Goal: Information Seeking & Learning: Learn about a topic

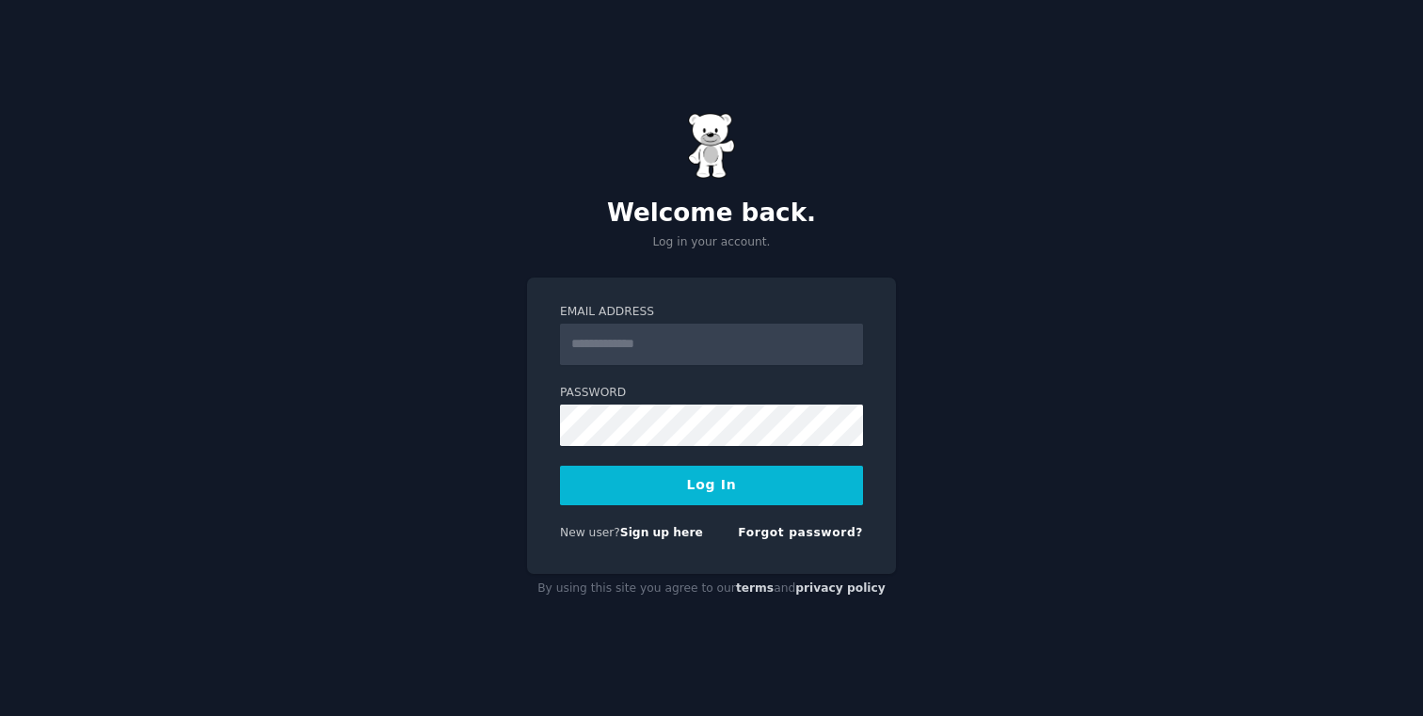
click at [664, 344] on input "Email Address" at bounding box center [711, 344] width 303 height 41
type input "**********"
click at [560, 466] on button "Log In" at bounding box center [711, 486] width 303 height 40
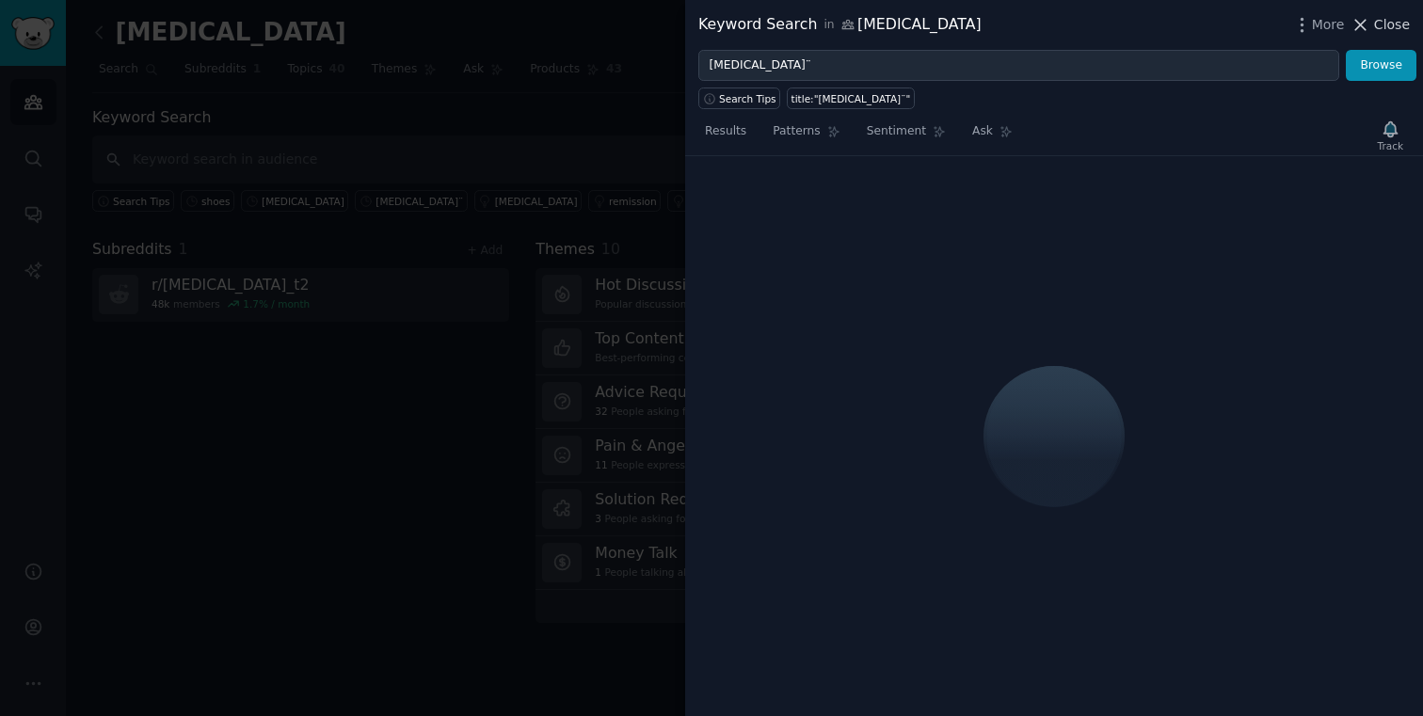
click at [1357, 22] on icon at bounding box center [1360, 25] width 20 height 20
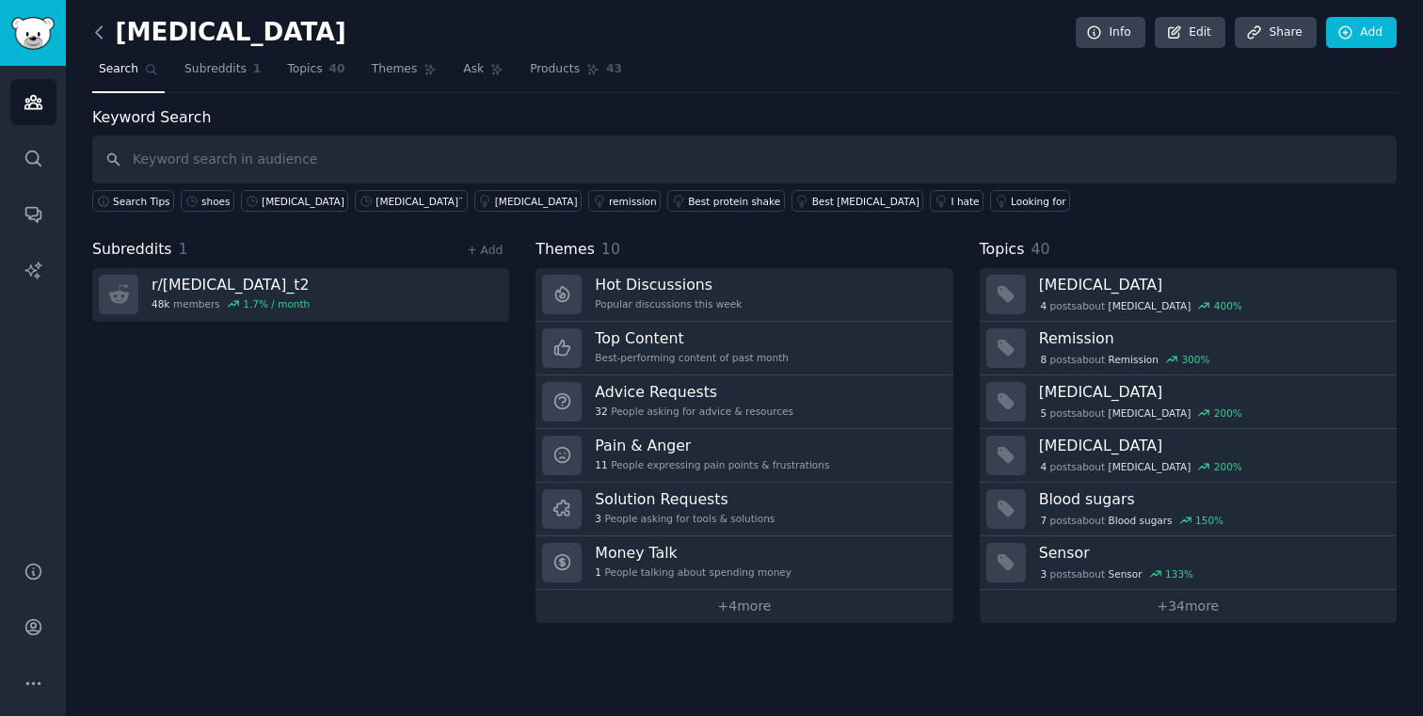
click at [107, 25] on icon at bounding box center [99, 33] width 20 height 20
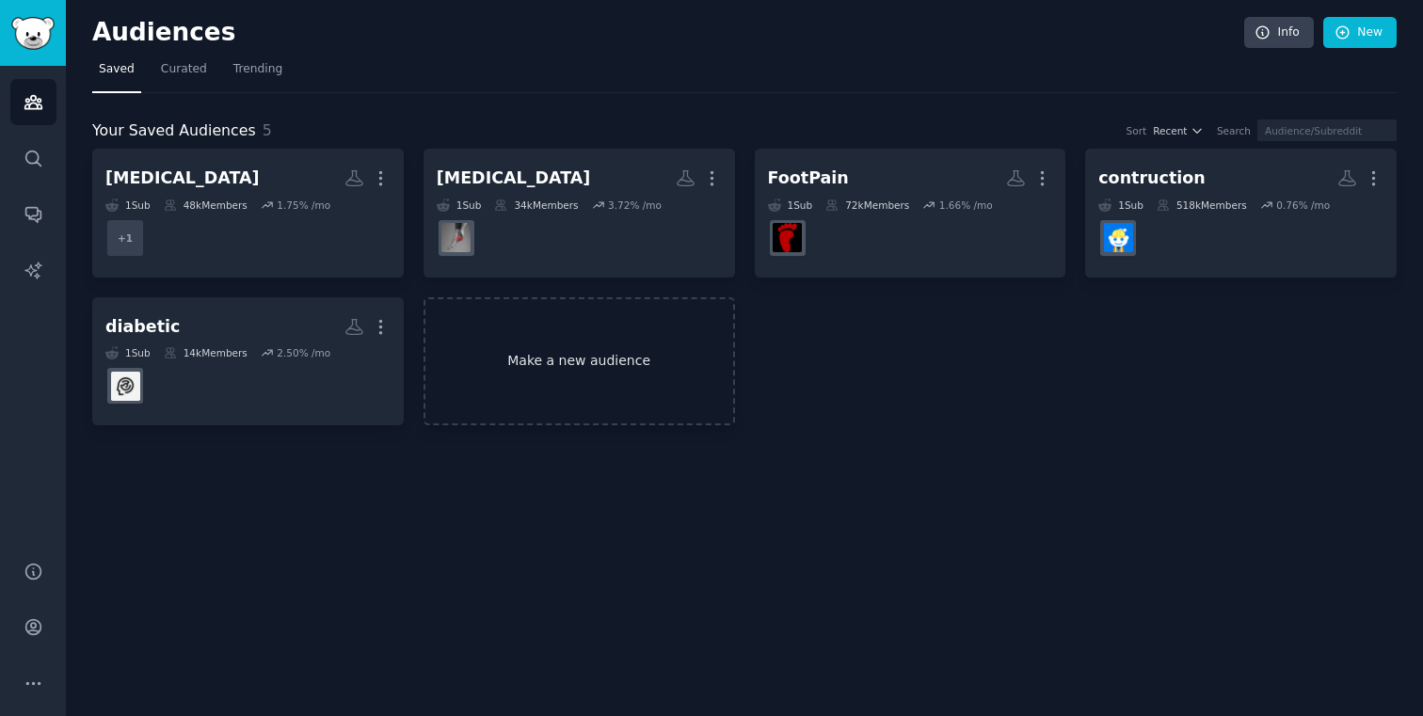
click at [575, 351] on link "Make a new audience" at bounding box center [578, 361] width 311 height 129
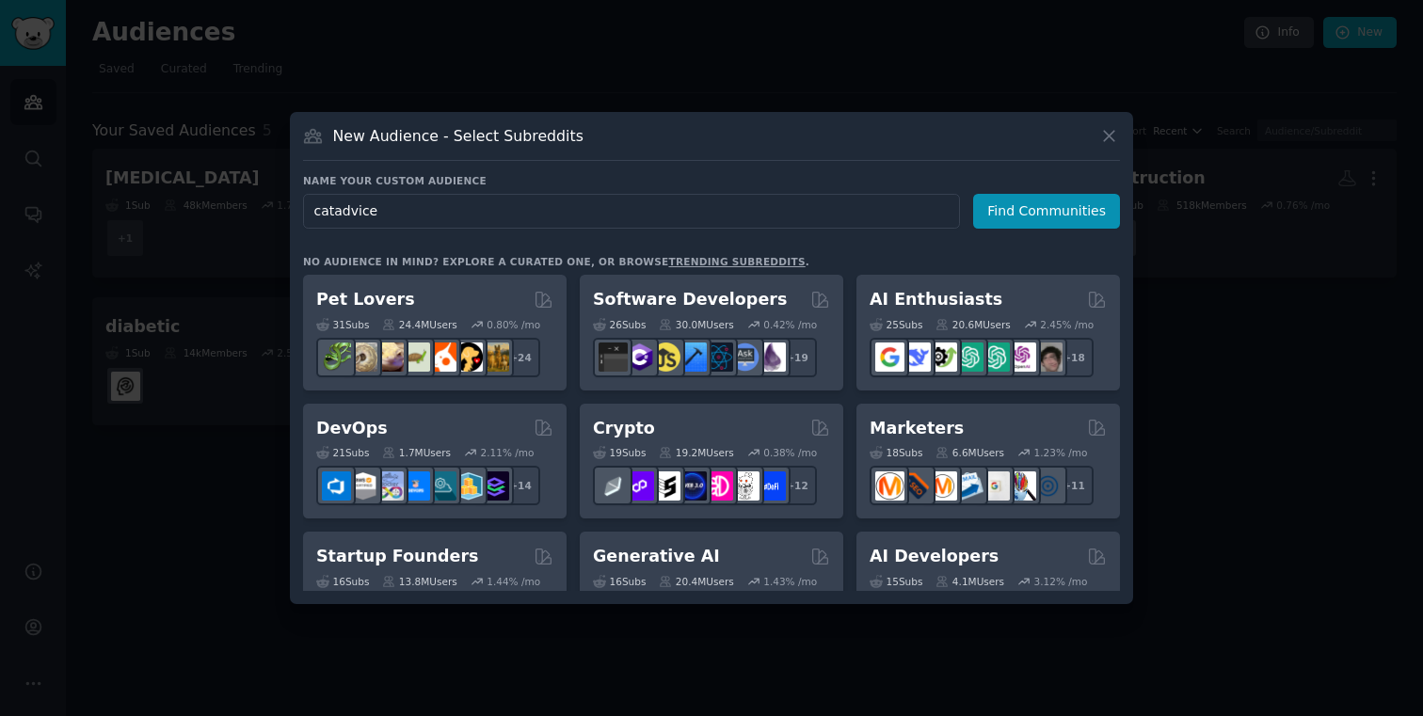
type input "catadvice"
click at [1004, 231] on div "Name your custom audience Audience Name catadvice Find Communities No audience …" at bounding box center [711, 382] width 817 height 417
click at [1014, 220] on button "Find Communities" at bounding box center [1046, 211] width 147 height 35
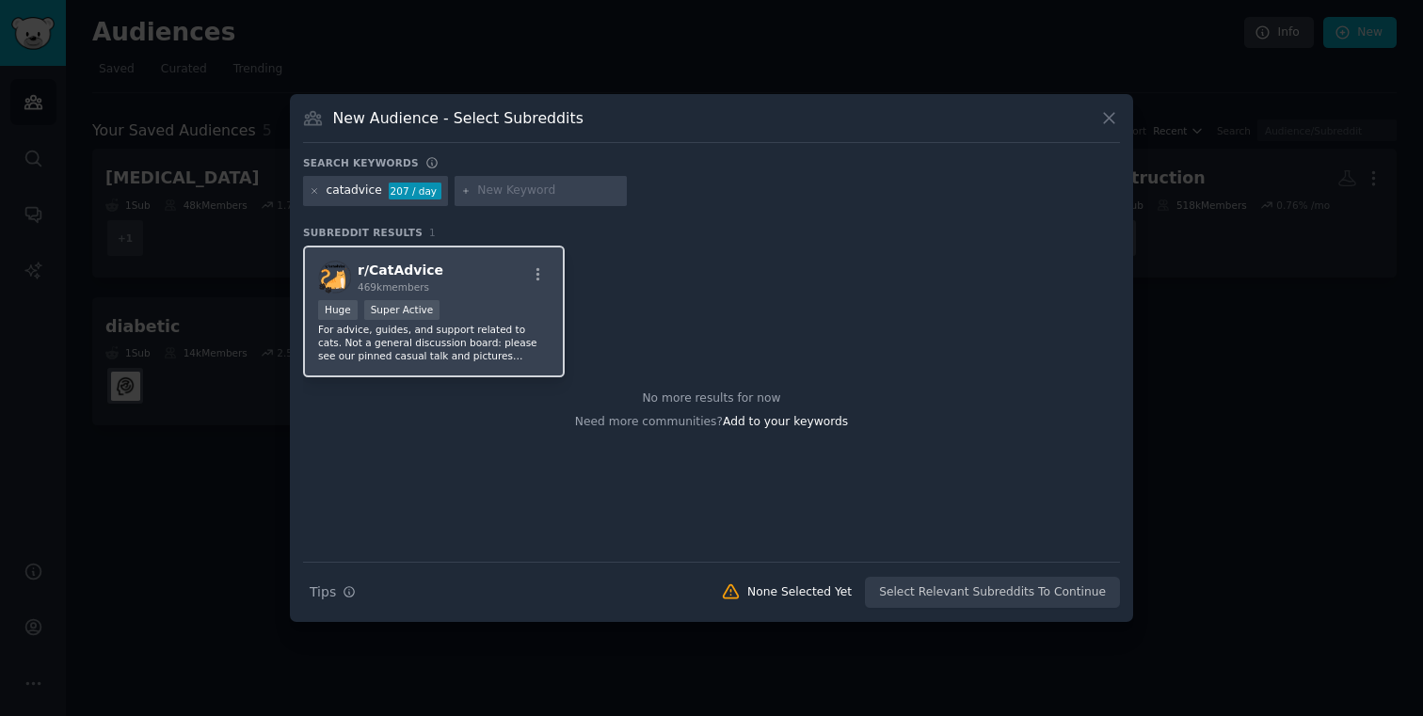
click at [464, 295] on div "r/ CatAdvice 469k members Huge Super Active For advice, guides, and support rel…" at bounding box center [434, 312] width 262 height 133
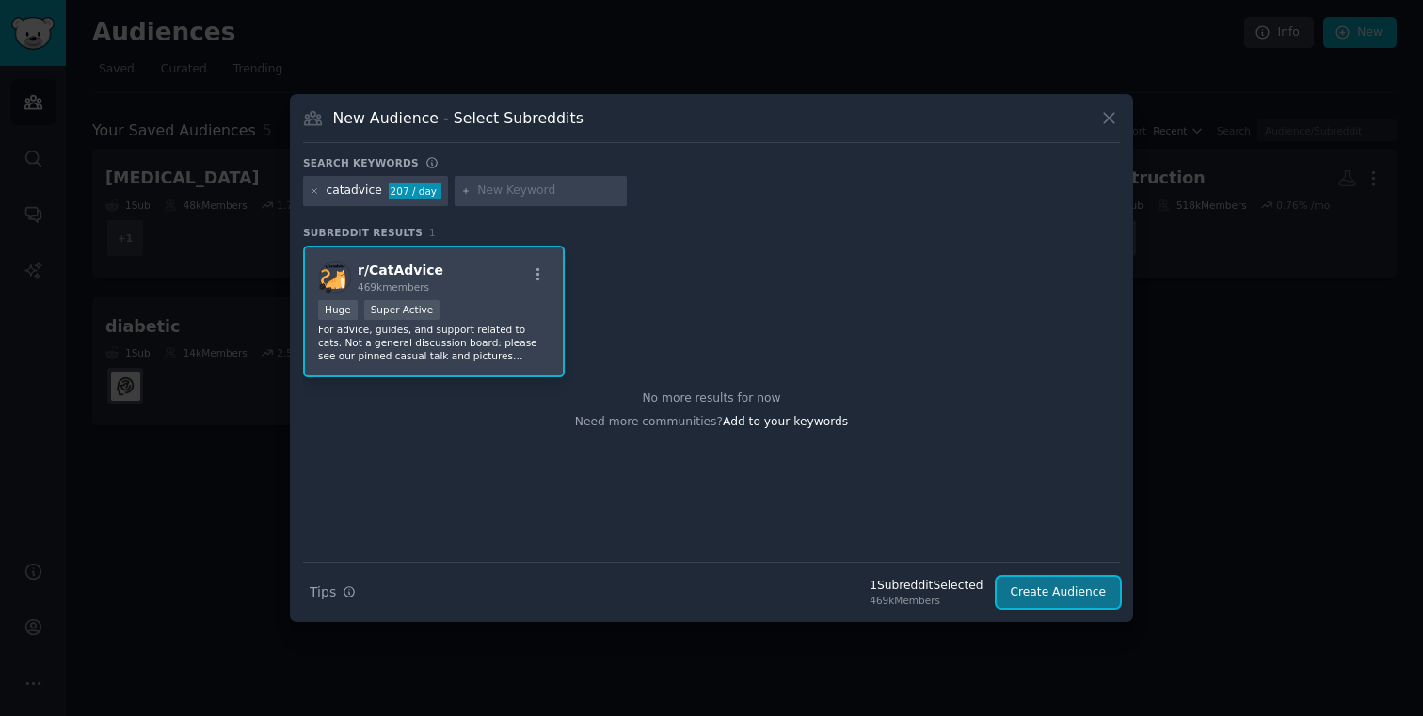
click at [1100, 589] on button "Create Audience" at bounding box center [1059, 593] width 124 height 32
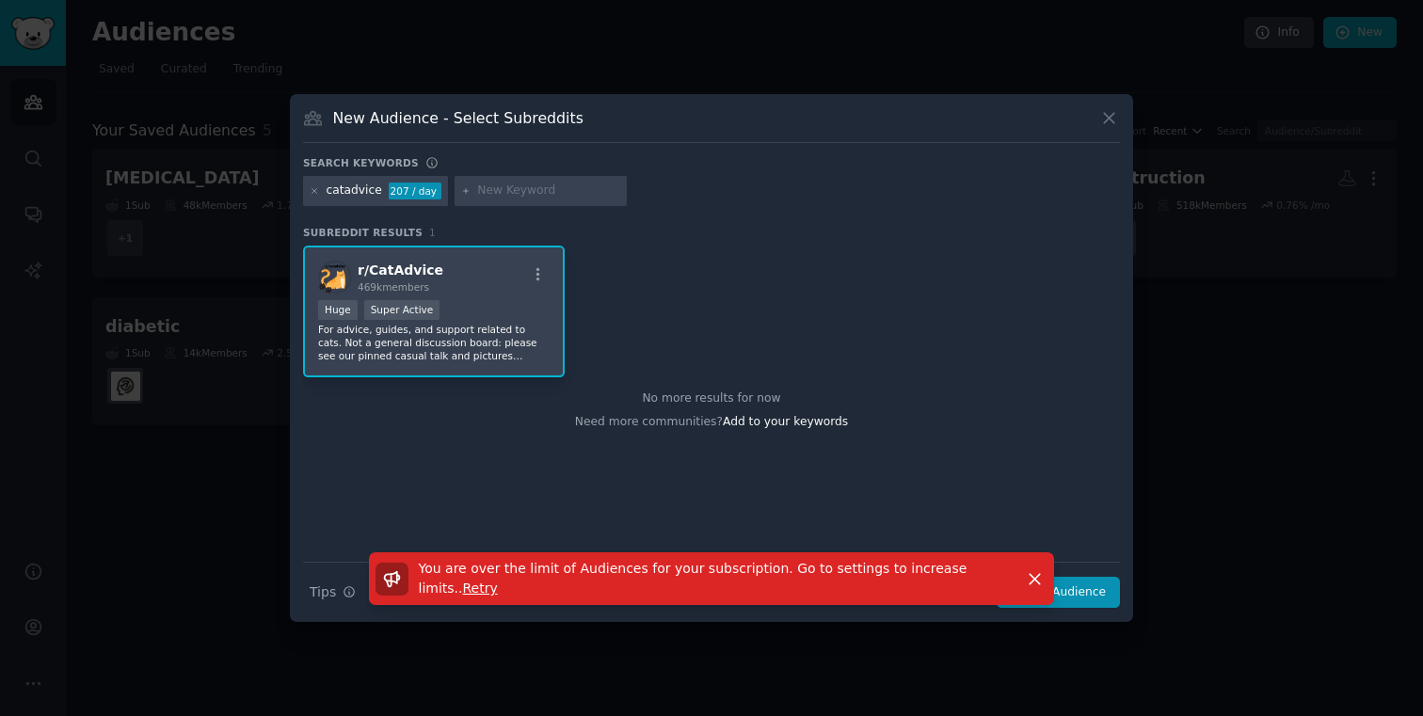
click at [463, 587] on span "Retry" at bounding box center [480, 588] width 35 height 15
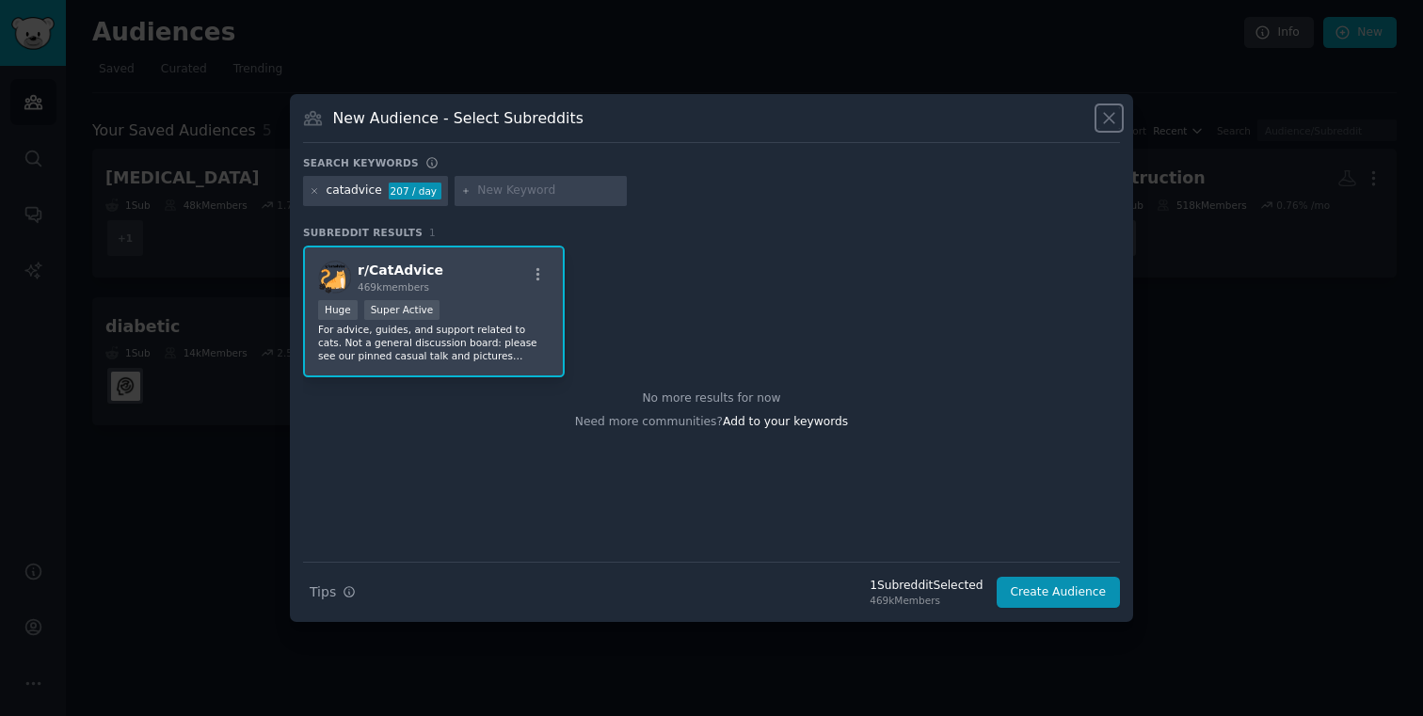
click at [1109, 112] on icon at bounding box center [1109, 118] width 20 height 20
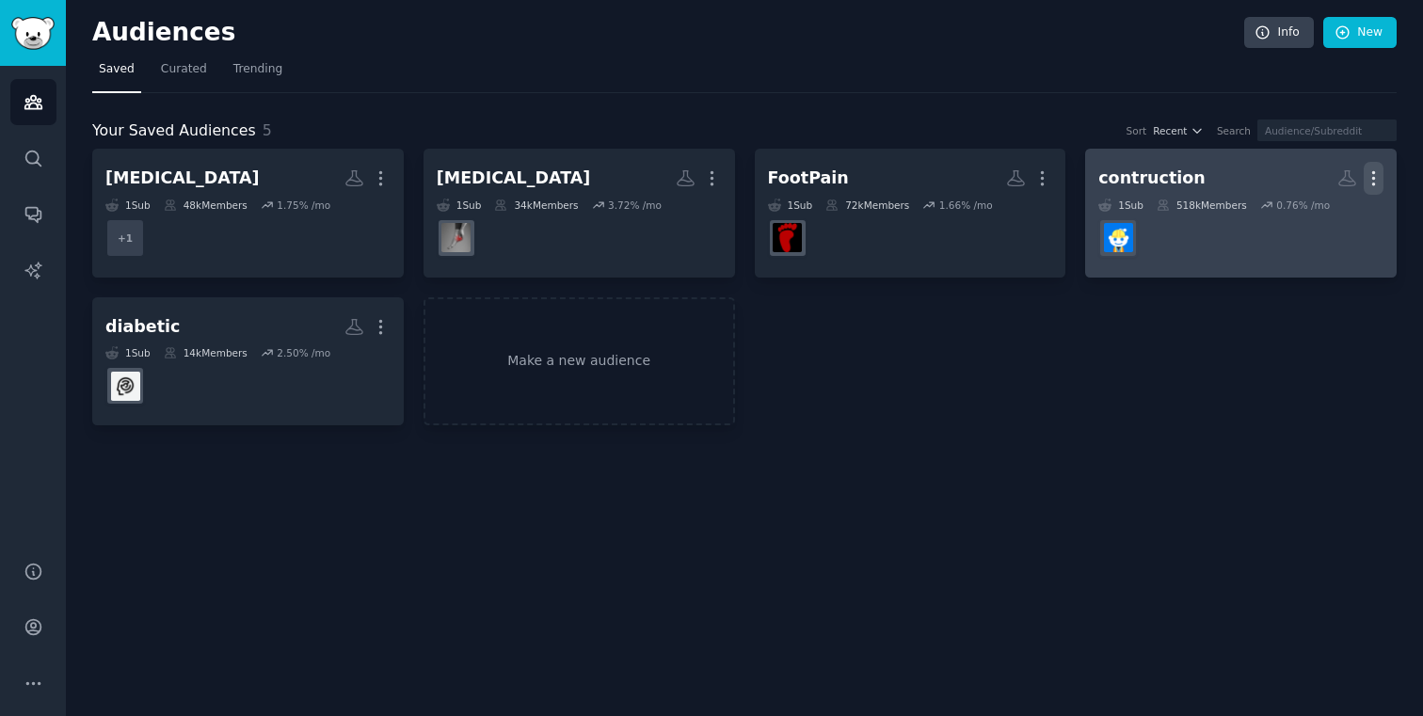
click at [1381, 166] on button "More" at bounding box center [1374, 178] width 20 height 33
click at [1329, 209] on p "Delete" at bounding box center [1322, 218] width 43 height 20
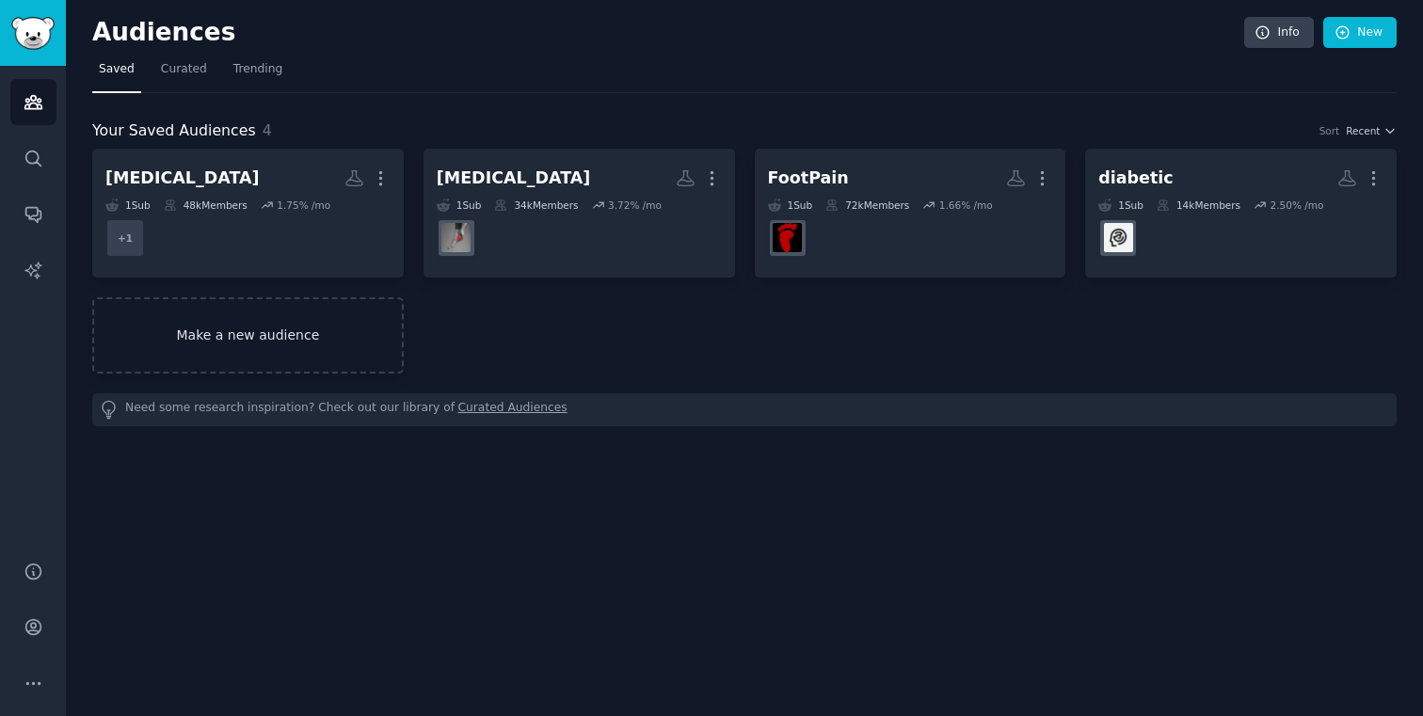
click at [372, 365] on link "Make a new audience" at bounding box center [247, 335] width 311 height 76
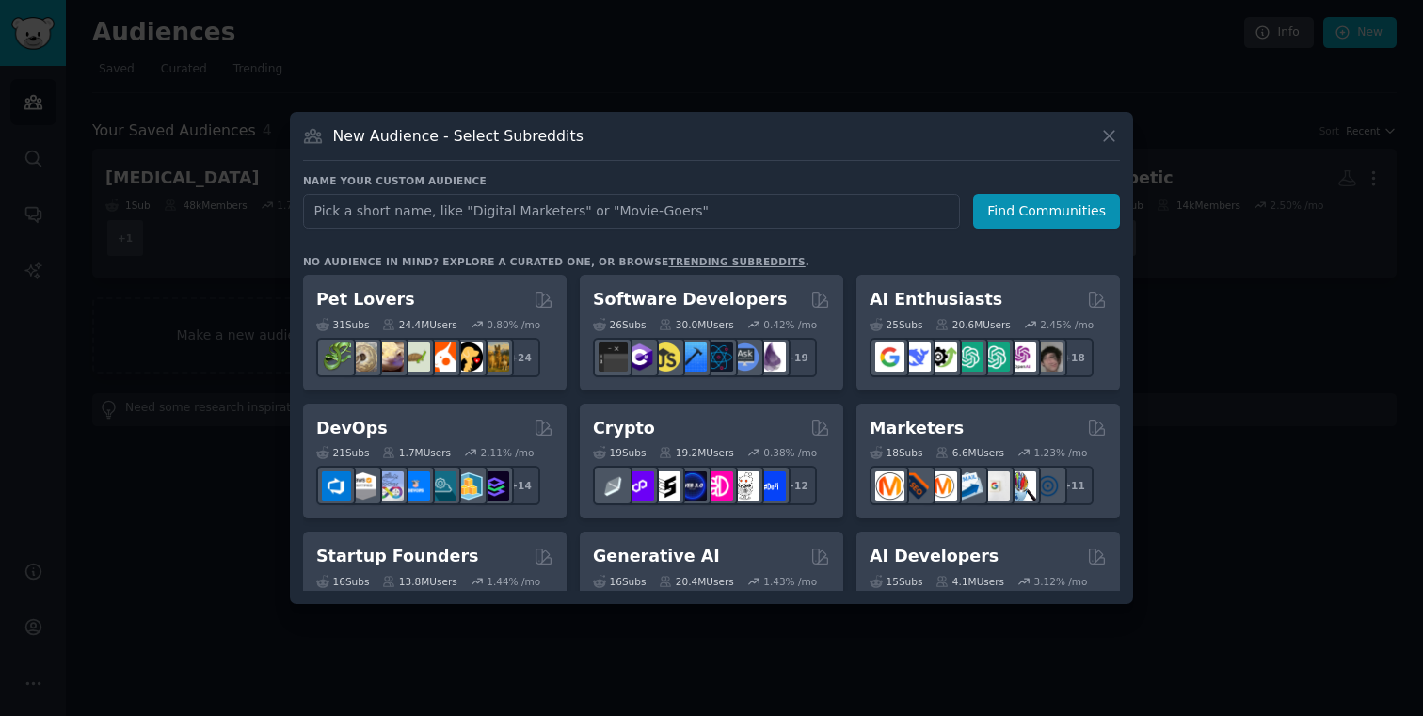
click at [550, 206] on input "text" at bounding box center [631, 211] width 657 height 35
type input "catadvice"
click button "Find Communities" at bounding box center [1046, 211] width 147 height 35
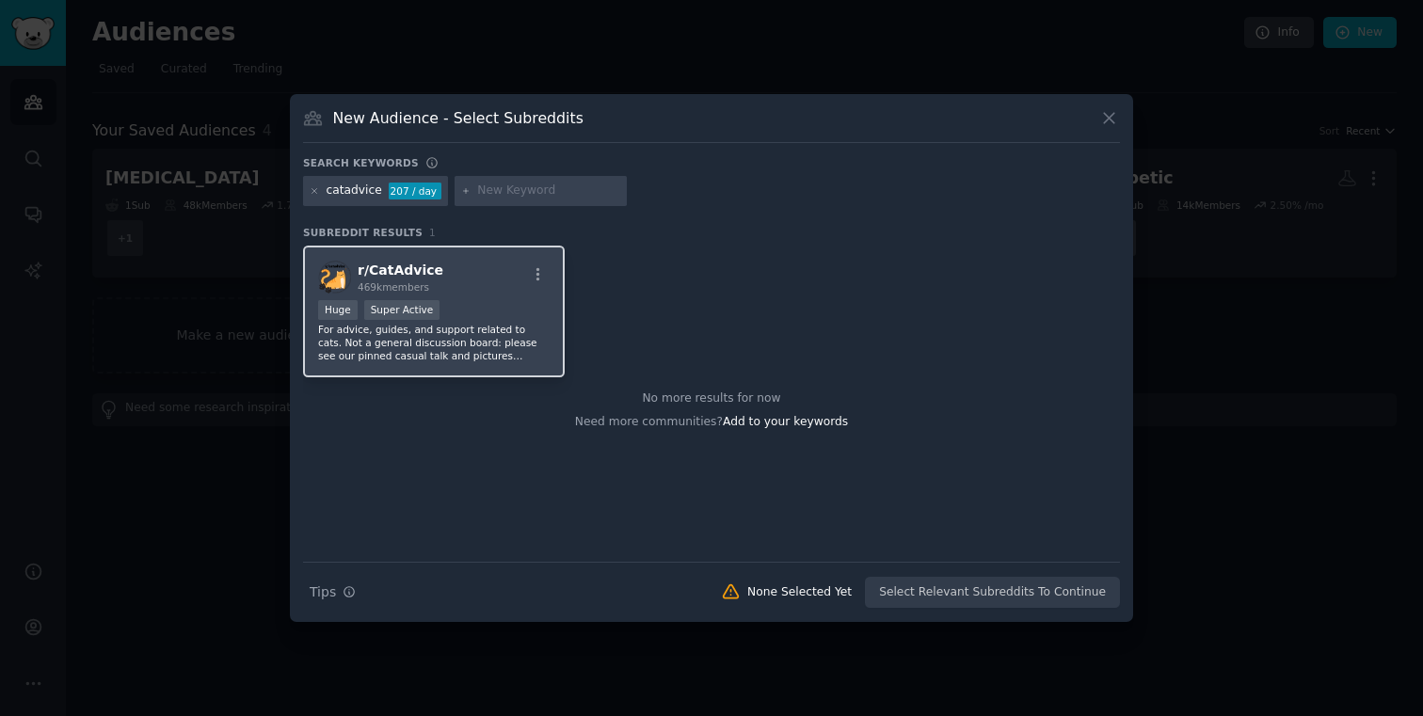
click at [434, 312] on div "Super Active" at bounding box center [402, 310] width 76 height 20
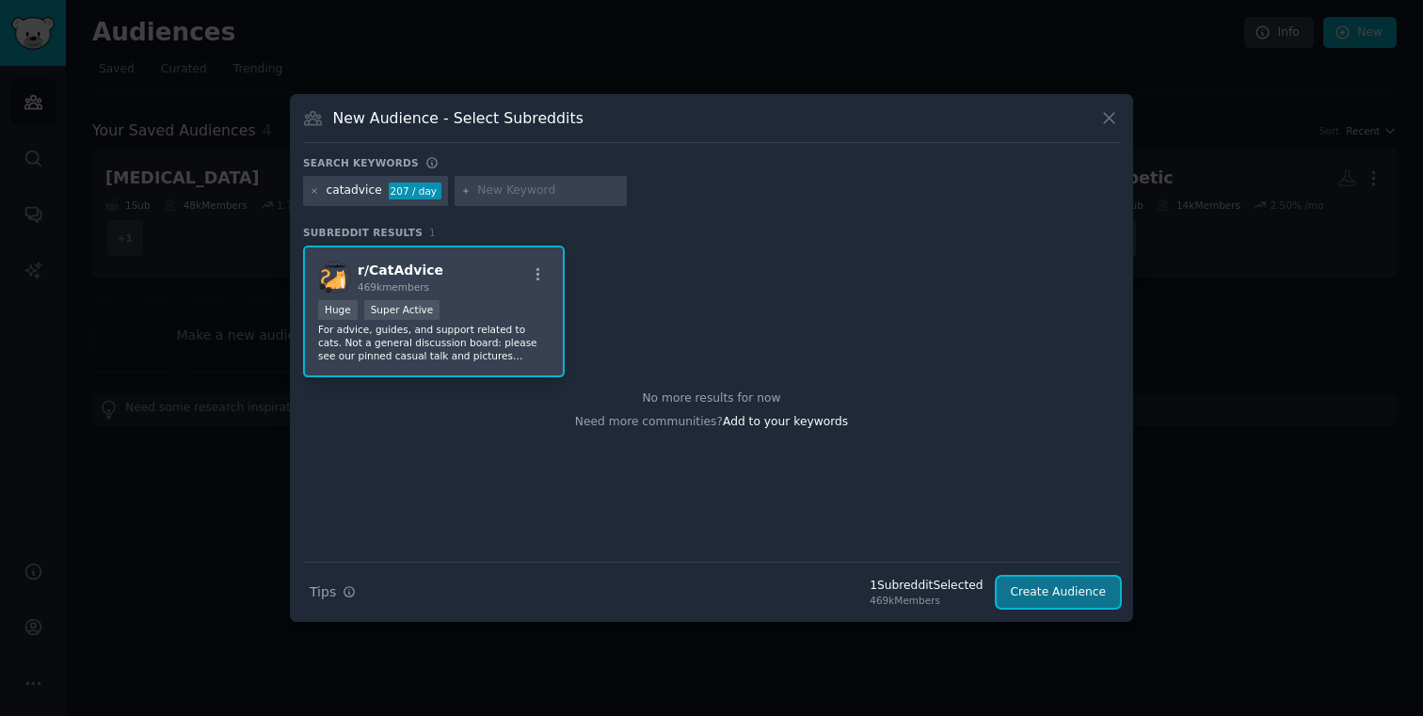
click at [1006, 578] on button "Create Audience" at bounding box center [1059, 593] width 124 height 32
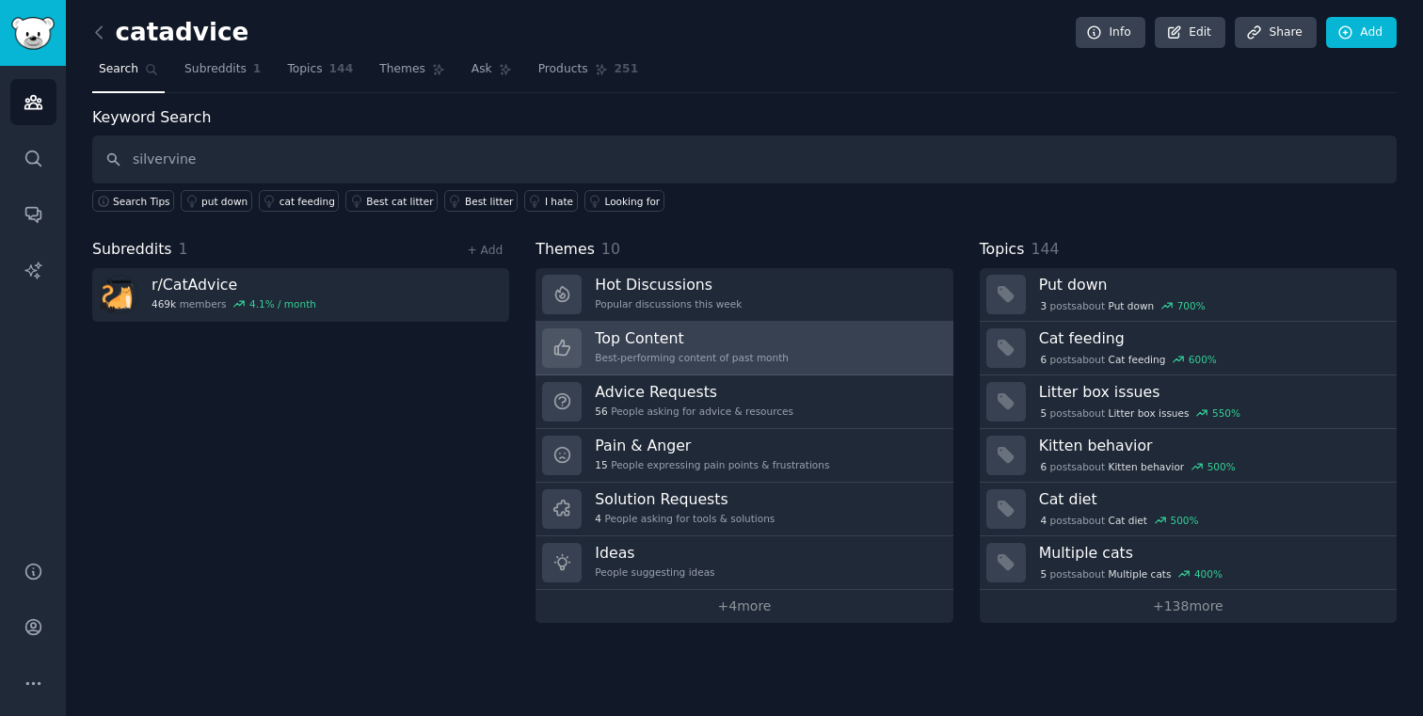
type input "silvervine"
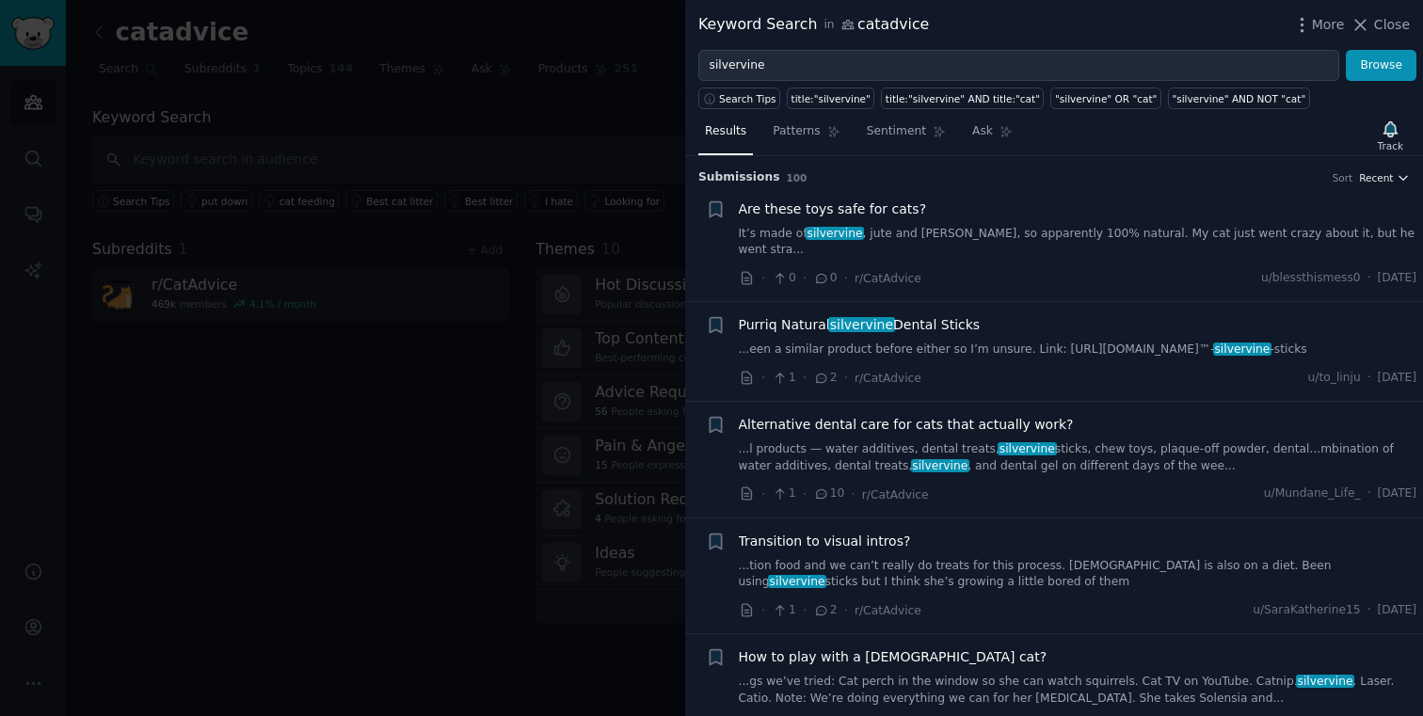
click at [1381, 175] on span "Recent" at bounding box center [1376, 177] width 34 height 13
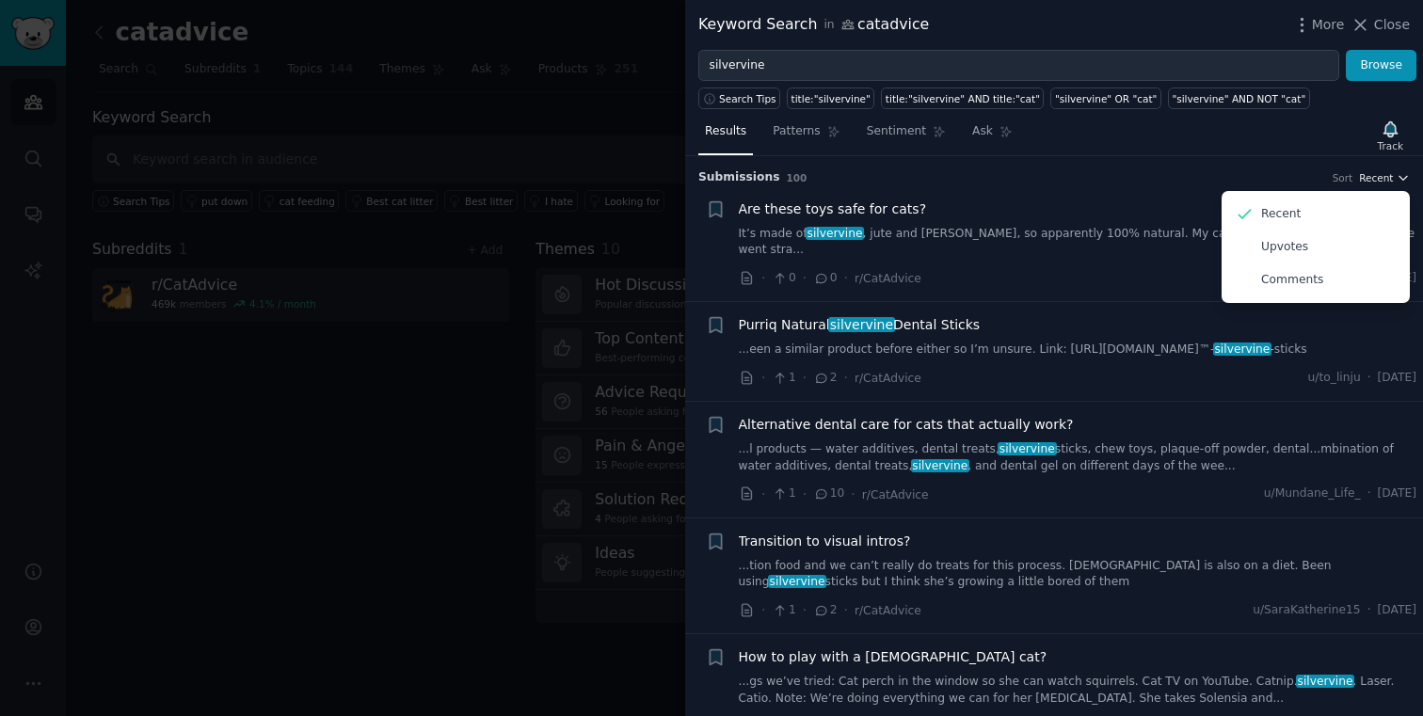
click at [1381, 175] on span "Recent" at bounding box center [1376, 177] width 34 height 13
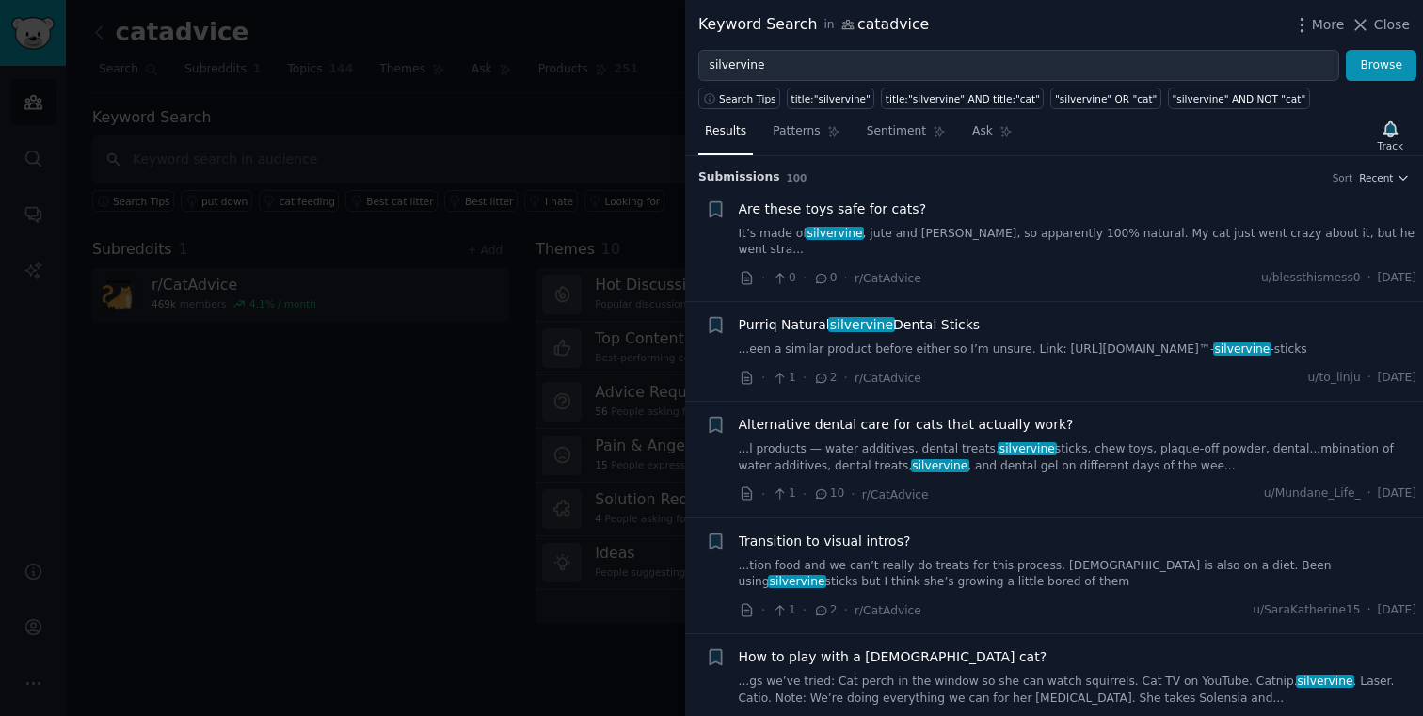
click at [993, 342] on link "...een a similar product before either so I’m unsure. Link: [URL][DOMAIN_NAME]™…" at bounding box center [1078, 350] width 678 height 17
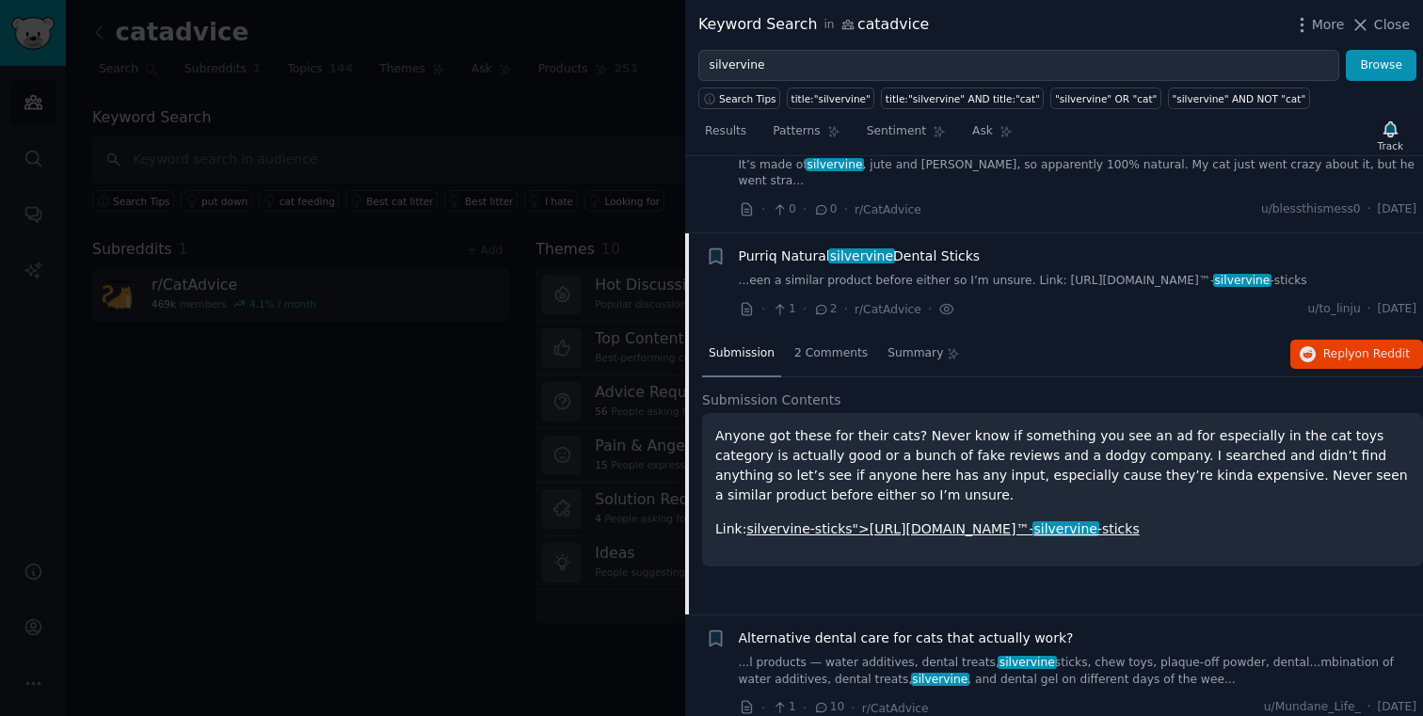
scroll to position [66, 0]
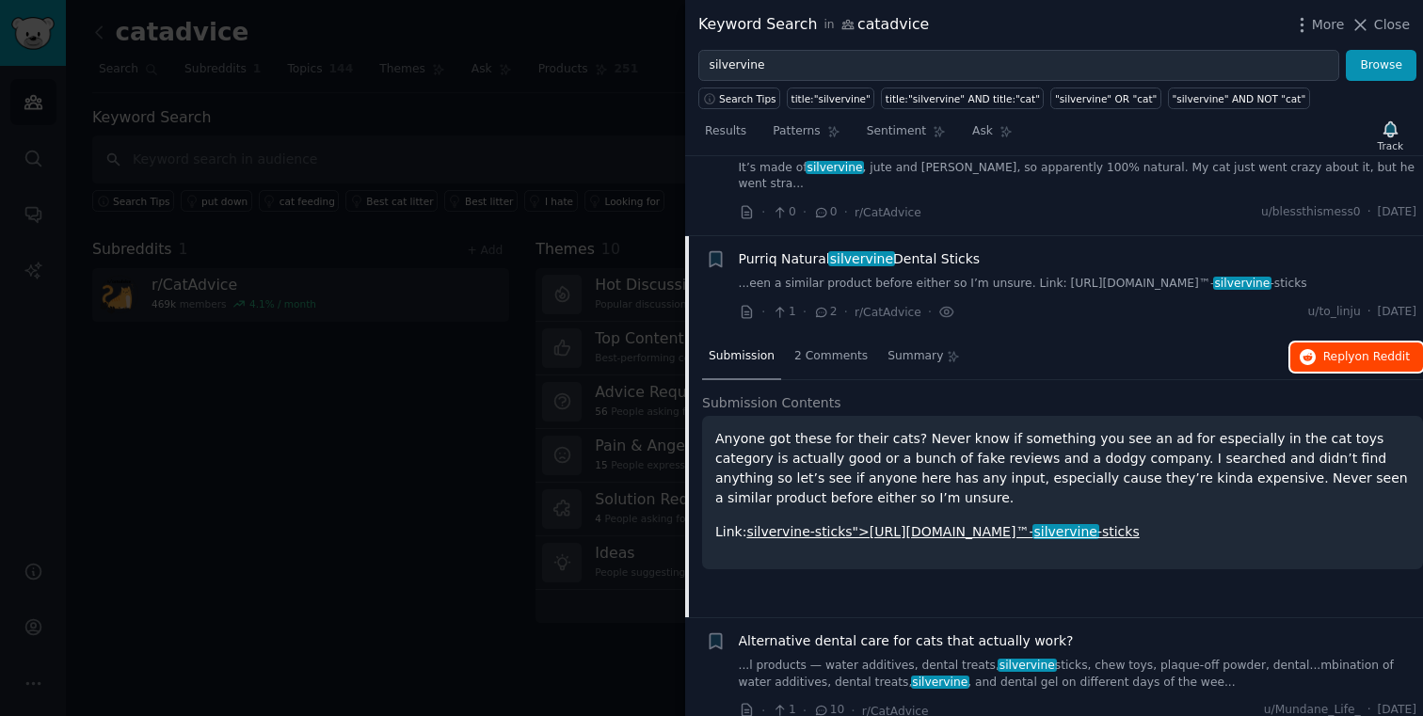
click at [1332, 349] on span "Reply on Reddit" at bounding box center [1366, 357] width 87 height 17
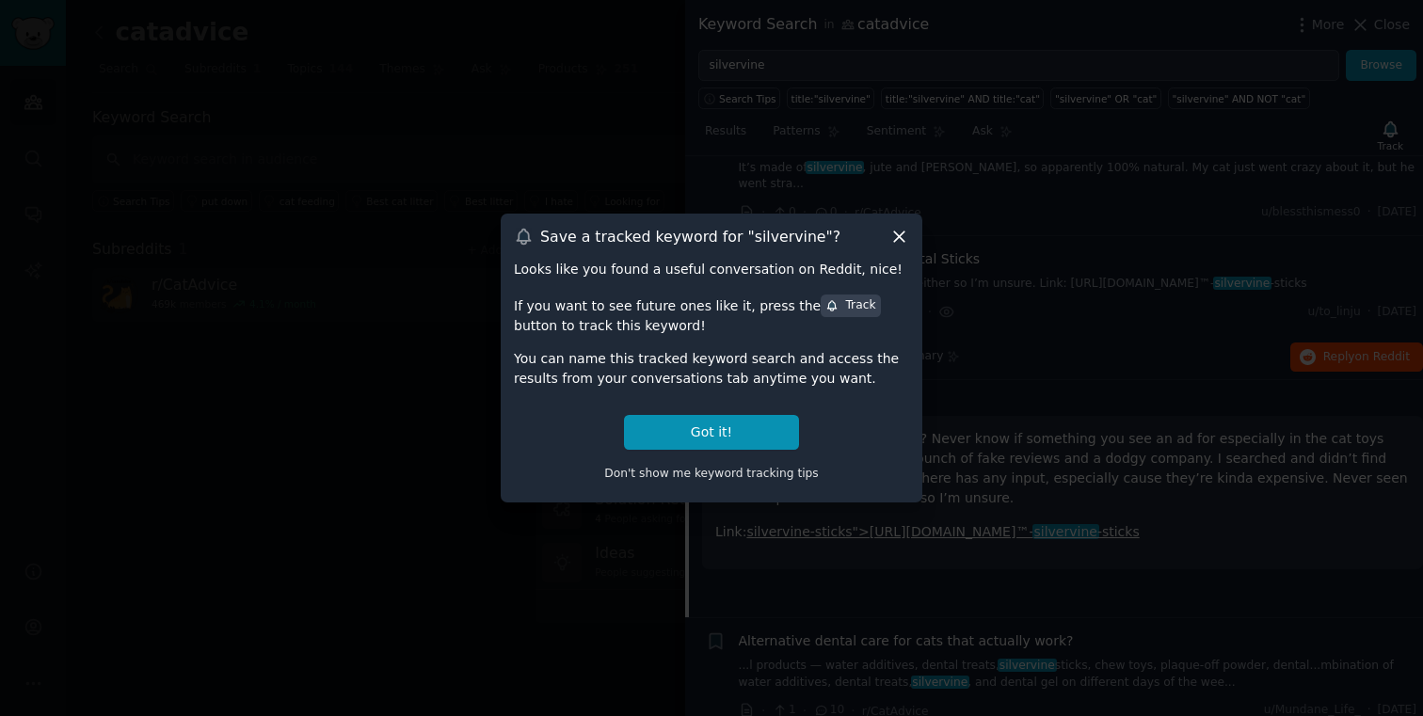
click at [901, 232] on icon at bounding box center [899, 237] width 20 height 20
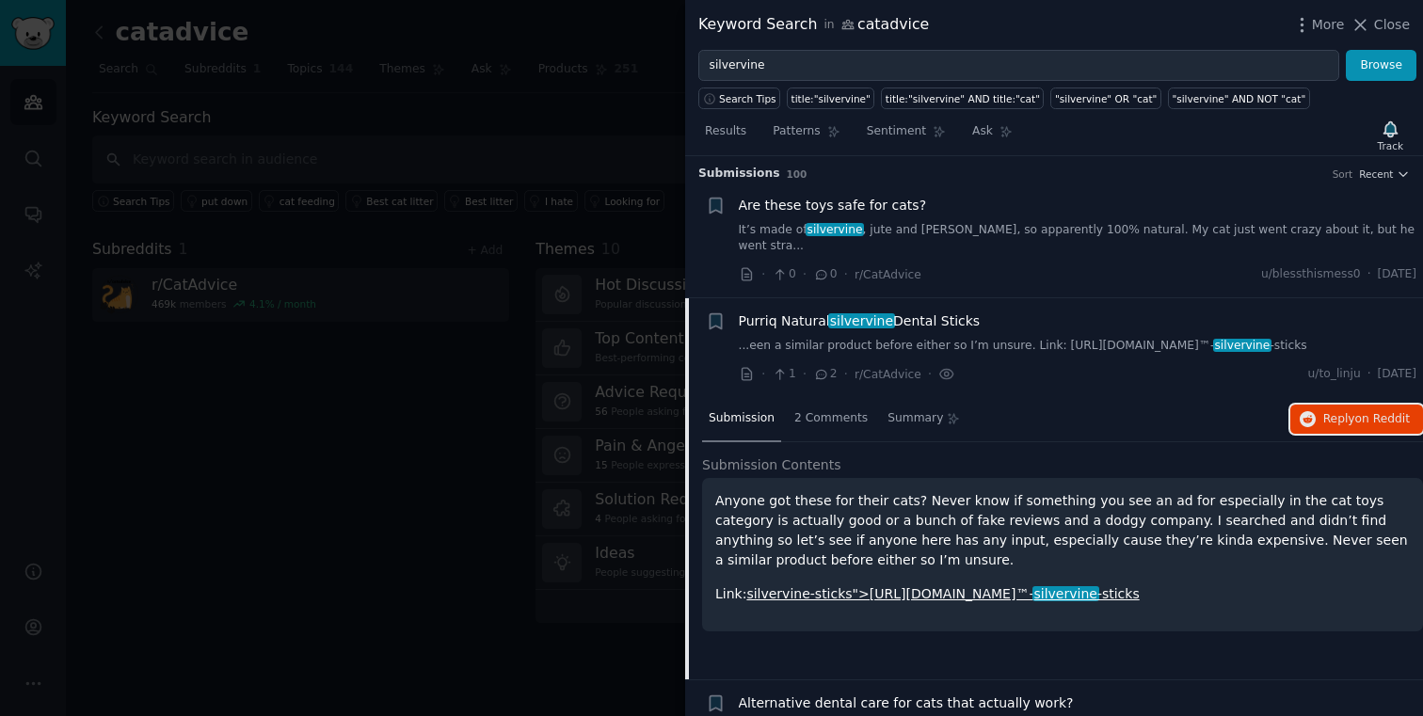
scroll to position [0, 0]
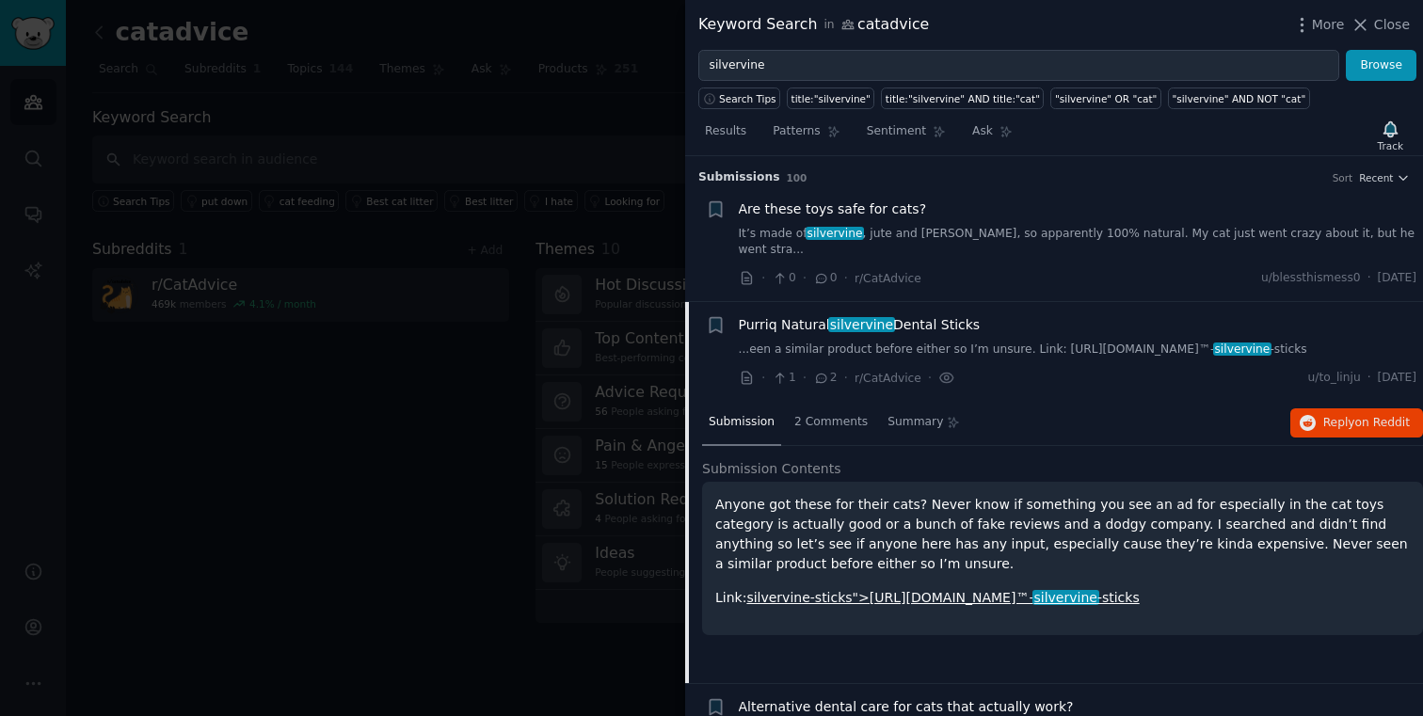
click at [933, 232] on link "It’s made of silvervine , jute and [PERSON_NAME], so apparently 100% natural. M…" at bounding box center [1078, 242] width 678 height 33
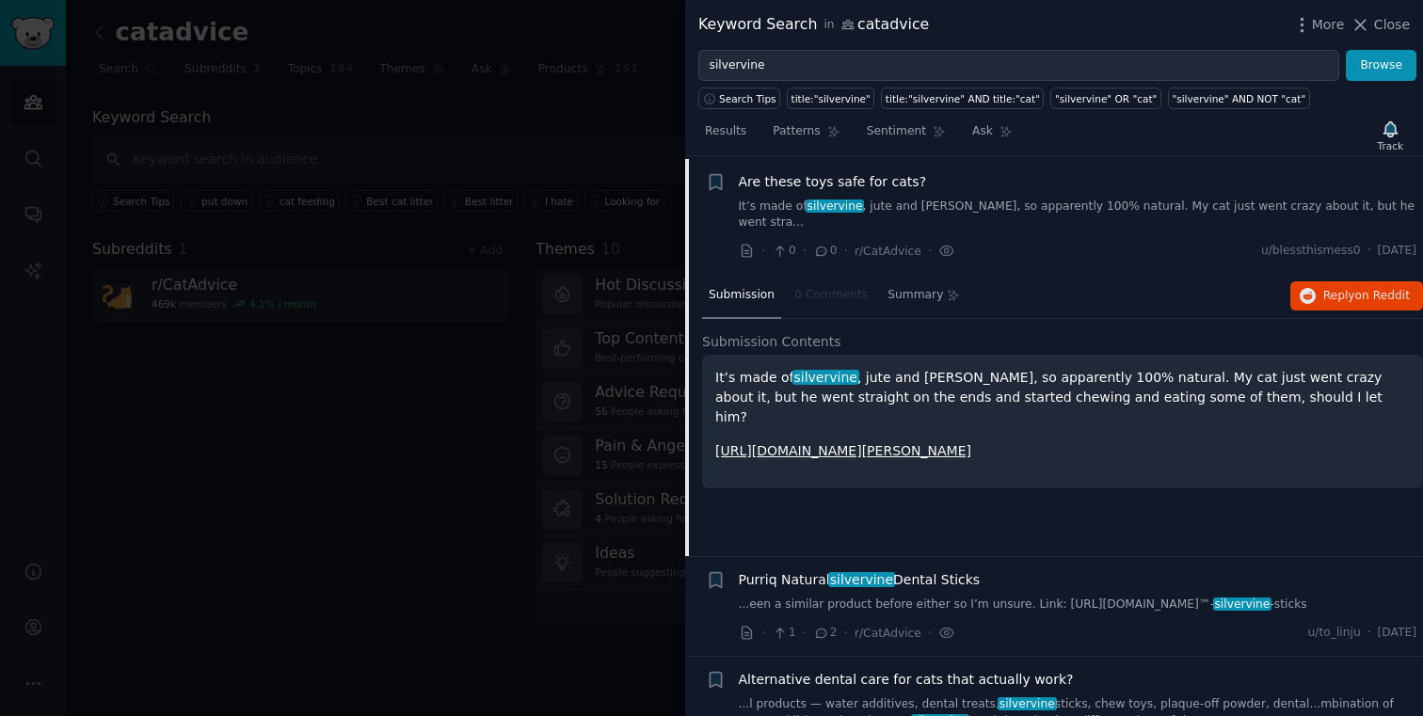
scroll to position [29, 0]
click at [1304, 286] on icon "button" at bounding box center [1308, 294] width 17 height 17
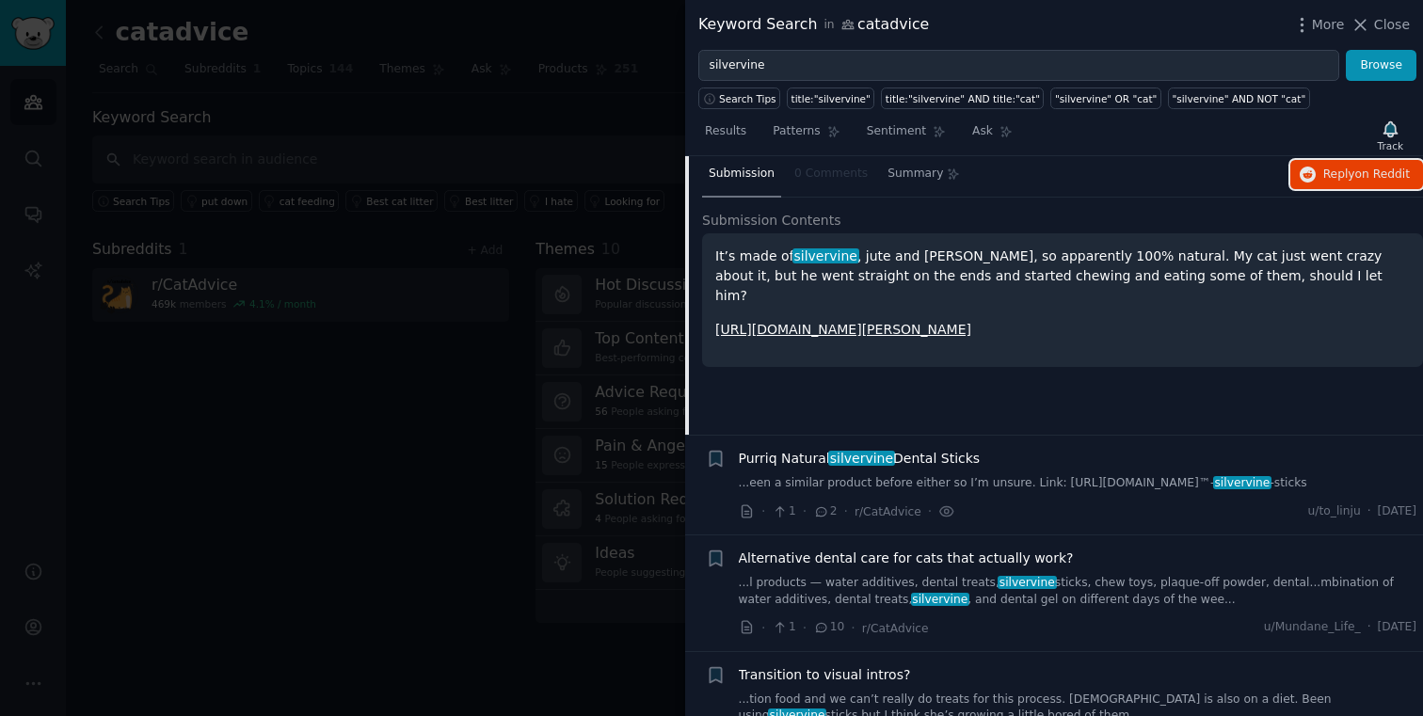
scroll to position [0, 0]
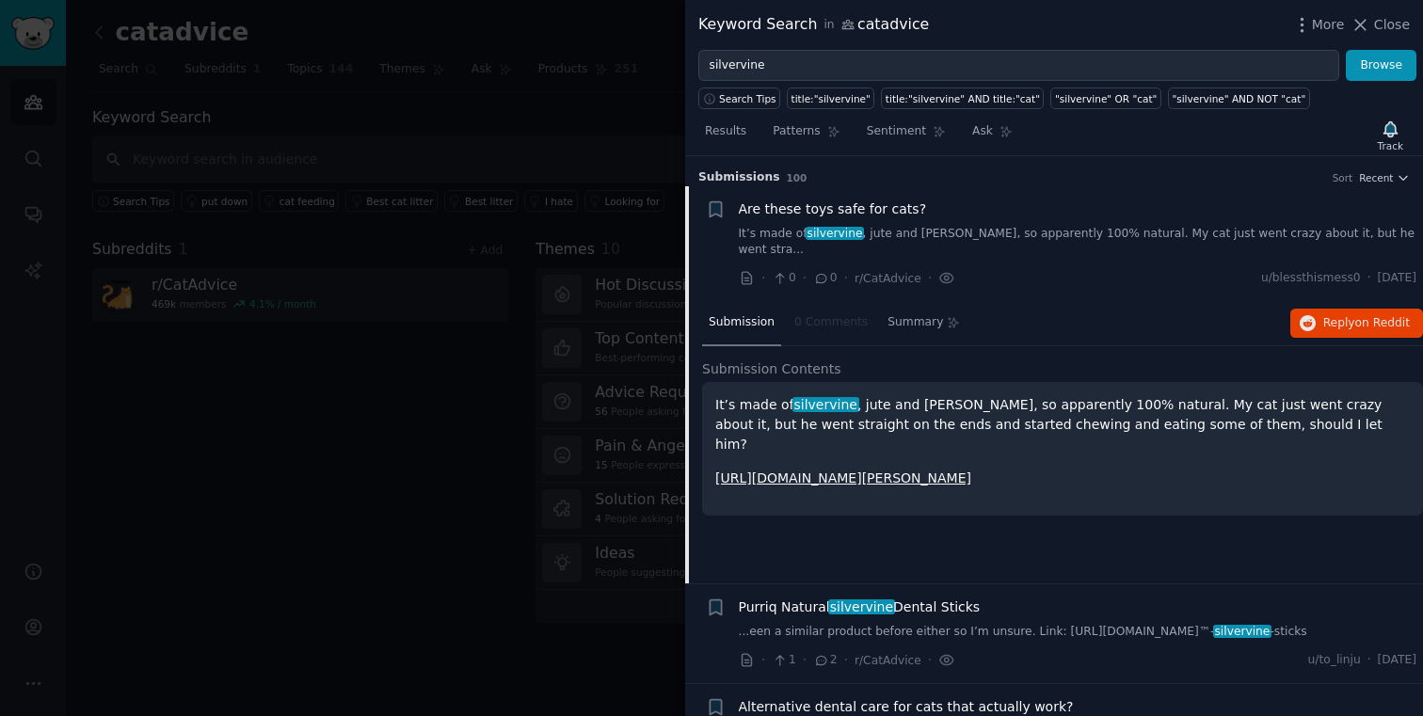
click at [891, 235] on link "It’s made of silvervine , jute and [PERSON_NAME], so apparently 100% natural. M…" at bounding box center [1078, 242] width 678 height 33
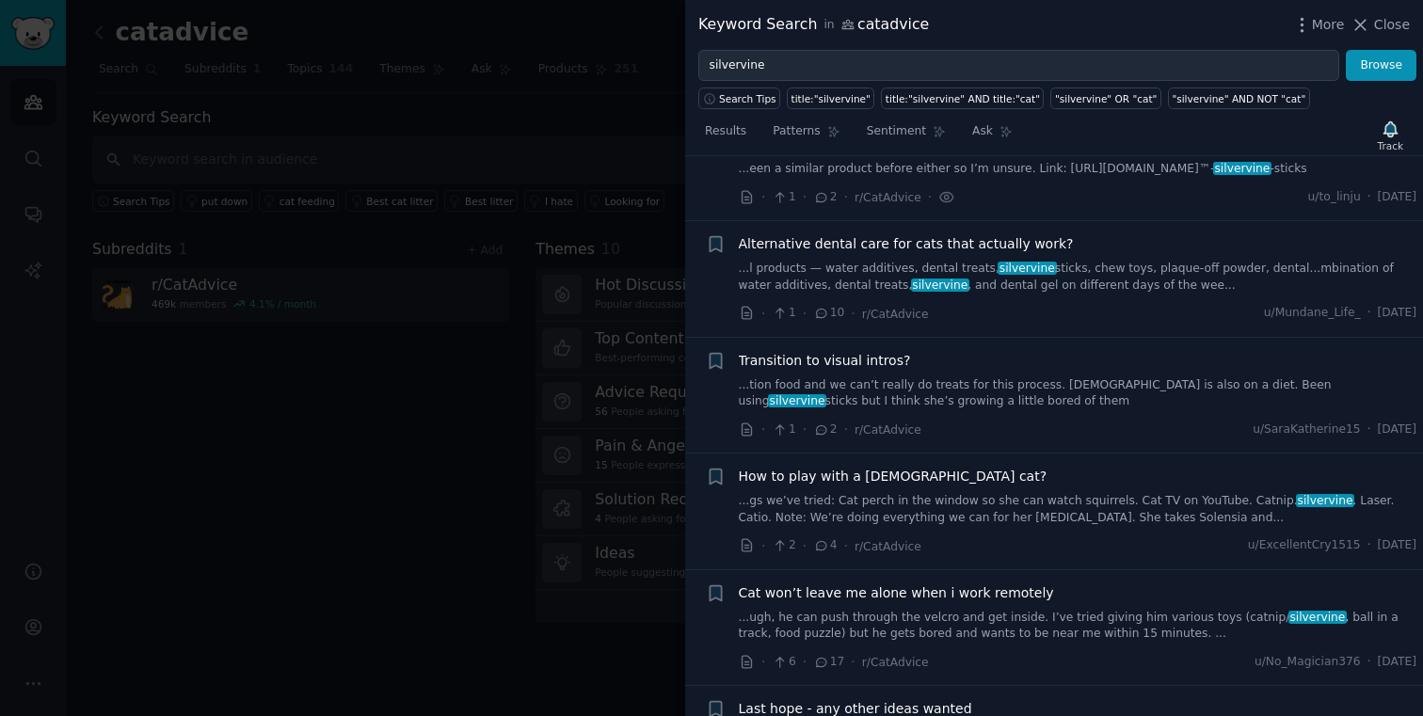
scroll to position [179, 0]
click at [950, 263] on link "...l products — water additives, dental treats, silvervine sticks, chew toys, p…" at bounding box center [1078, 279] width 678 height 33
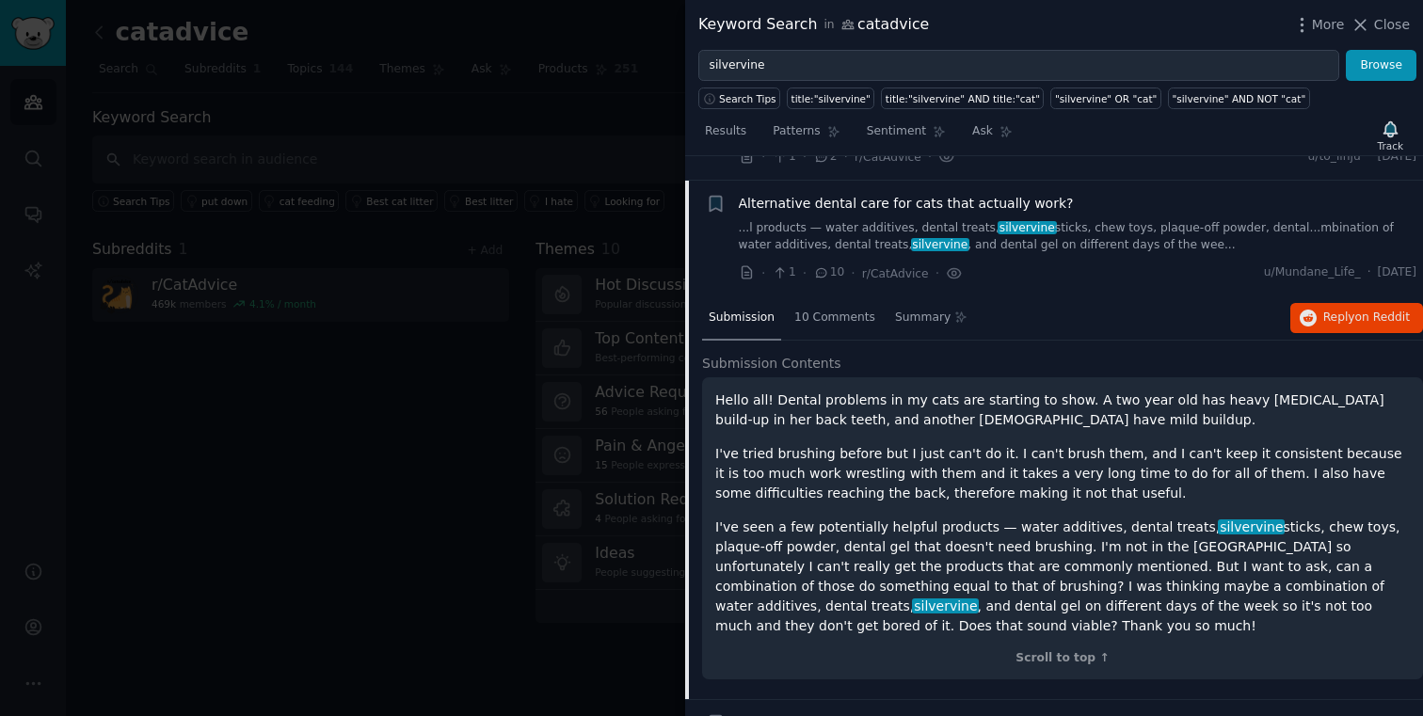
scroll to position [229, 0]
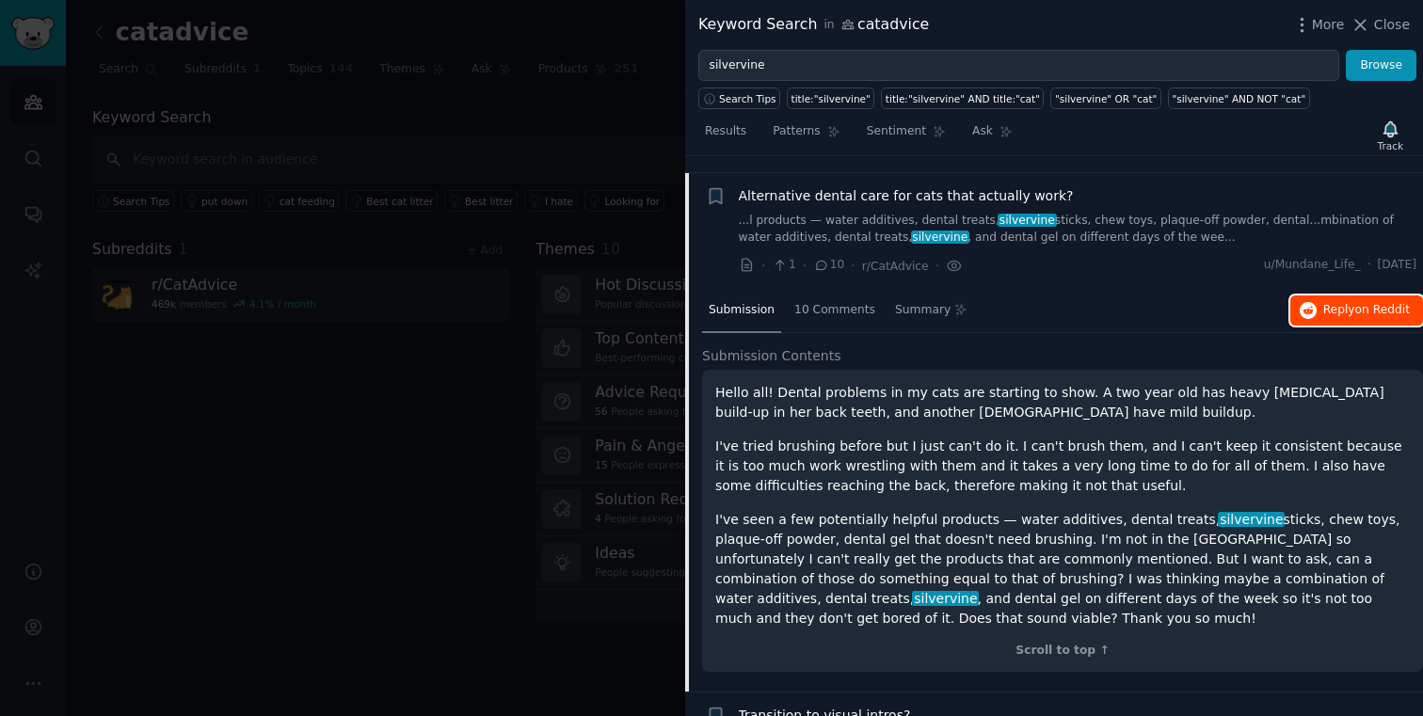
click at [1349, 302] on span "Reply on Reddit" at bounding box center [1366, 310] width 87 height 17
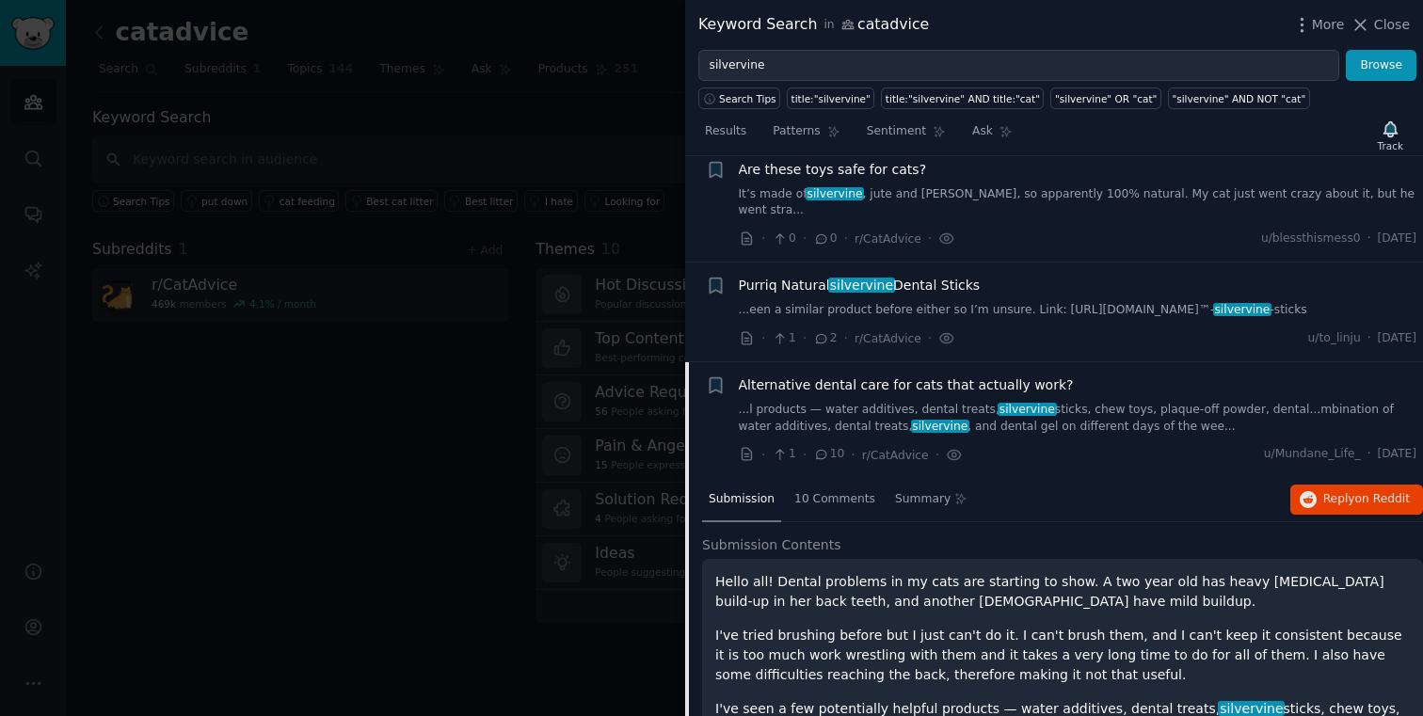
click at [898, 375] on span "Alternative dental care for cats that actually work?" at bounding box center [906, 385] width 335 height 20
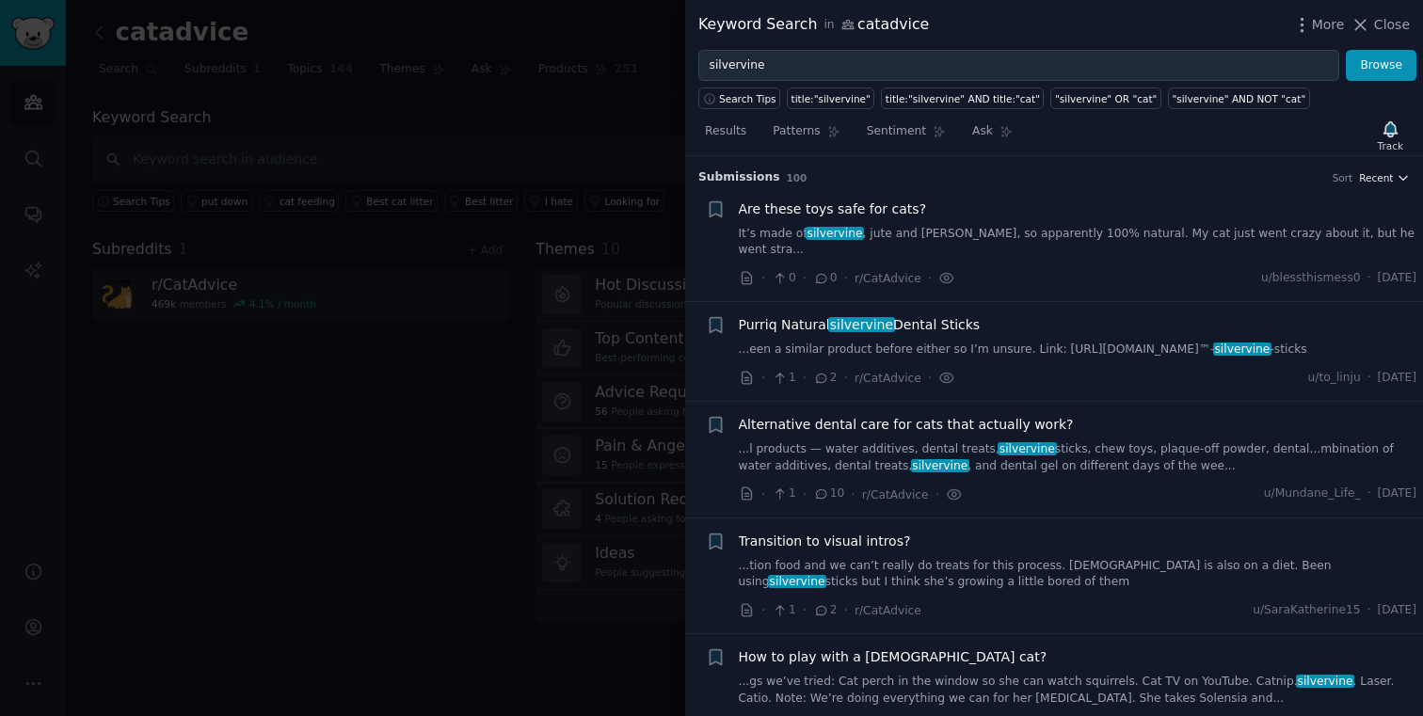
click at [1369, 180] on span "Recent" at bounding box center [1376, 177] width 34 height 13
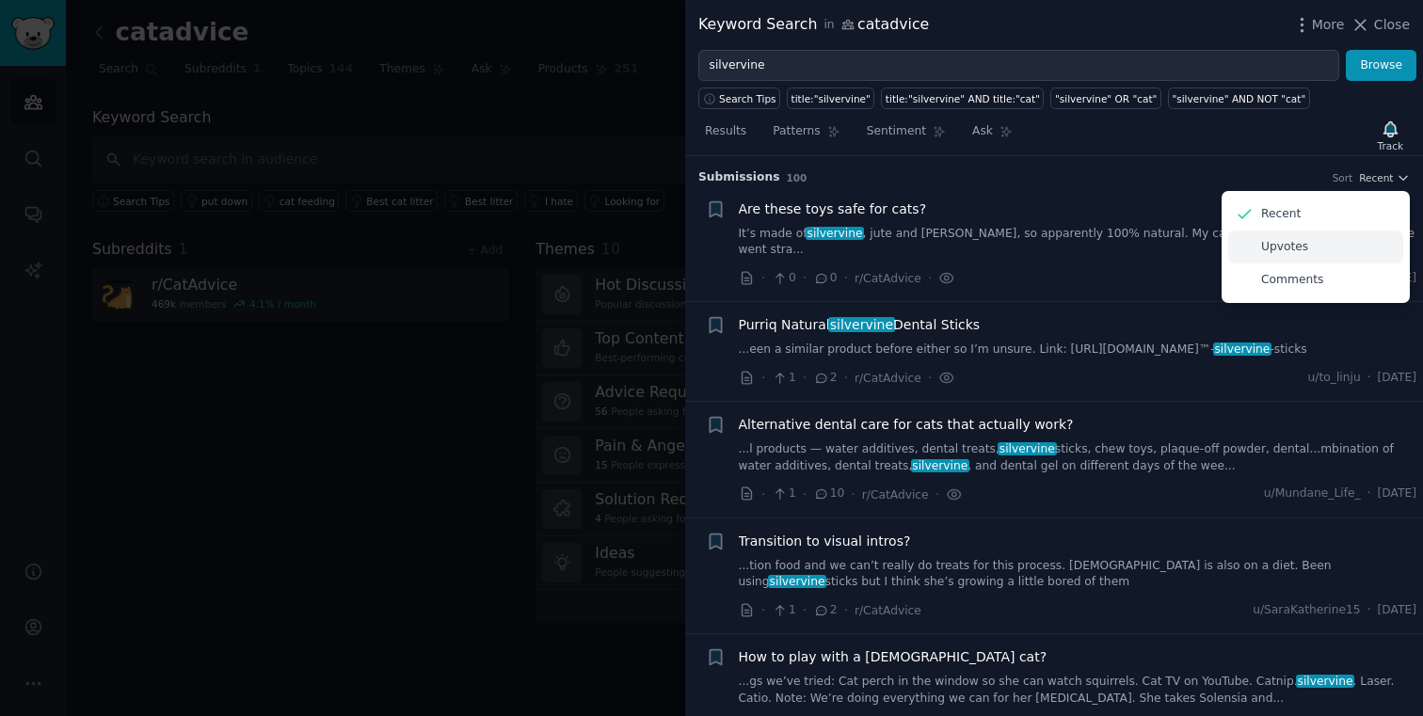
click at [1307, 249] on div "Upvotes" at bounding box center [1315, 247] width 175 height 33
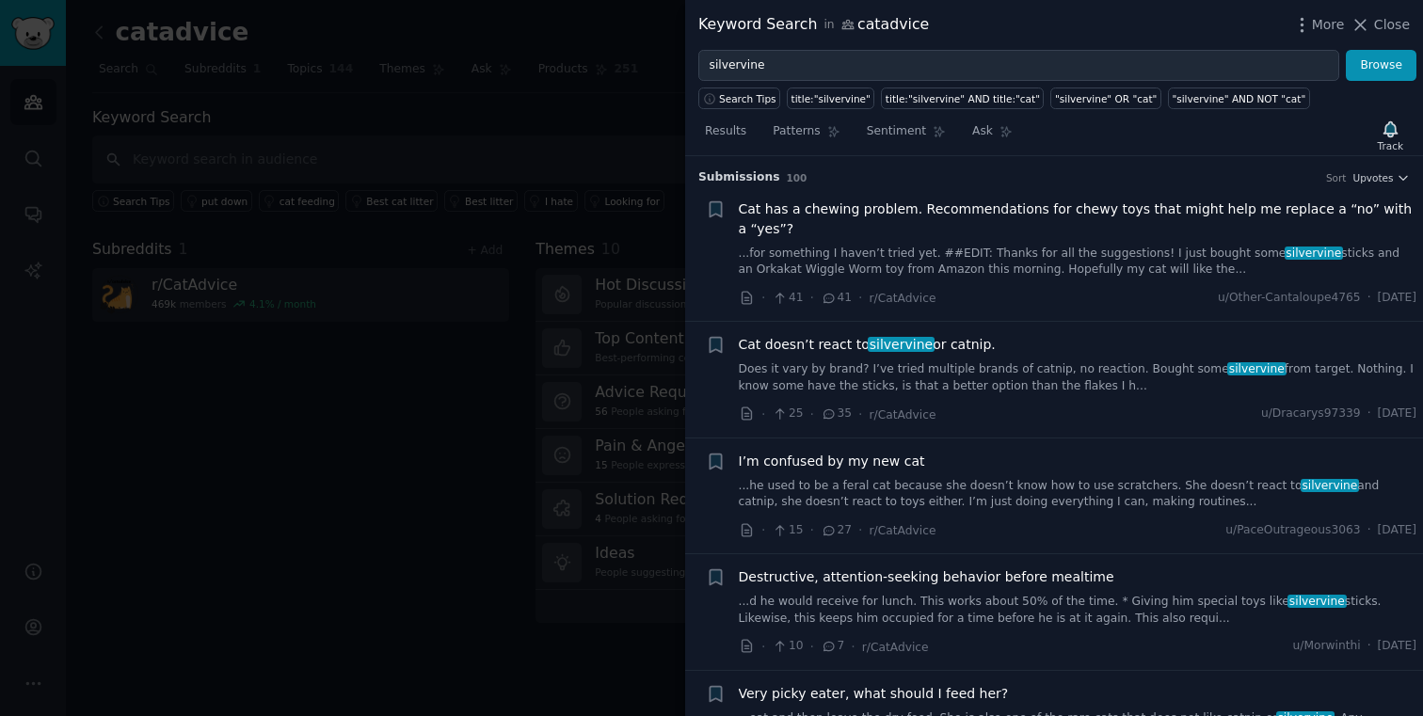
click at [1162, 253] on link "...for something I haven’t tried yet. ##EDIT: Thanks for all the suggestions! I…" at bounding box center [1078, 262] width 678 height 33
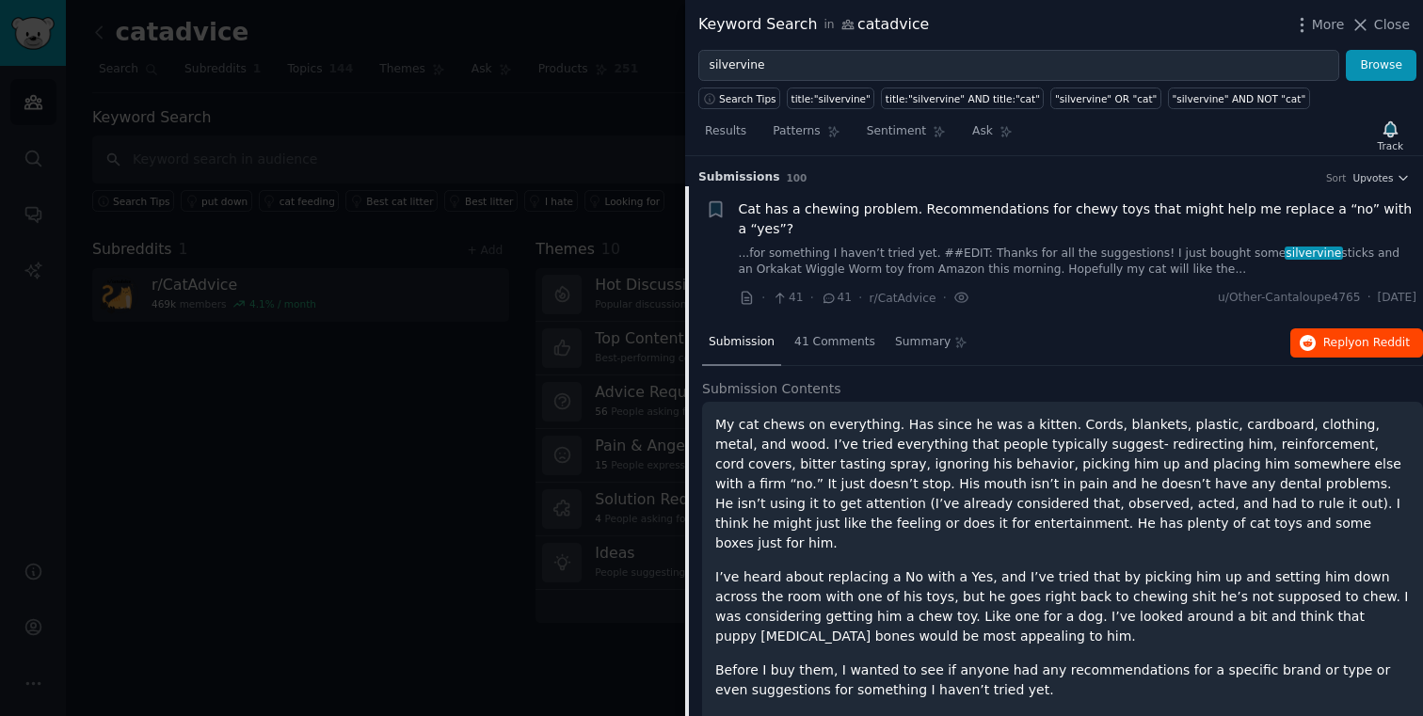
scroll to position [29, 0]
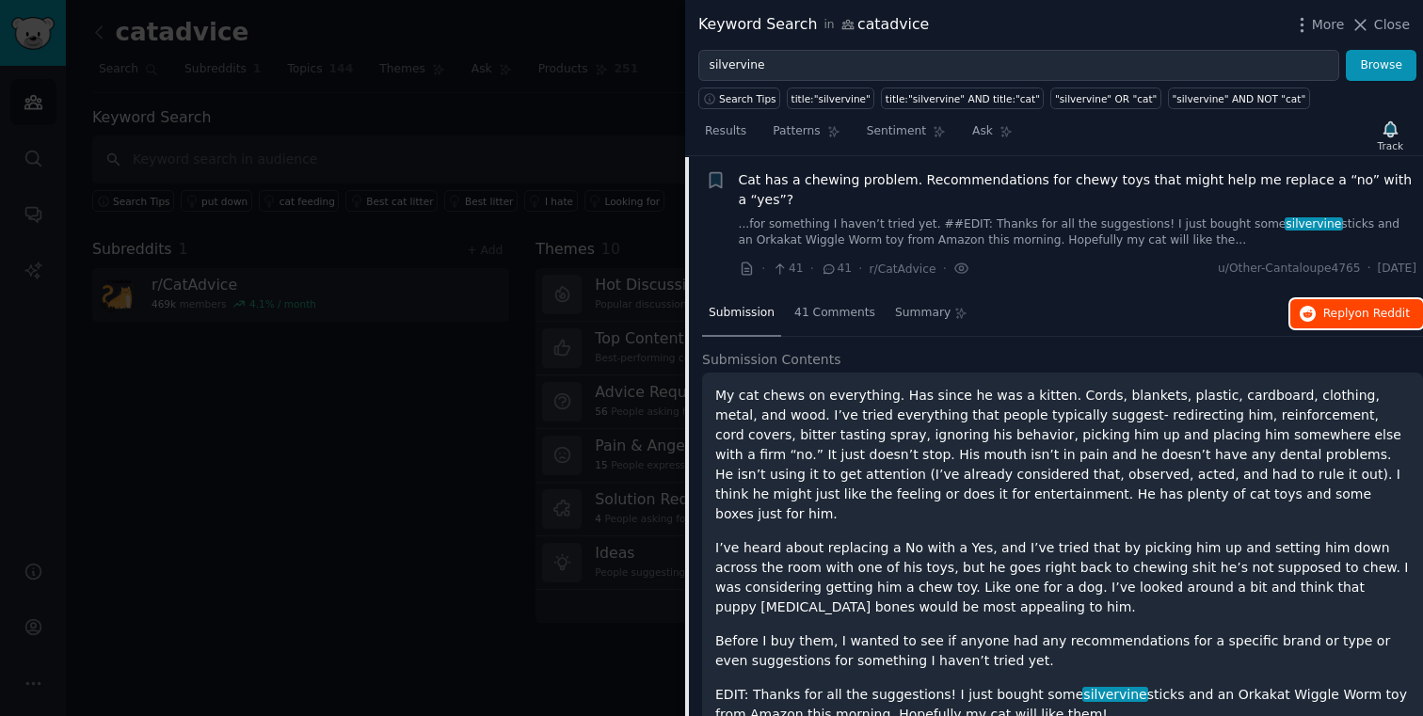
click at [1323, 320] on span "Reply on Reddit" at bounding box center [1366, 314] width 87 height 17
click at [854, 187] on span "Cat has a chewing problem. Recommendations for chewy toys that might help me re…" at bounding box center [1078, 190] width 678 height 40
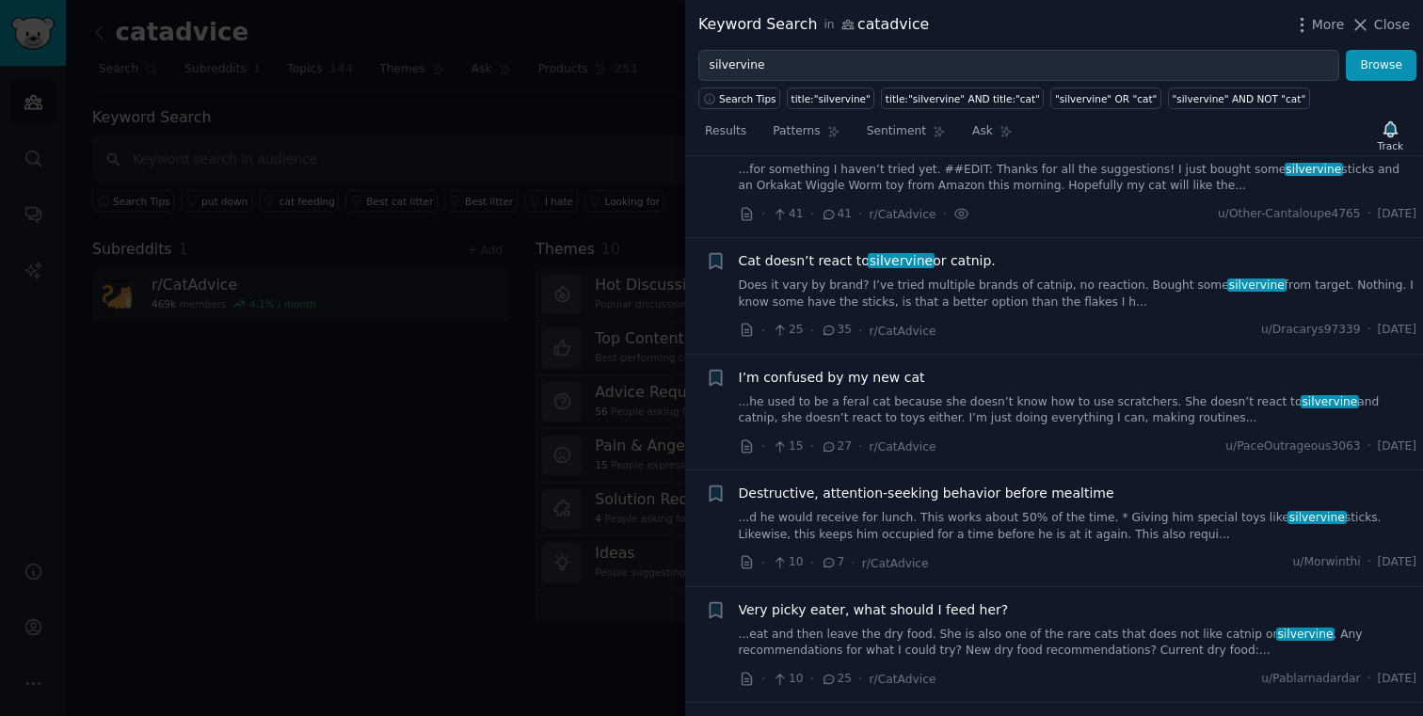
scroll to position [123, 0]
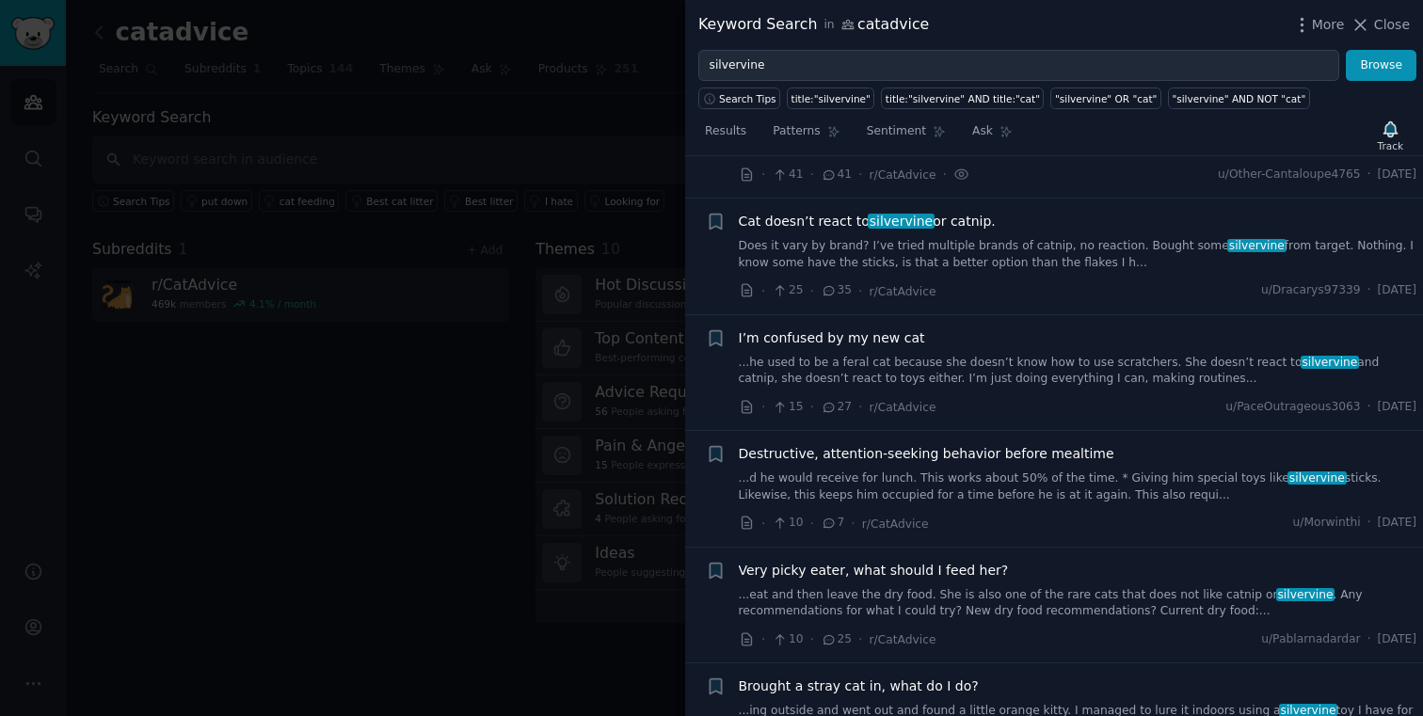
click at [931, 248] on link "Does it vary by brand? I’ve tried multiple brands of catnip, no reaction. Bough…" at bounding box center [1078, 254] width 678 height 33
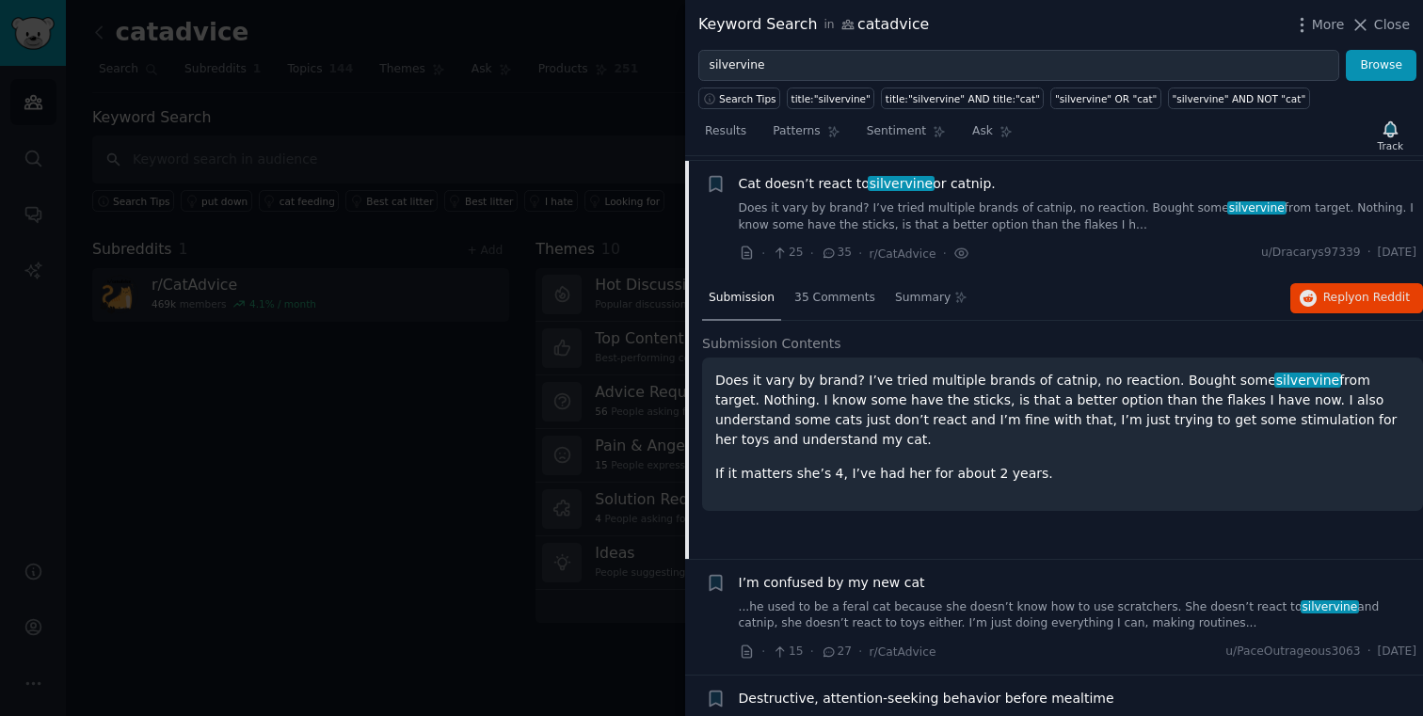
scroll to position [166, 0]
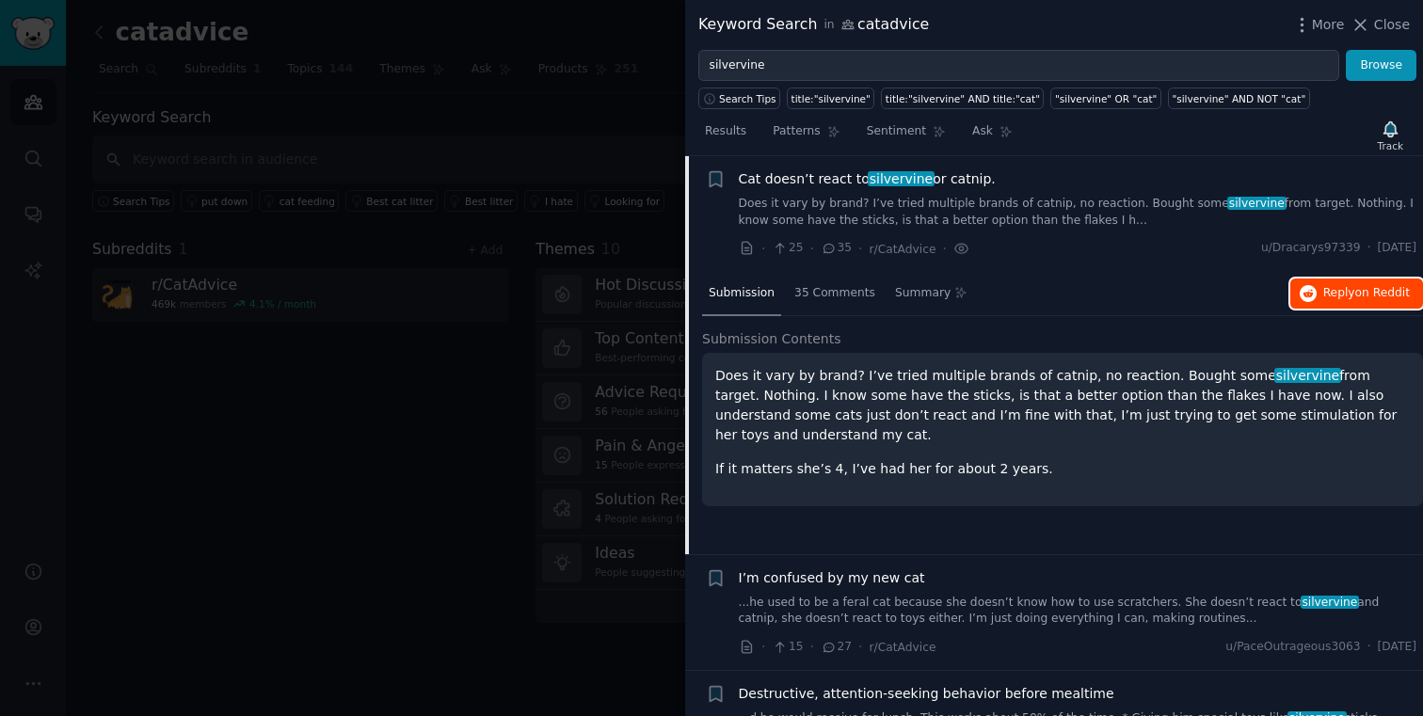
click at [1357, 291] on span "on Reddit" at bounding box center [1382, 292] width 55 height 13
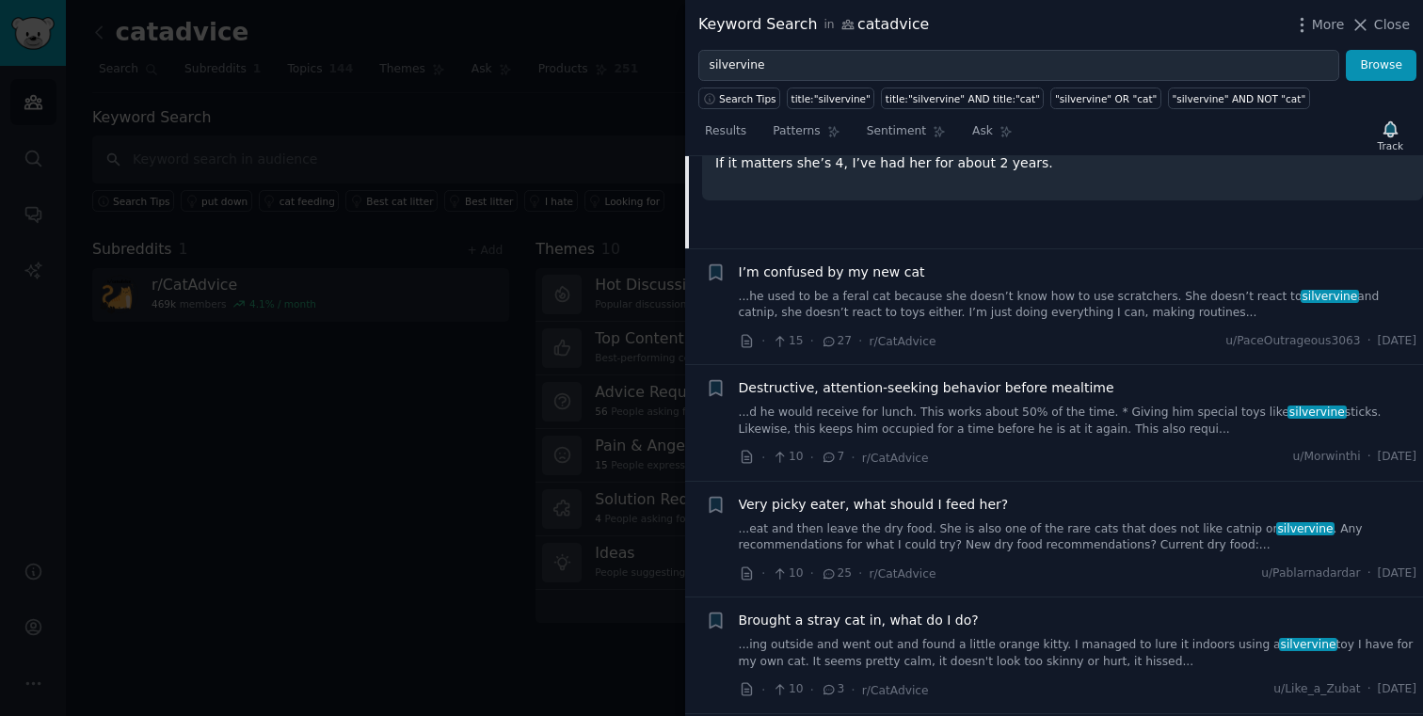
click at [834, 278] on span "I’m confused by my new cat" at bounding box center [832, 273] width 186 height 20
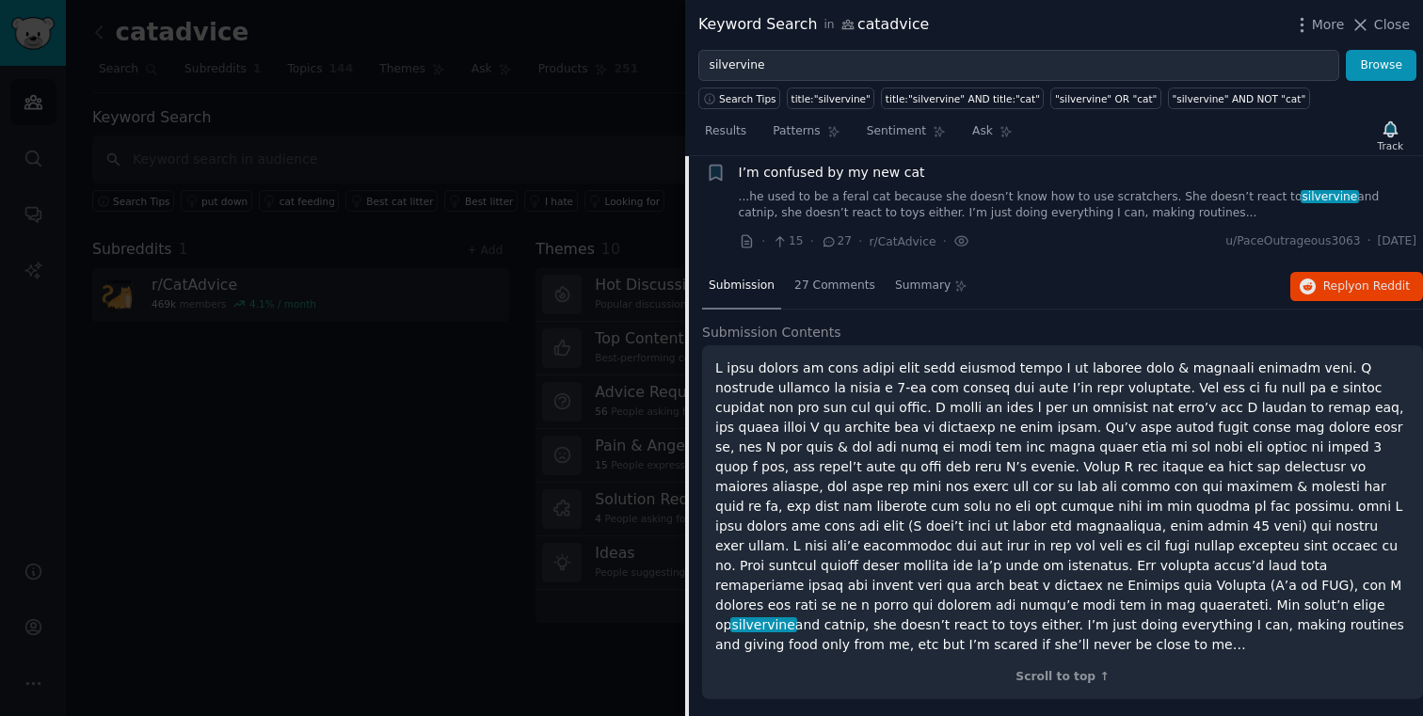
scroll to position [281, 0]
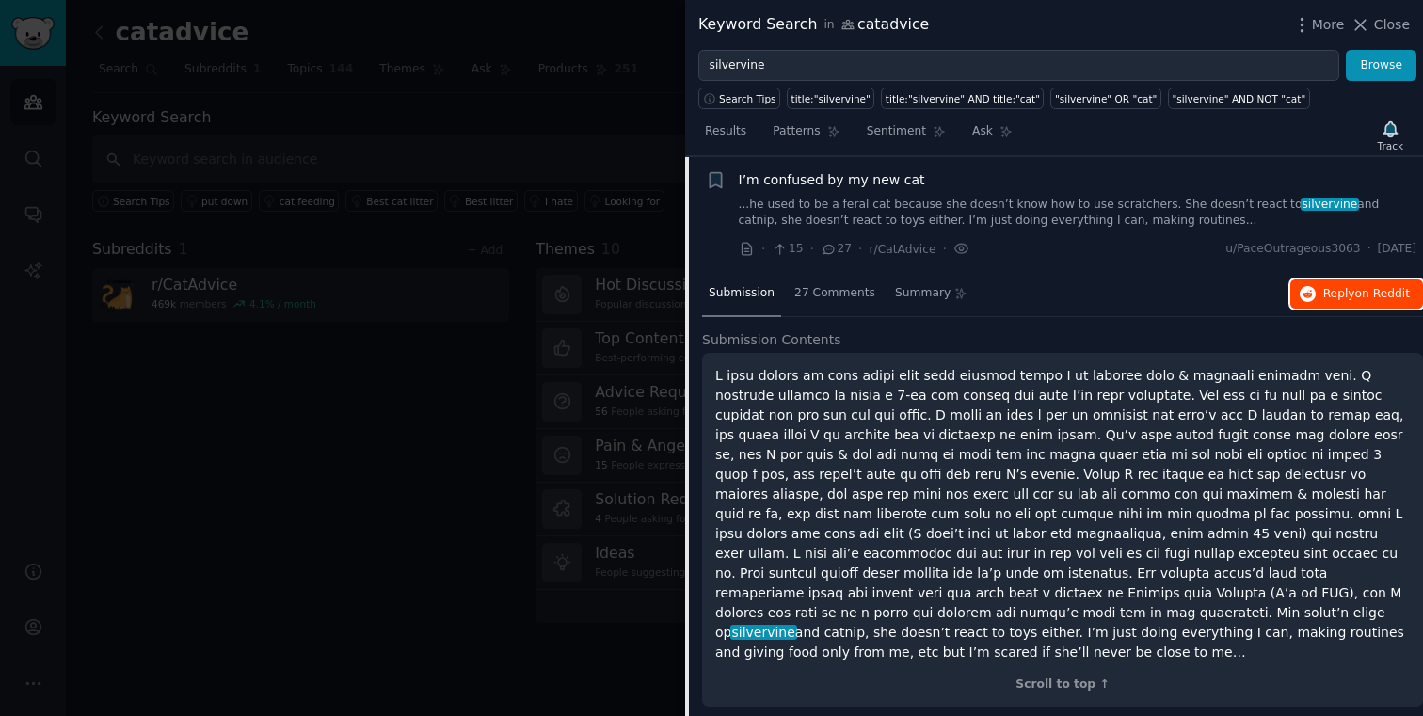
click at [1333, 295] on span "Reply on Reddit" at bounding box center [1366, 294] width 87 height 17
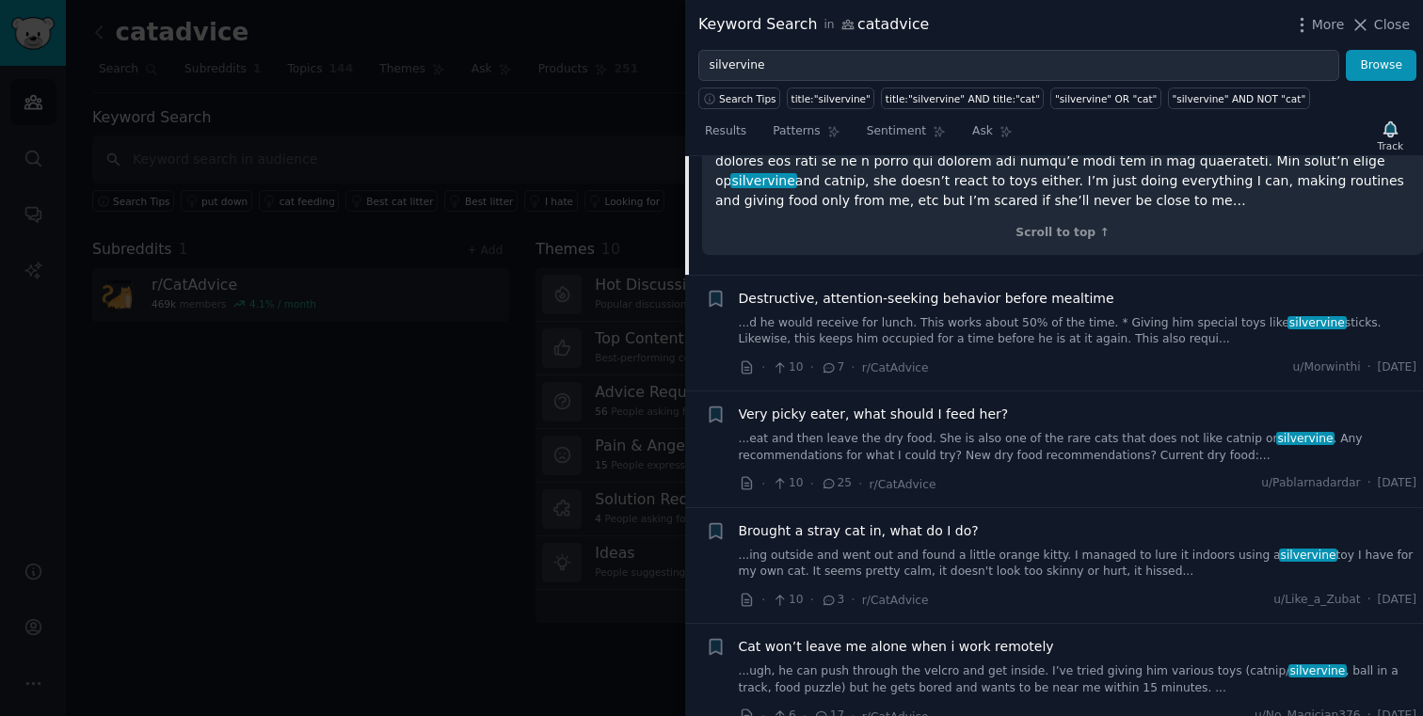
scroll to position [745, 0]
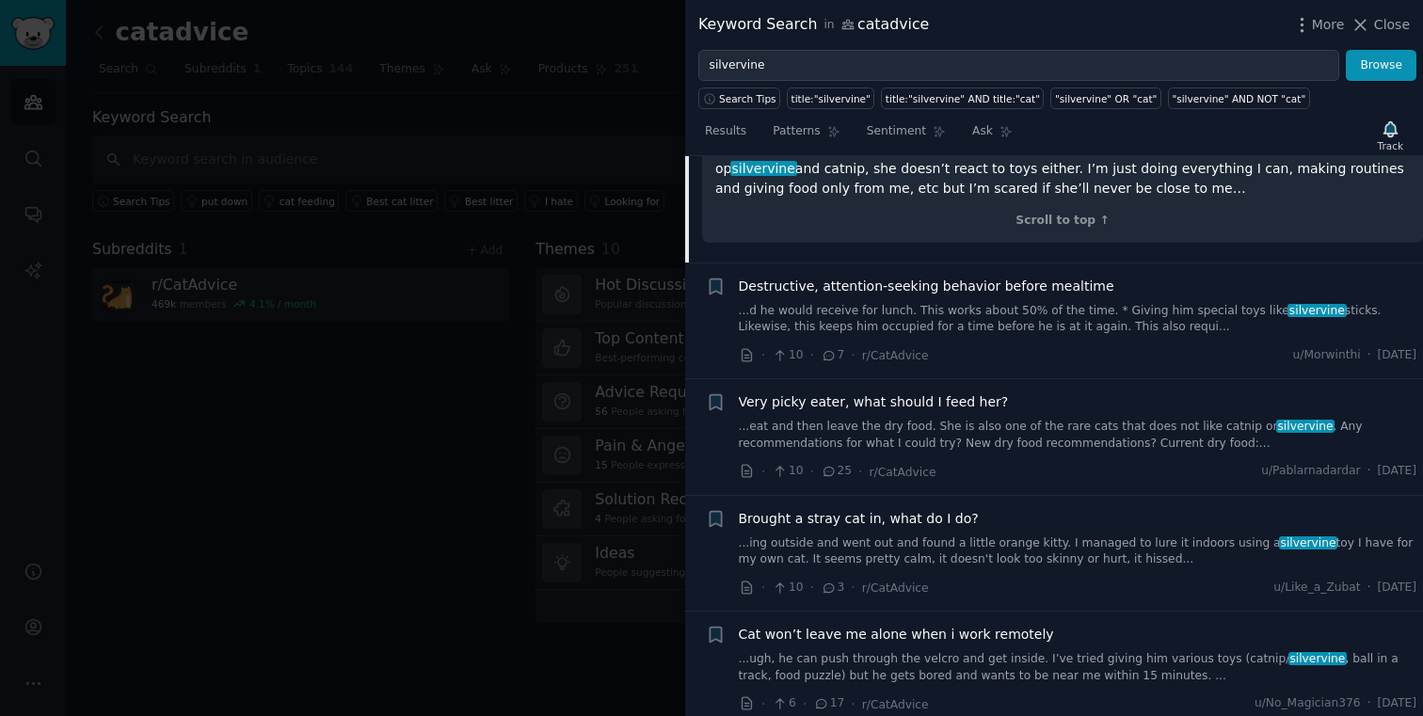
click at [960, 303] on link "...d he would receive for lunch. This works about 50% of the time. * Giving him…" at bounding box center [1078, 319] width 678 height 33
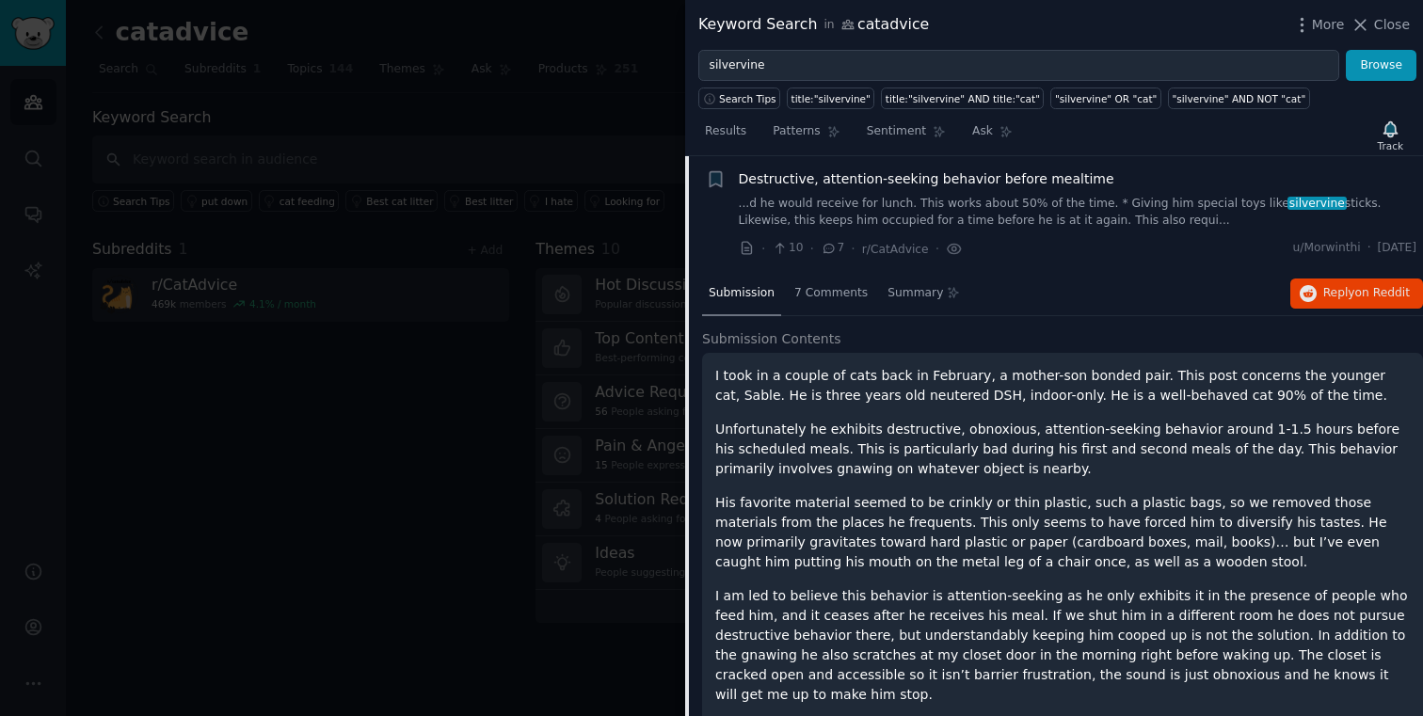
scroll to position [429, 0]
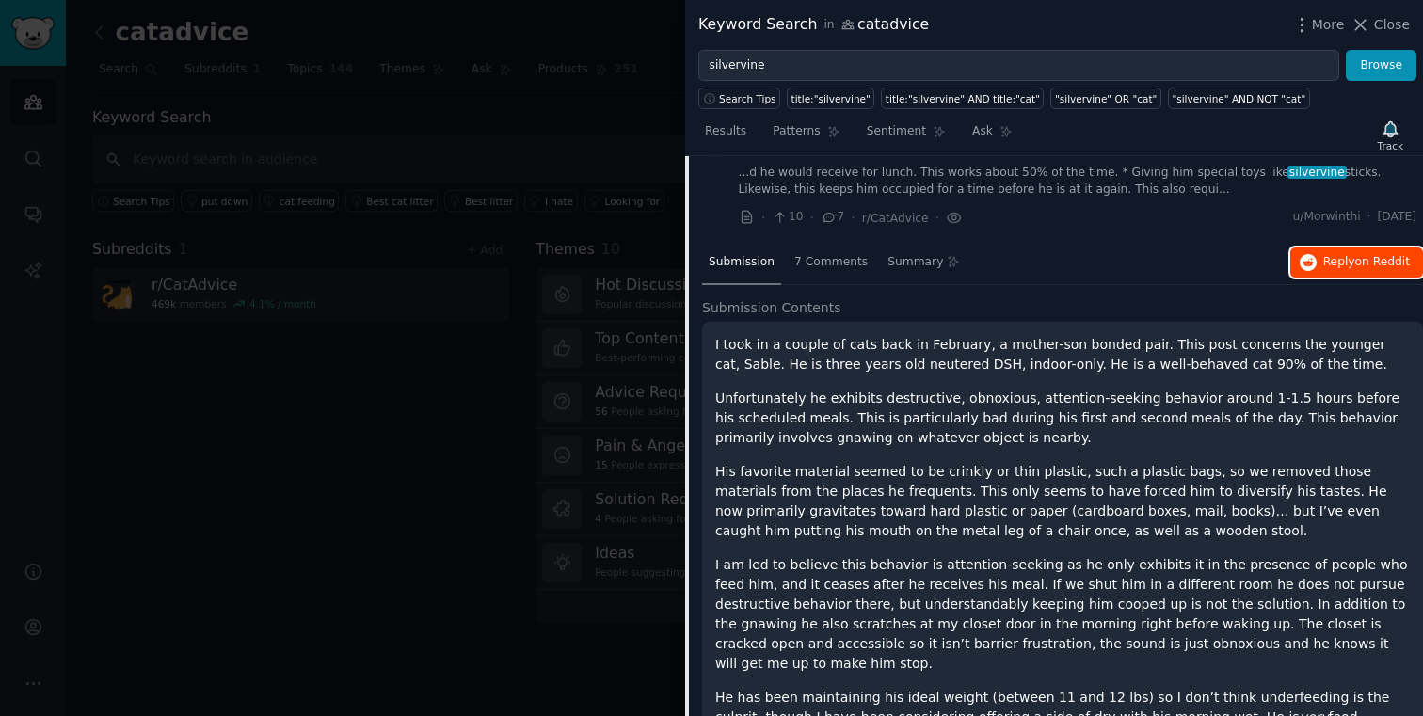
click at [1340, 256] on span "Reply on Reddit" at bounding box center [1366, 262] width 87 height 17
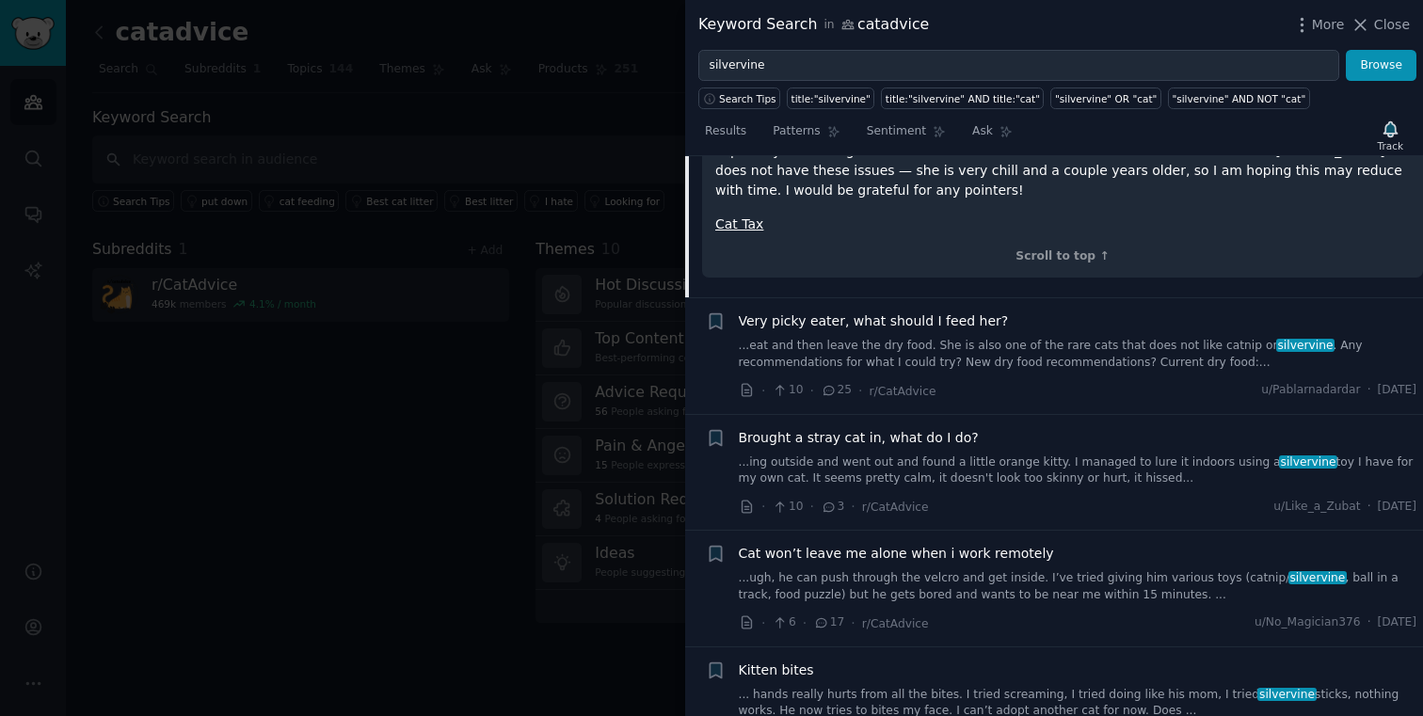
scroll to position [1401, 0]
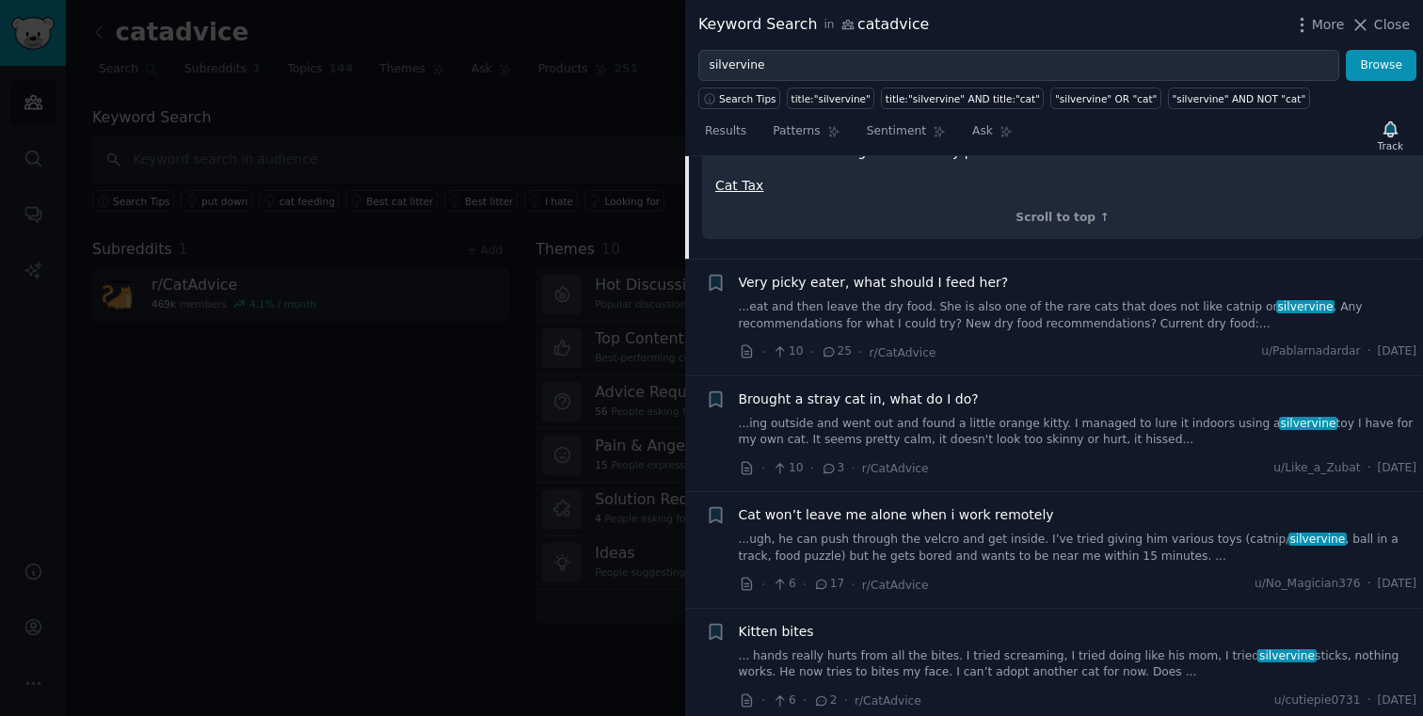
click at [938, 299] on link "...eat and then leave the dry food. She is also one of the rare cats that does …" at bounding box center [1078, 315] width 678 height 33
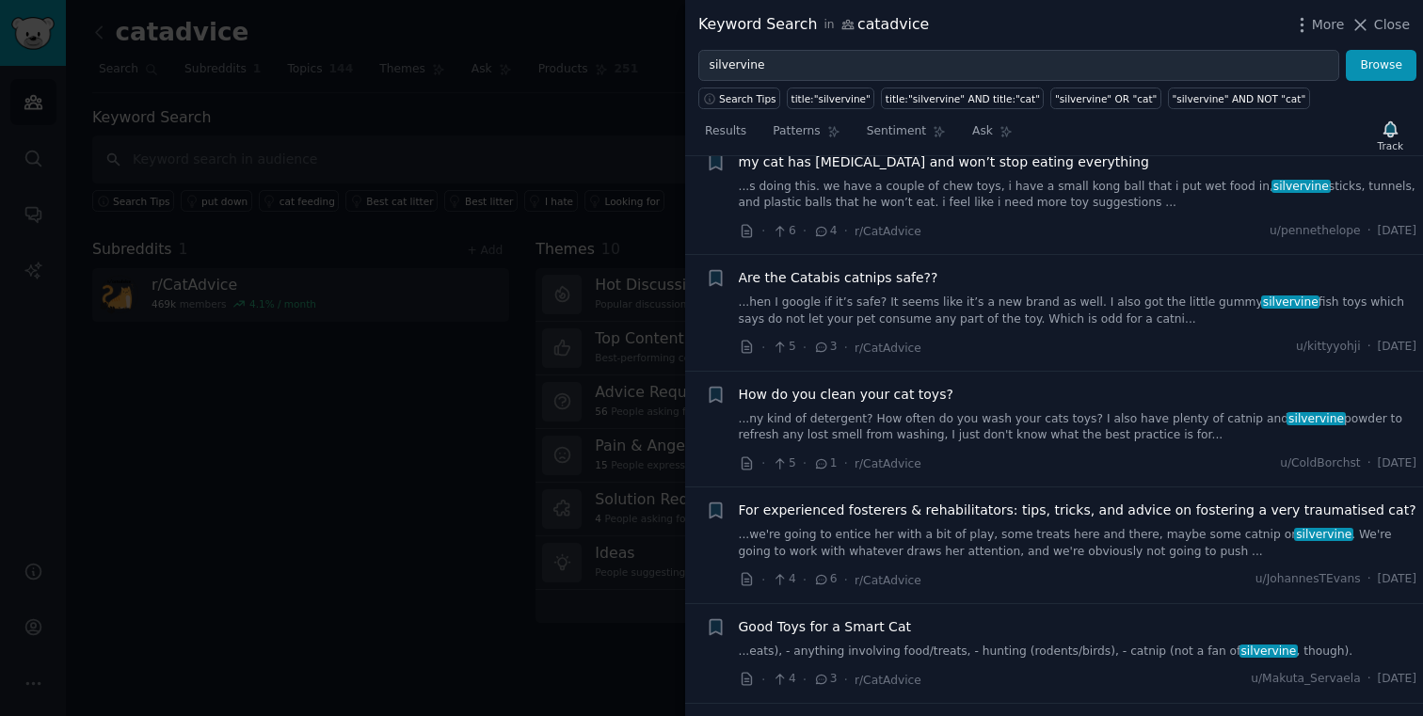
scroll to position [1715, 0]
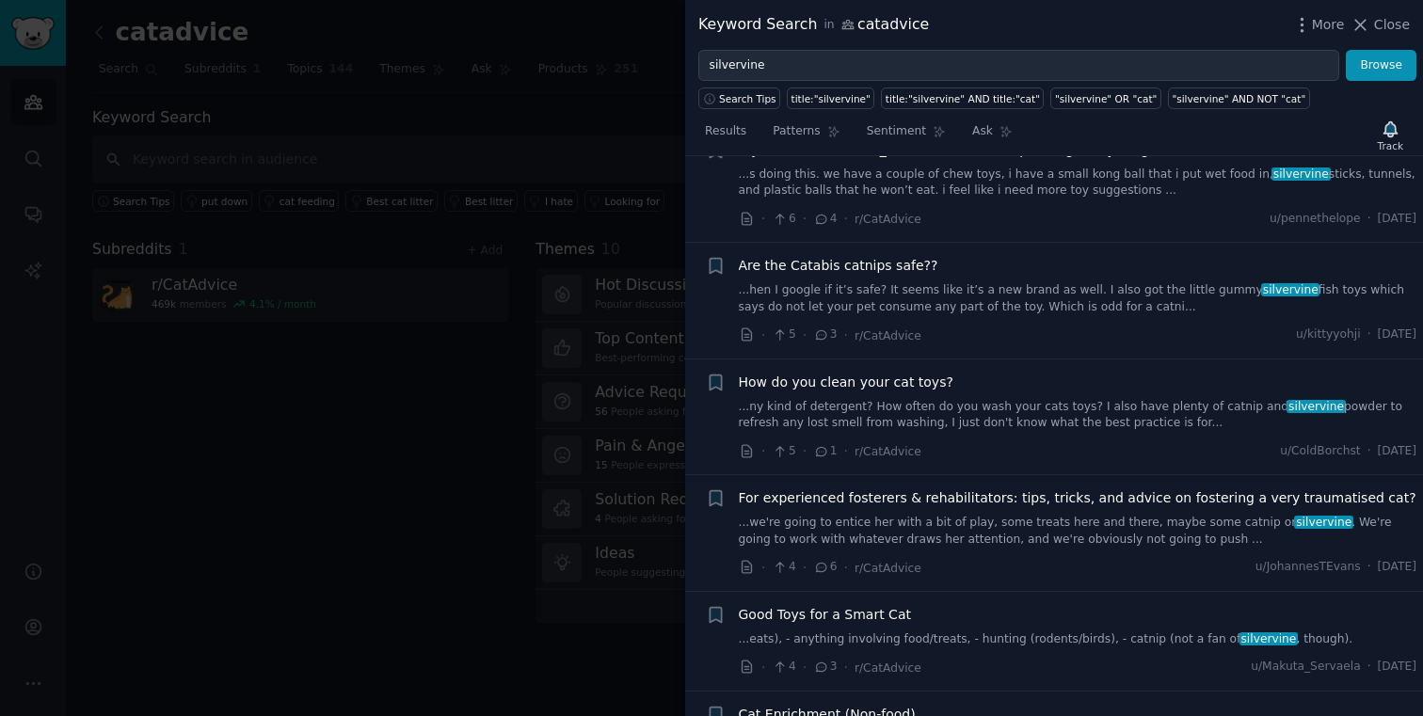
drag, startPoint x: 1366, startPoint y: 28, endPoint x: 521, endPoint y: 135, distance: 851.7
click at [1366, 28] on icon at bounding box center [1361, 25] width 10 height 10
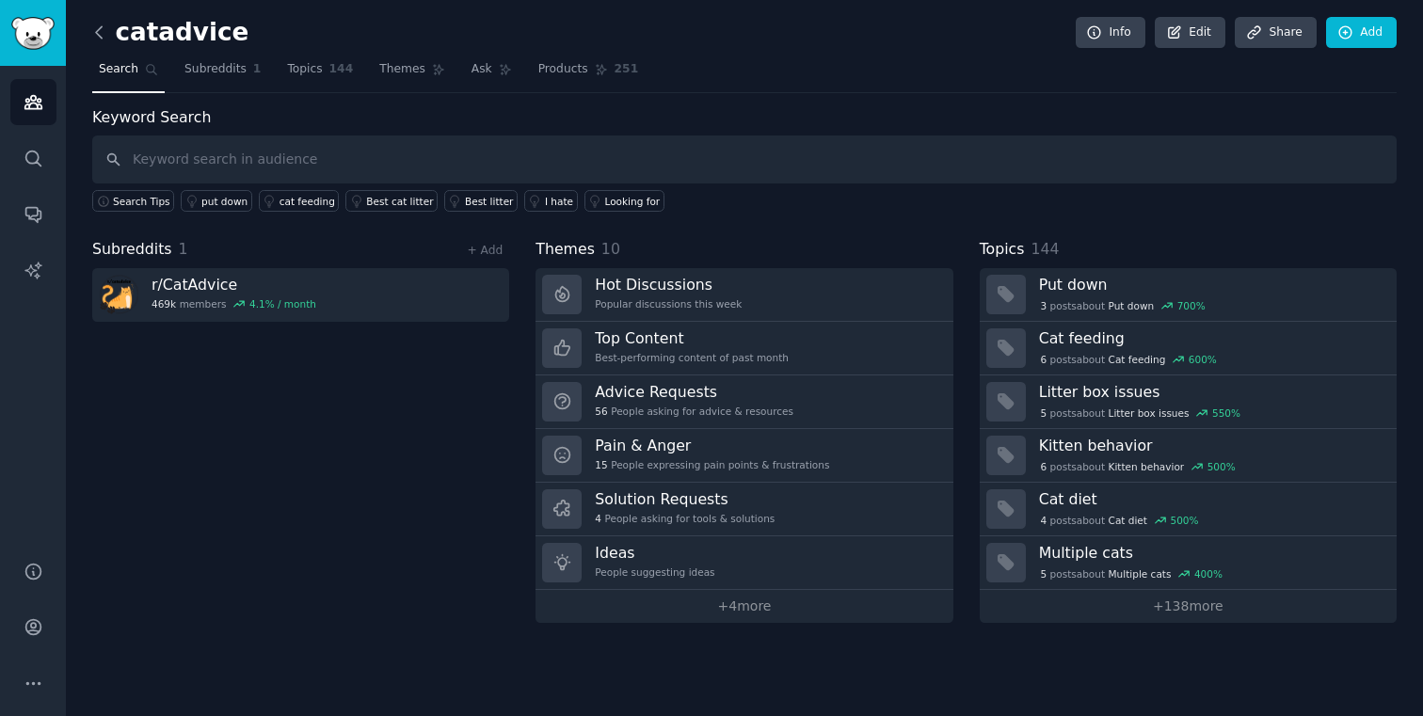
click at [98, 31] on icon at bounding box center [99, 33] width 20 height 20
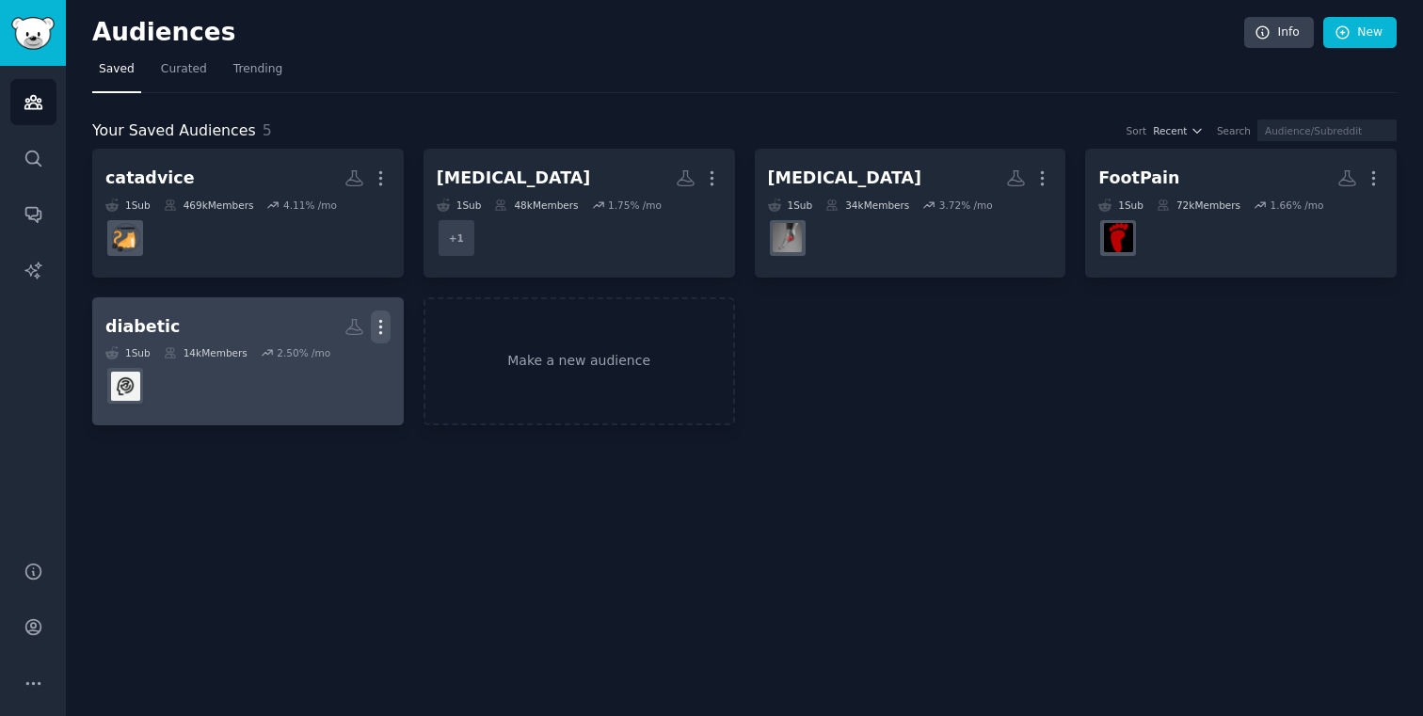
click at [379, 330] on icon "button" at bounding box center [380, 326] width 2 height 13
click at [338, 367] on p "Delete" at bounding box center [329, 367] width 43 height 20
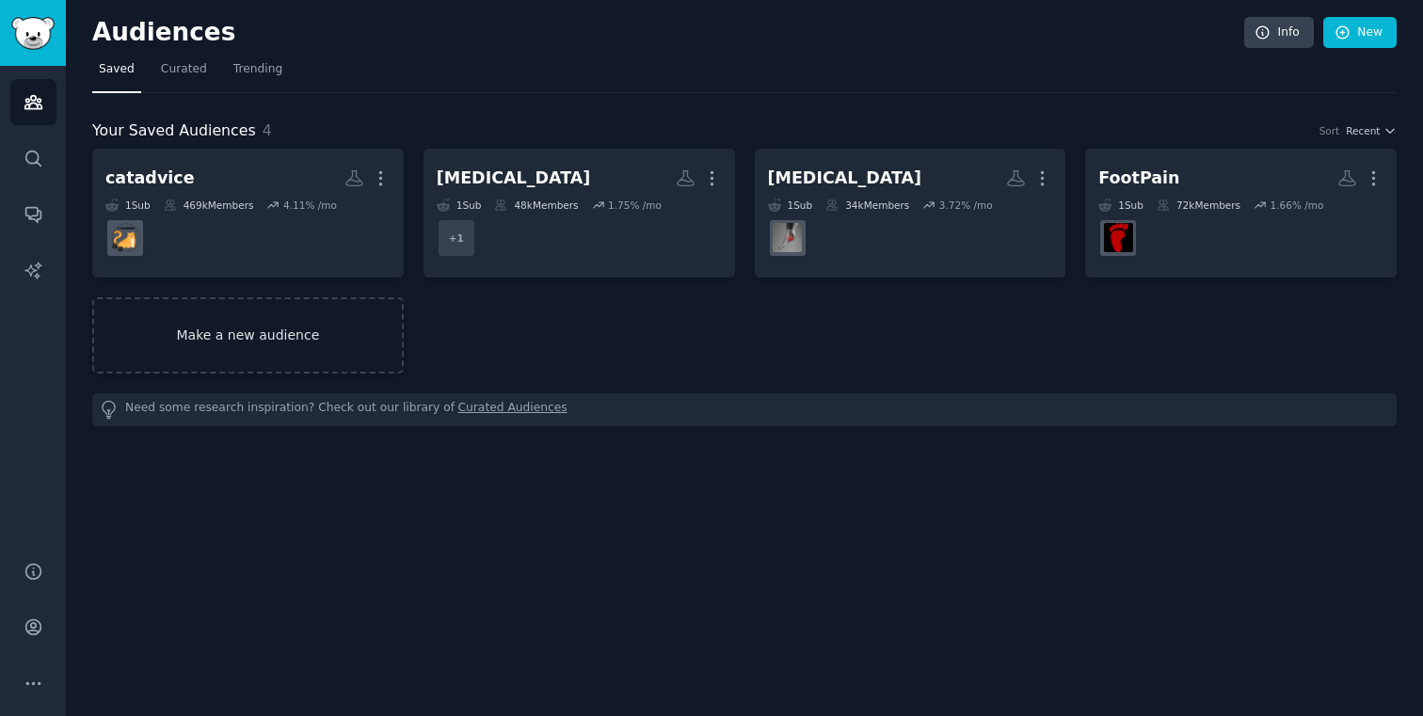
click at [291, 361] on link "Make a new audience" at bounding box center [247, 335] width 311 height 76
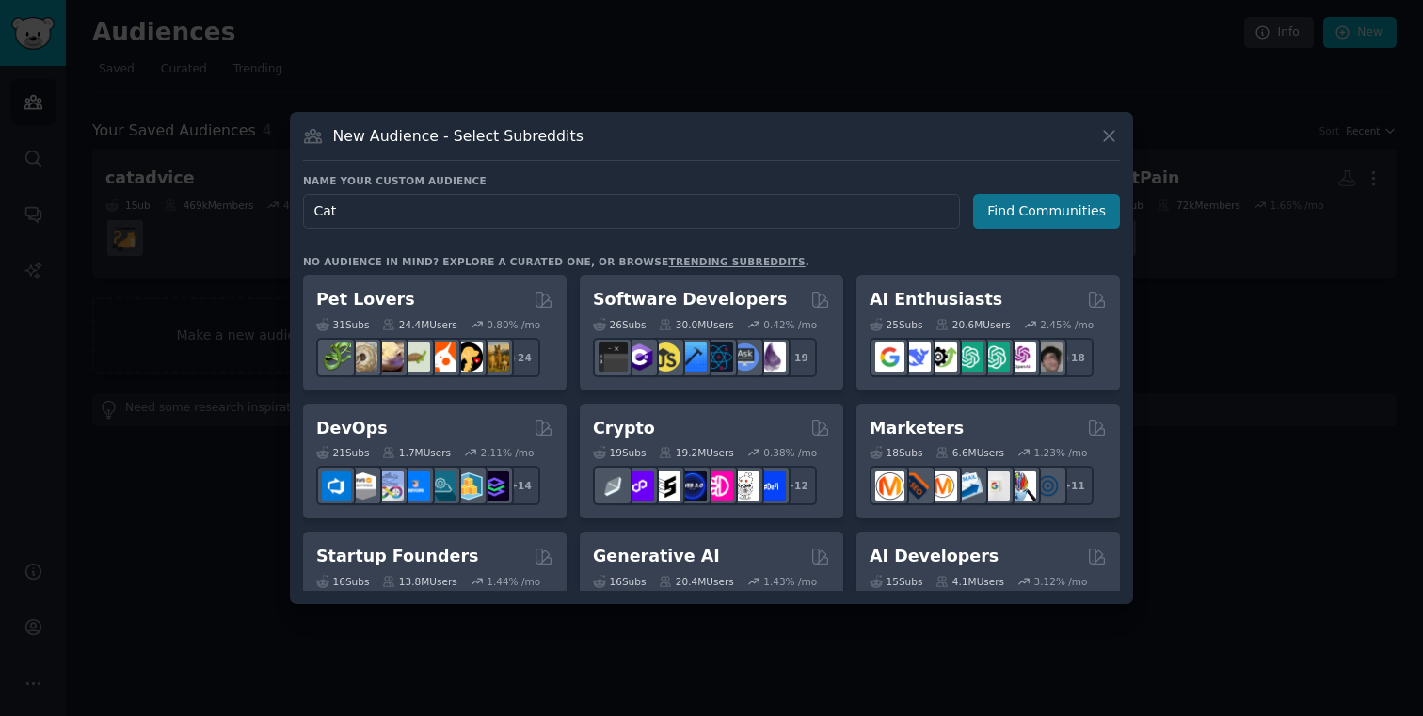
type input "Cat"
click at [1080, 213] on button "Find Communities" at bounding box center [1046, 211] width 147 height 35
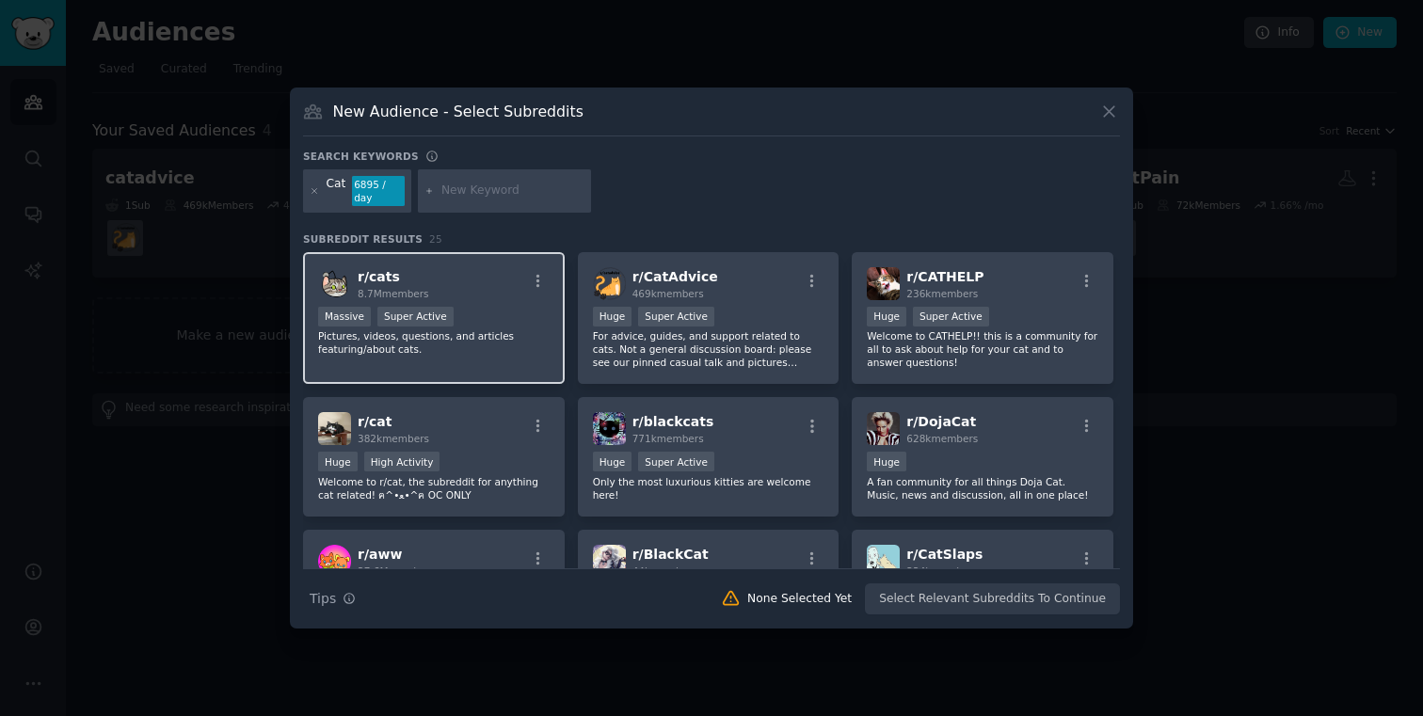
click at [503, 349] on p "Pictures, videos, questions, and articles featuring/about cats." at bounding box center [433, 342] width 231 height 26
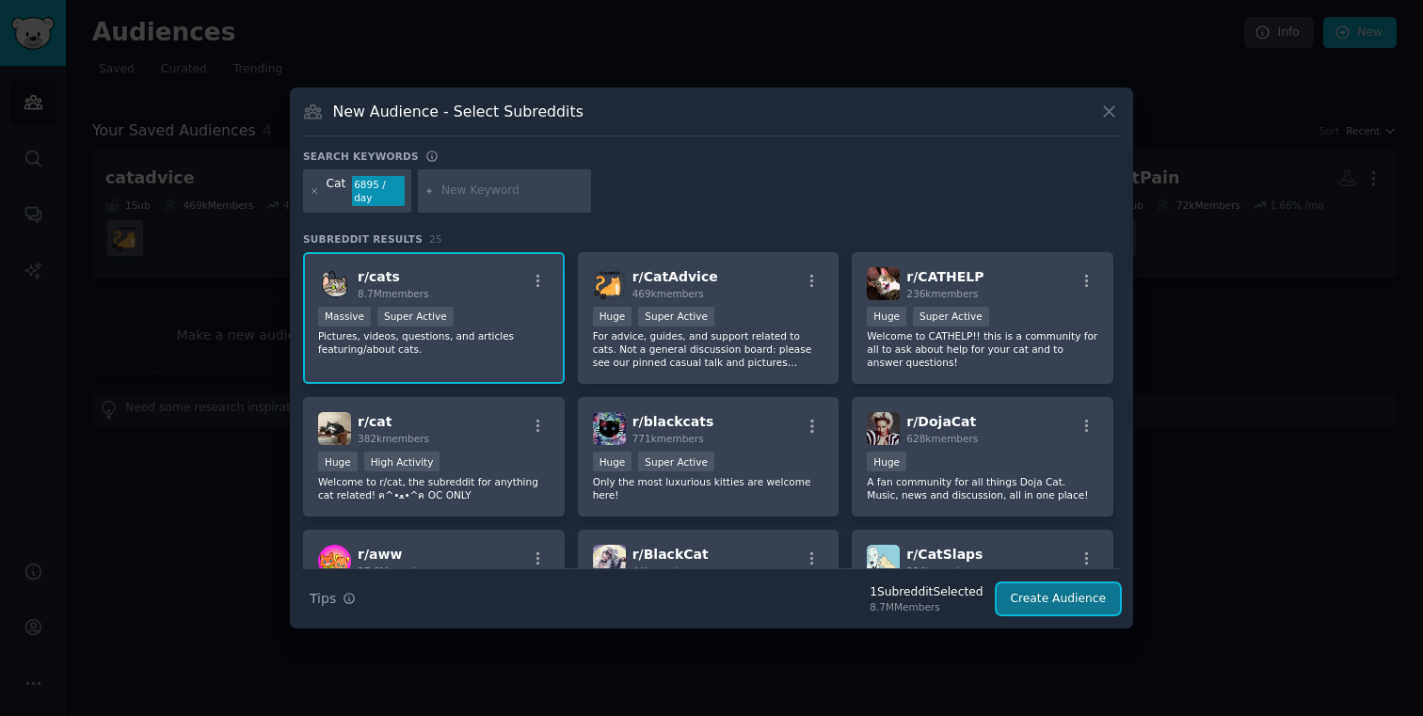
click at [1027, 599] on button "Create Audience" at bounding box center [1059, 599] width 124 height 32
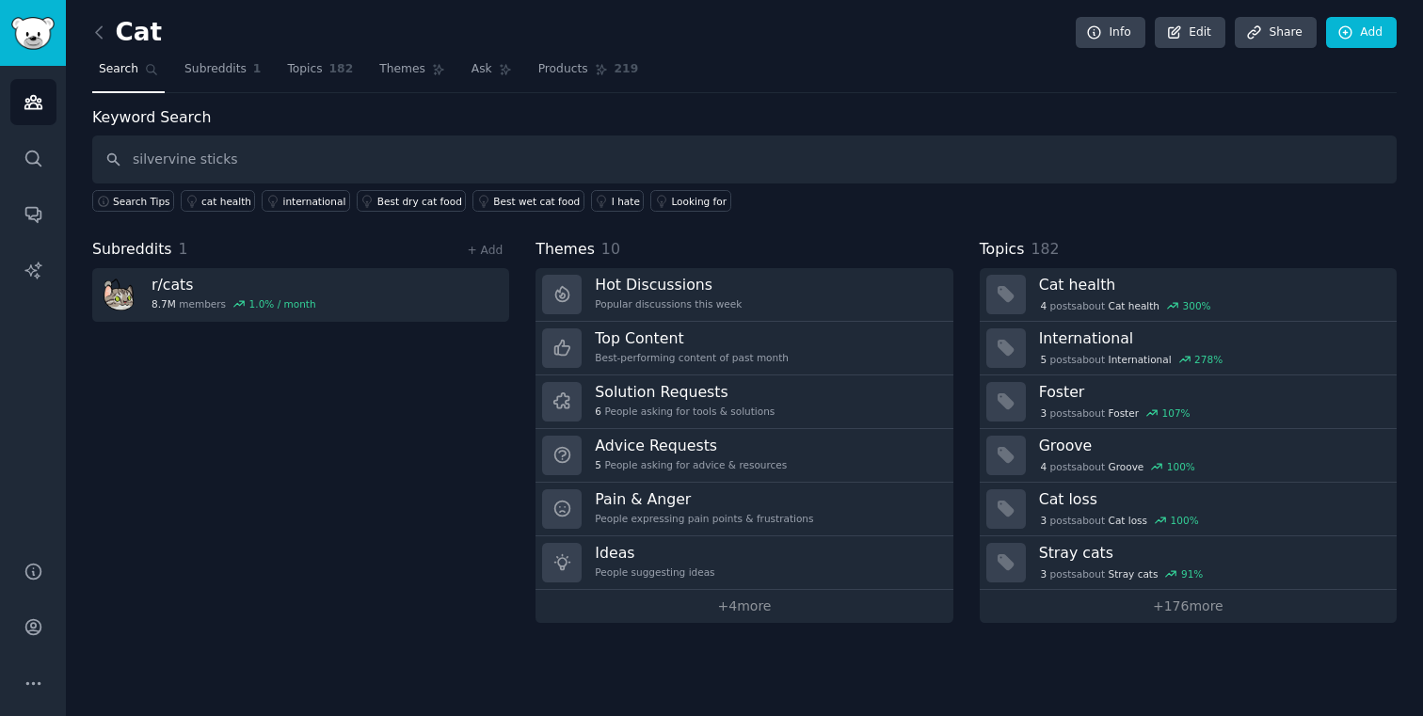
type input "silvervine sticks"
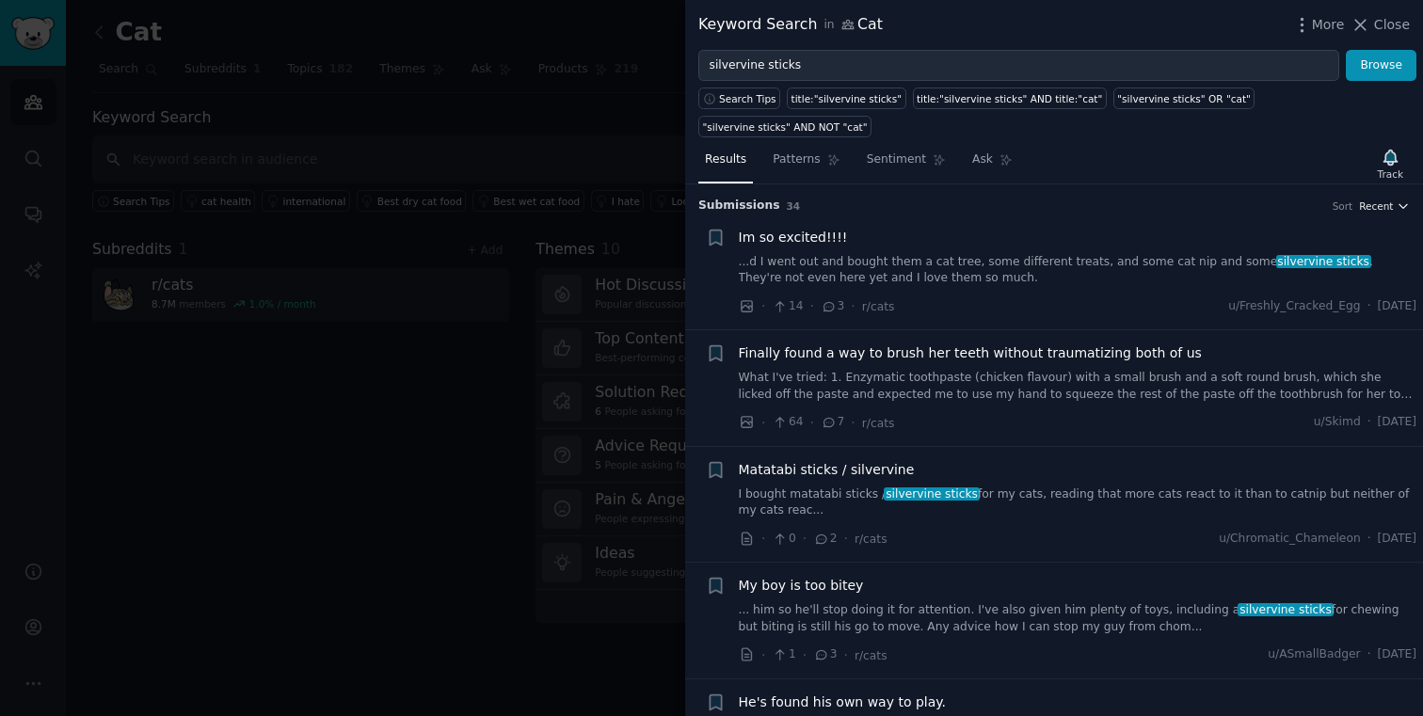
click at [1365, 207] on span "Recent" at bounding box center [1376, 206] width 34 height 13
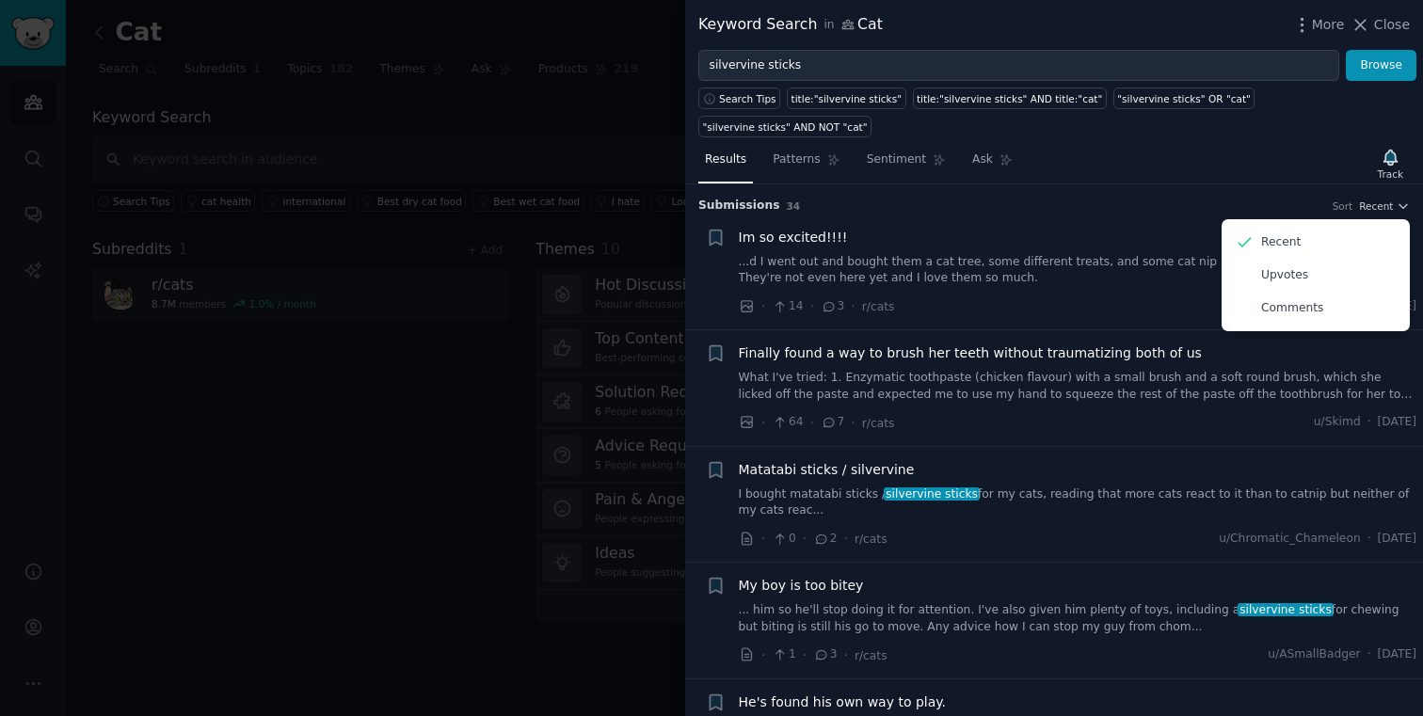
click at [1119, 171] on div "Results Patterns Sentiment Ask Track" at bounding box center [1054, 164] width 738 height 40
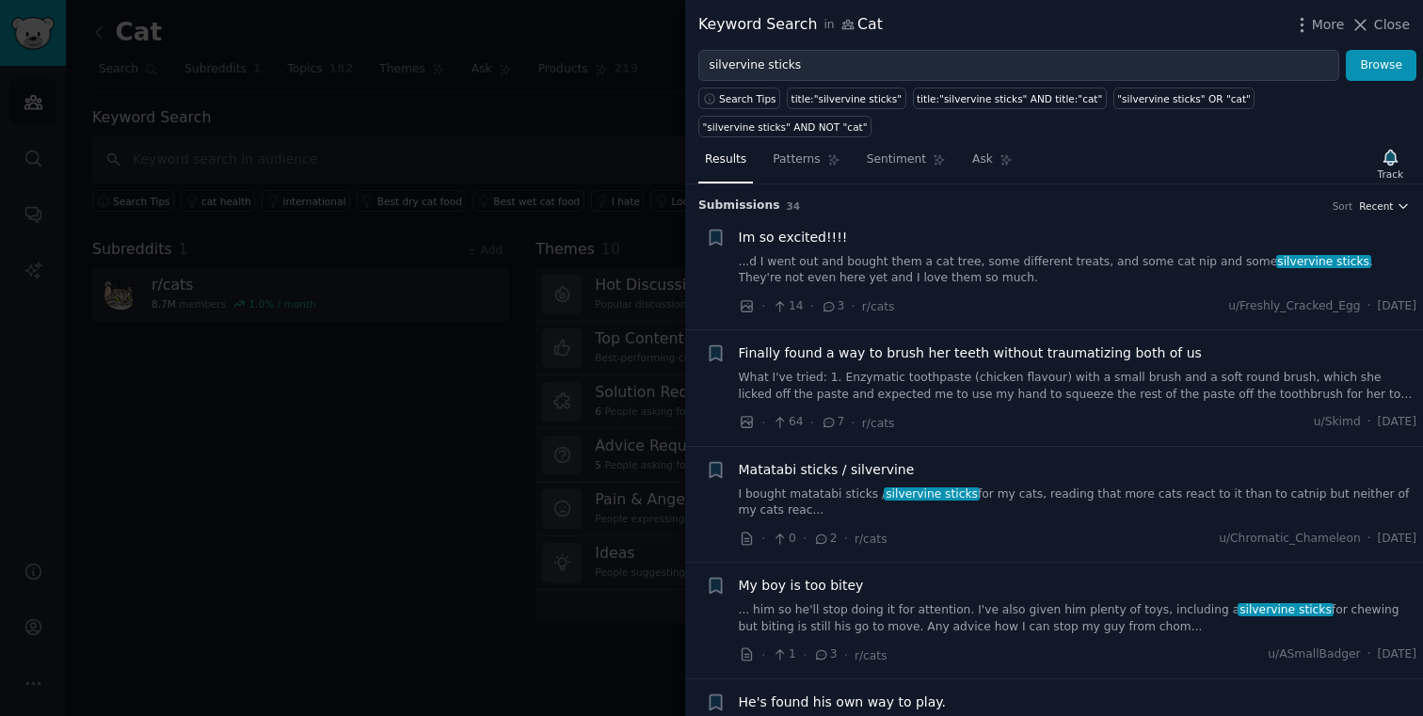
click at [1371, 200] on span "Recent" at bounding box center [1376, 206] width 34 height 13
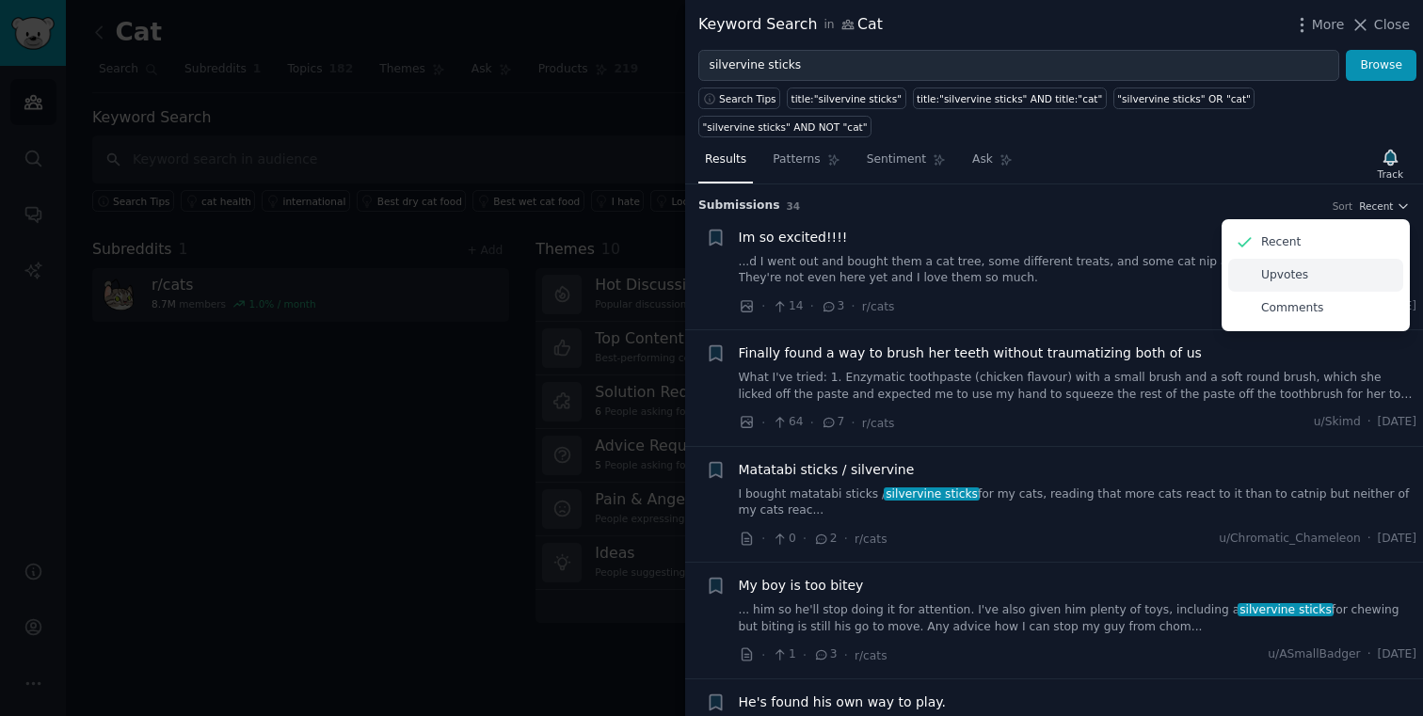
click at [1331, 275] on div "Upvotes" at bounding box center [1315, 275] width 175 height 33
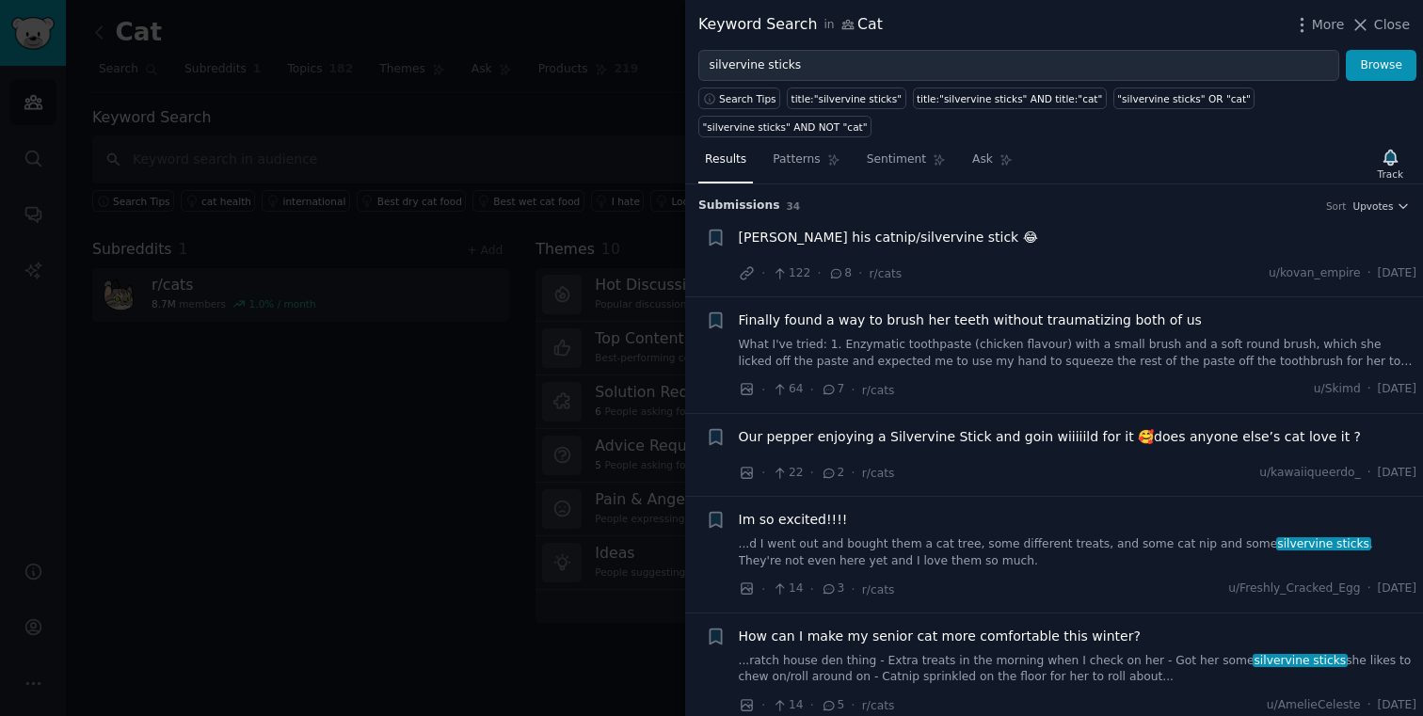
click at [1170, 194] on div "Submission s 34 Sort Upvotes" at bounding box center [1053, 199] width 711 height 30
click at [936, 237] on span "[PERSON_NAME] his catnip/silvervine stick 😂" at bounding box center [889, 238] width 300 height 20
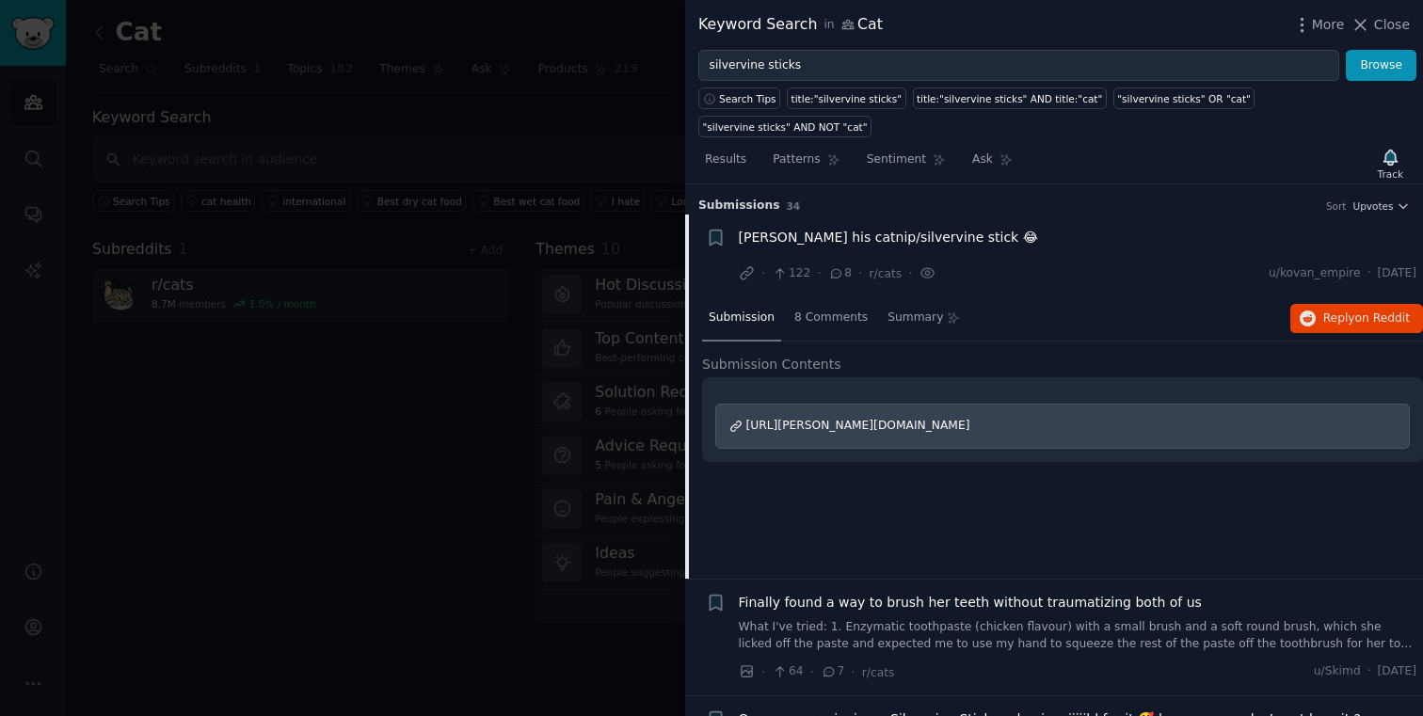
scroll to position [29, 0]
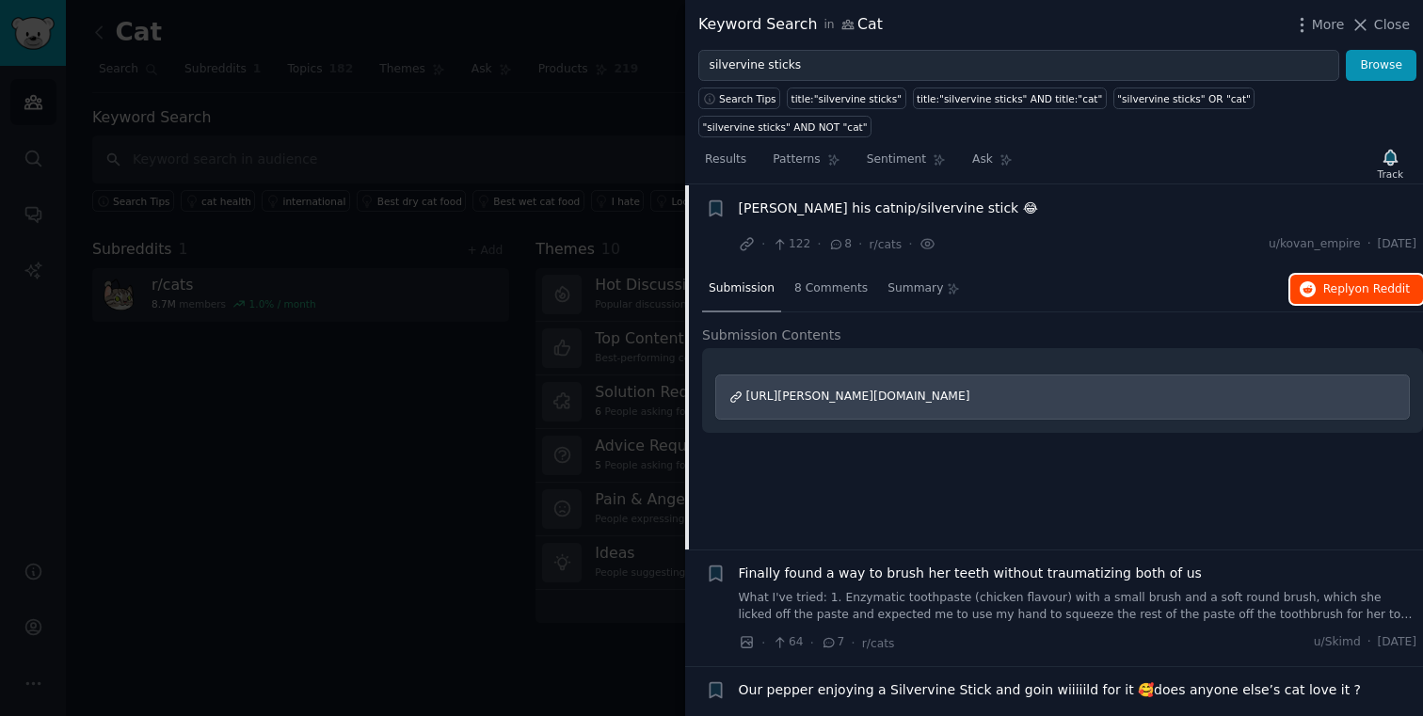
click at [1300, 295] on icon "button" at bounding box center [1308, 289] width 17 height 17
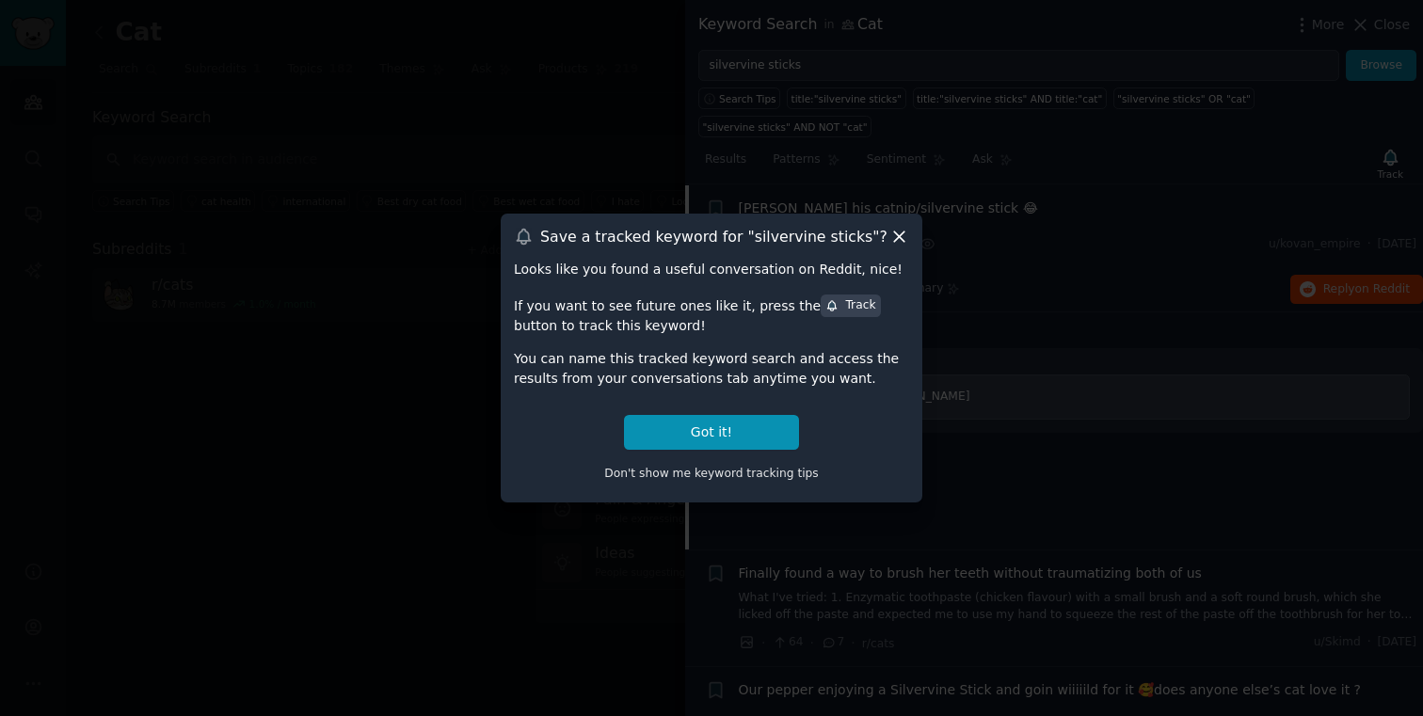
click at [902, 237] on icon at bounding box center [899, 237] width 20 height 20
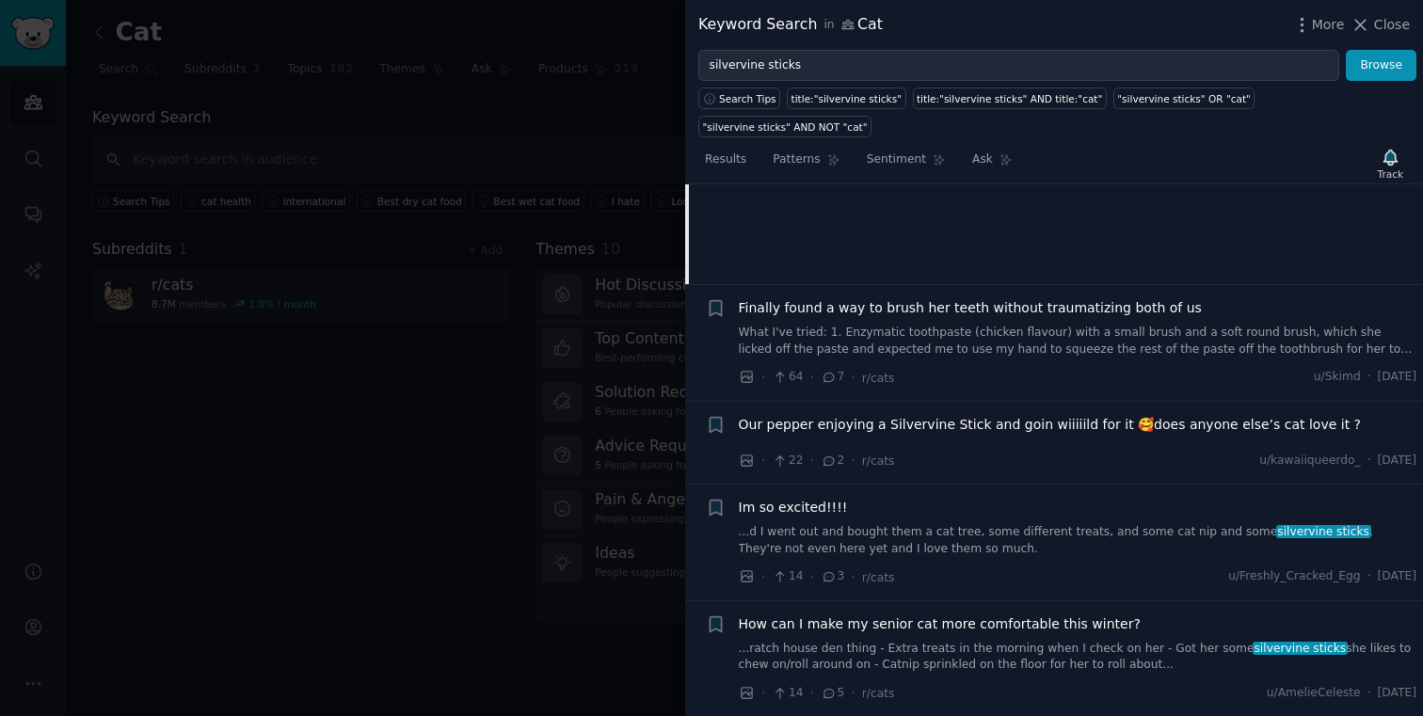
click at [945, 334] on link "What I've tried: 1. Enzymatic toothpaste (chicken flavour) with a small brush a…" at bounding box center [1078, 341] width 678 height 33
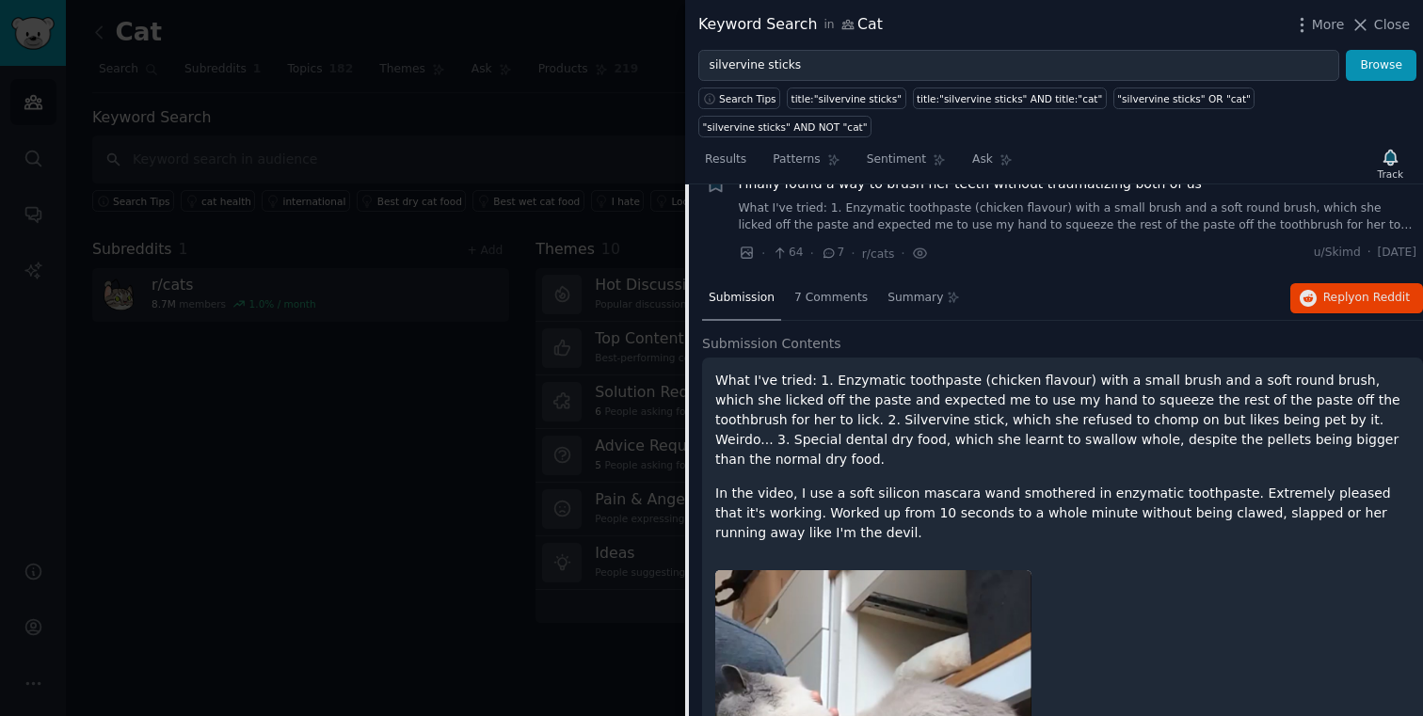
scroll to position [113, 0]
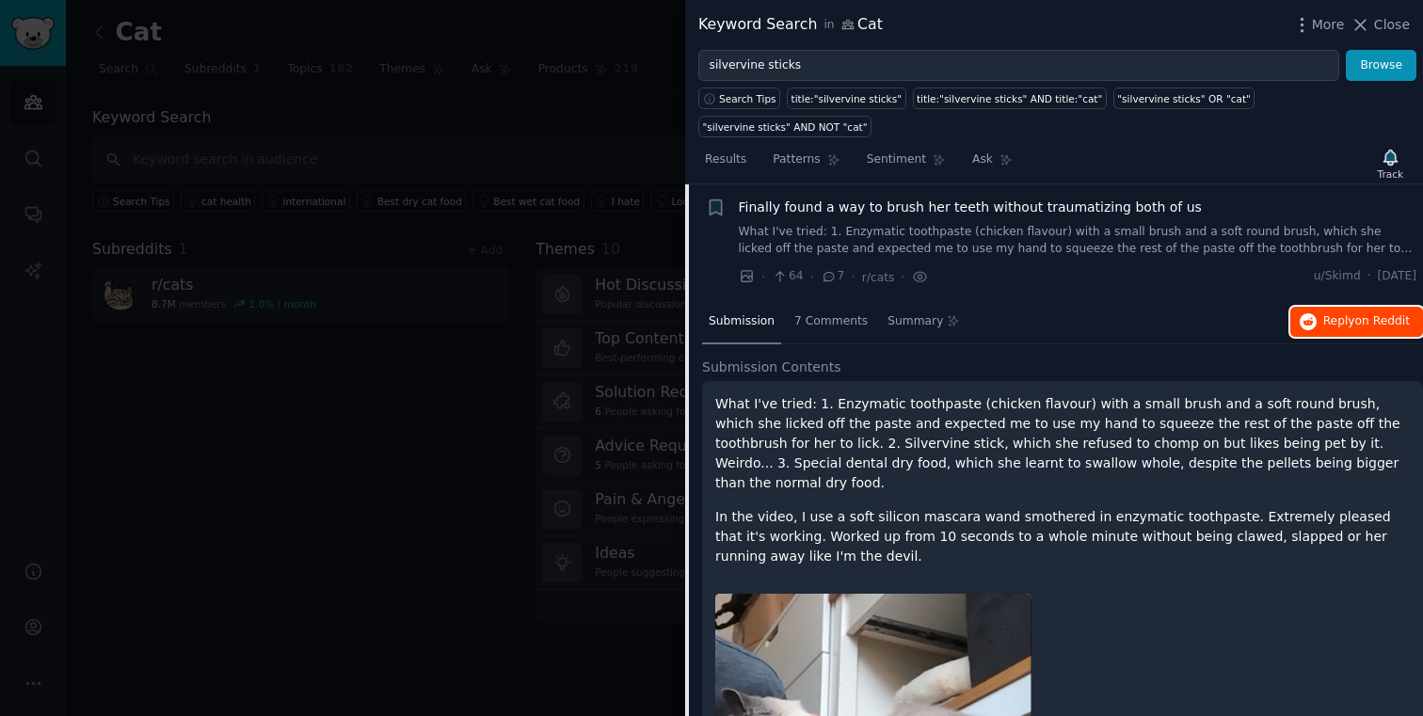
click at [1323, 318] on span "Reply on Reddit" at bounding box center [1366, 321] width 87 height 17
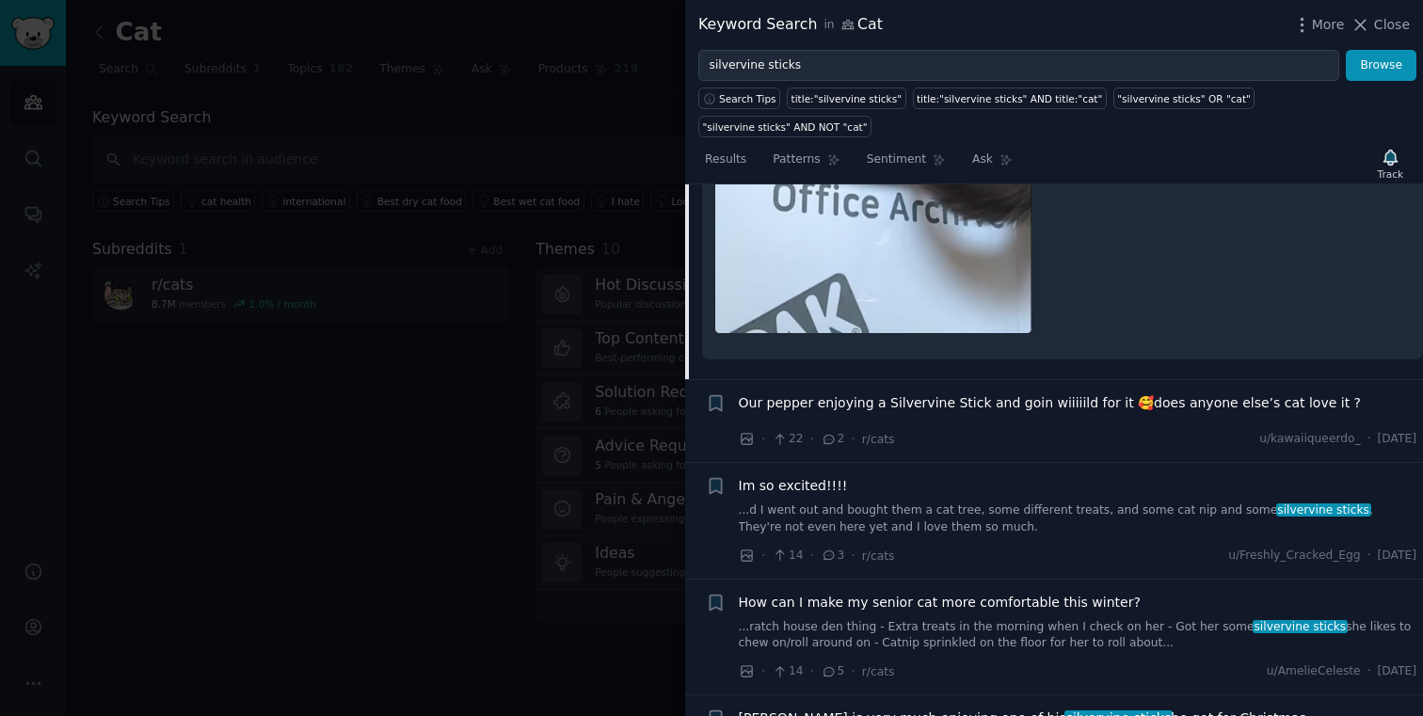
scroll to position [873, 0]
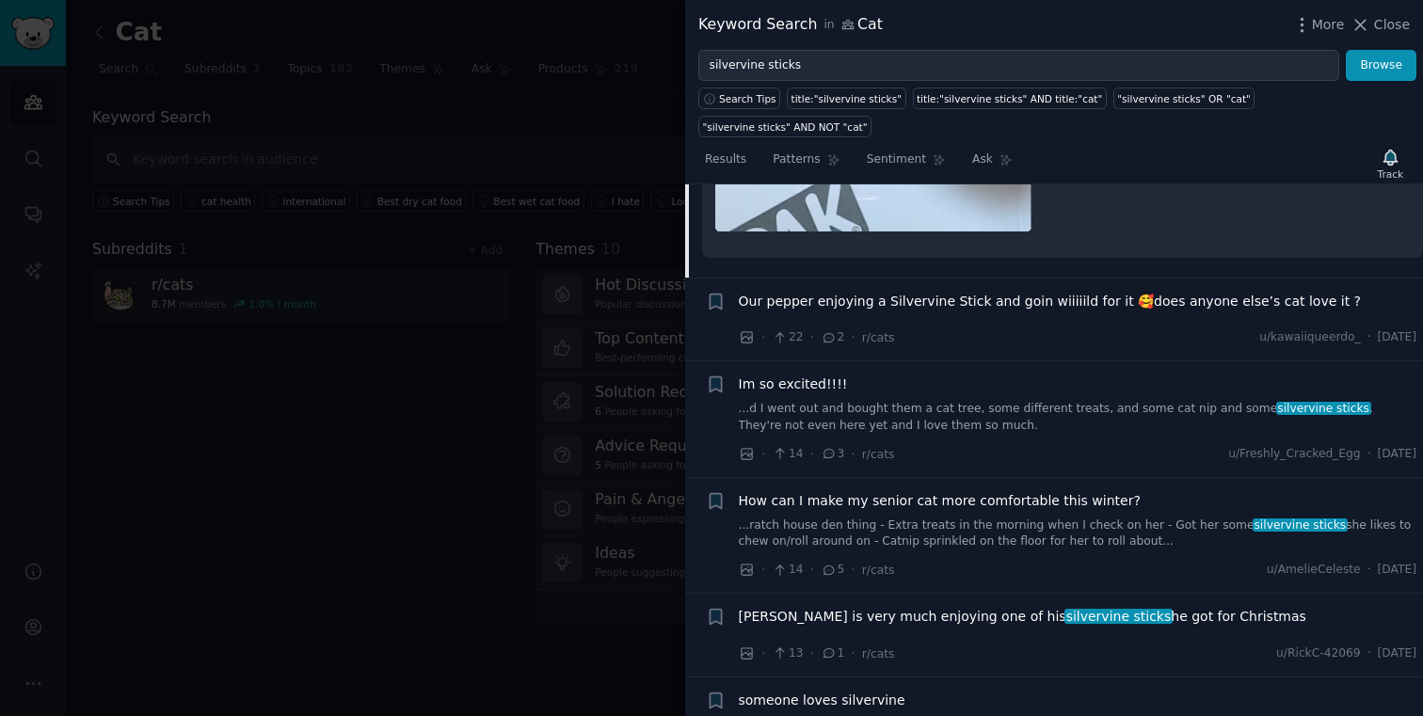
click at [899, 292] on span "Our pepper enjoying a Silvervine Stick and goin wiiiiild for it 🥰does anyone el…" at bounding box center [1050, 302] width 623 height 20
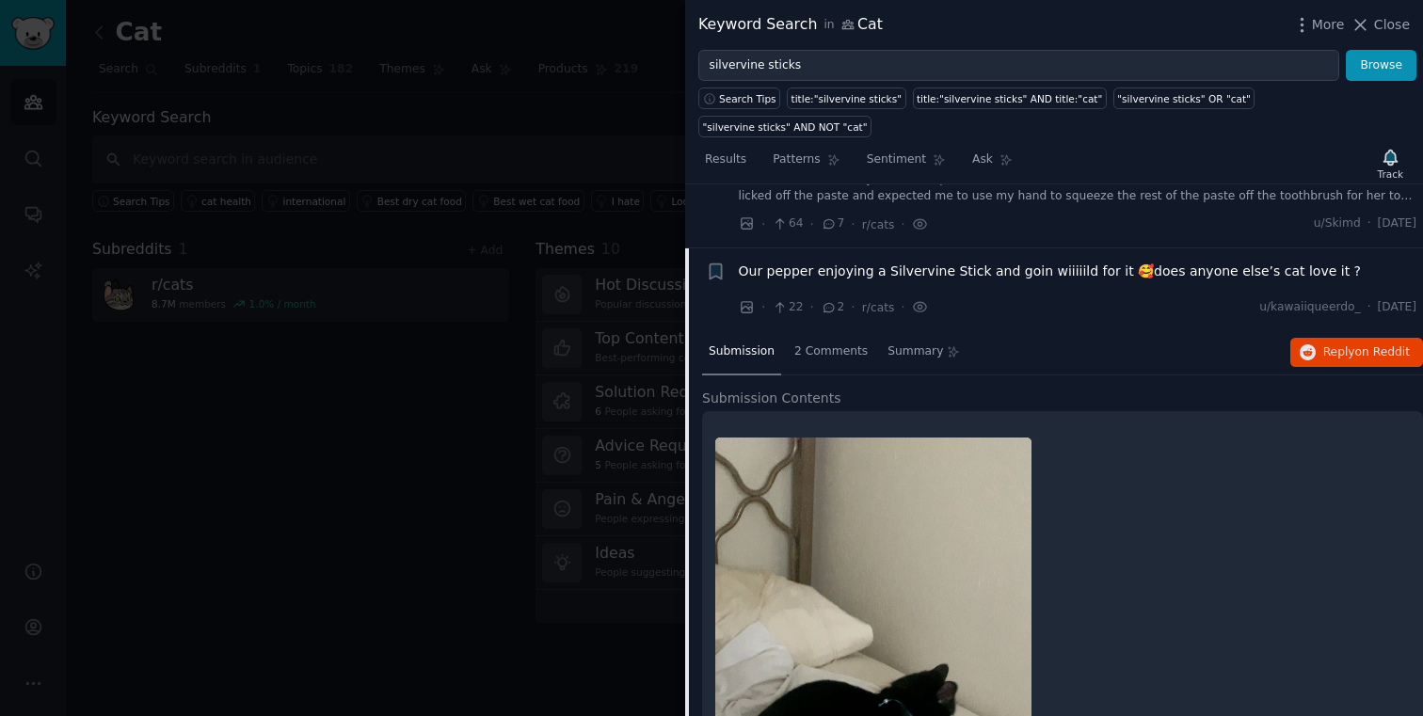
scroll to position [152, 0]
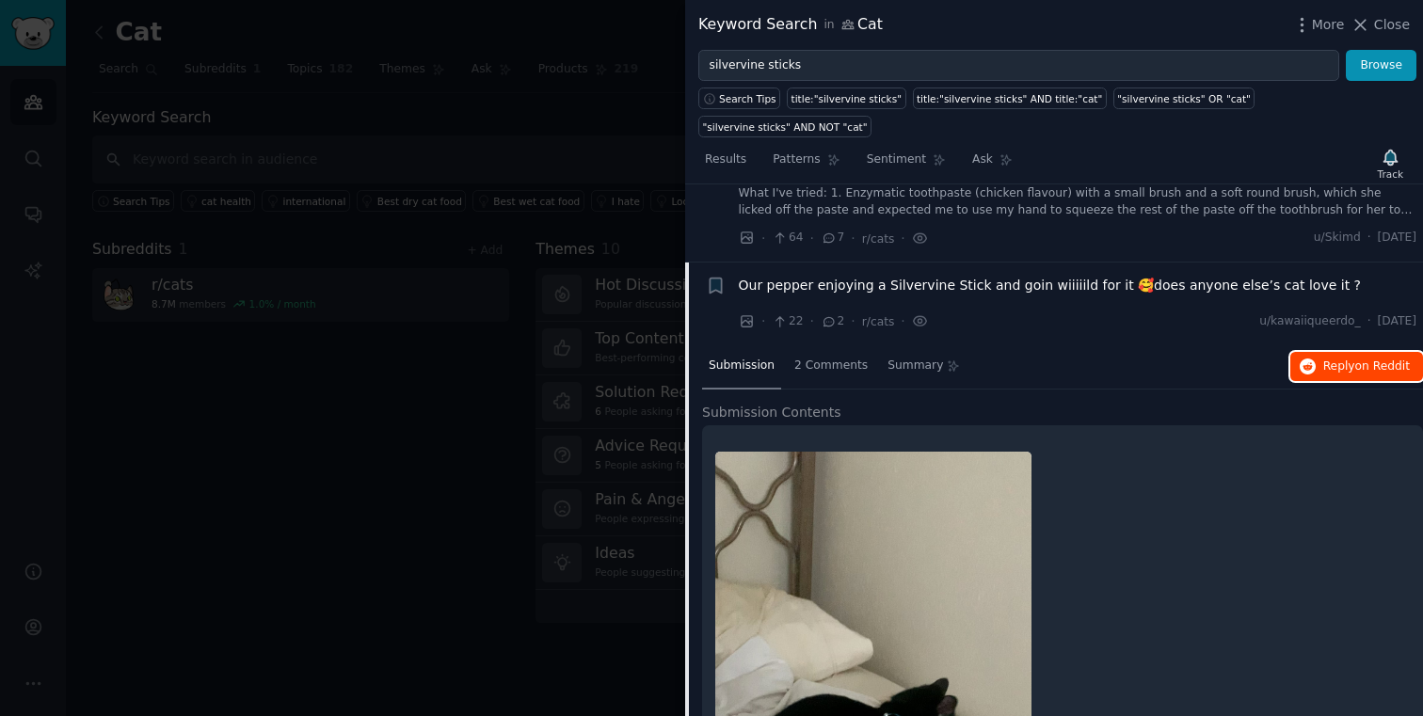
click at [1307, 372] on icon "button" at bounding box center [1308, 367] width 17 height 17
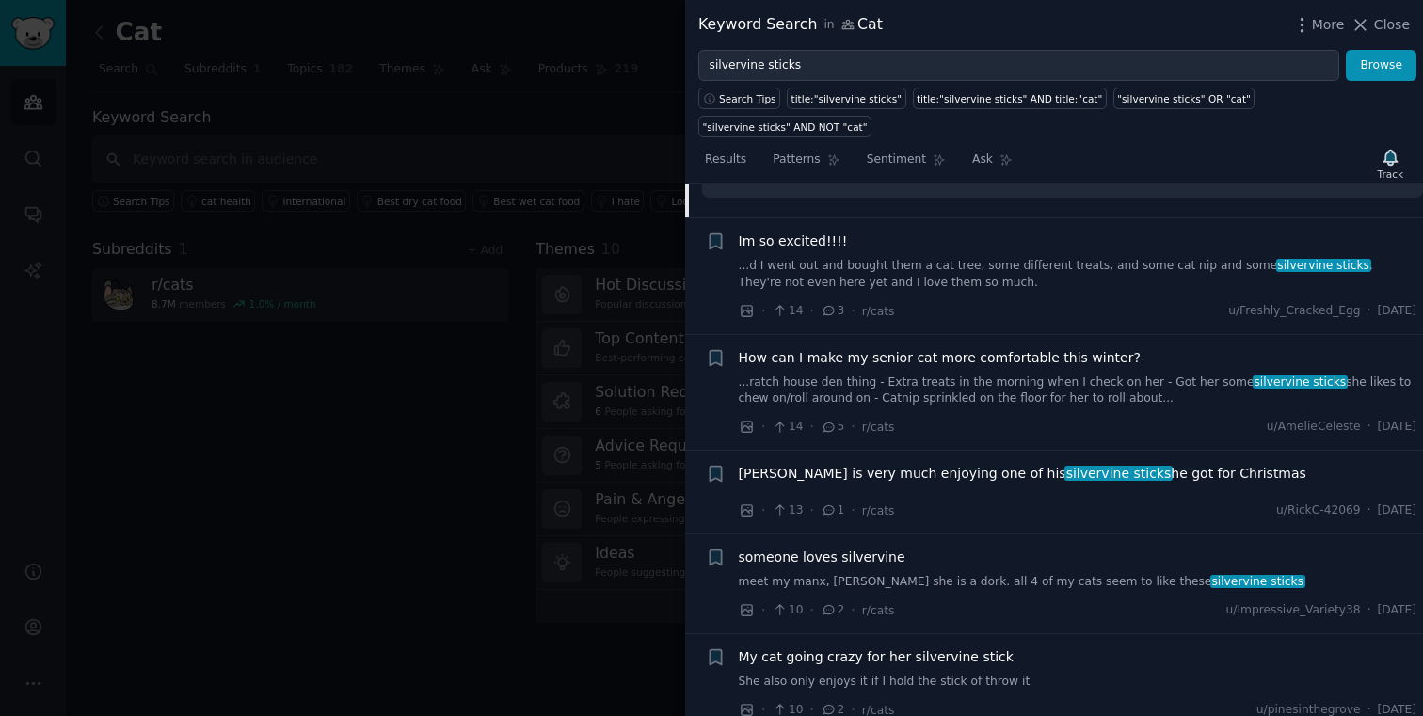
scroll to position [1000, 0]
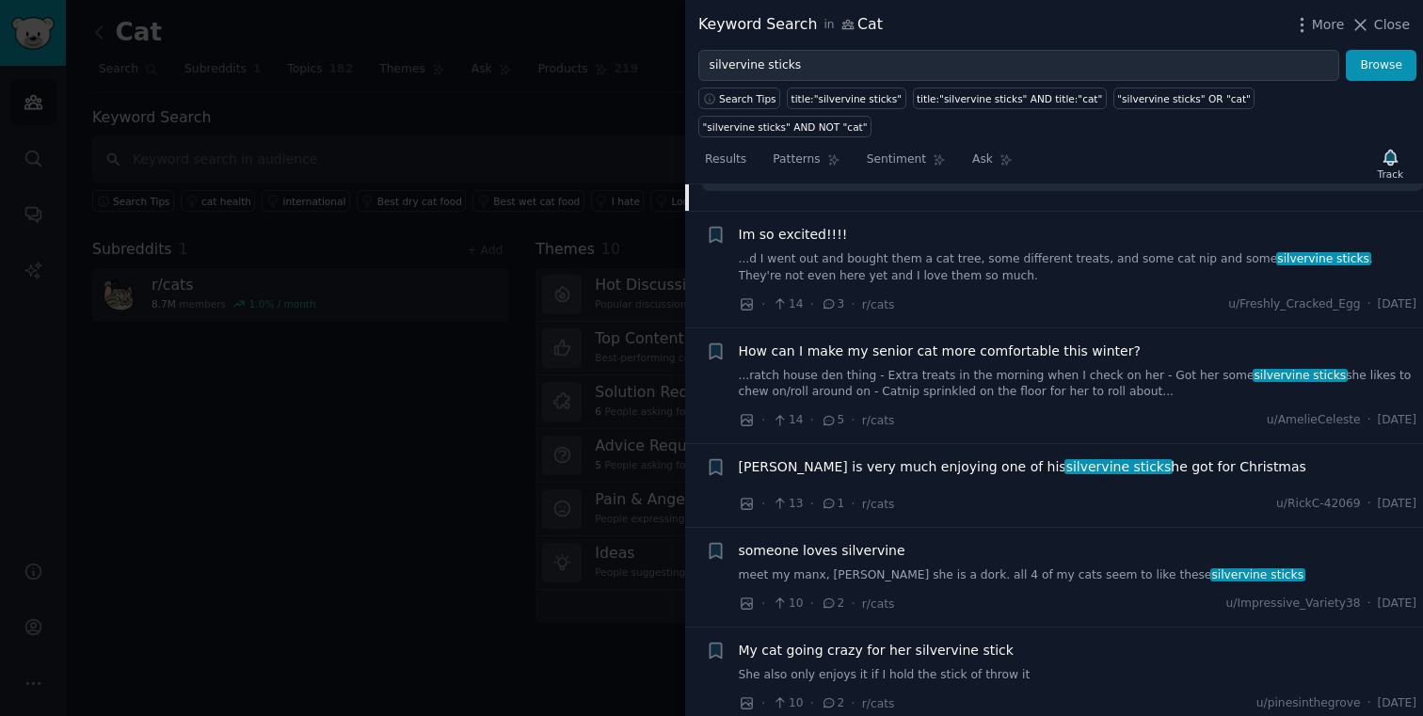
click at [960, 270] on link "...d I went out and bought them a cat tree, some different treats, and some cat…" at bounding box center [1078, 267] width 678 height 33
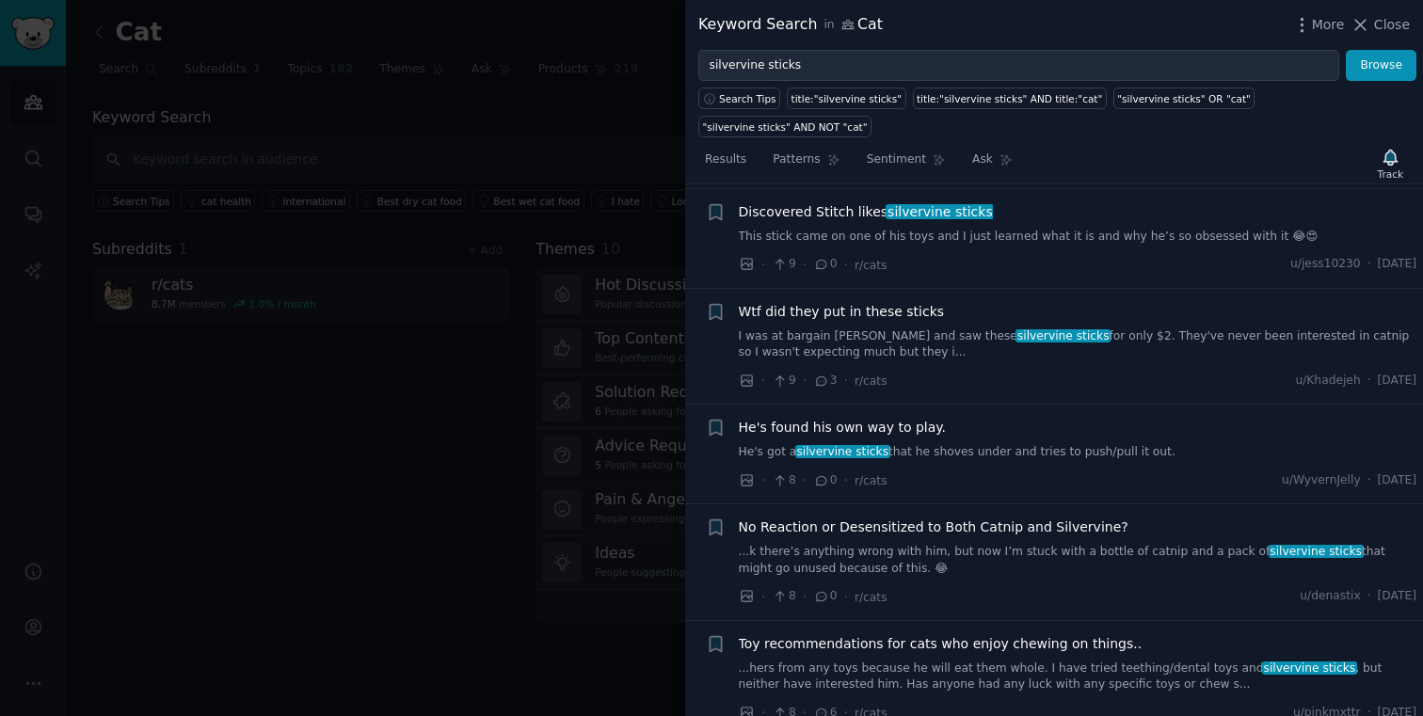
scroll to position [1524, 0]
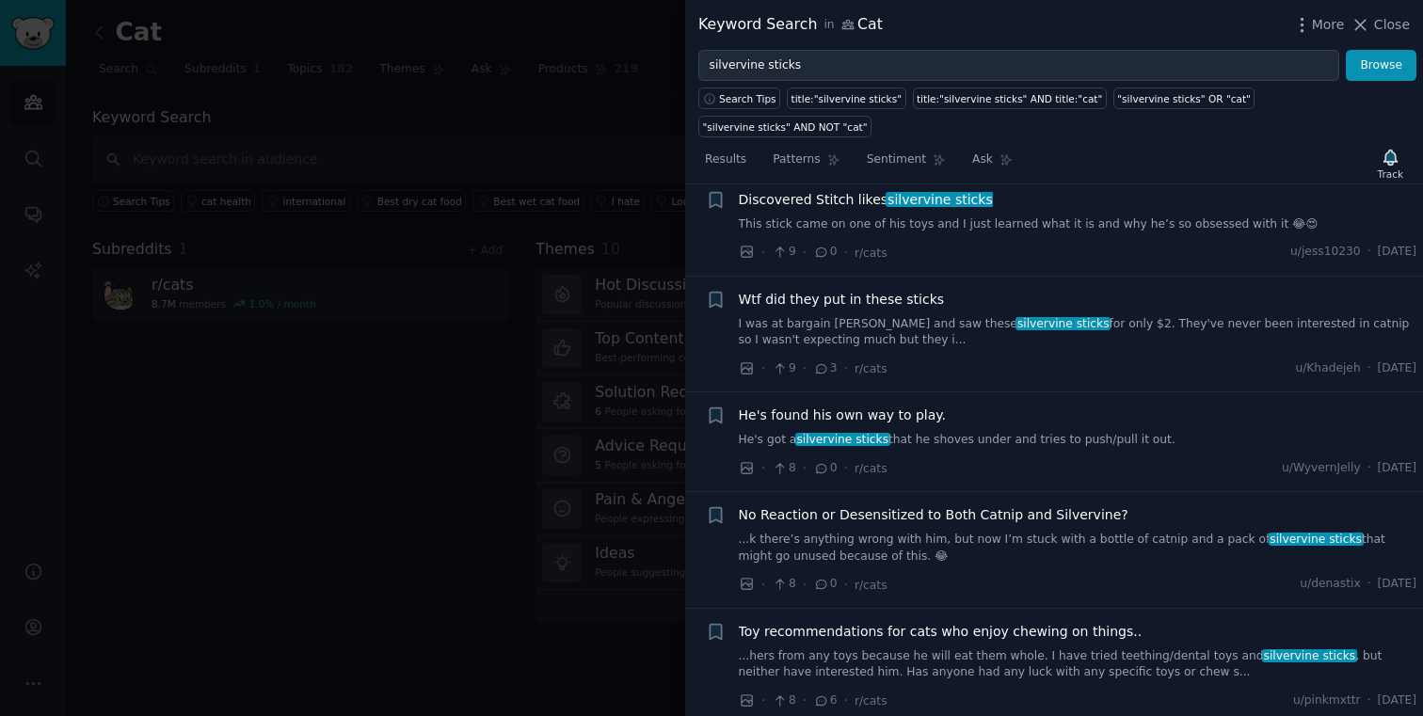
click at [888, 324] on link "I was at bargain [PERSON_NAME] and saw these silvervine sticks for only $2. The…" at bounding box center [1078, 332] width 678 height 33
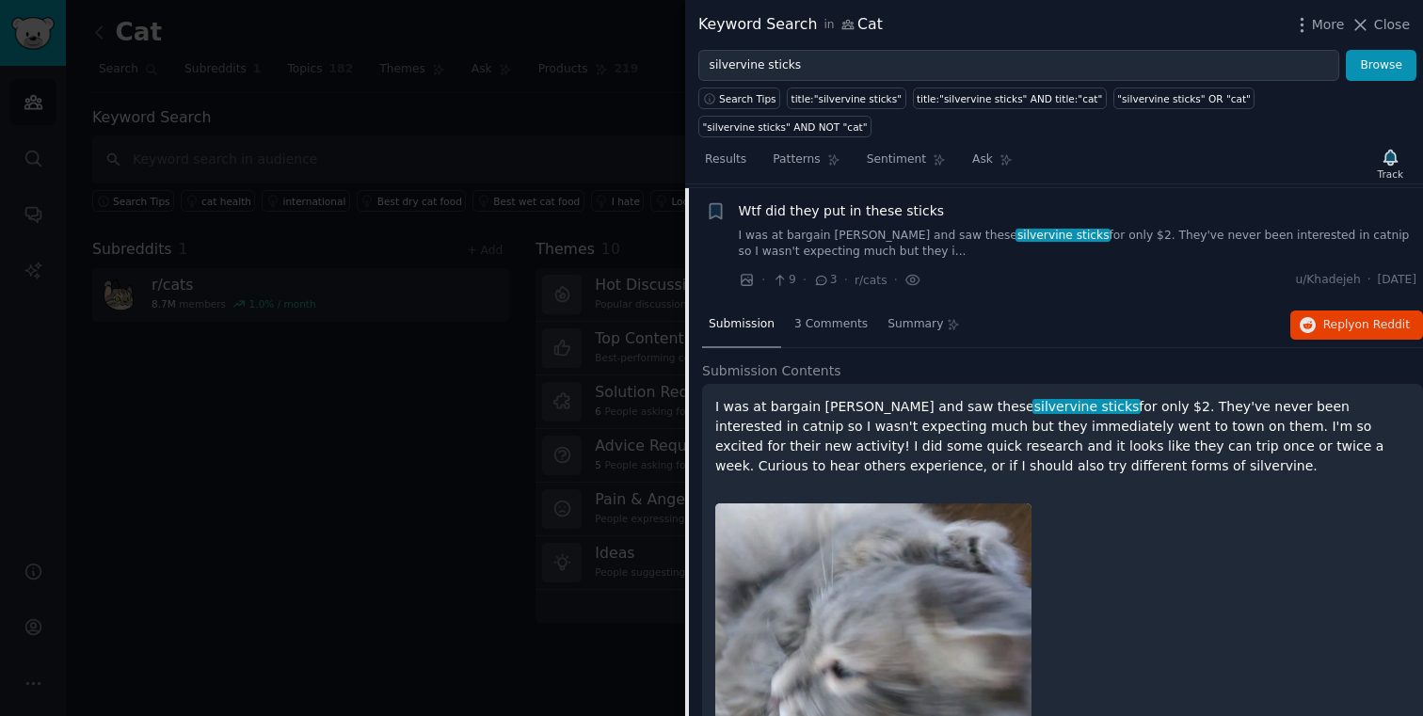
scroll to position [927, 0]
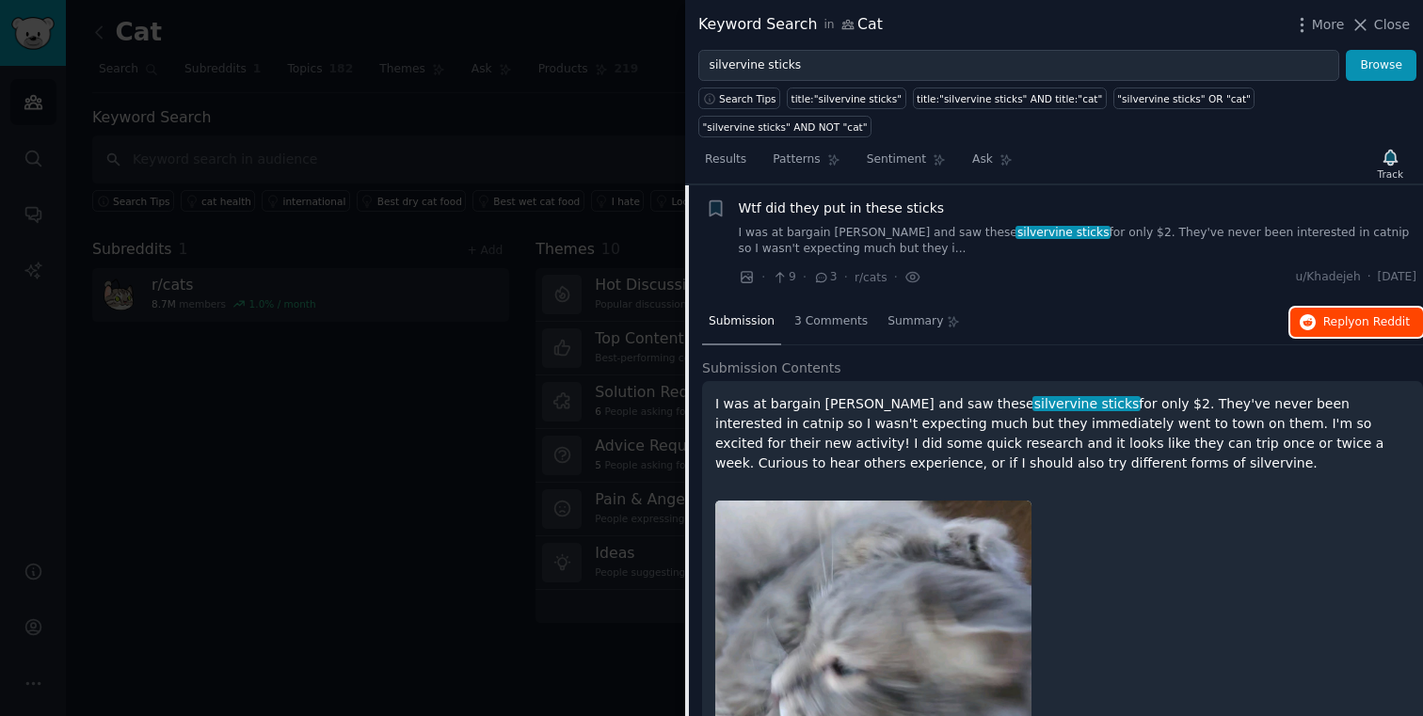
click at [1381, 324] on span "on Reddit" at bounding box center [1382, 321] width 55 height 13
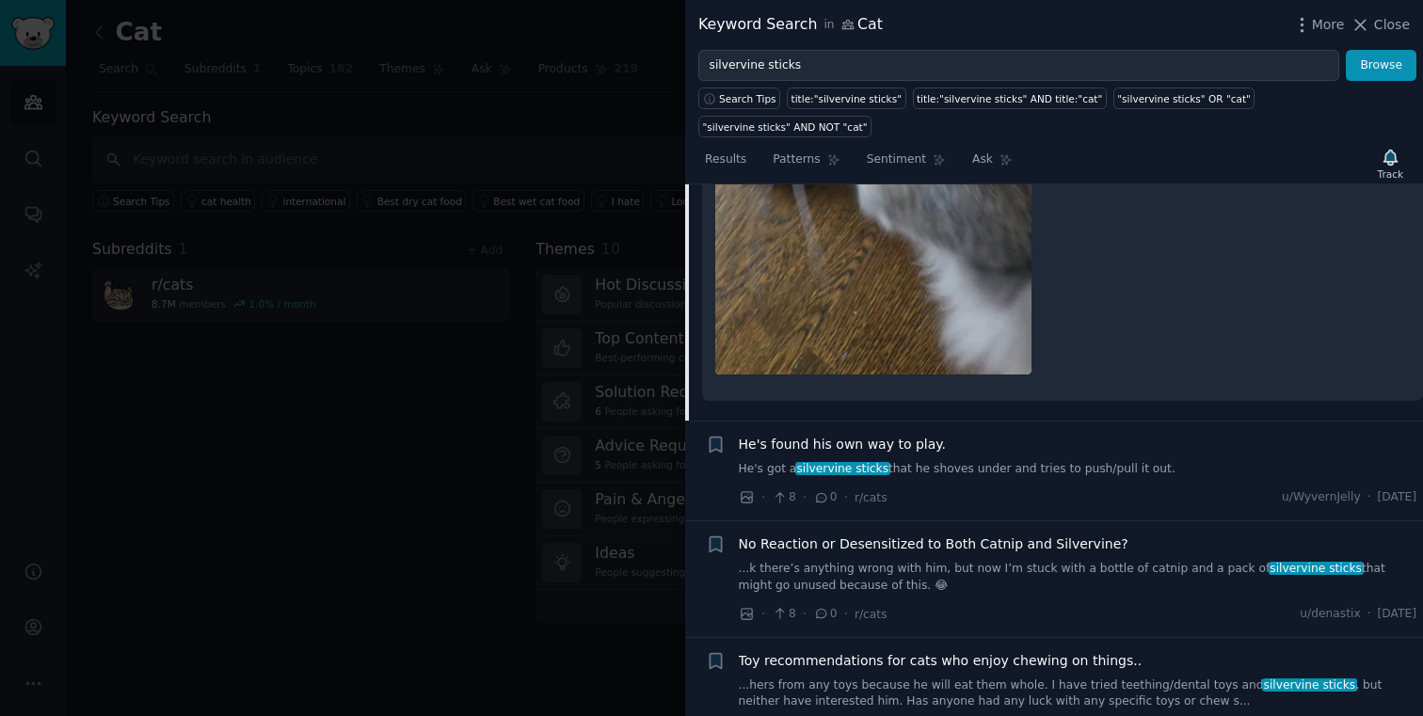
scroll to position [1775, 0]
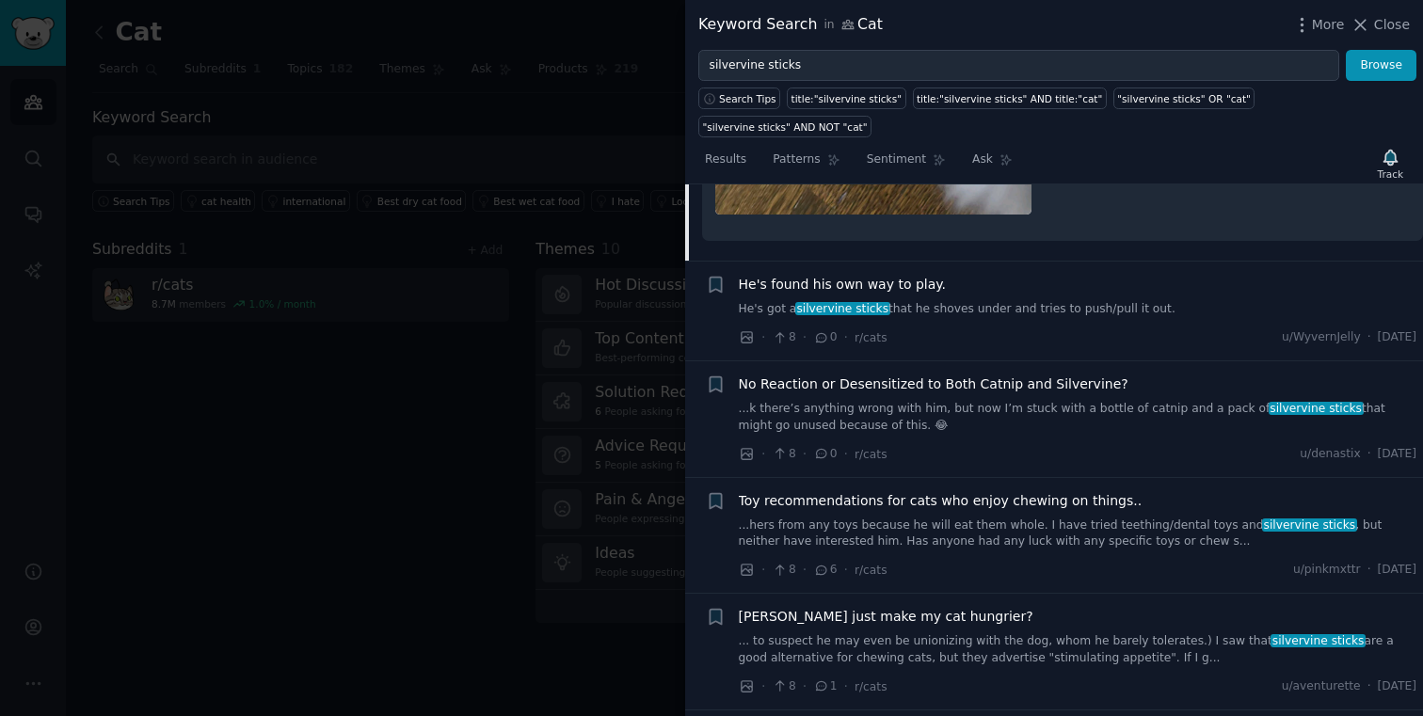
click at [939, 311] on link "He's got a silvervine sticks that he shoves under and tries to push/pull it out." at bounding box center [1078, 309] width 678 height 17
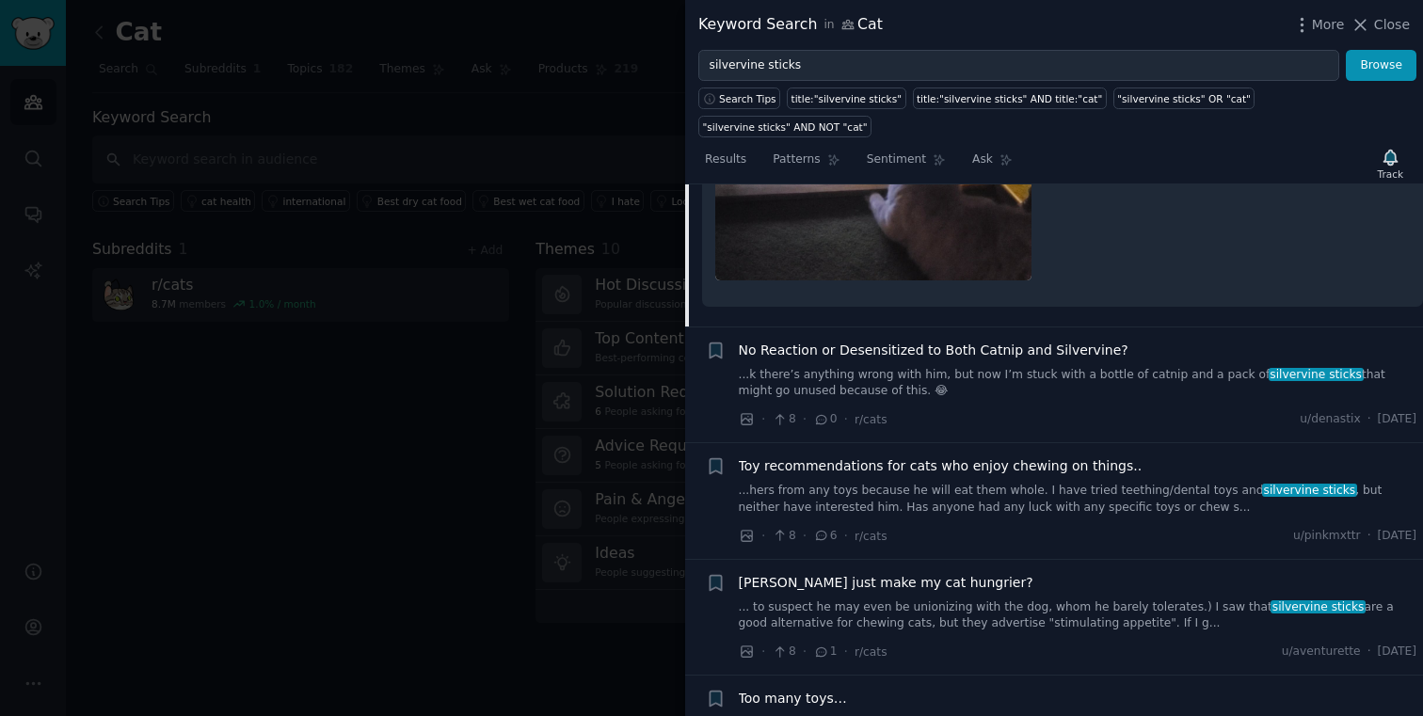
scroll to position [1422, 0]
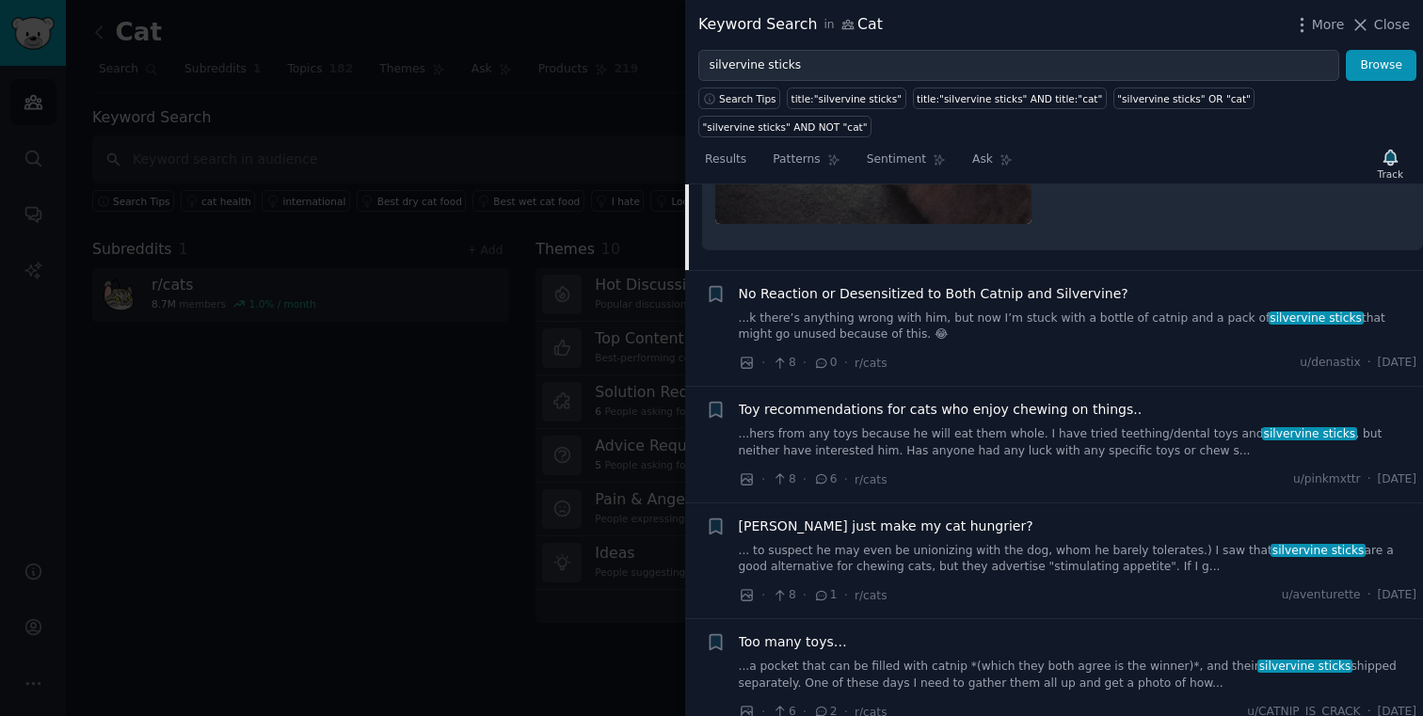
click at [967, 314] on link "...k there’s anything wrong with him, but now I’m stuck with a bottle of catnip…" at bounding box center [1078, 327] width 678 height 33
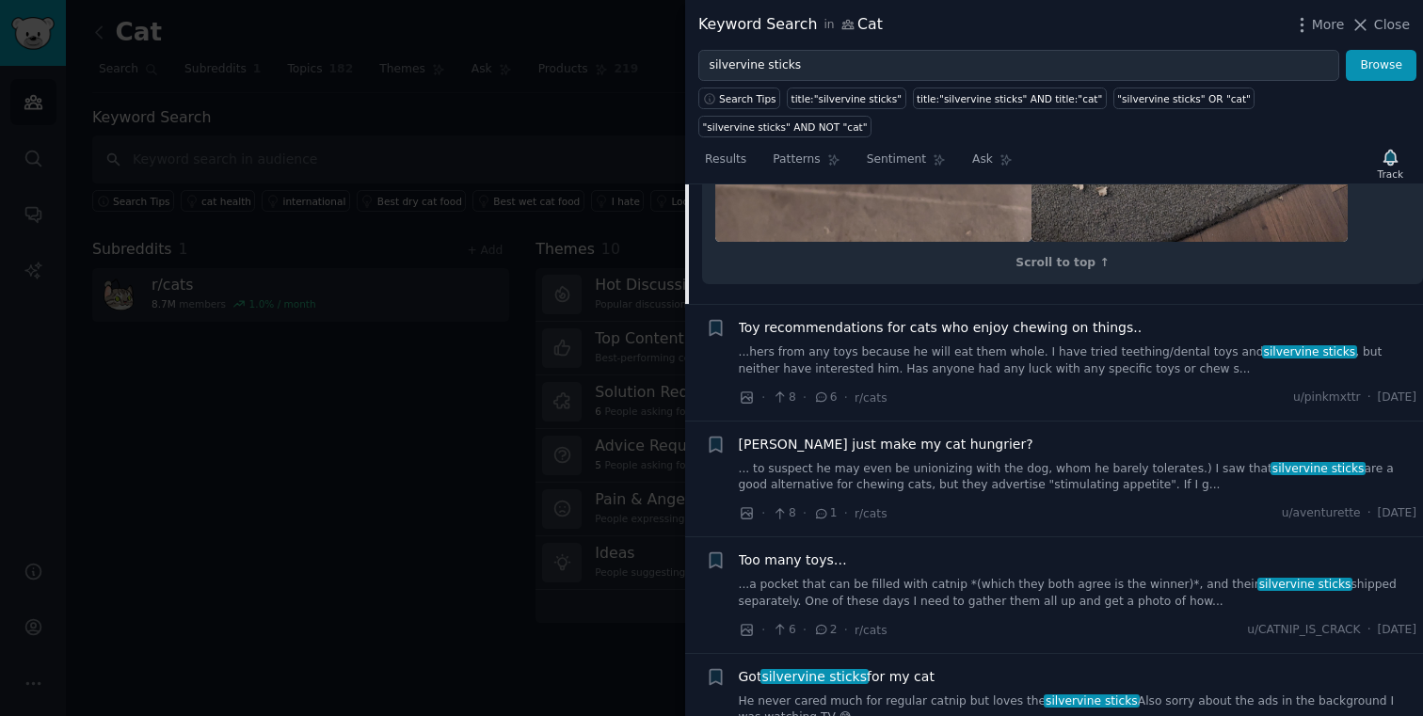
scroll to position [2211, 0]
click at [1008, 343] on link "...hers from any toys because he will eat them whole. I have tried teething/den…" at bounding box center [1078, 359] width 678 height 33
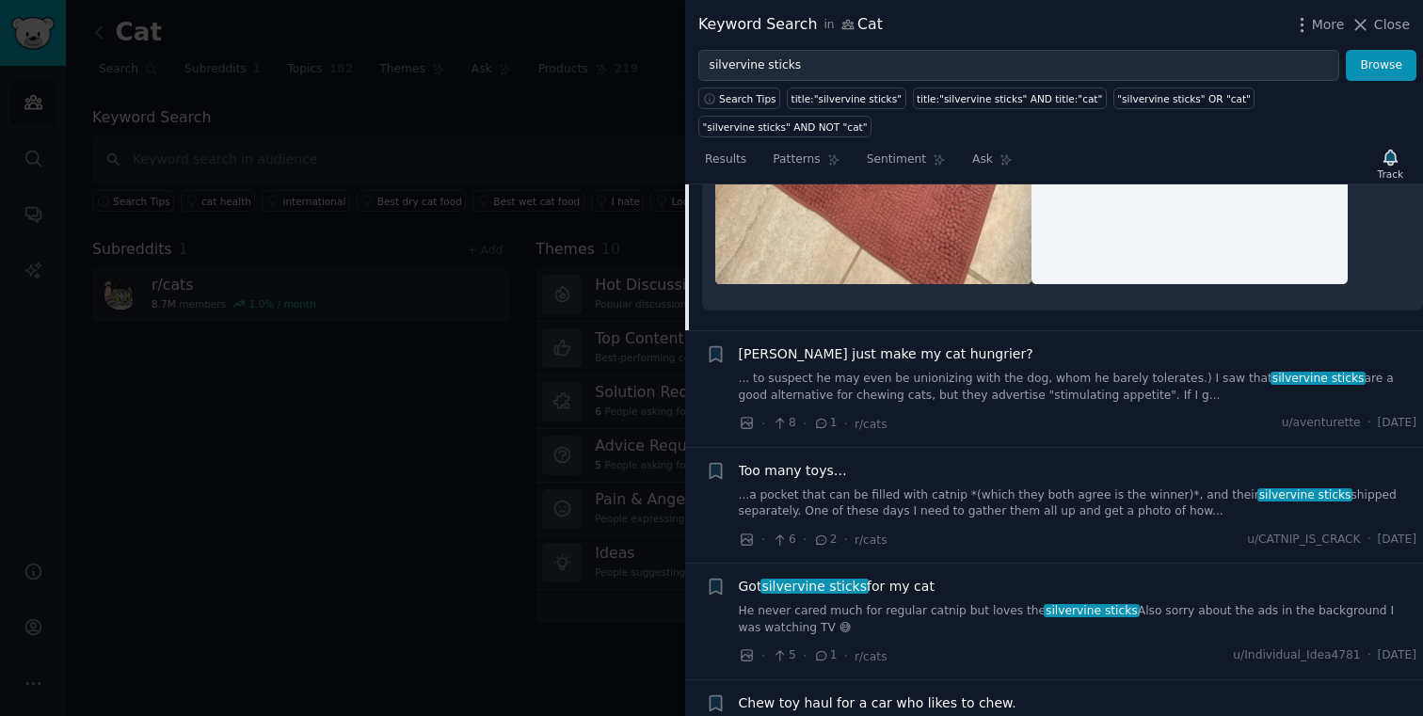
scroll to position [2018, 0]
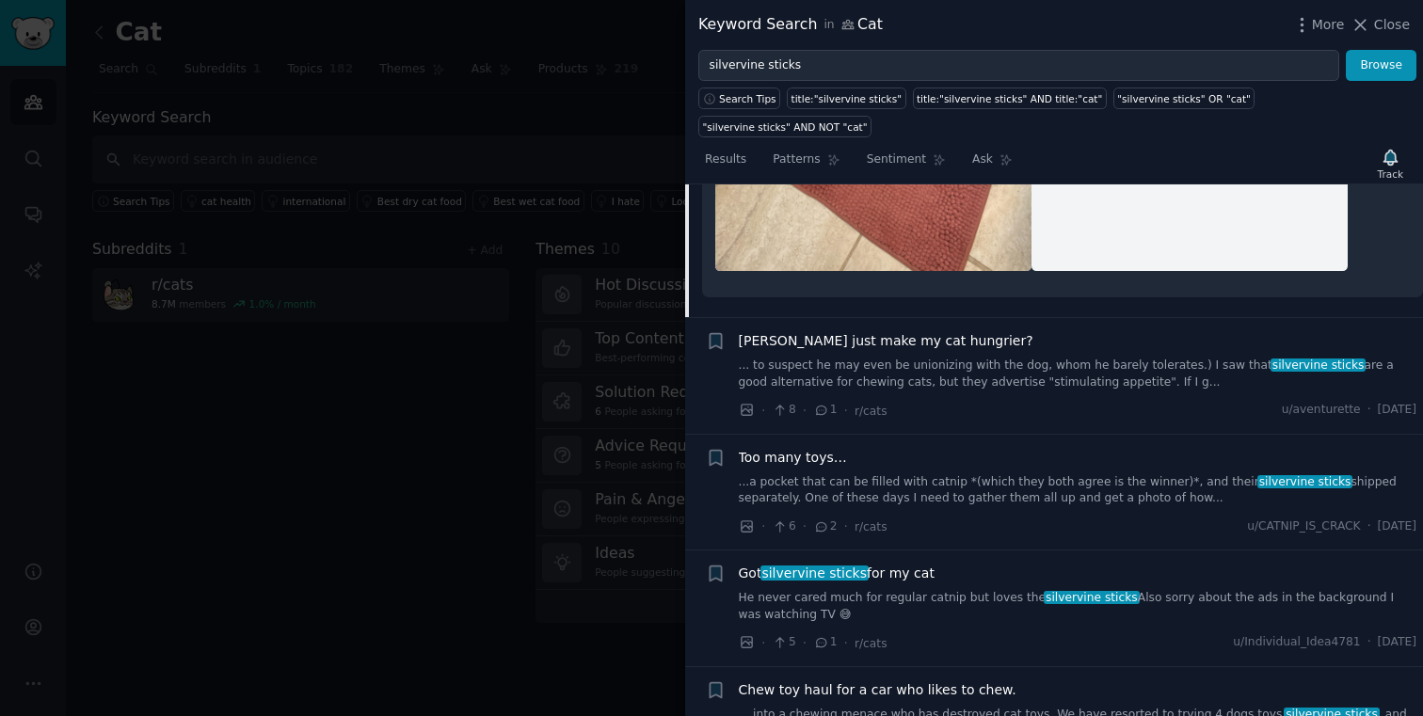
click at [1050, 365] on link "... to suspect he may even be unionizing with the dog, whom he barely tolerates…" at bounding box center [1078, 374] width 678 height 33
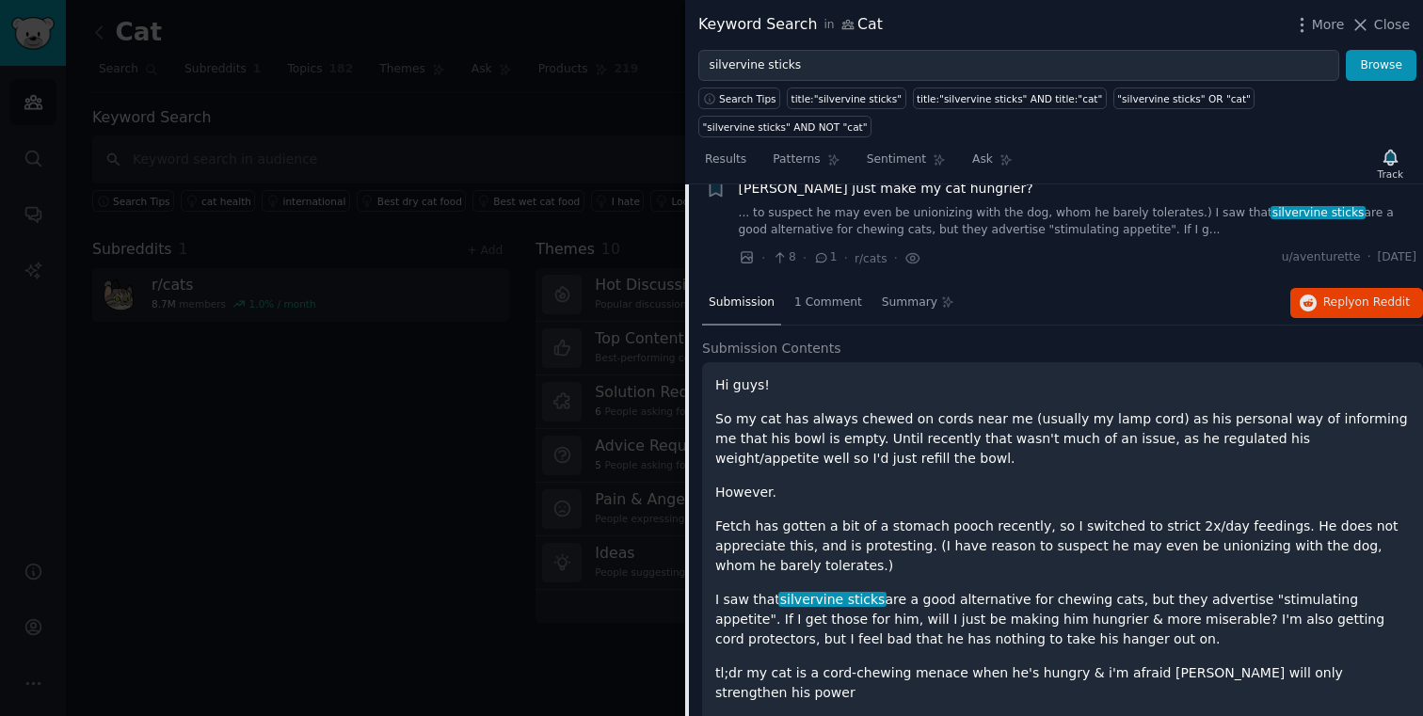
scroll to position [1347, 0]
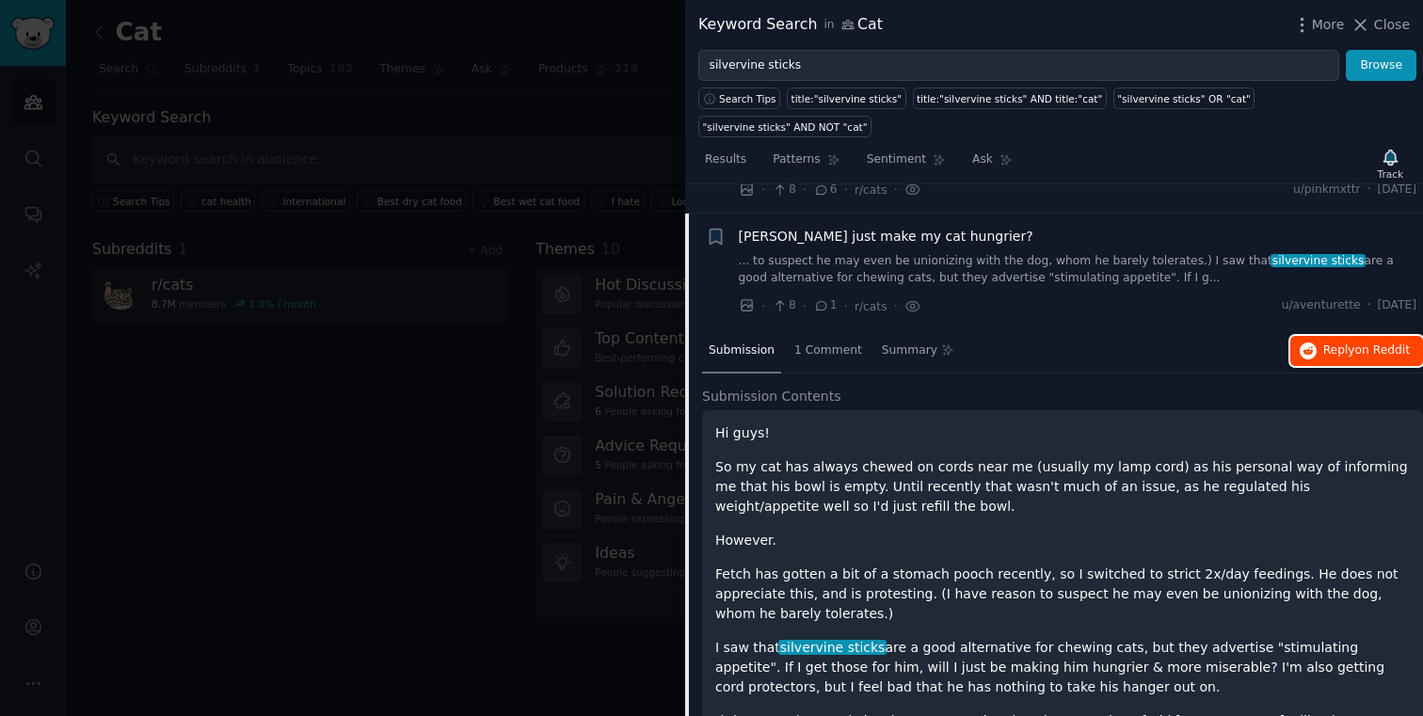
click at [1323, 343] on span "Reply on Reddit" at bounding box center [1366, 351] width 87 height 17
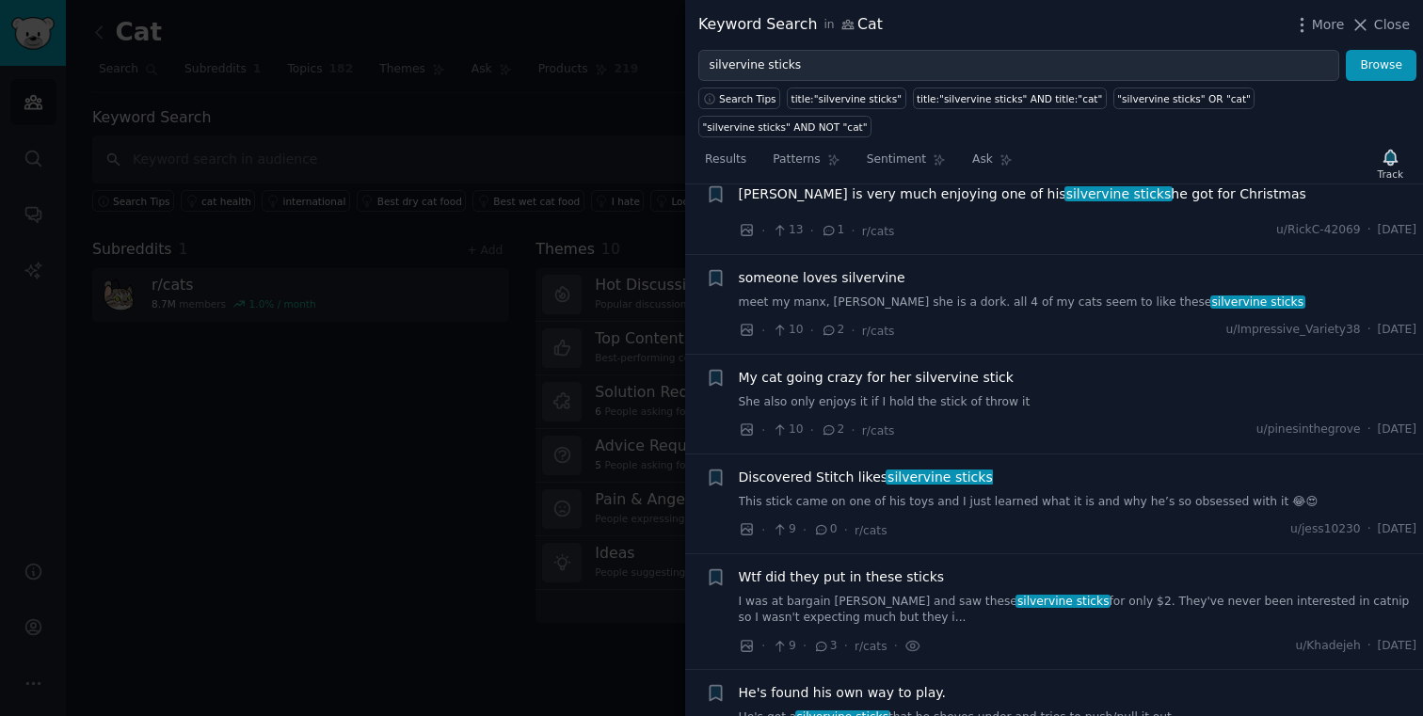
scroll to position [0, 0]
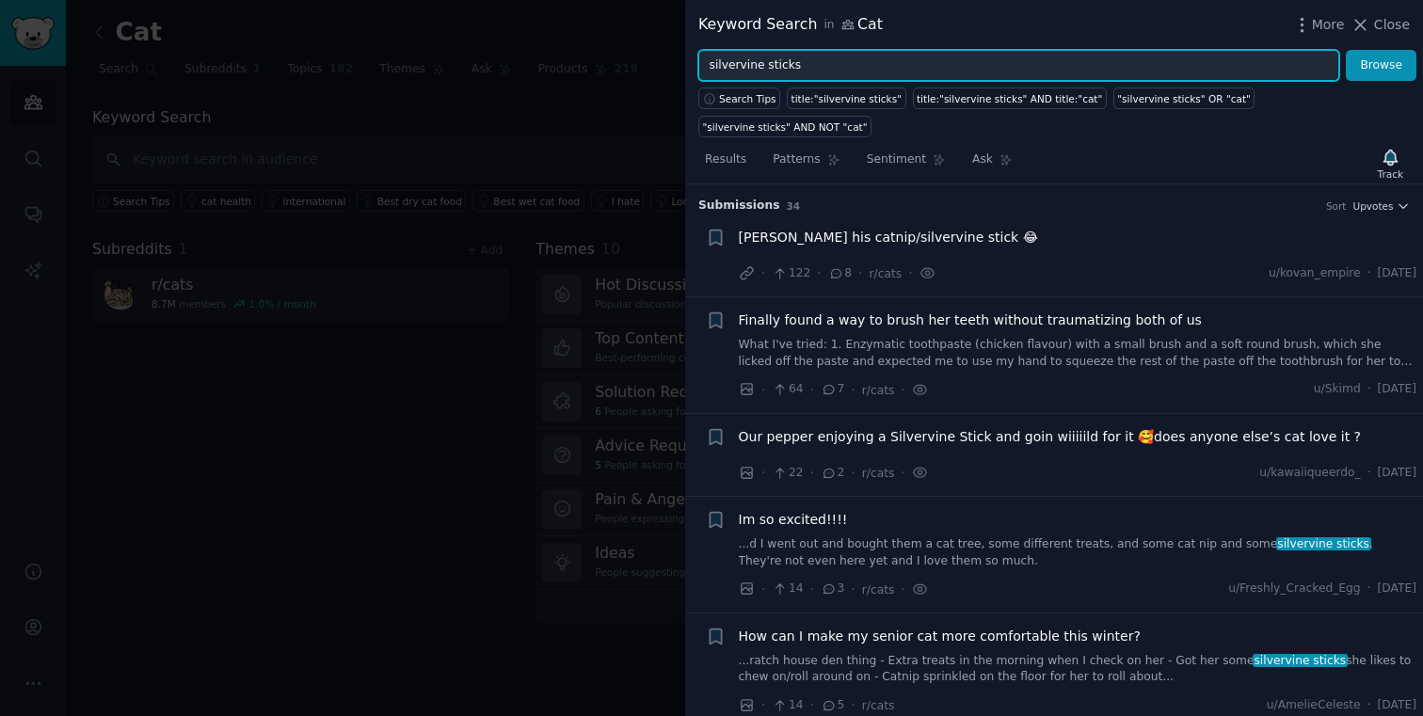
click at [820, 73] on input "silvervine sticks" at bounding box center [1018, 66] width 641 height 32
click at [772, 60] on input "silvervine sticks" at bounding box center [1018, 66] width 641 height 32
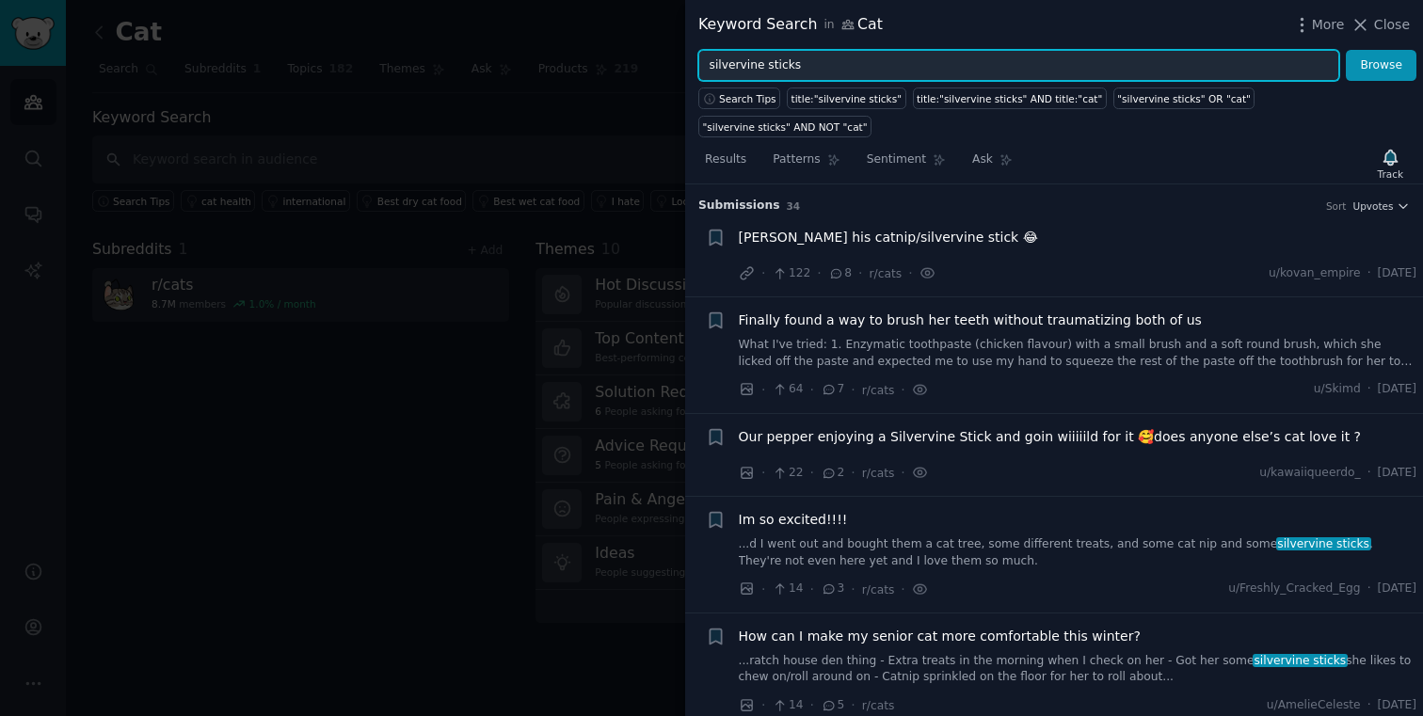
click at [772, 60] on input "silvervine sticks" at bounding box center [1018, 66] width 641 height 32
type input "t"
click at [1346, 50] on button "Browse" at bounding box center [1381, 66] width 71 height 32
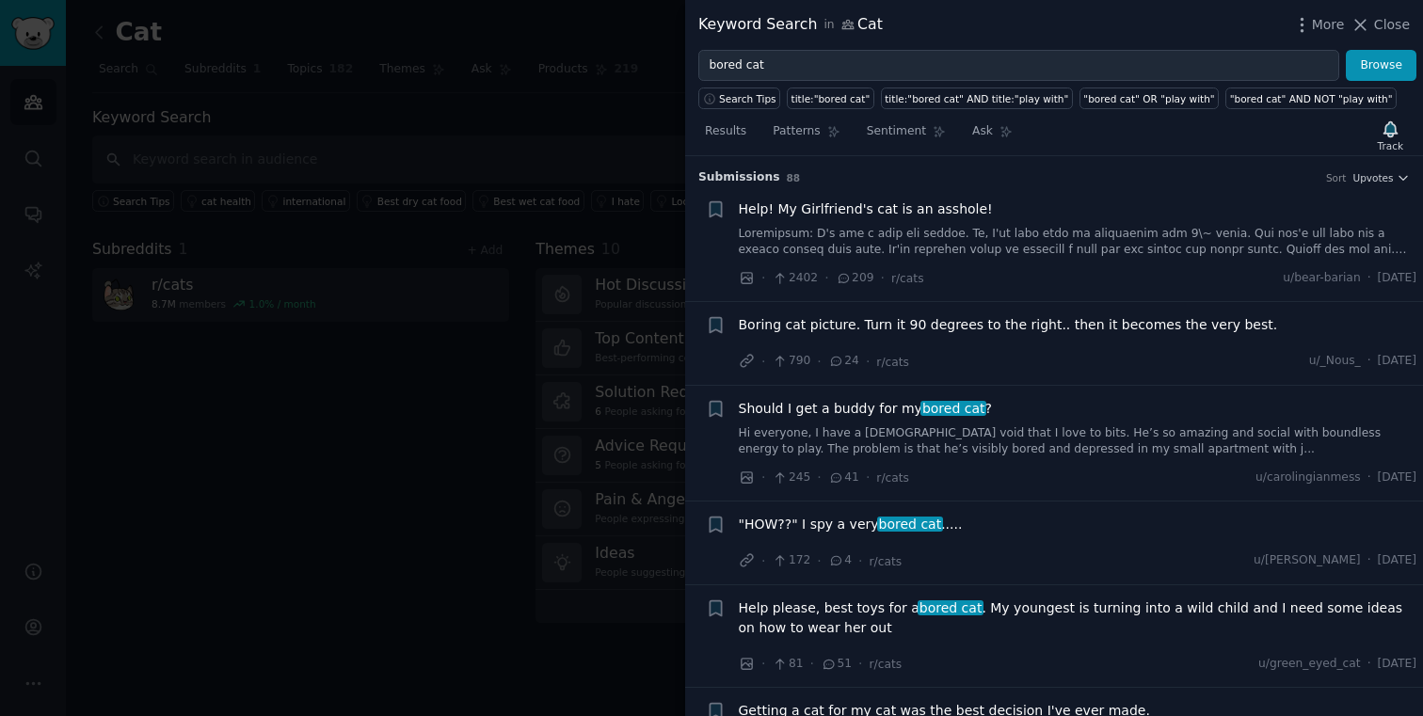
click at [1382, 169] on h3 "Submission s 88 Sort Upvotes" at bounding box center [1053, 177] width 711 height 17
click at [1009, 248] on link at bounding box center [1078, 242] width 678 height 33
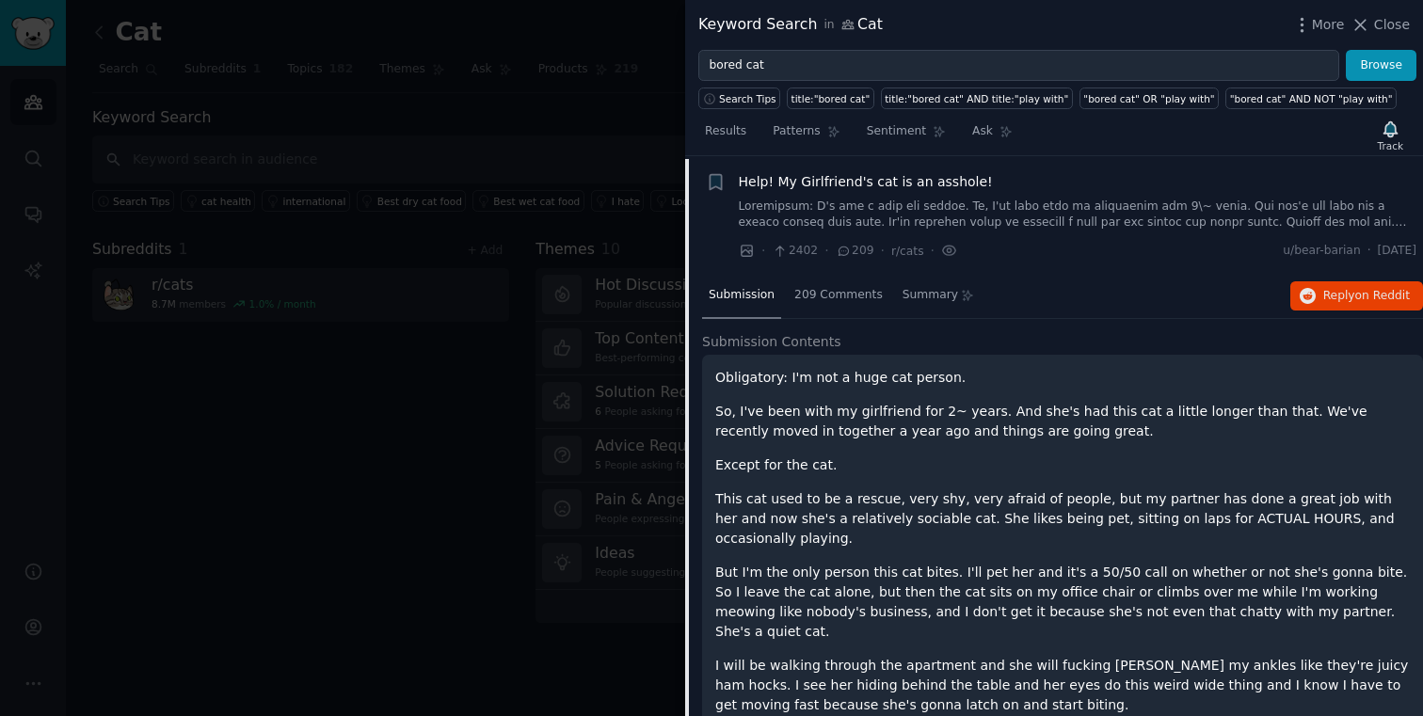
scroll to position [29, 0]
click at [1308, 290] on icon "button" at bounding box center [1308, 294] width 17 height 17
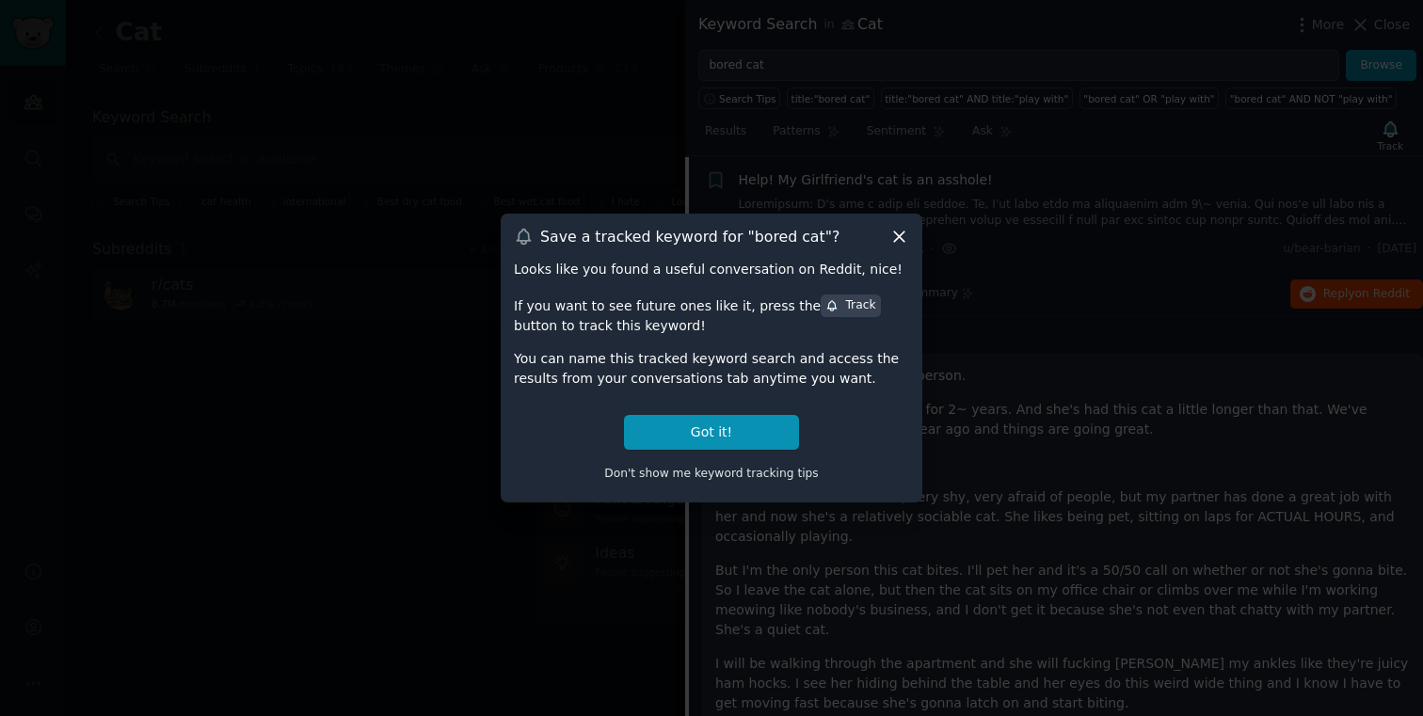
click at [891, 237] on icon at bounding box center [899, 237] width 20 height 20
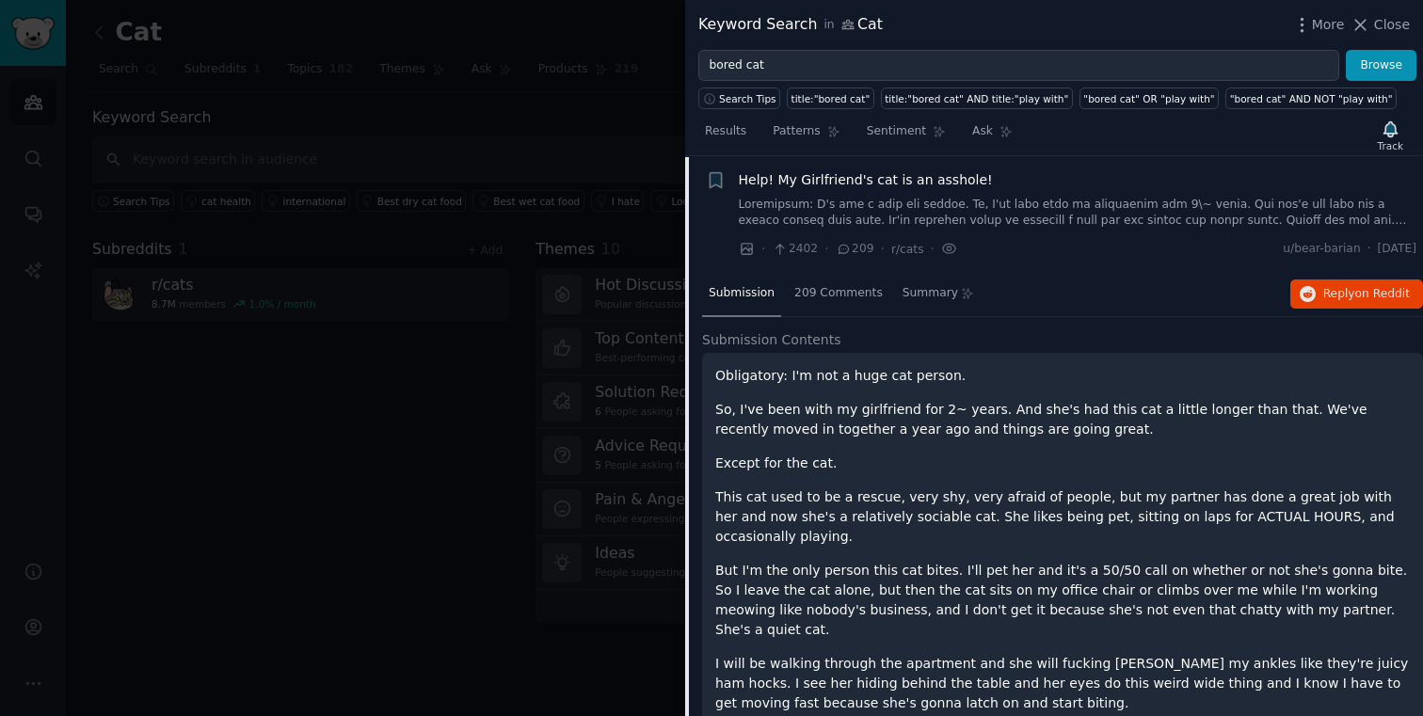
click at [904, 179] on span "Help! My Girlfriend's cat is an asshole!" at bounding box center [866, 180] width 254 height 20
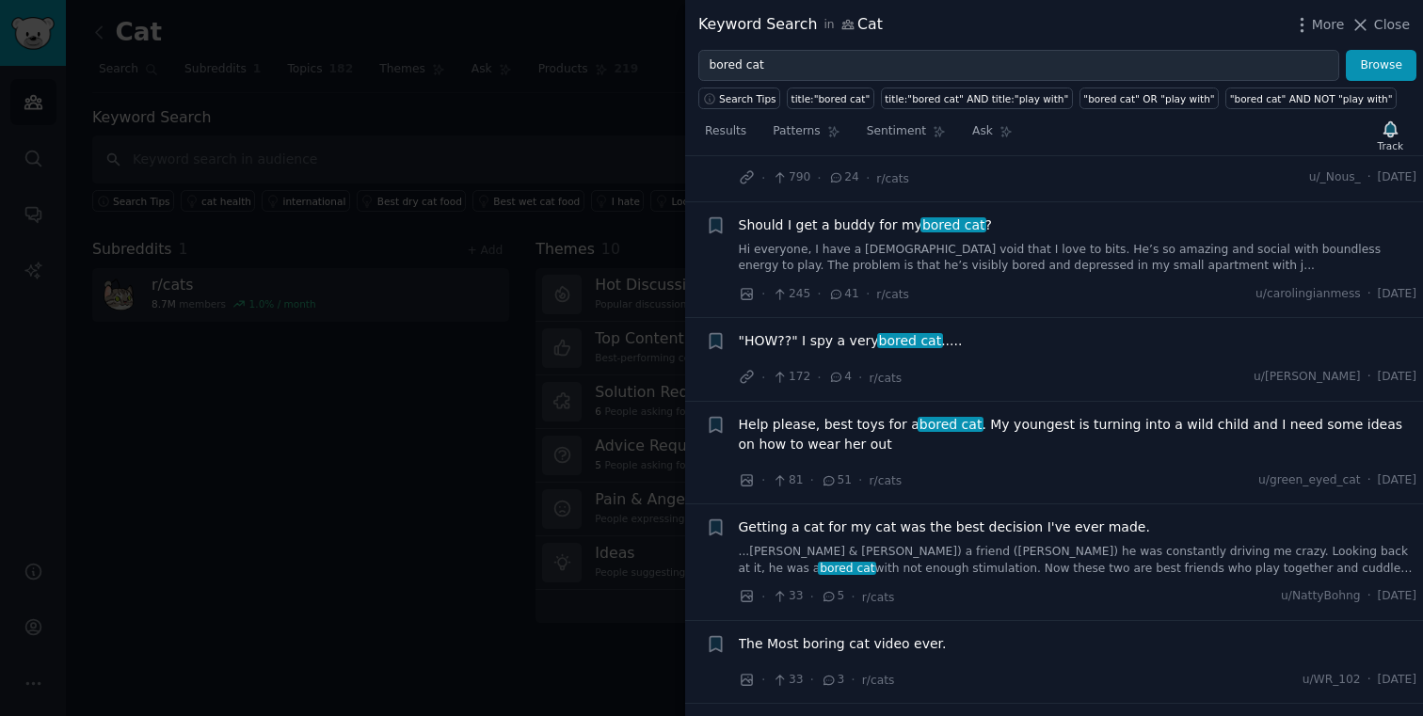
scroll to position [184, 0]
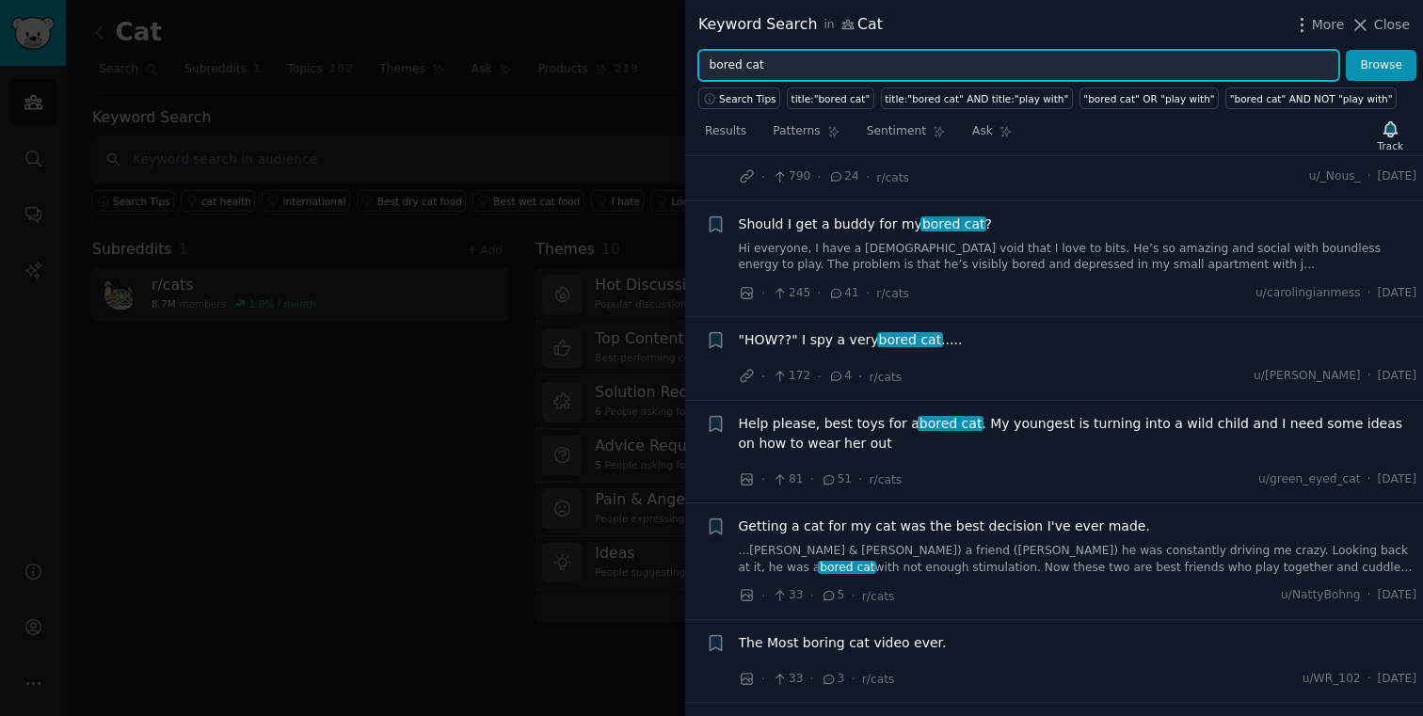
click at [848, 81] on div "Search Tips title:"bored cat" title:"bored cat" AND title:"play with" "bored ca…" at bounding box center [1054, 95] width 738 height 28
click at [1346, 50] on button "Browse" at bounding box center [1381, 66] width 71 height 32
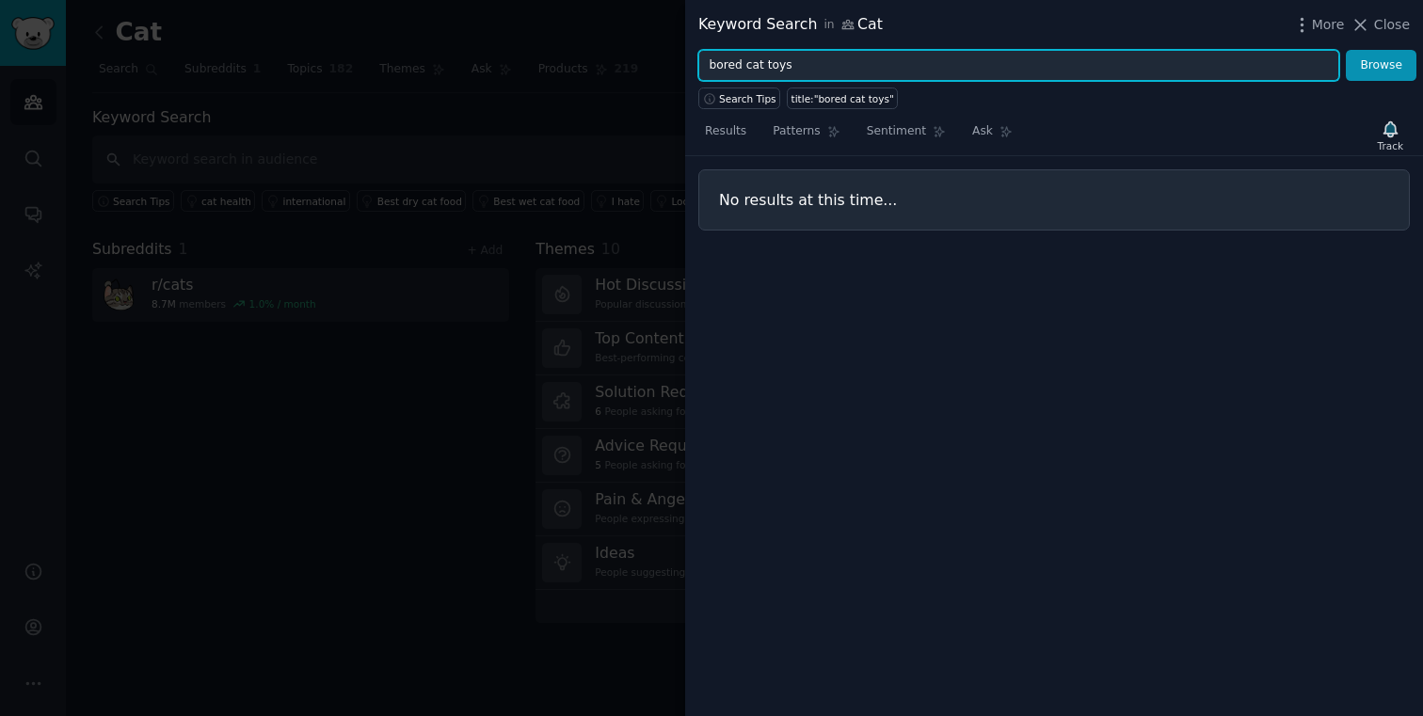
drag, startPoint x: 745, startPoint y: 63, endPoint x: 672, endPoint y: 63, distance: 73.4
click at [674, 63] on div "Keyword Search in Cat More Close bored cat toys Browse Search Tips title:"bored…" at bounding box center [711, 358] width 1423 height 716
click at [1346, 50] on button "Browse" at bounding box center [1381, 66] width 71 height 32
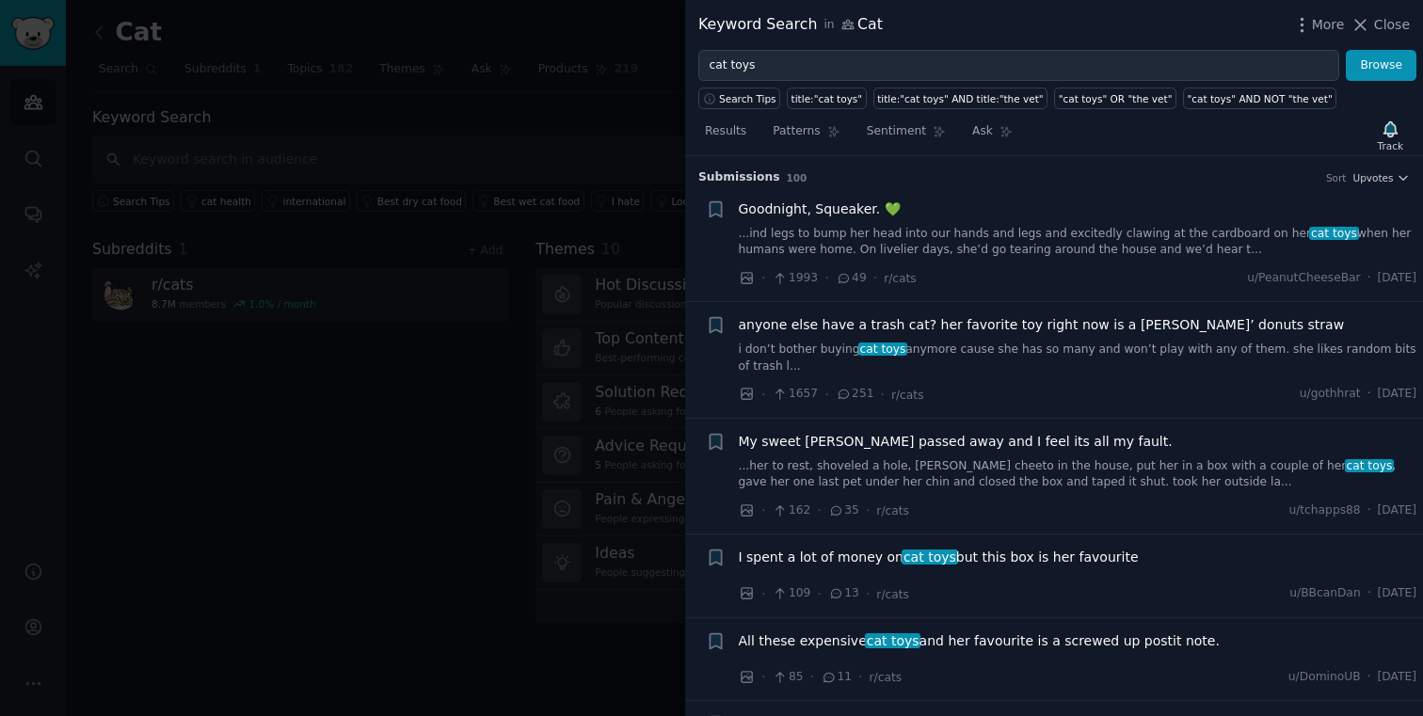
click at [1040, 327] on span "anyone else have a trash cat? her favorite toy right now is a [PERSON_NAME]’ do…" at bounding box center [1042, 325] width 606 height 20
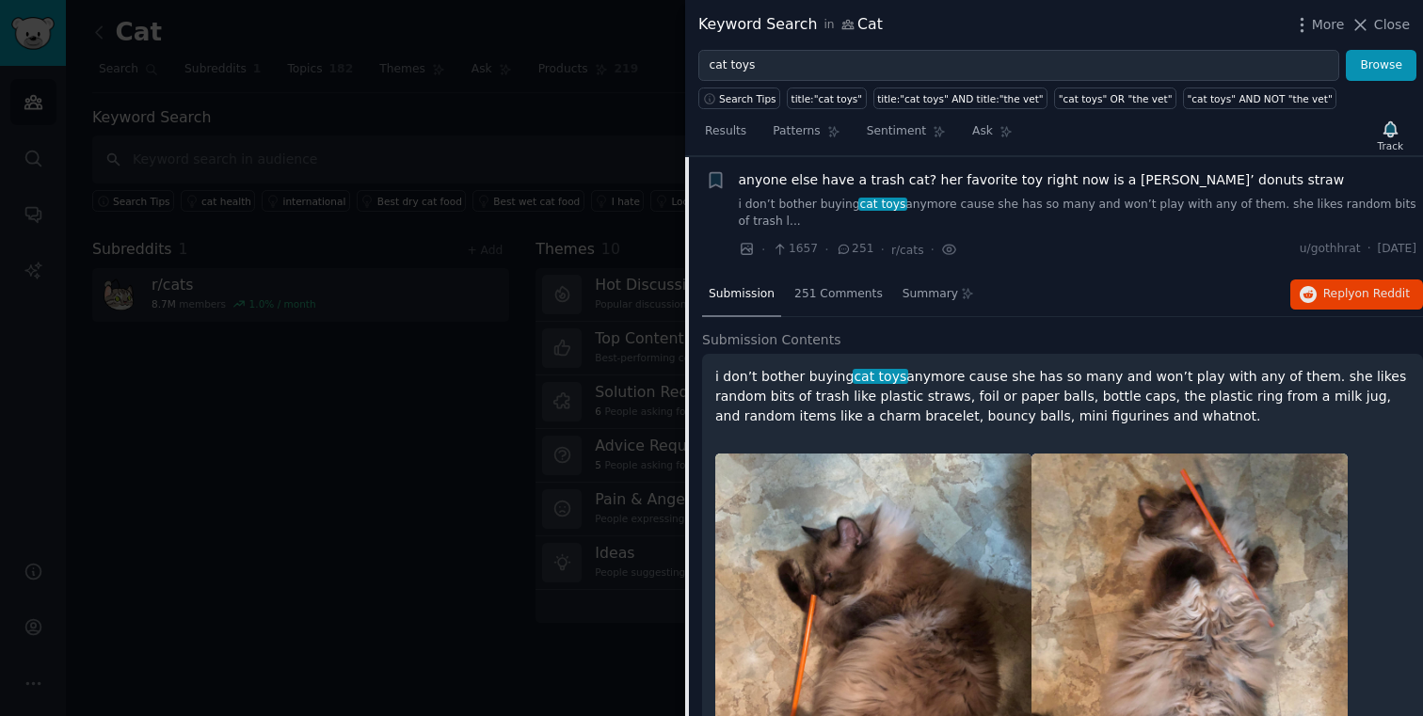
scroll to position [146, 0]
click at [1365, 301] on button "Reply on Reddit" at bounding box center [1356, 294] width 133 height 30
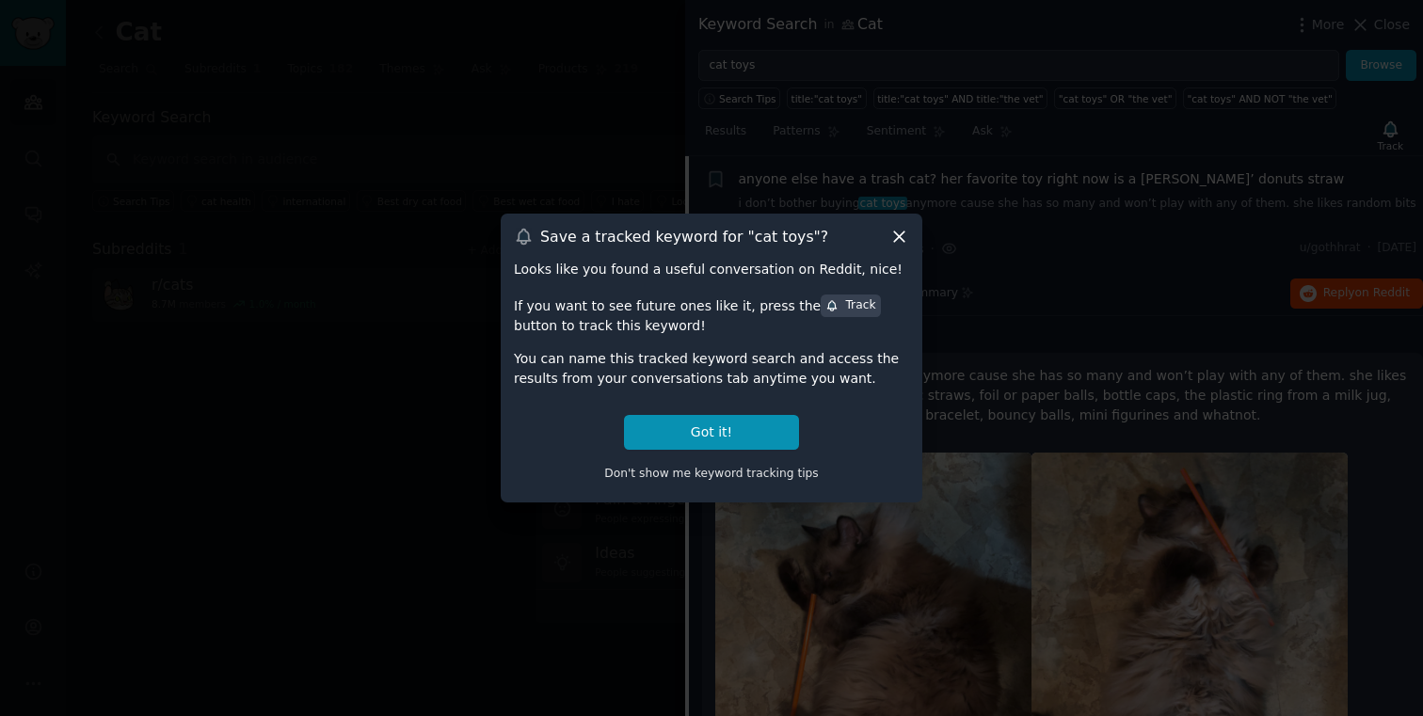
click at [886, 222] on div "Save a tracked keyword for " cat toys "? Looks like you found a useful conversa…" at bounding box center [712, 358] width 422 height 289
click at [903, 239] on icon at bounding box center [899, 237] width 20 height 20
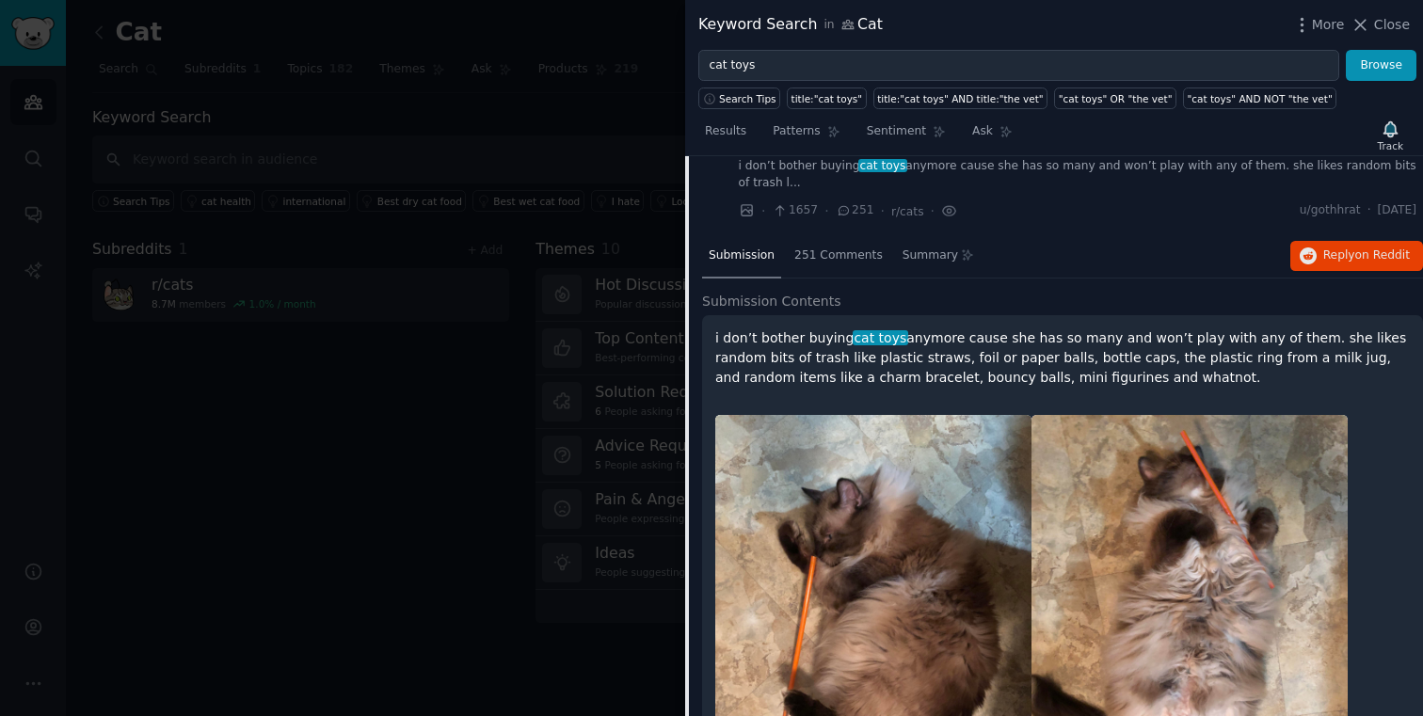
click at [946, 340] on p "i don’t bother buying cat toys anymore cause she has so many and won’t play wit…" at bounding box center [1062, 357] width 694 height 59
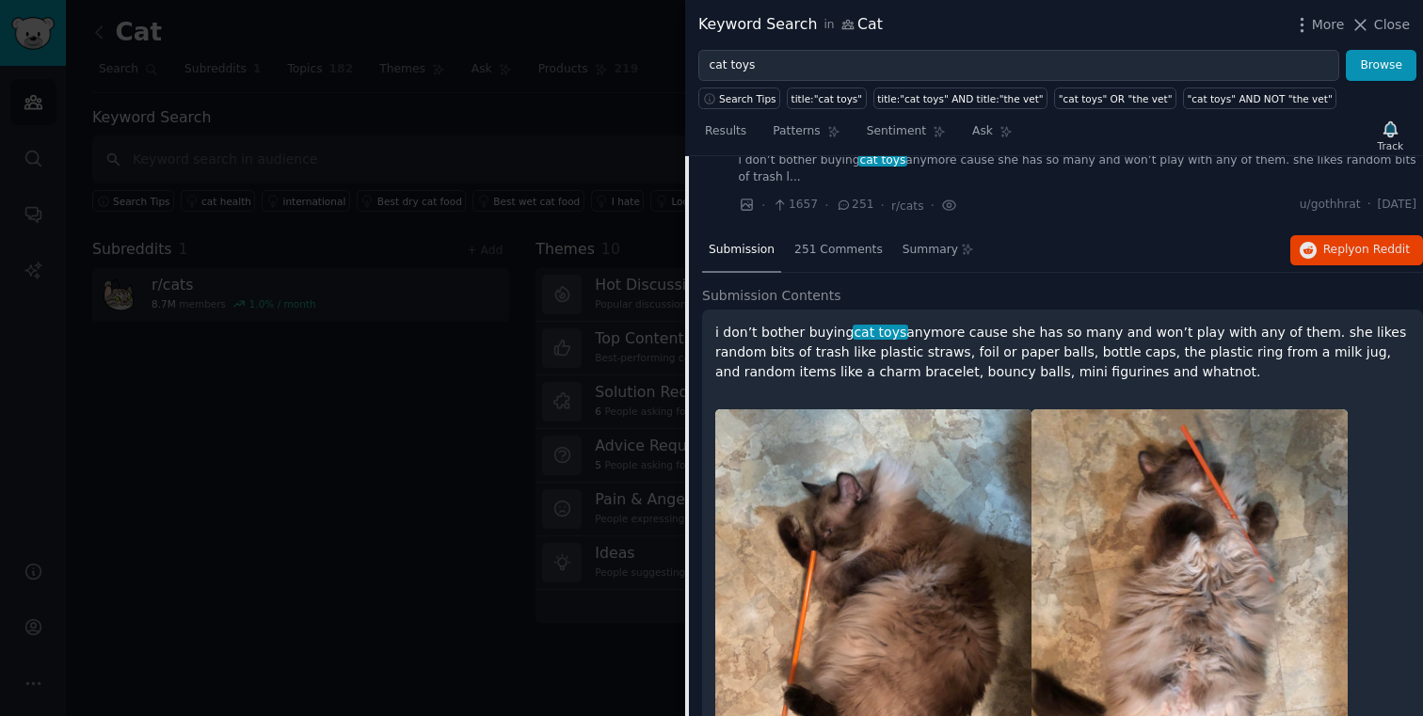
scroll to position [0, 0]
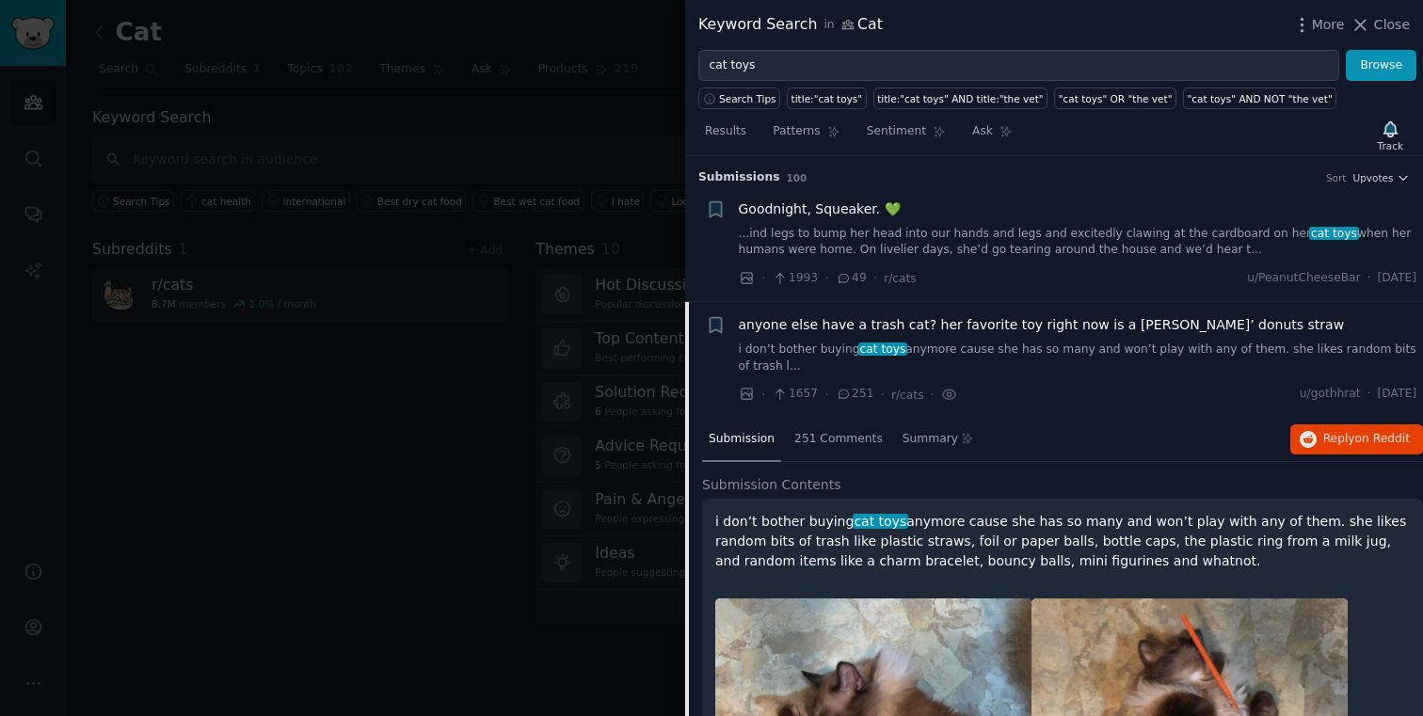
click at [924, 340] on div "anyone else have a trash cat? her favorite toy right now is a dunkin’ donuts st…" at bounding box center [1078, 344] width 678 height 59
click at [925, 316] on span "anyone else have a trash cat? her favorite toy right now is a [PERSON_NAME]’ do…" at bounding box center [1042, 325] width 606 height 20
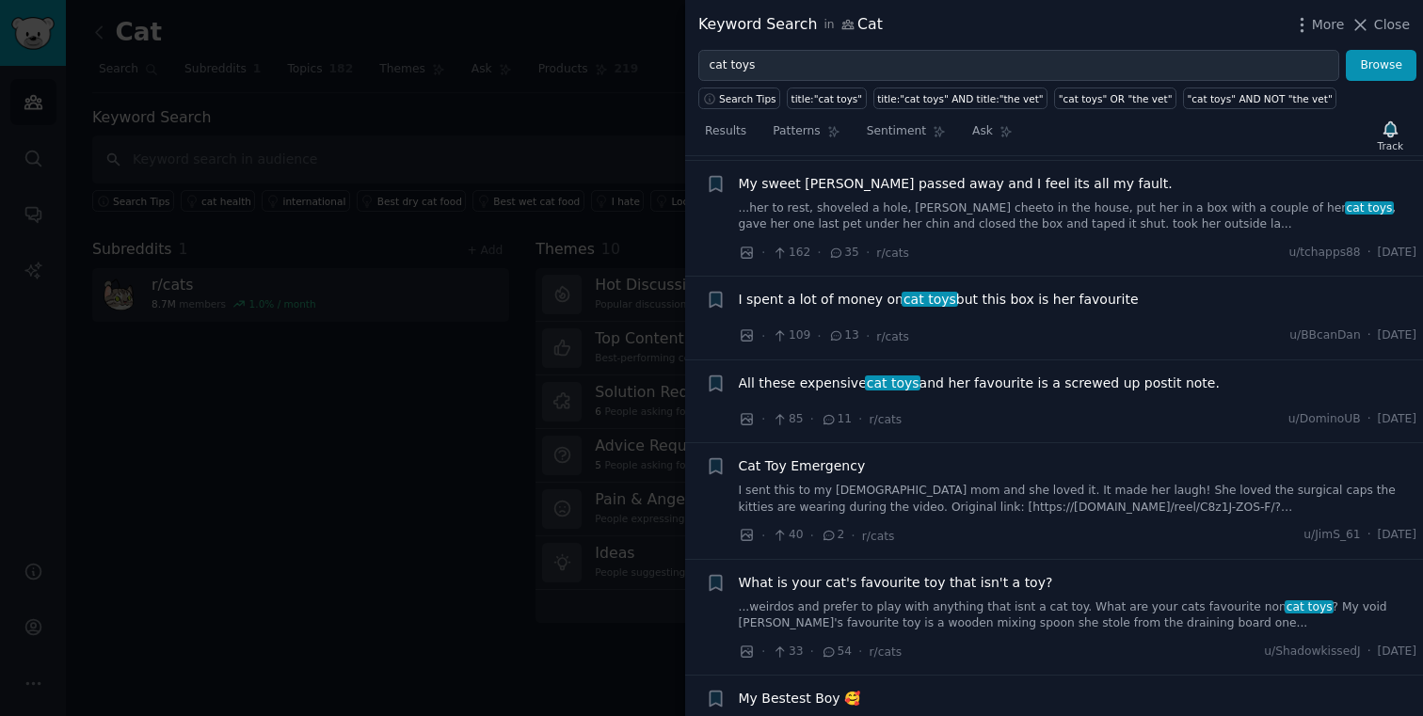
scroll to position [266, 0]
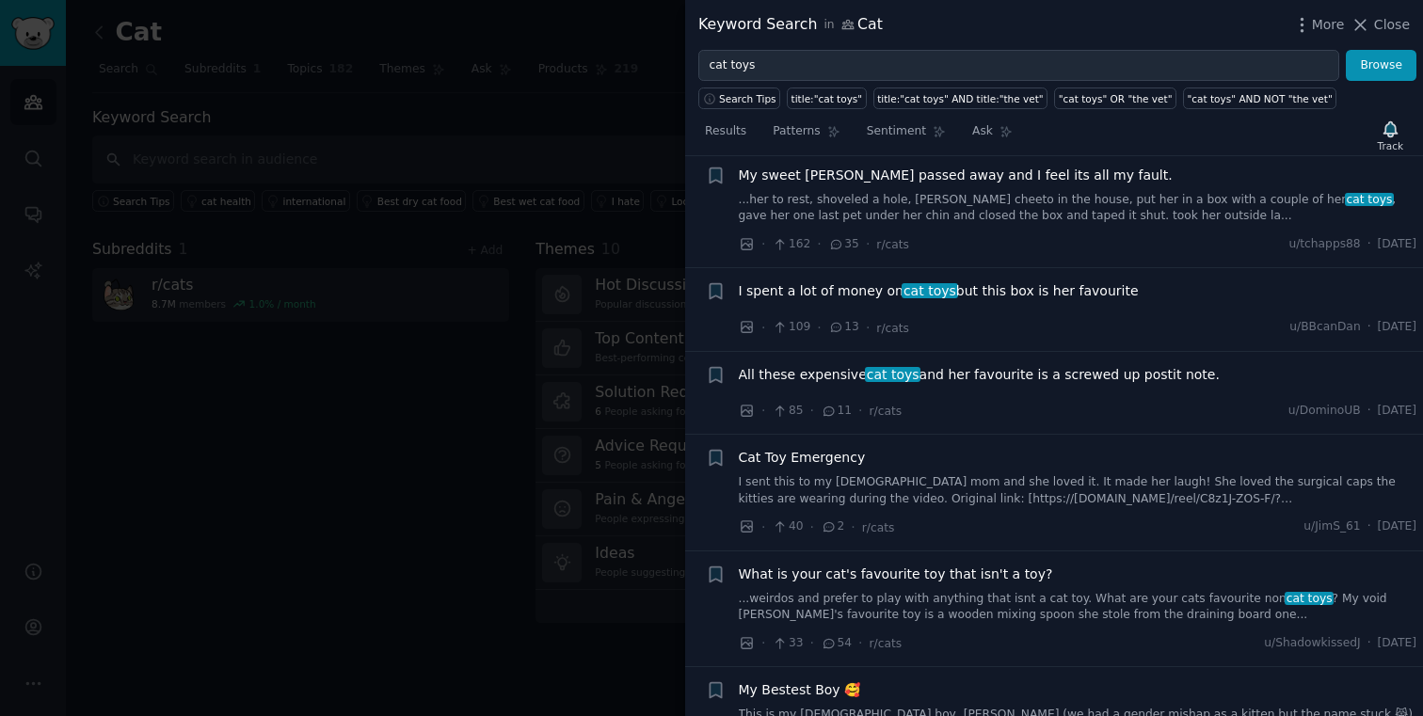
click at [1027, 294] on span "I spent a lot of money on cat toys but this box is her favourite" at bounding box center [939, 291] width 400 height 20
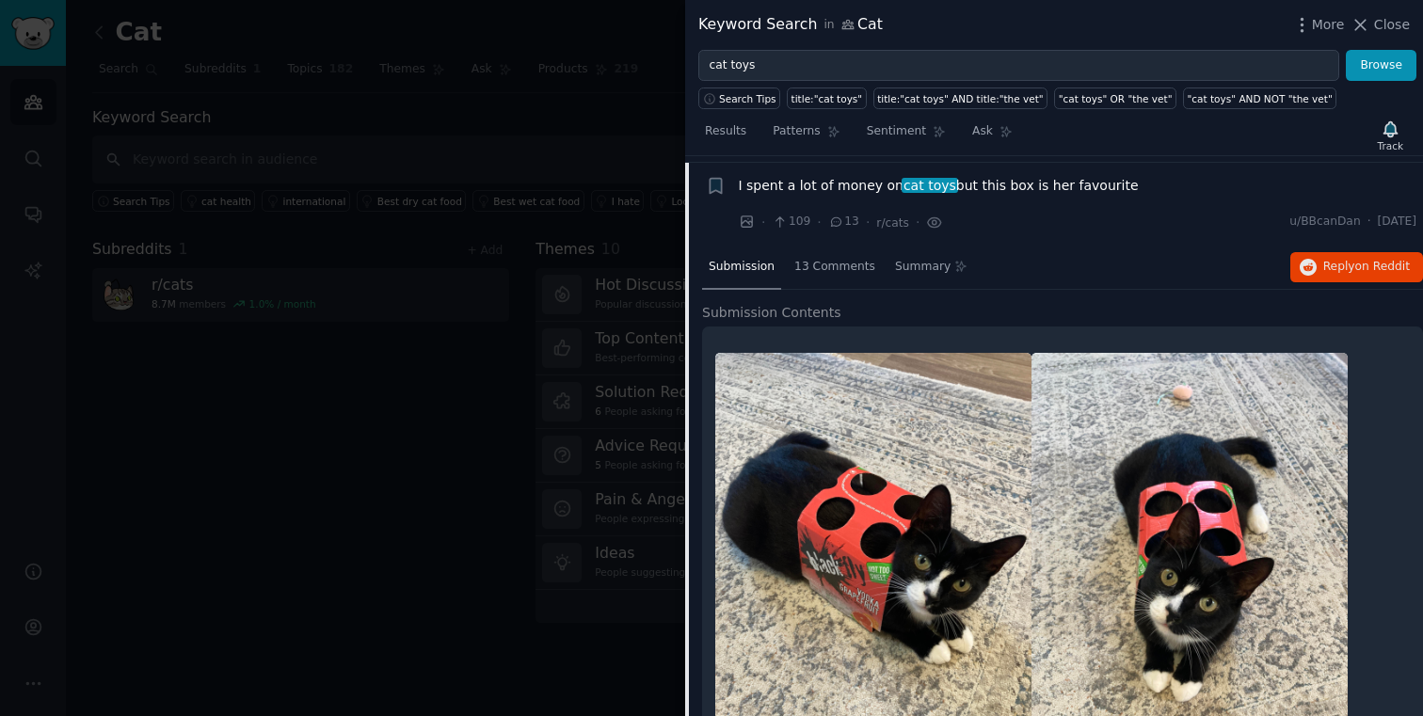
scroll to position [378, 0]
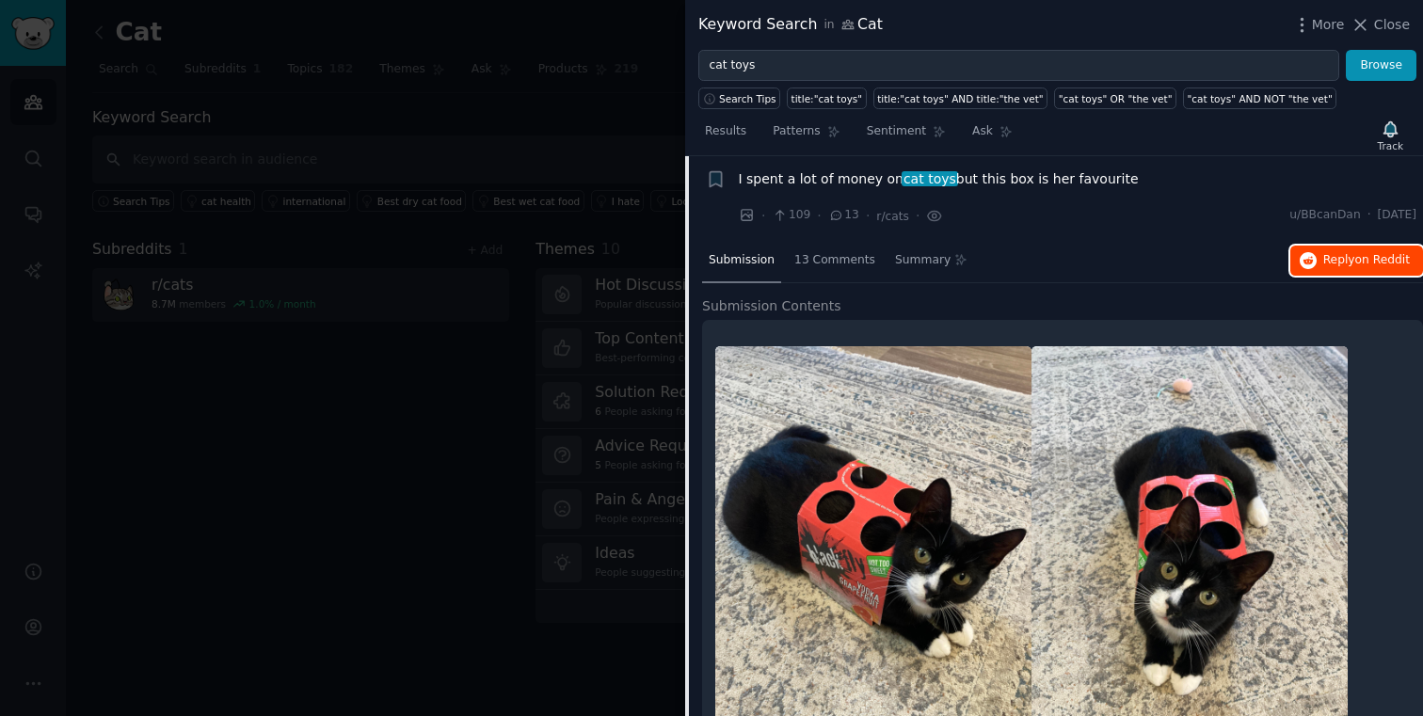
click at [1333, 257] on span "Reply on Reddit" at bounding box center [1366, 260] width 87 height 17
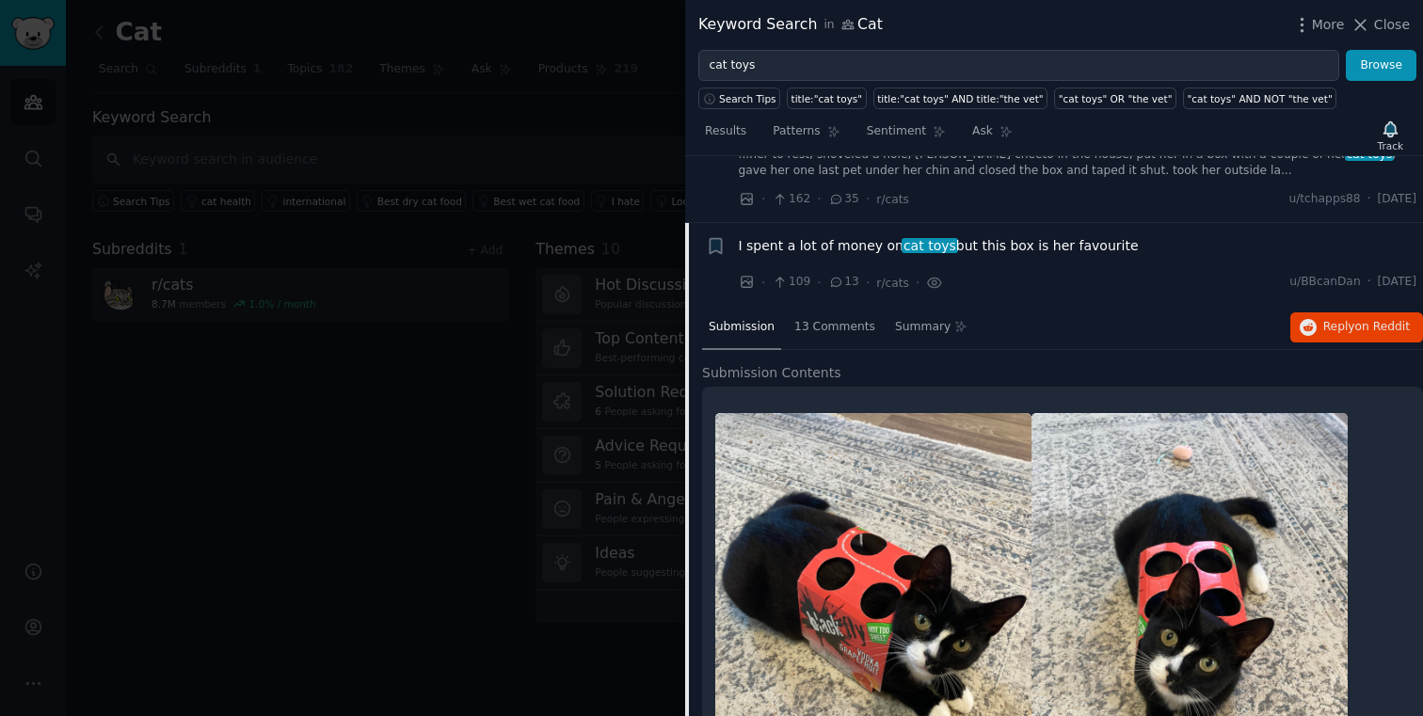
click at [902, 252] on span "cat toys" at bounding box center [930, 245] width 56 height 15
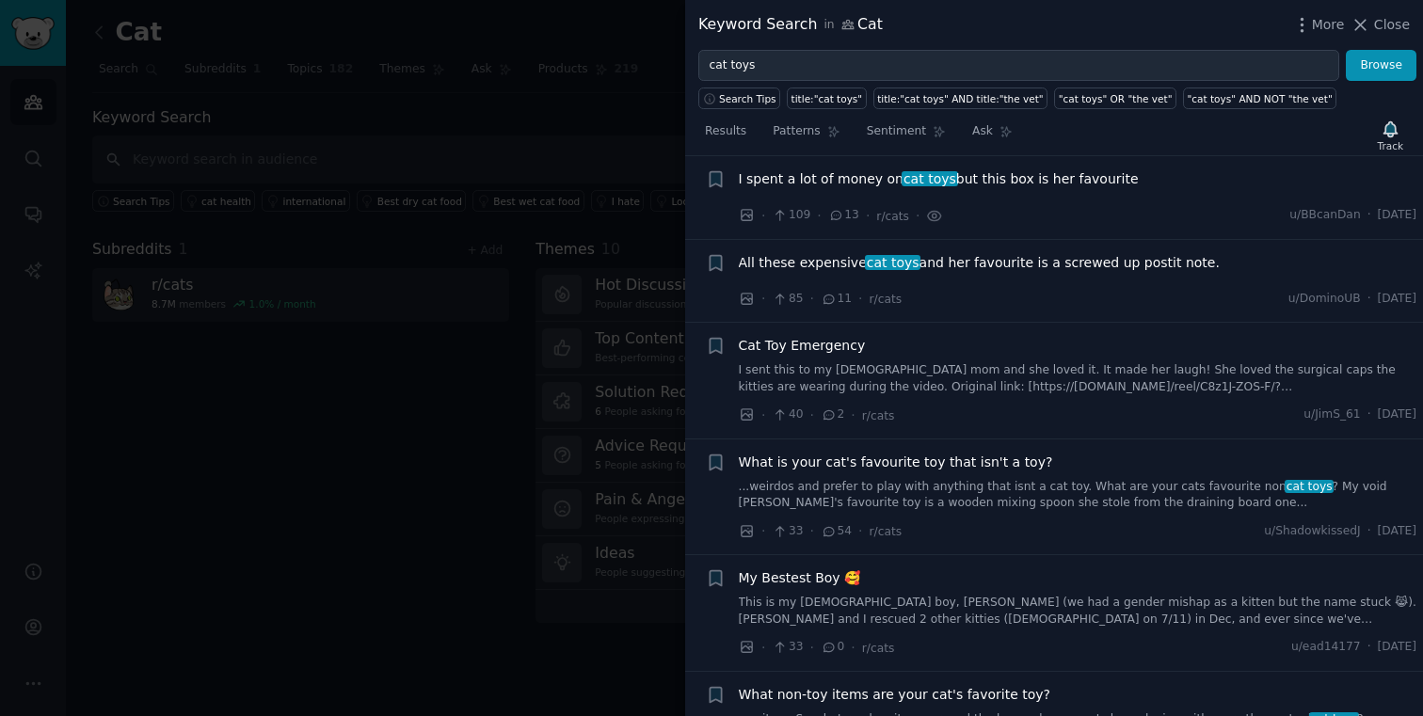
scroll to position [413, 0]
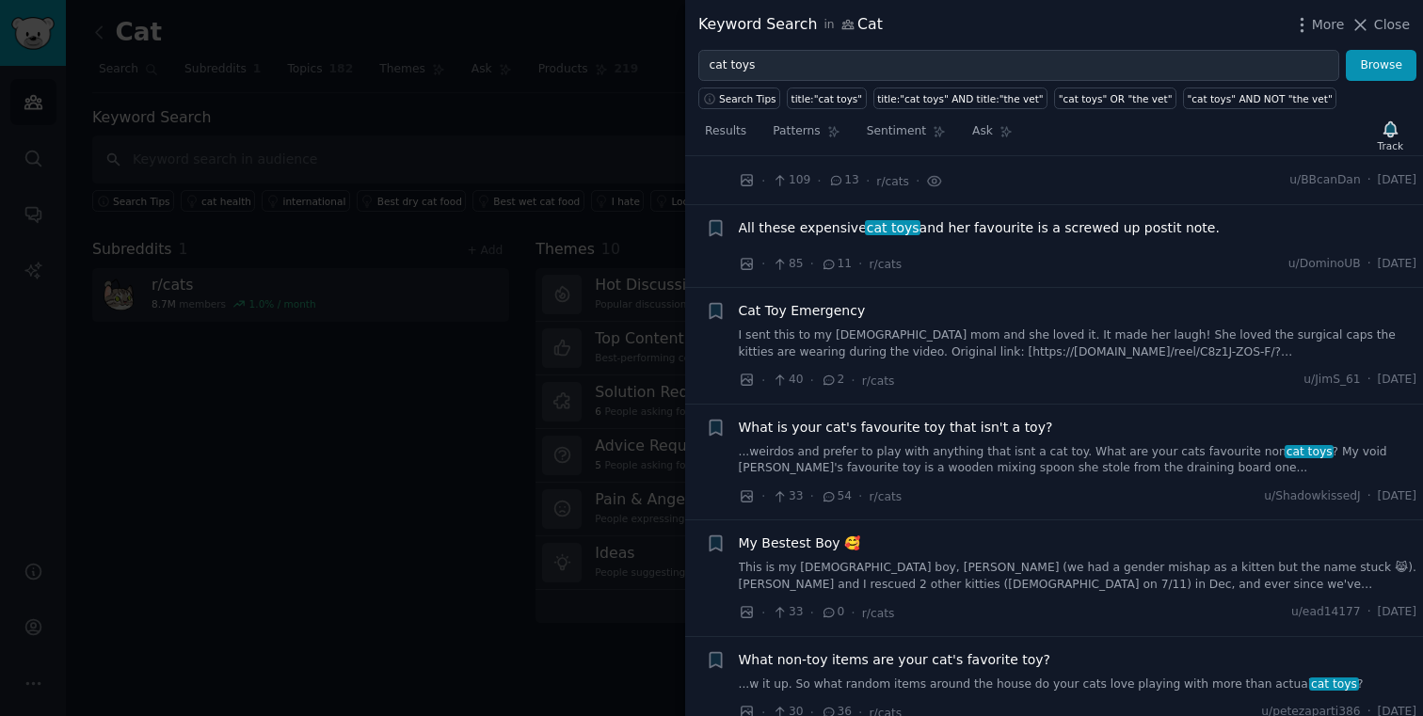
click at [1009, 231] on span "All these expensive cat toys and her favourite is a screwed up postit note." at bounding box center [979, 228] width 481 height 20
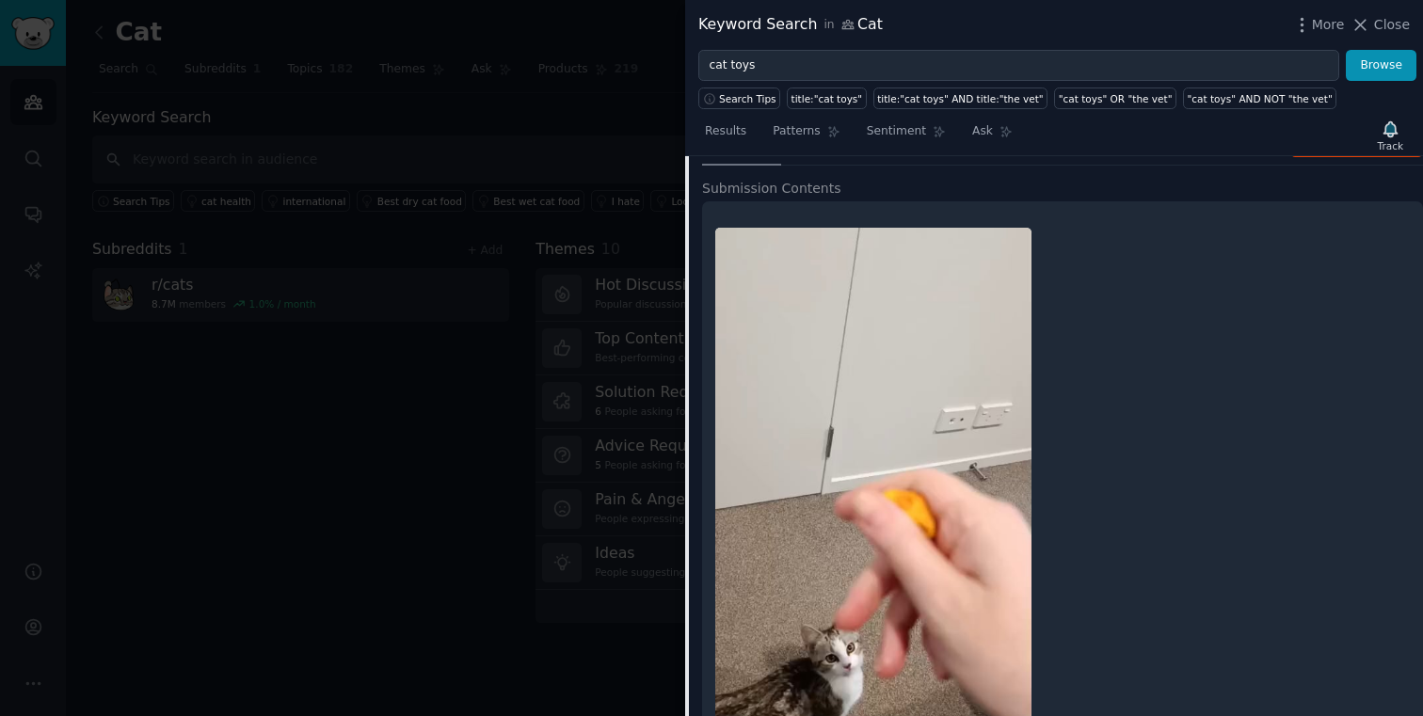
scroll to position [319, 0]
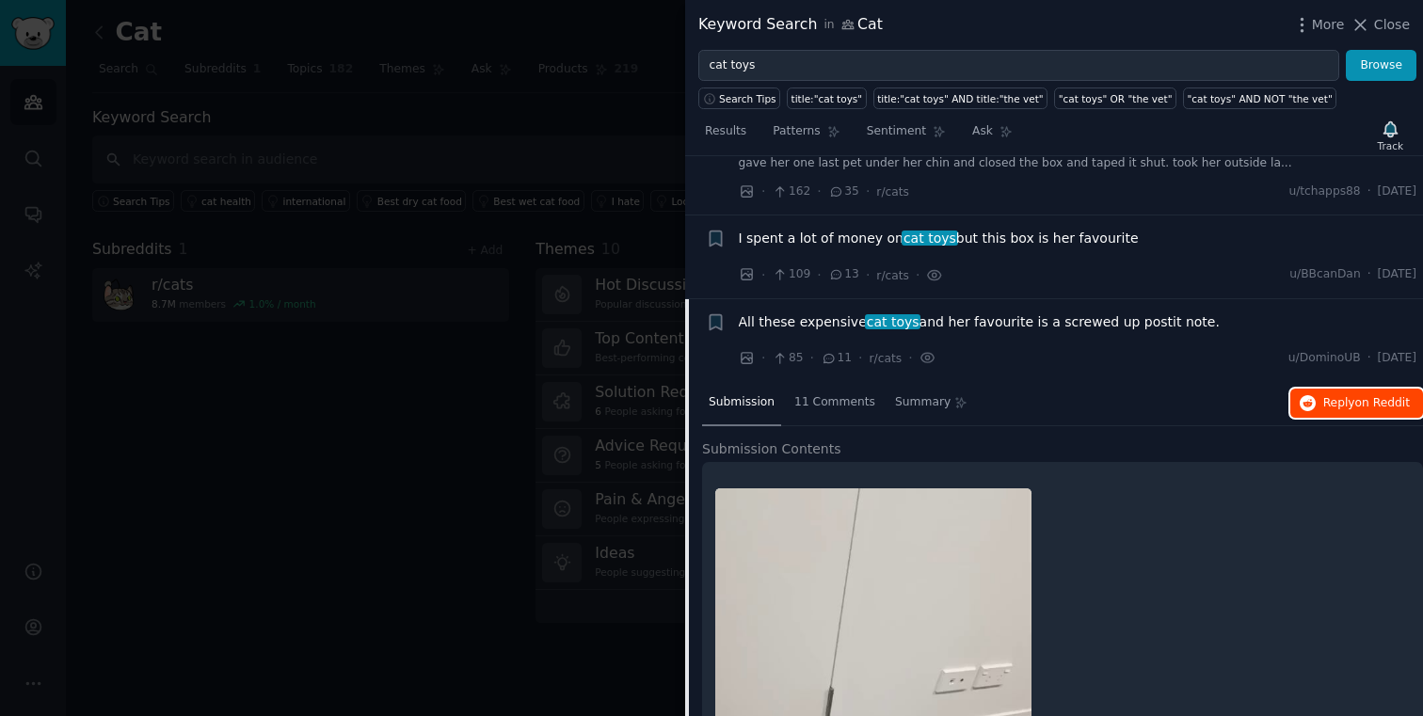
click at [1317, 390] on button "Reply on Reddit" at bounding box center [1356, 404] width 133 height 30
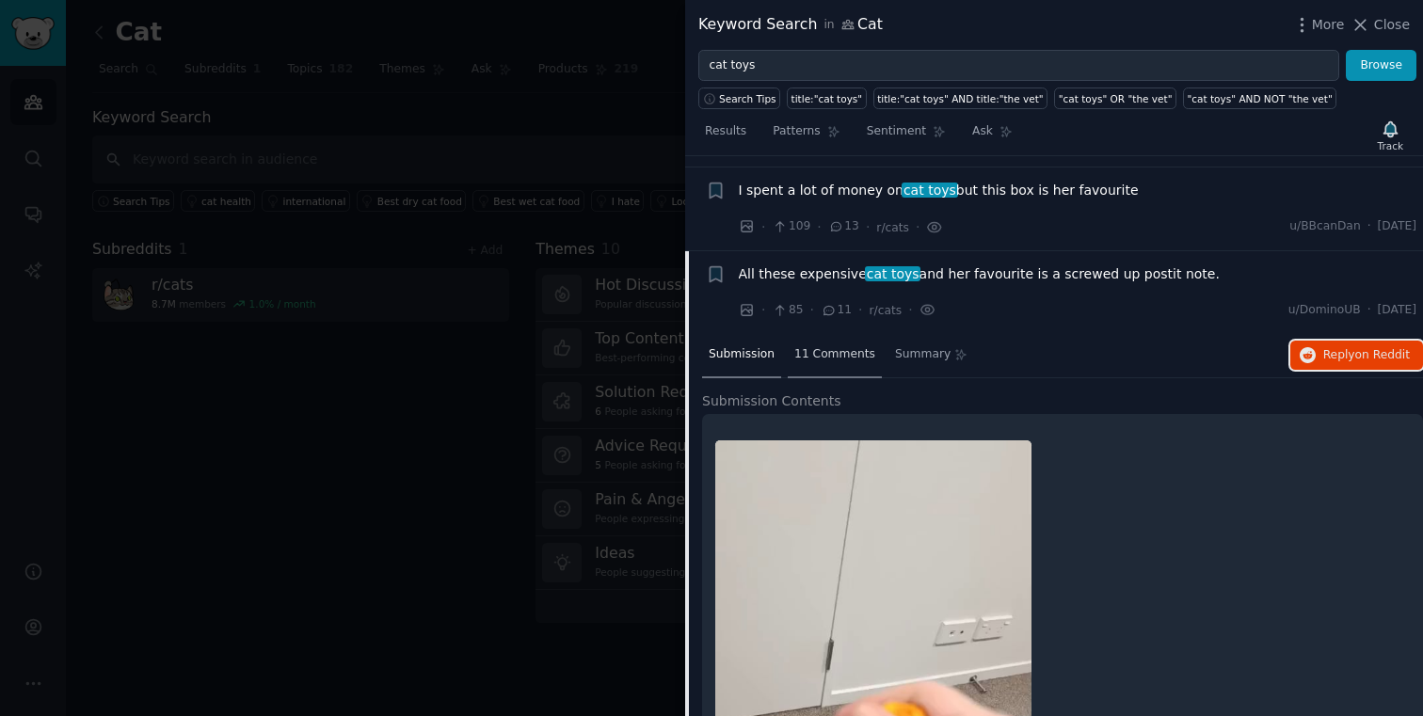
scroll to position [368, 0]
click at [862, 260] on li "+ All these expensive cat toys and her favourite is a screwed up postit note. ·…" at bounding box center [1054, 291] width 738 height 83
click at [865, 267] on span "cat toys" at bounding box center [893, 272] width 56 height 15
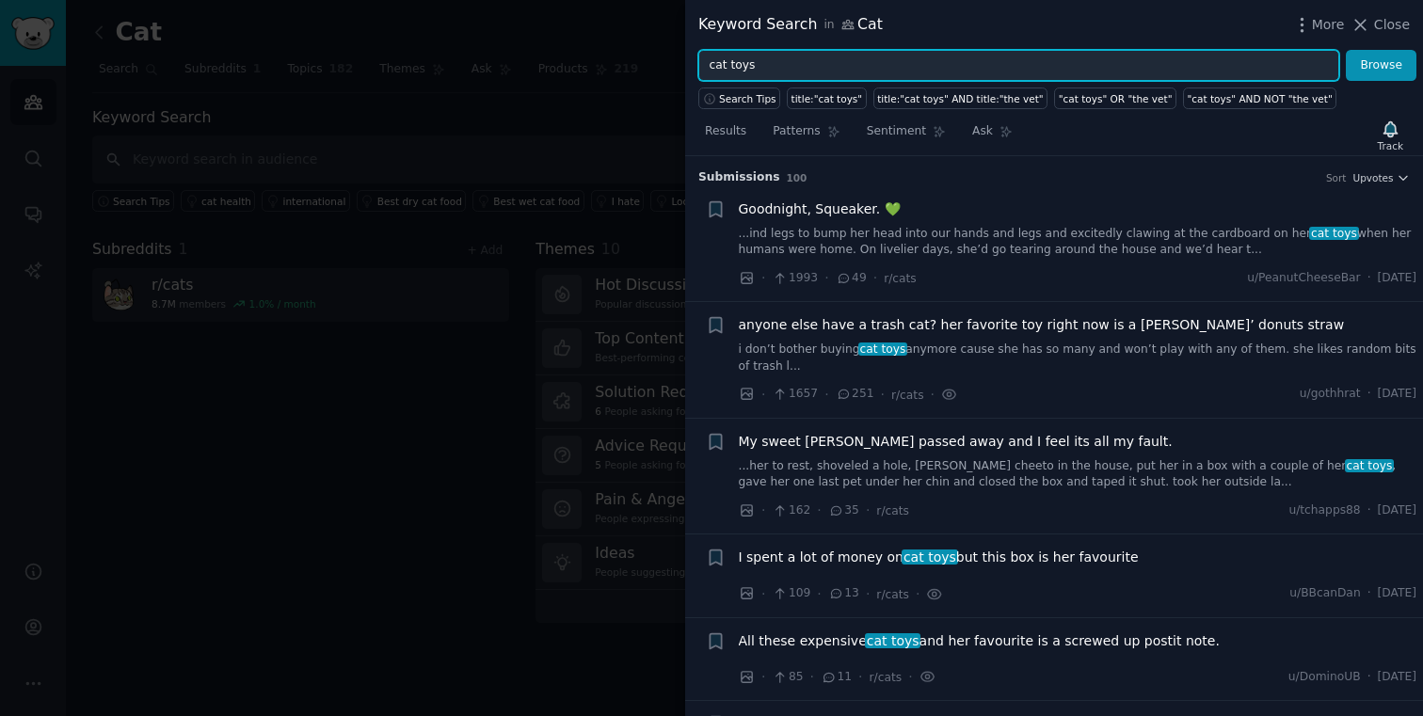
click at [794, 67] on input "cat toys" at bounding box center [1018, 66] width 641 height 32
click at [818, 60] on input "cat toys" at bounding box center [1018, 66] width 641 height 32
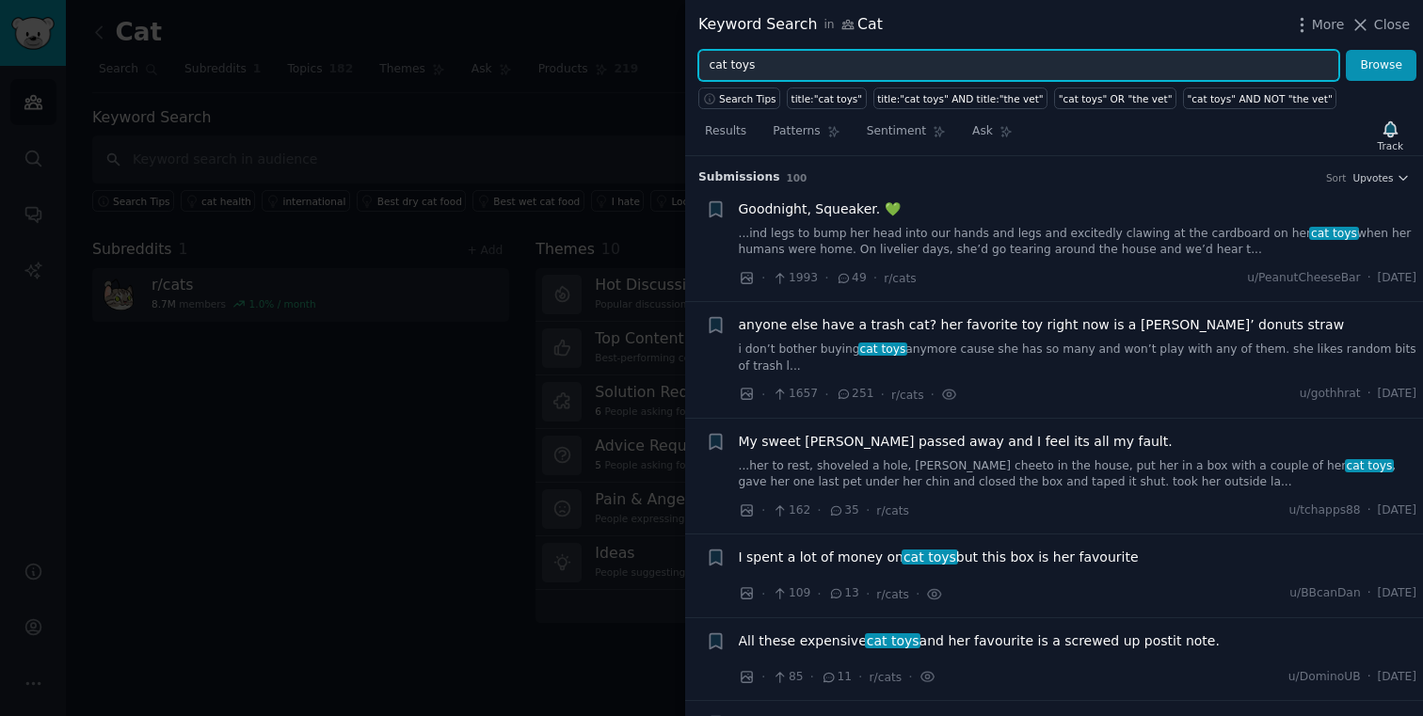
click at [818, 60] on input "cat toys" at bounding box center [1018, 66] width 641 height 32
paste input "Chewer"
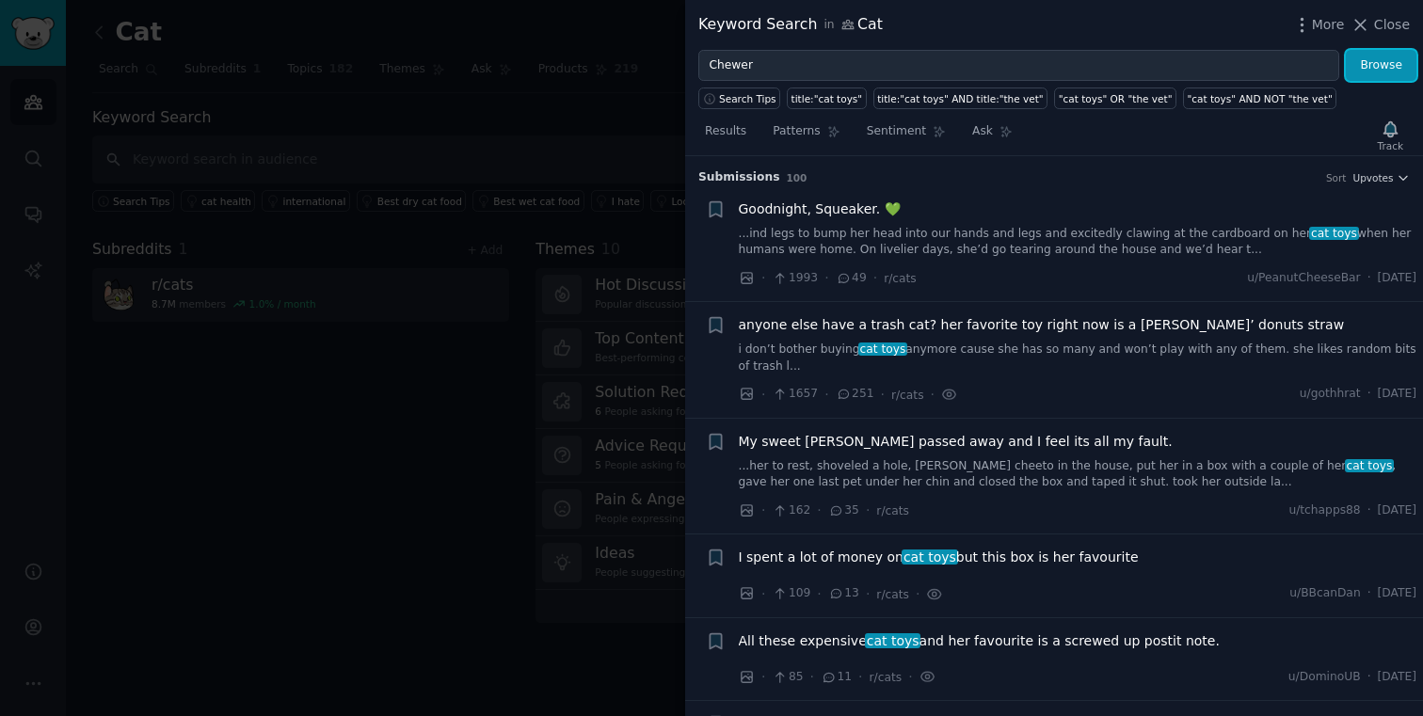
click at [1379, 78] on button "Browse" at bounding box center [1381, 66] width 71 height 32
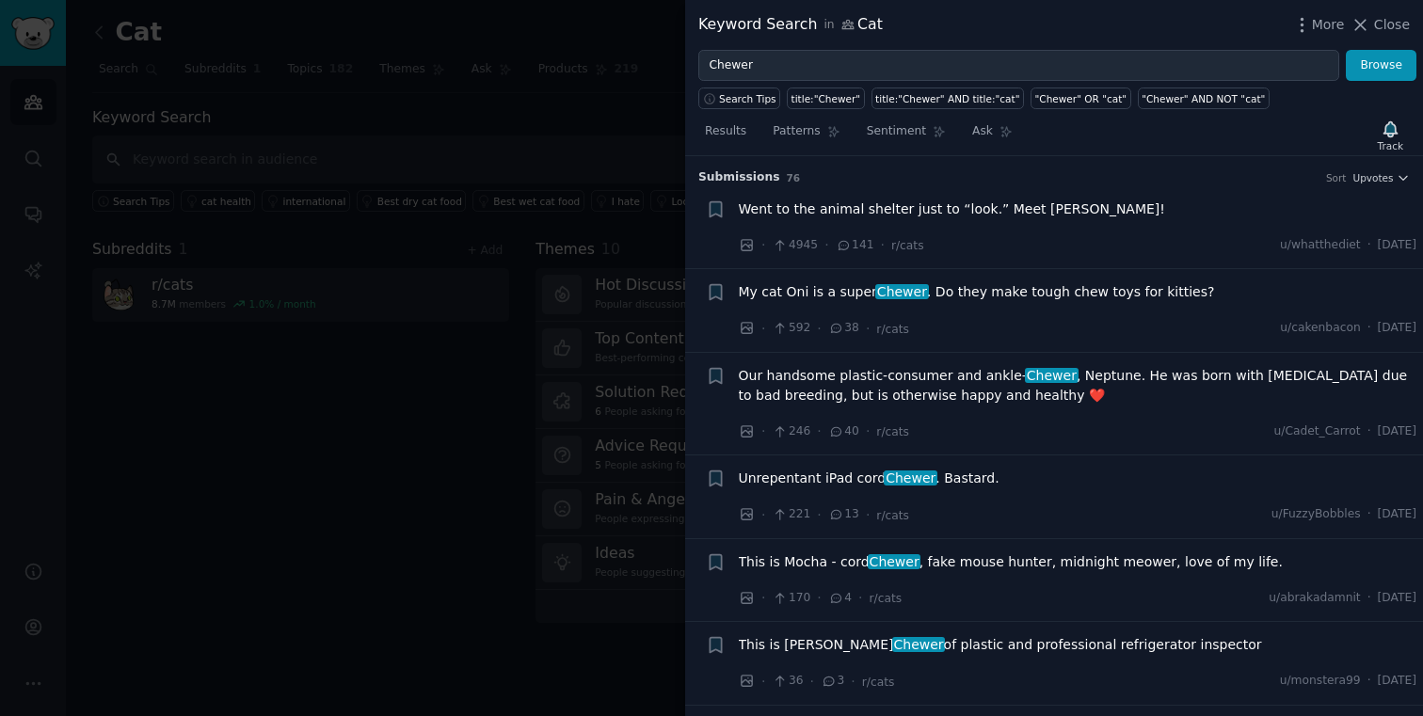
click at [978, 210] on span "Went to the animal shelter just to “look.” Meet [PERSON_NAME]!" at bounding box center [952, 210] width 426 height 20
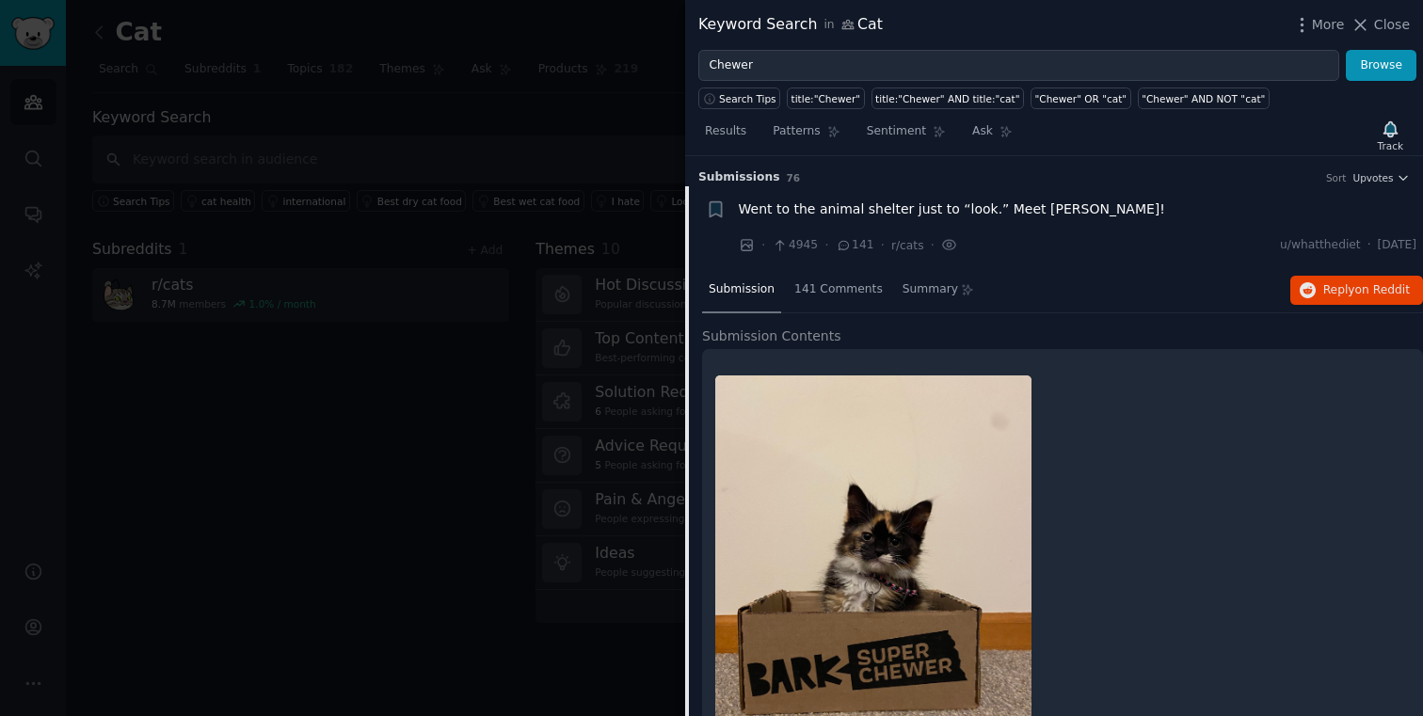
scroll to position [29, 0]
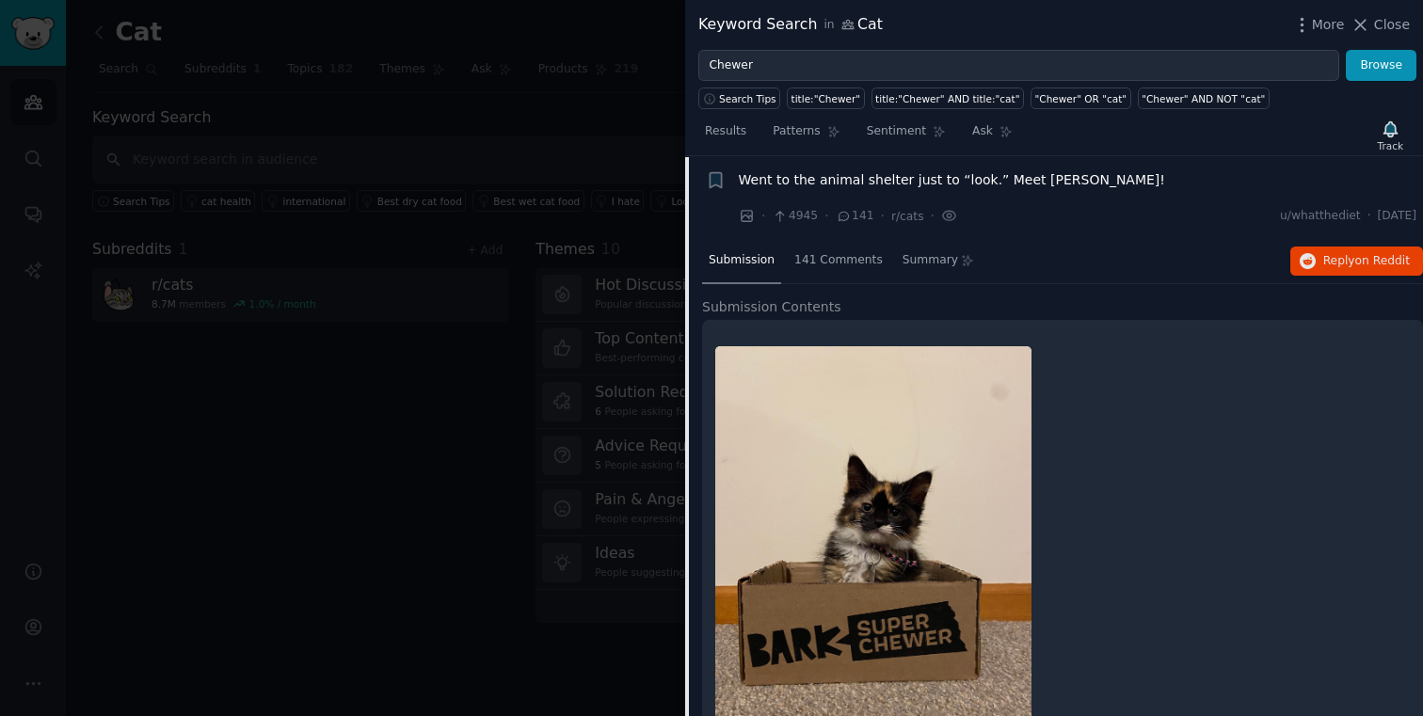
click at [976, 181] on span "Went to the animal shelter just to “look.” Meet [PERSON_NAME]!" at bounding box center [952, 180] width 426 height 20
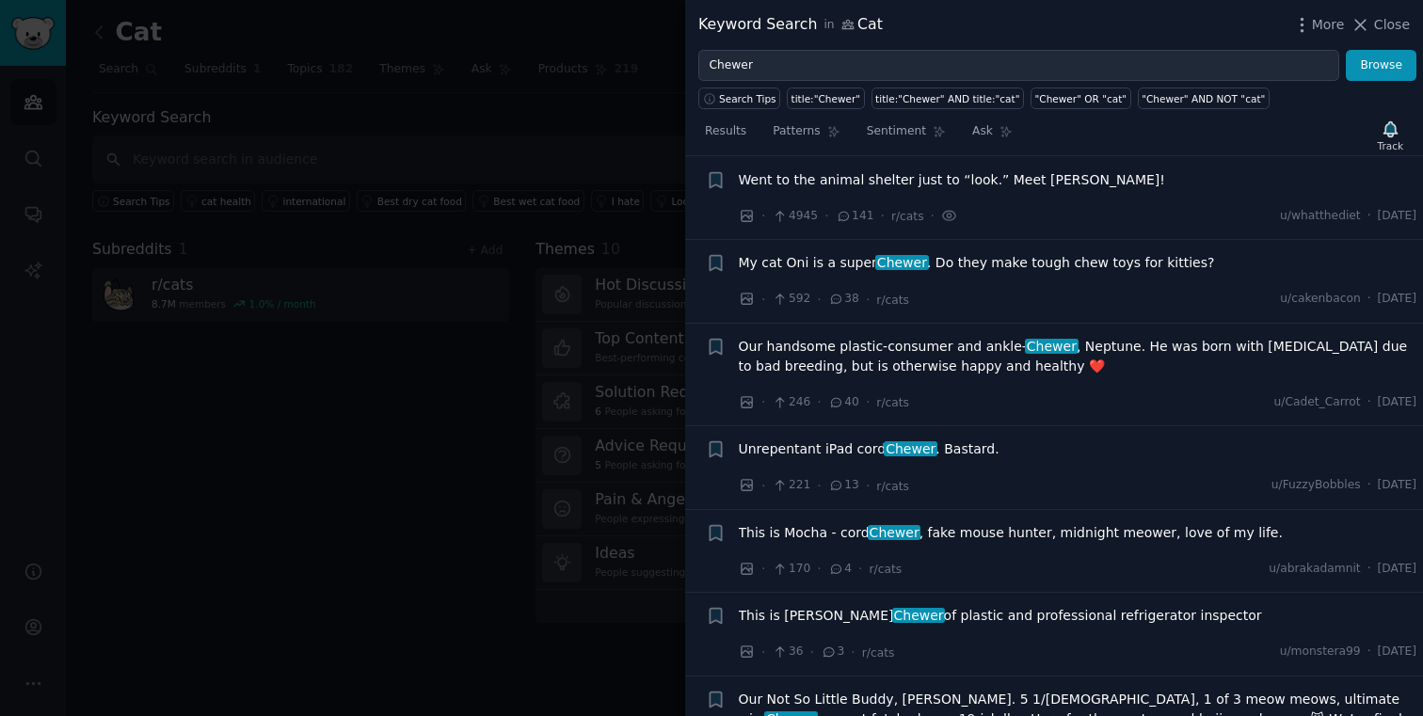
click at [977, 263] on span "My cat Oni is a super Chewer . Do they make tough chew toys for kitties?" at bounding box center [977, 263] width 476 height 20
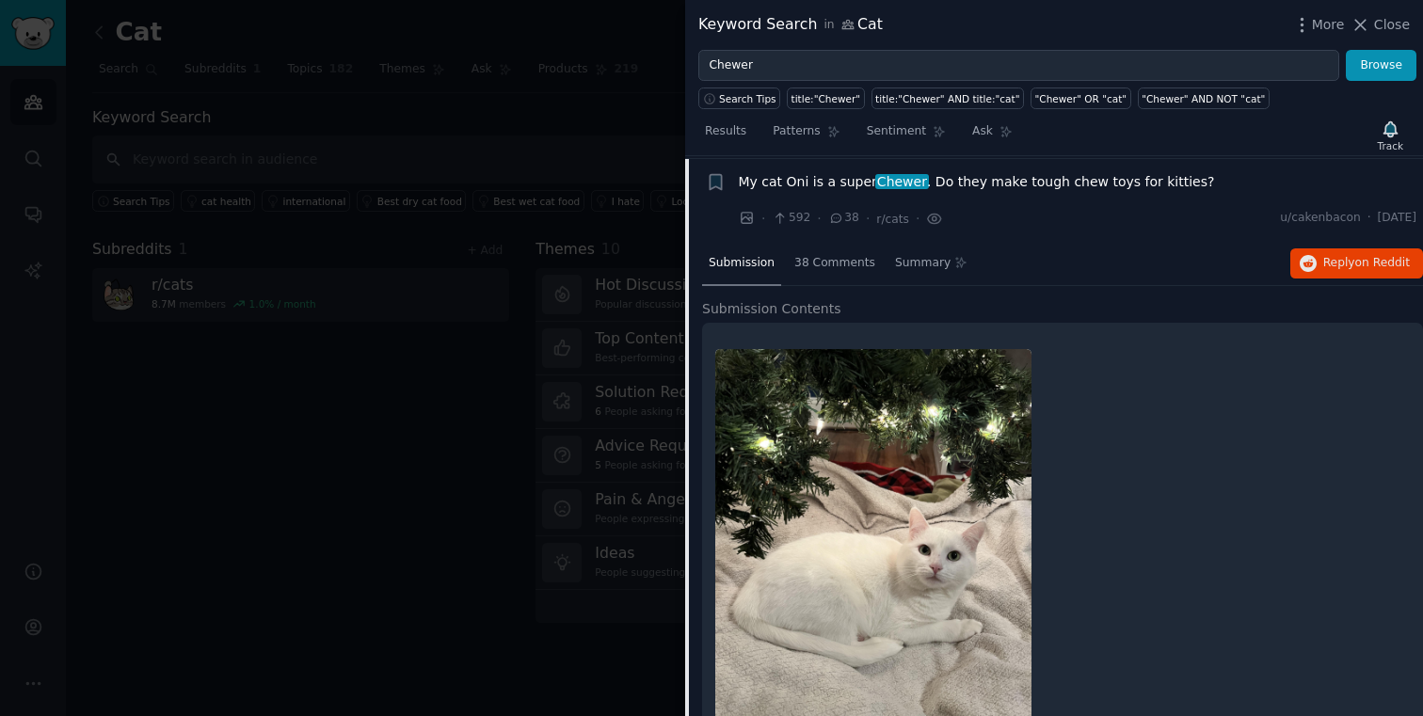
scroll to position [113, 0]
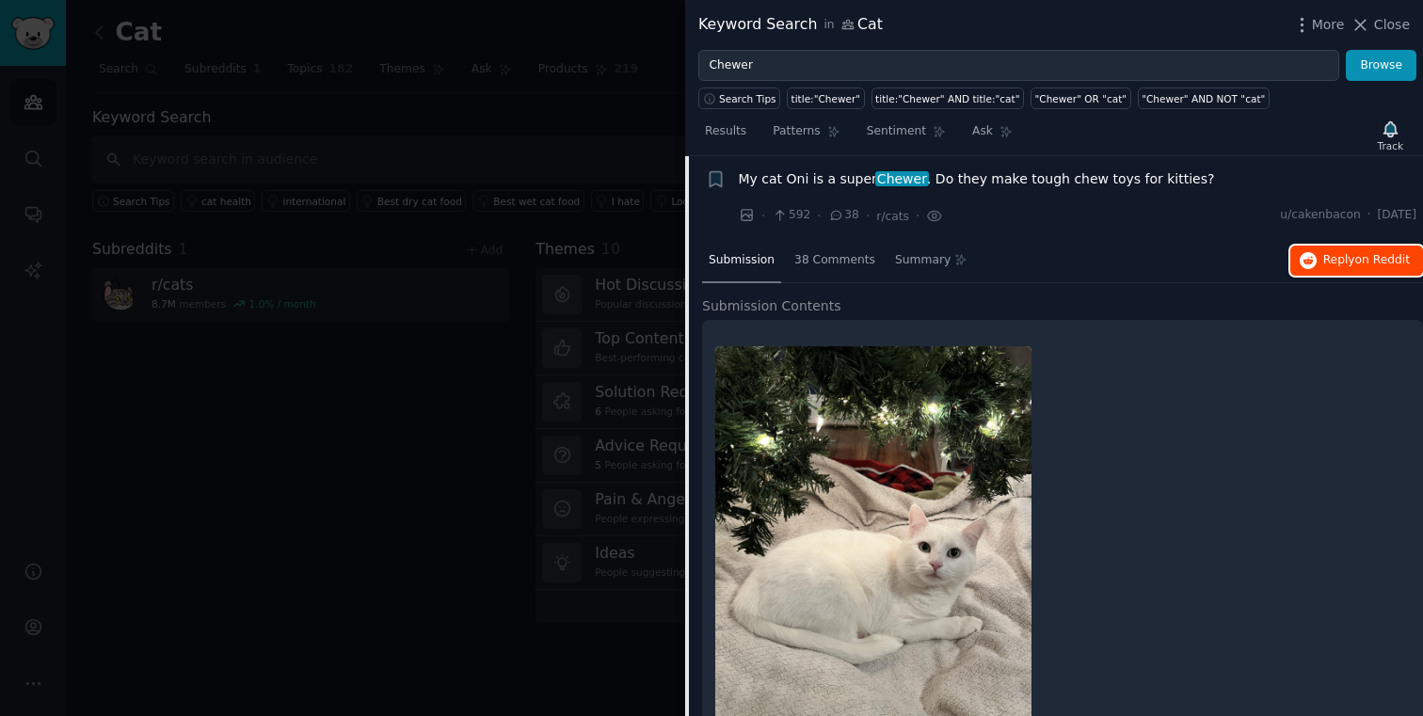
click at [1343, 271] on button "Reply on Reddit" at bounding box center [1356, 261] width 133 height 30
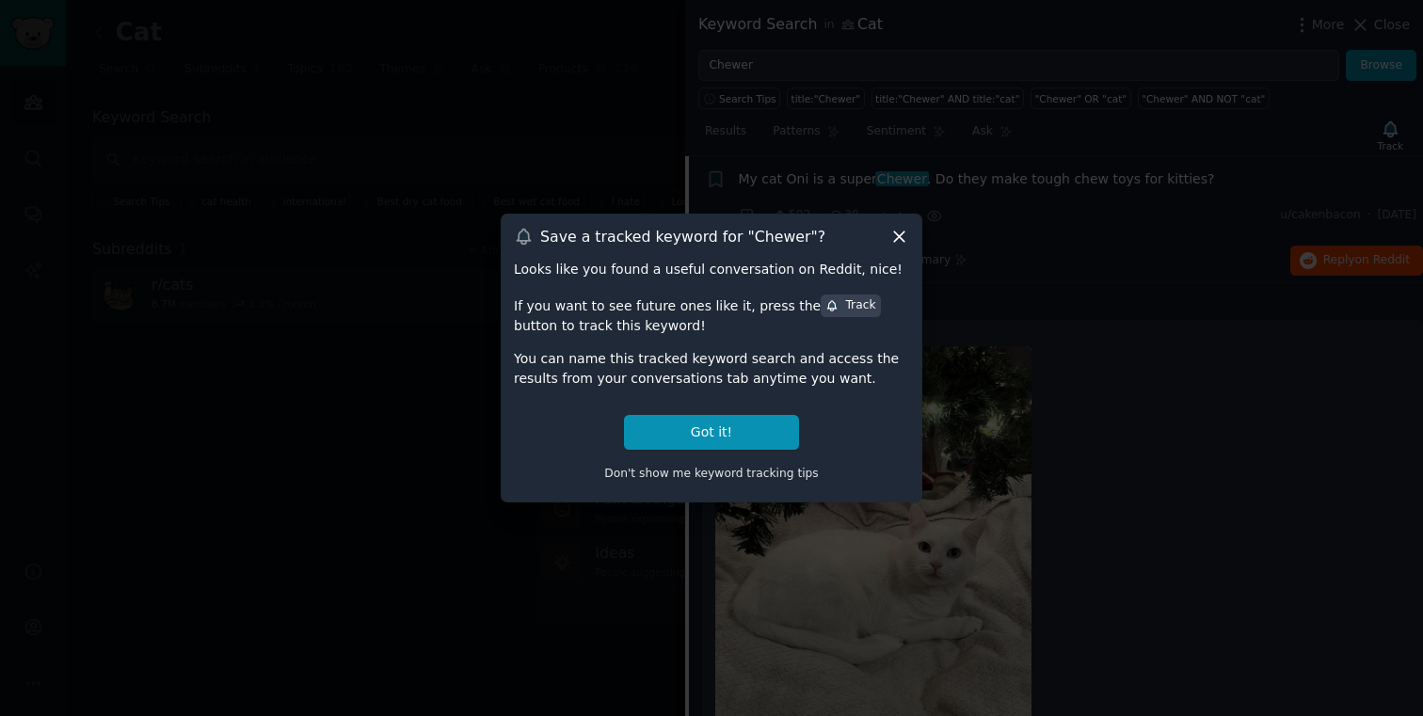
click at [903, 232] on icon at bounding box center [899, 236] width 10 height 10
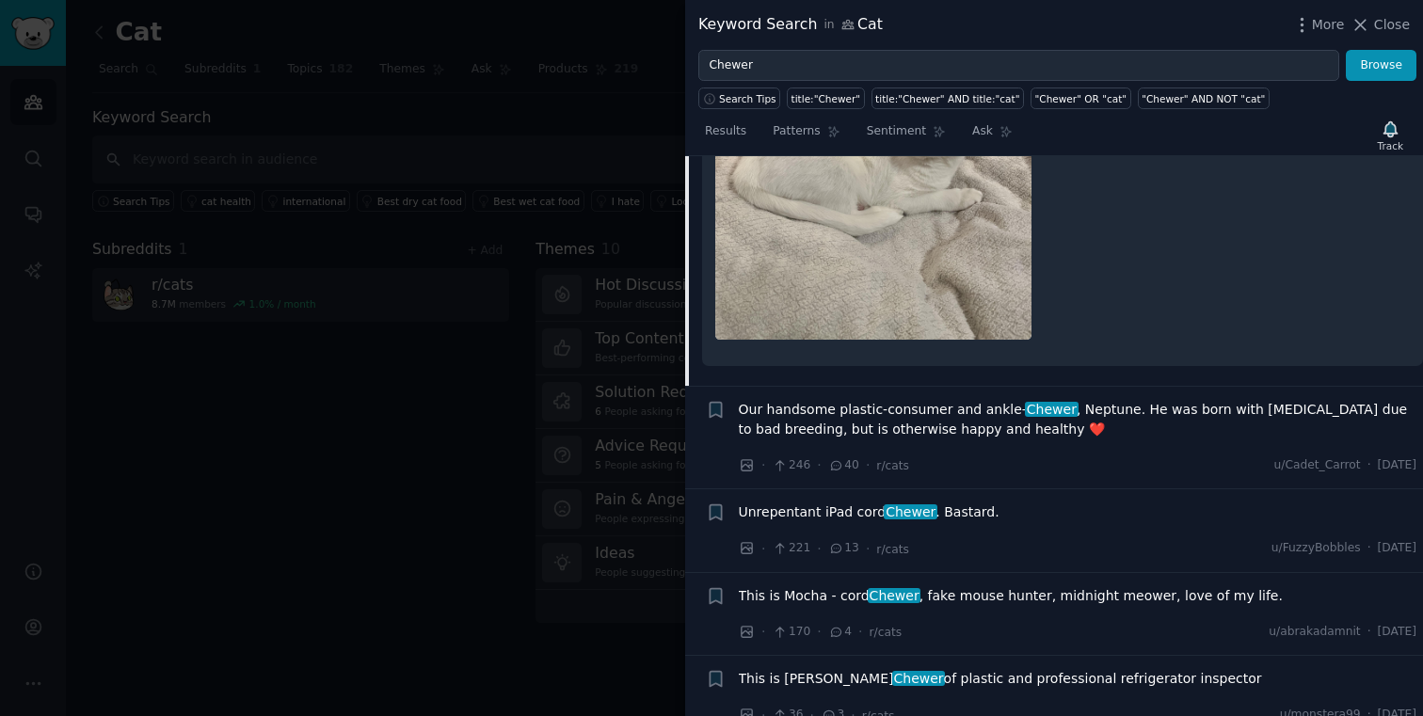
scroll to position [542, 0]
click at [990, 426] on span "Our handsome plastic-consumer and ankle- Chewer , Neptune. He was born with [ME…" at bounding box center [1078, 419] width 678 height 40
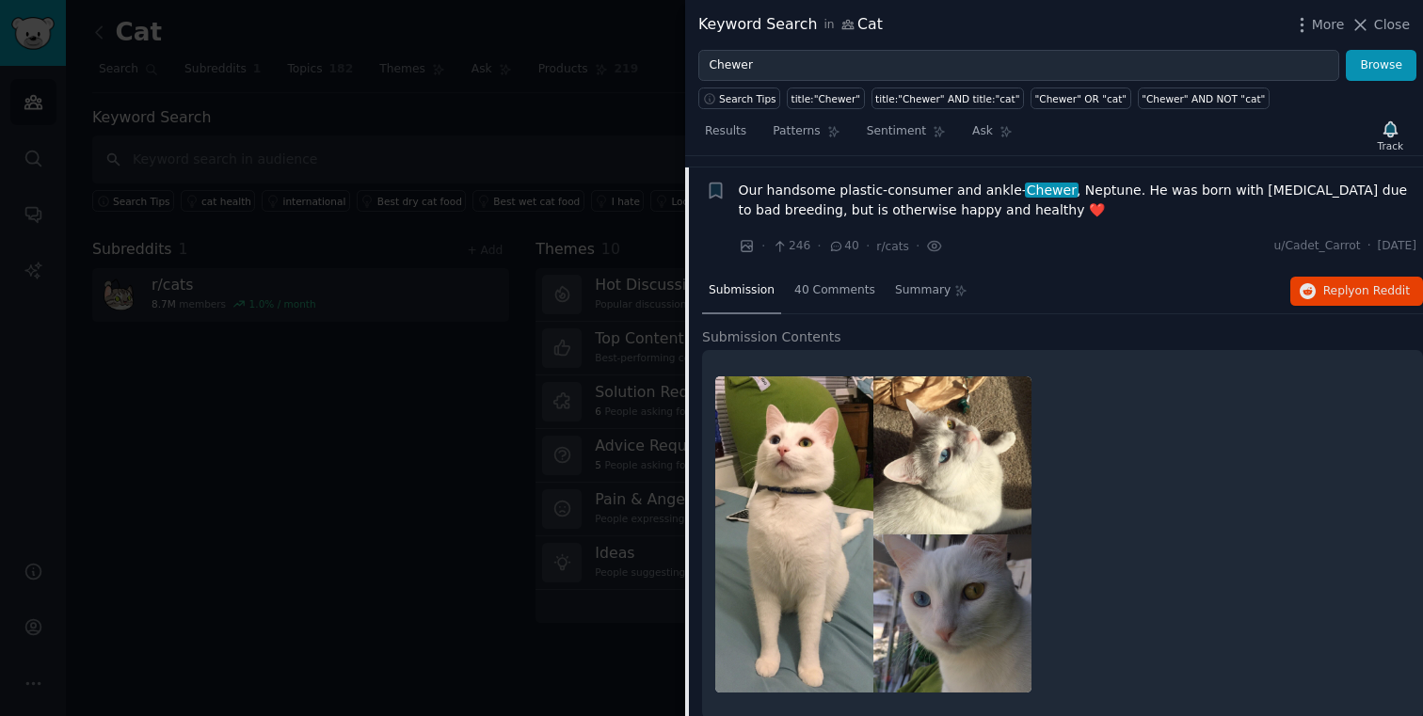
scroll to position [162, 0]
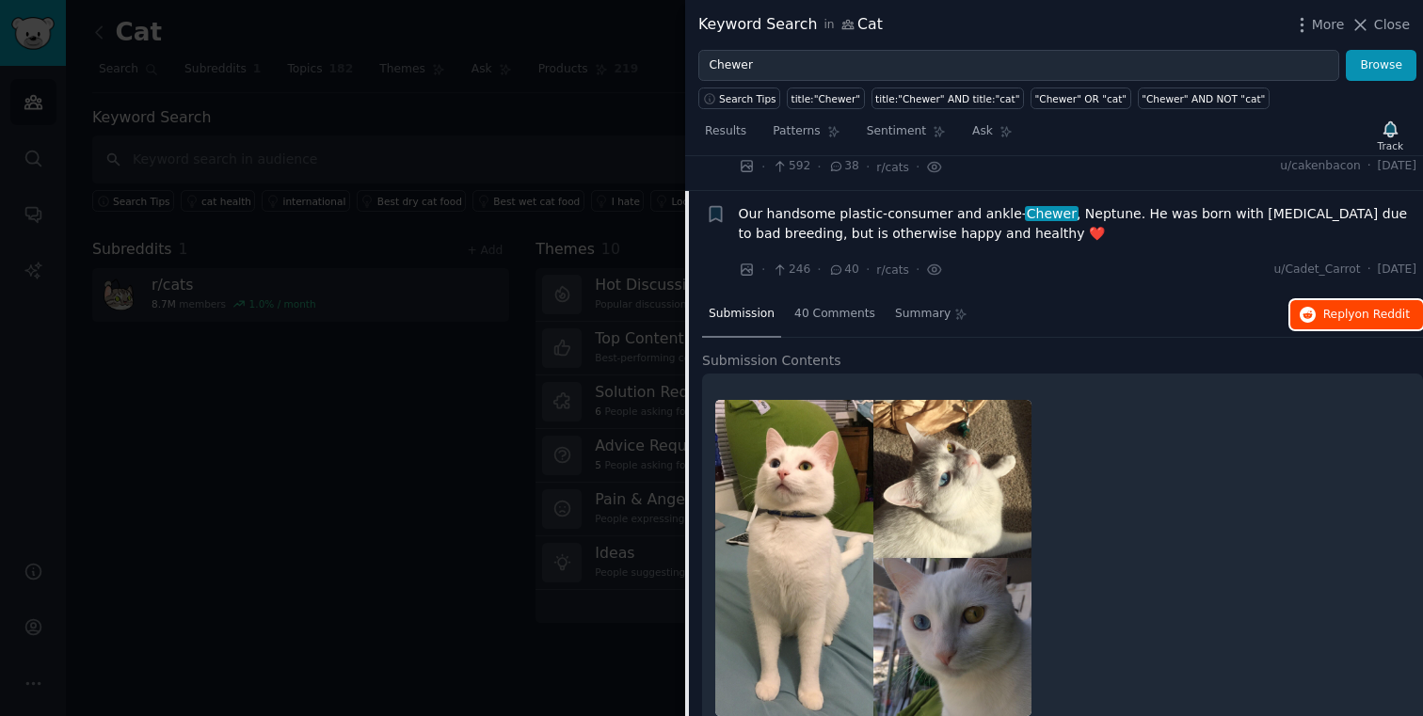
click at [1315, 311] on button "Reply on Reddit" at bounding box center [1356, 315] width 133 height 30
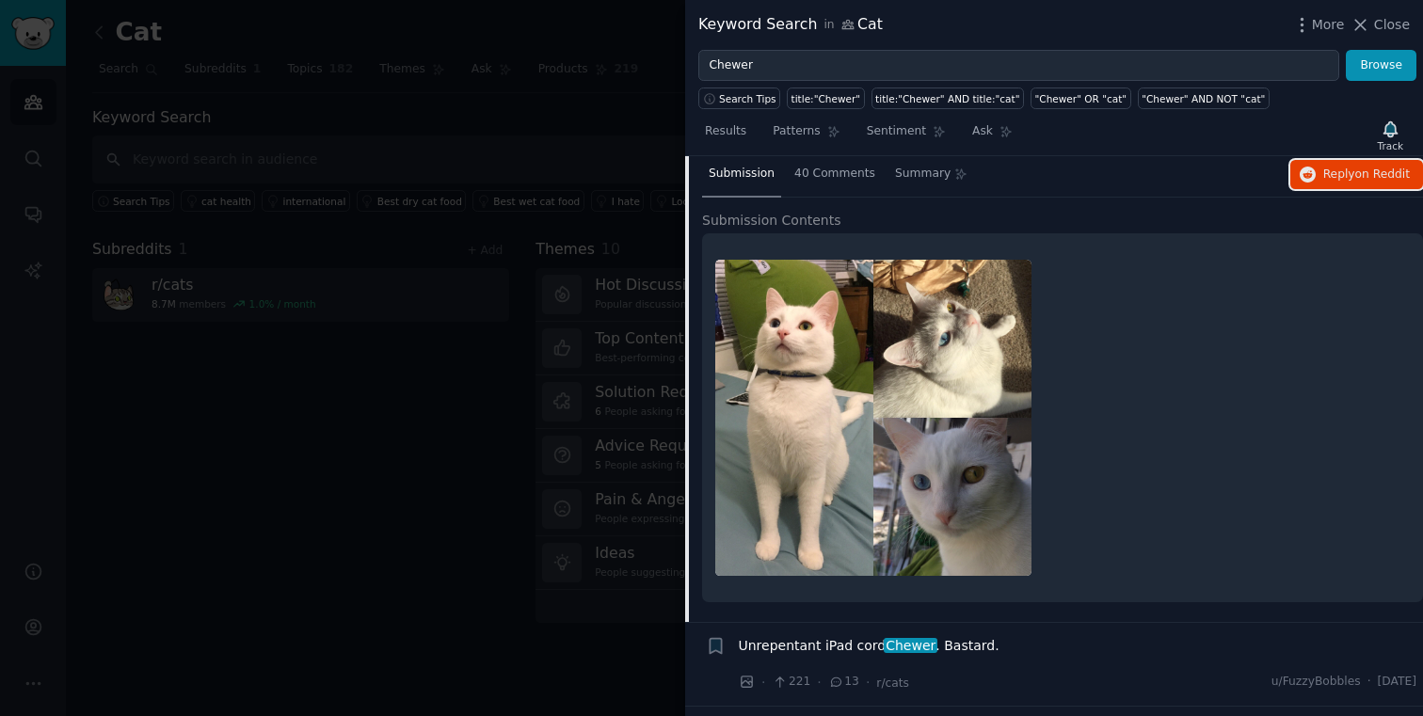
scroll to position [96, 0]
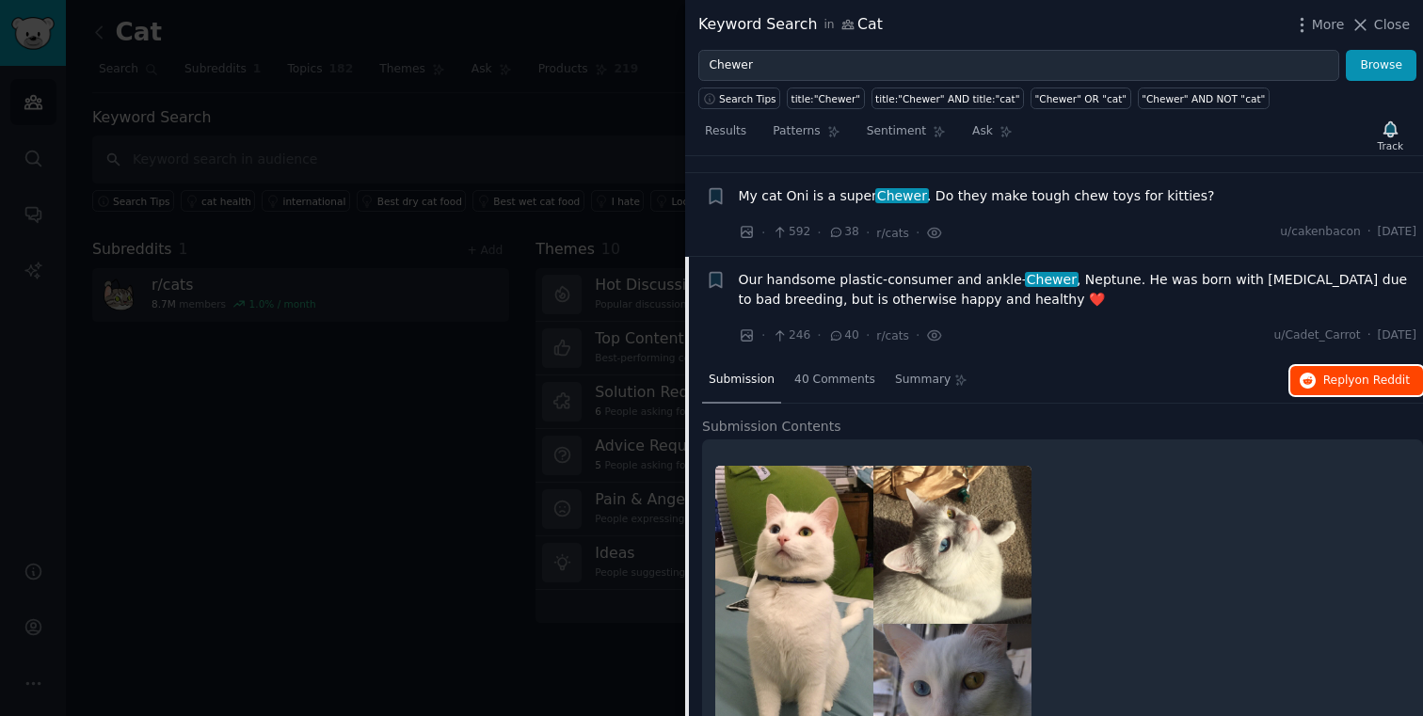
click at [1377, 381] on span "on Reddit" at bounding box center [1382, 380] width 55 height 13
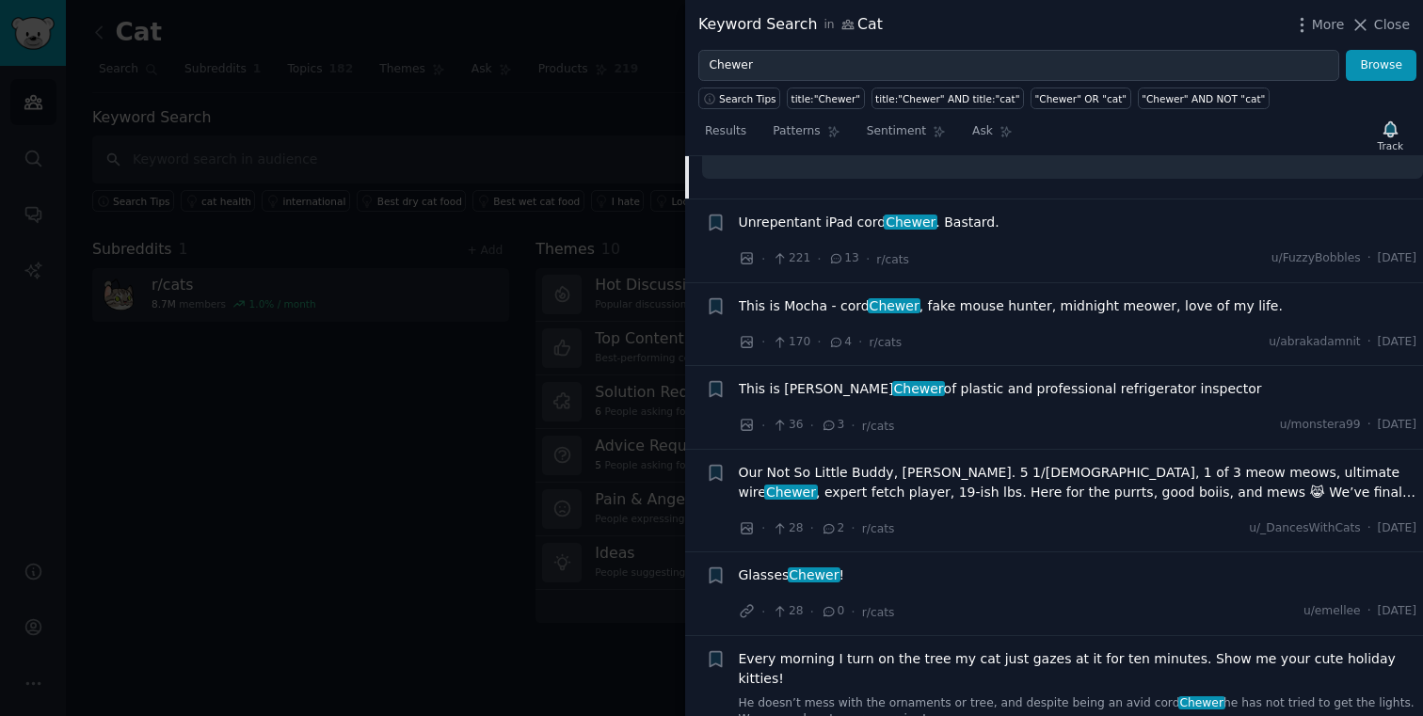
scroll to position [725, 0]
click at [936, 209] on li "+ Unrepentant iPad cord Chewer . Bastard. · 221 · 13 · r/cats u/FuzzyBobbles · …" at bounding box center [1054, 241] width 738 height 83
click at [936, 227] on span "Unrepentant iPad cord Chewer . Bastard." at bounding box center [869, 224] width 261 height 20
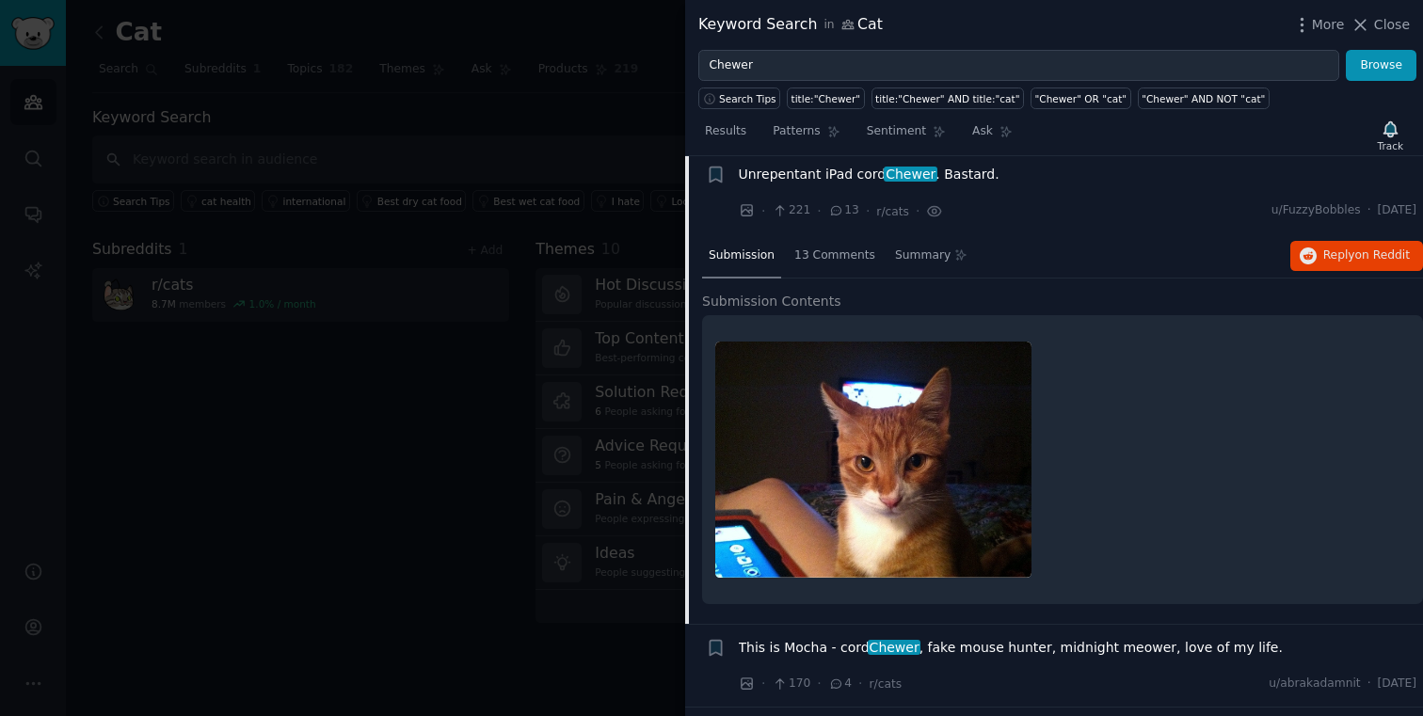
scroll to position [299, 0]
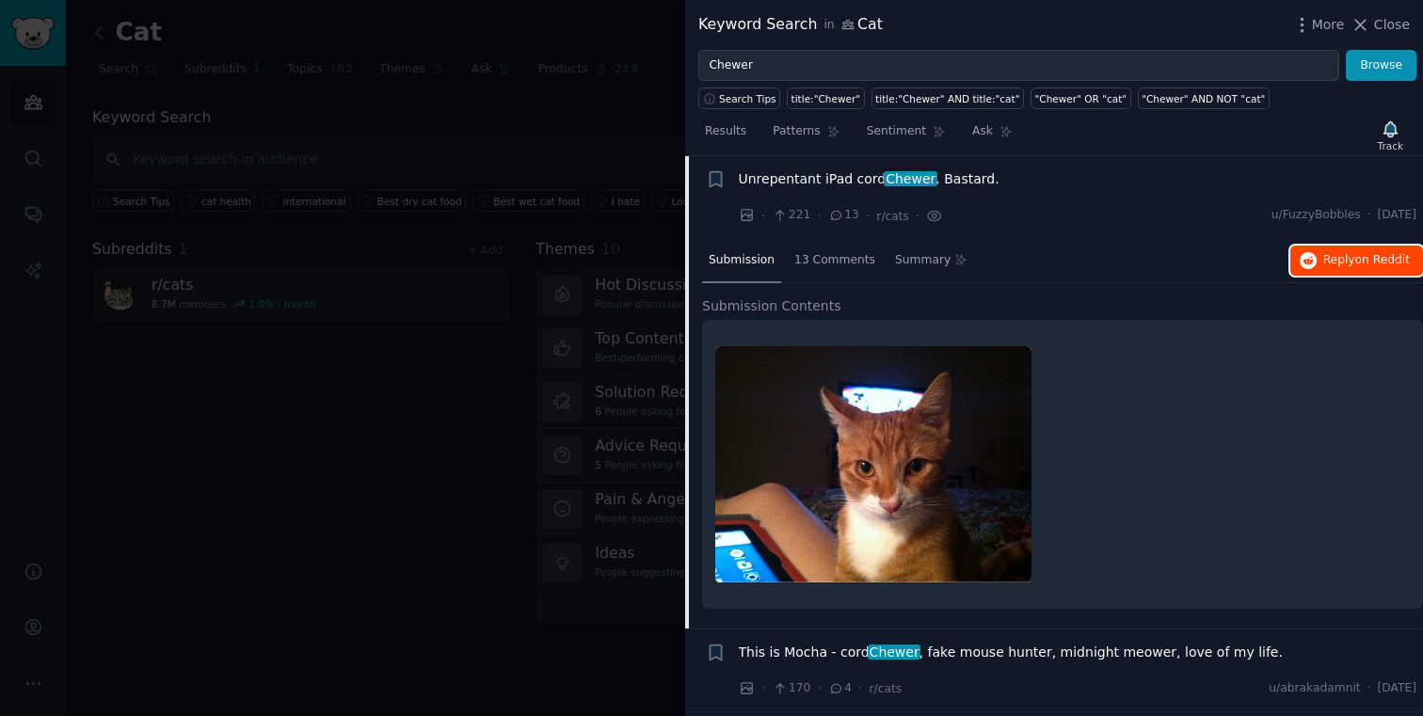
click at [1330, 262] on span "Reply on Reddit" at bounding box center [1366, 260] width 87 height 17
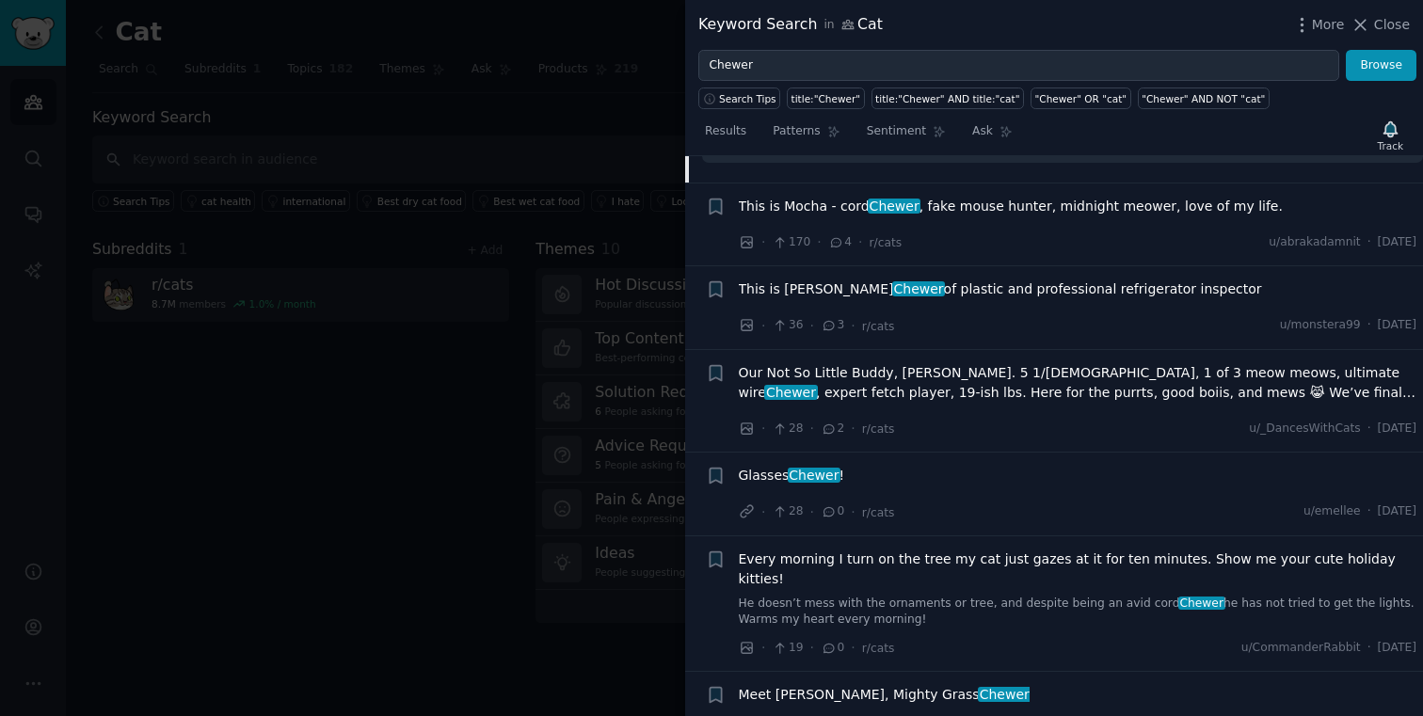
scroll to position [742, 0]
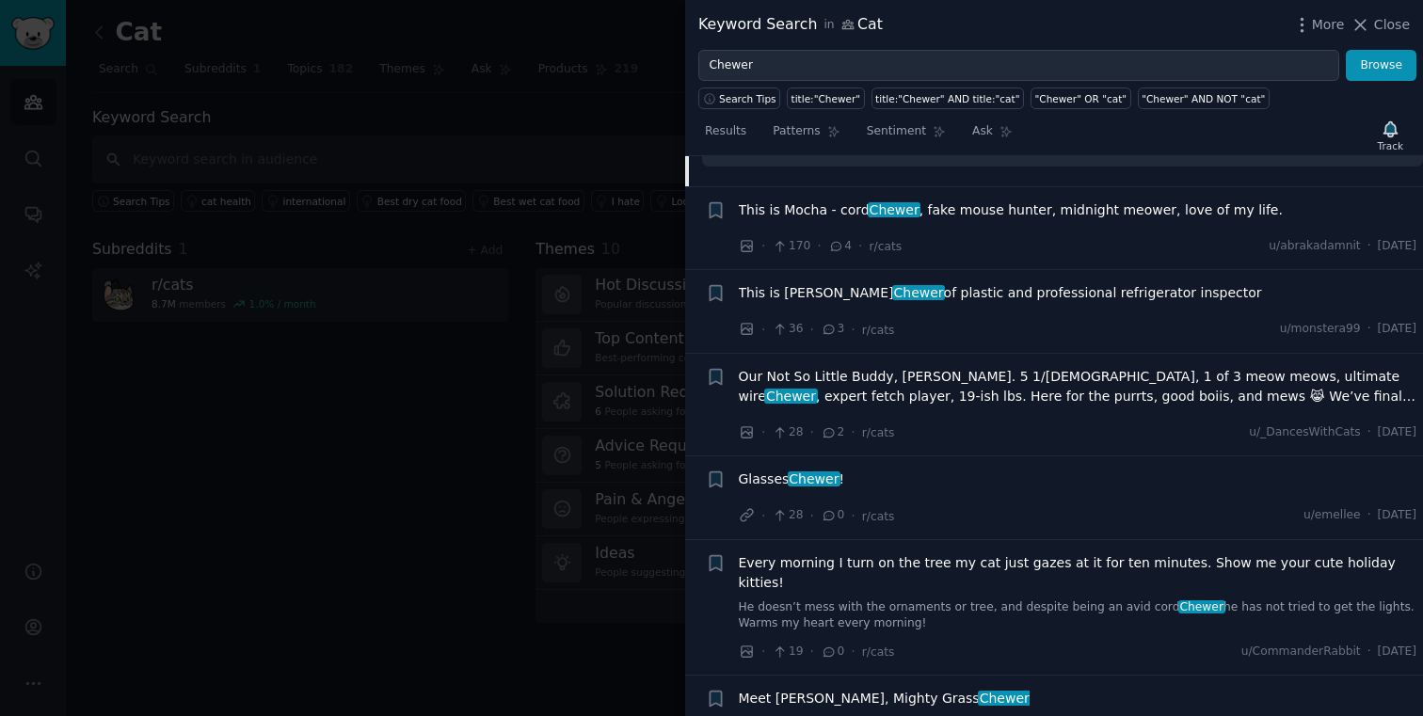
click at [1009, 292] on span "This is [PERSON_NAME] of plastic and professional refrigerator inspector" at bounding box center [1000, 293] width 523 height 20
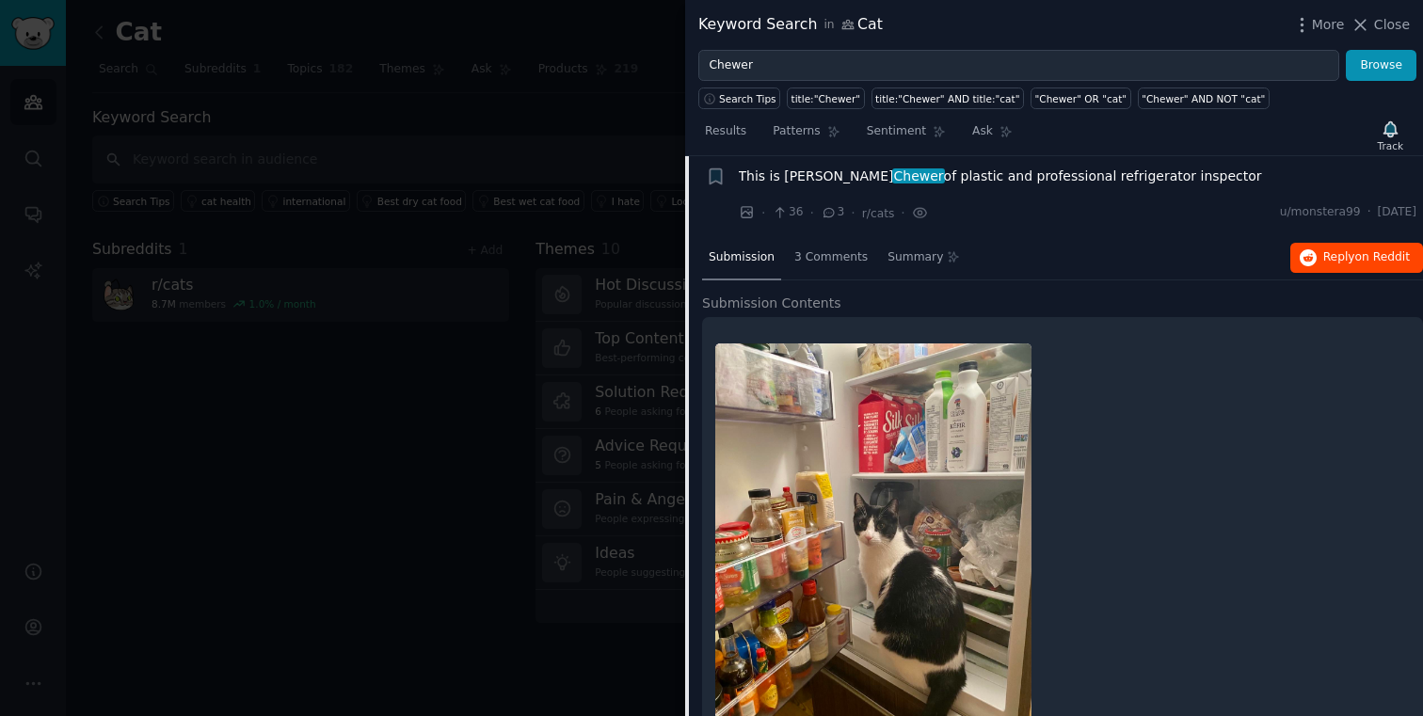
scroll to position [466, 0]
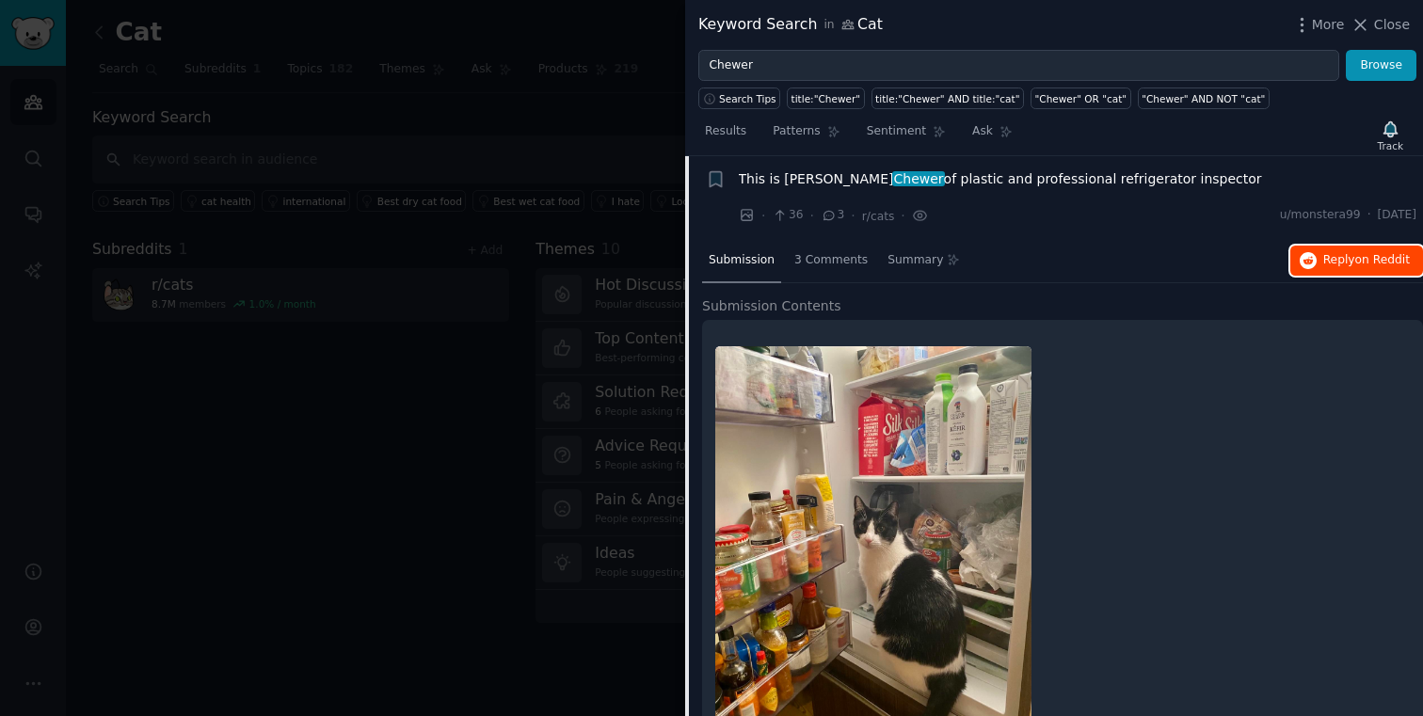
click at [1357, 263] on span "on Reddit" at bounding box center [1382, 259] width 55 height 13
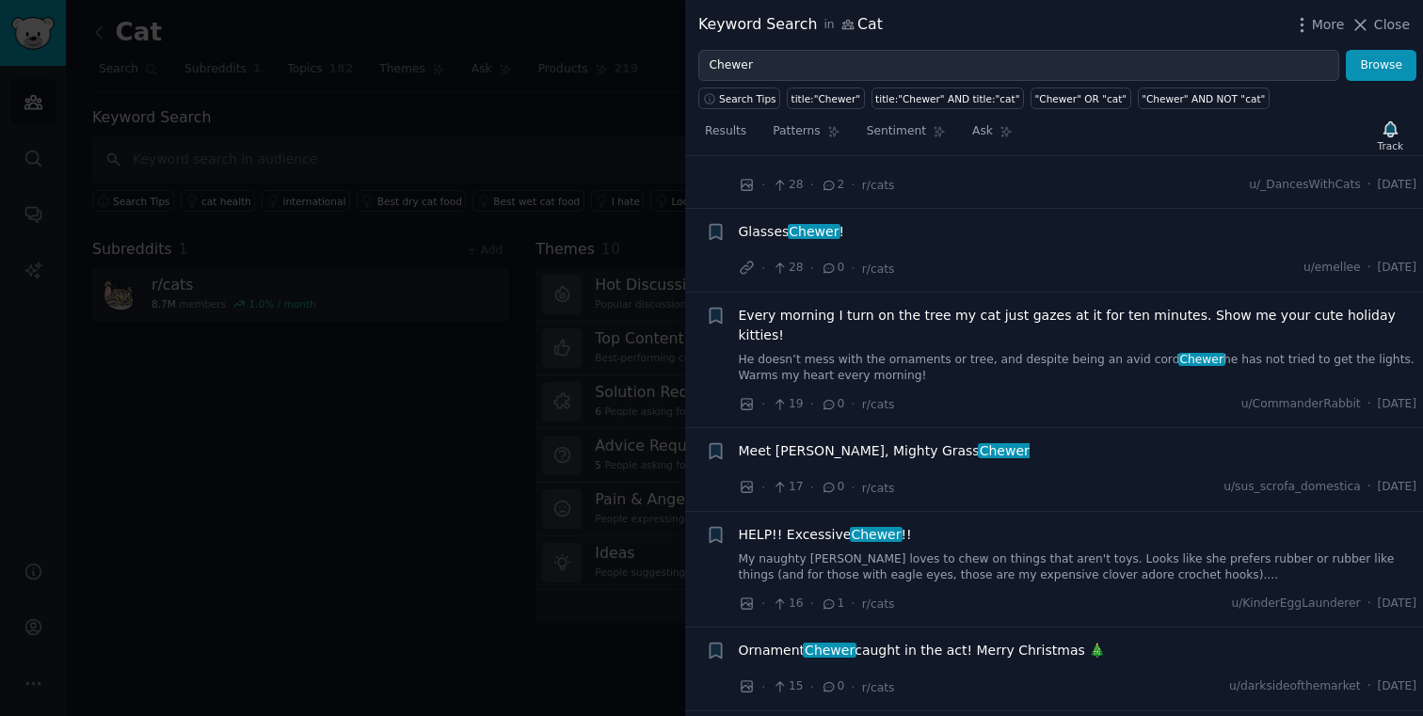
scroll to position [0, 0]
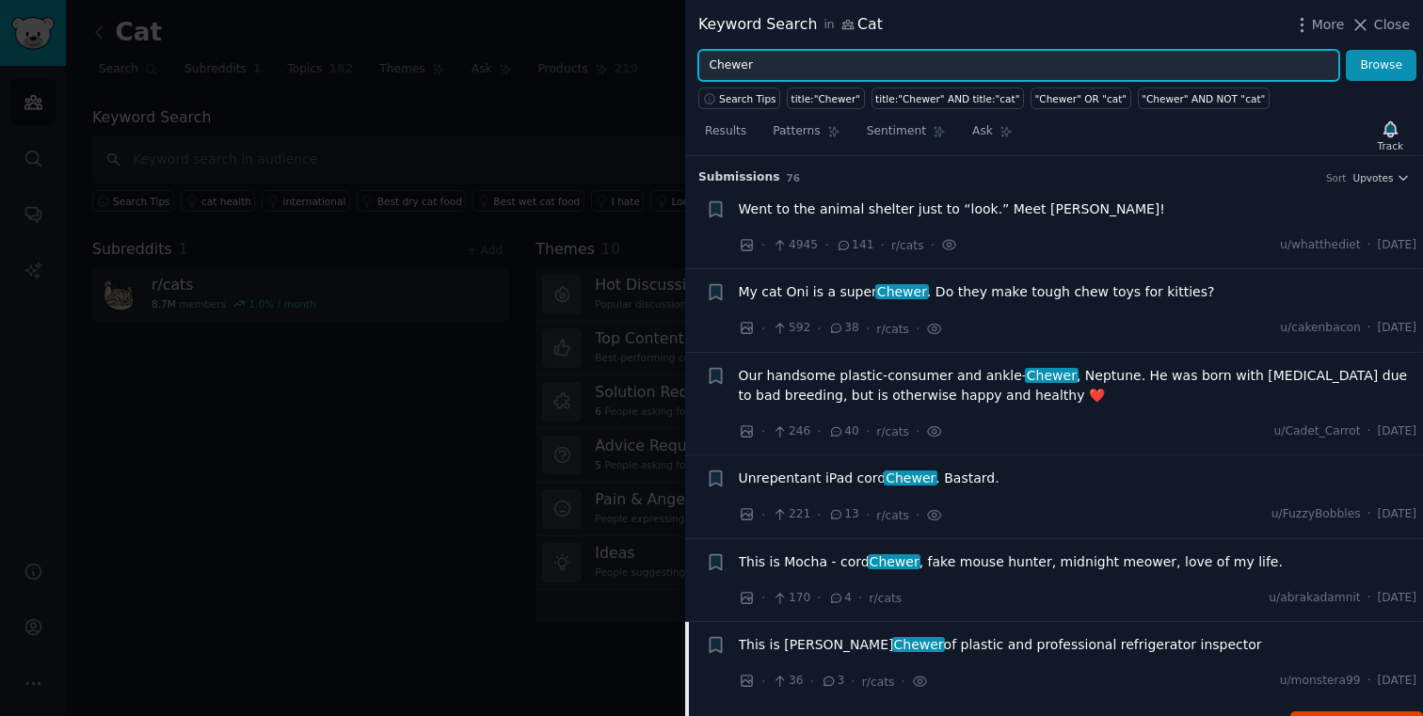
click at [778, 76] on input "Chewer" at bounding box center [1018, 66] width 641 height 32
type input "Chews"
click at [1346, 50] on button "Browse" at bounding box center [1381, 66] width 71 height 32
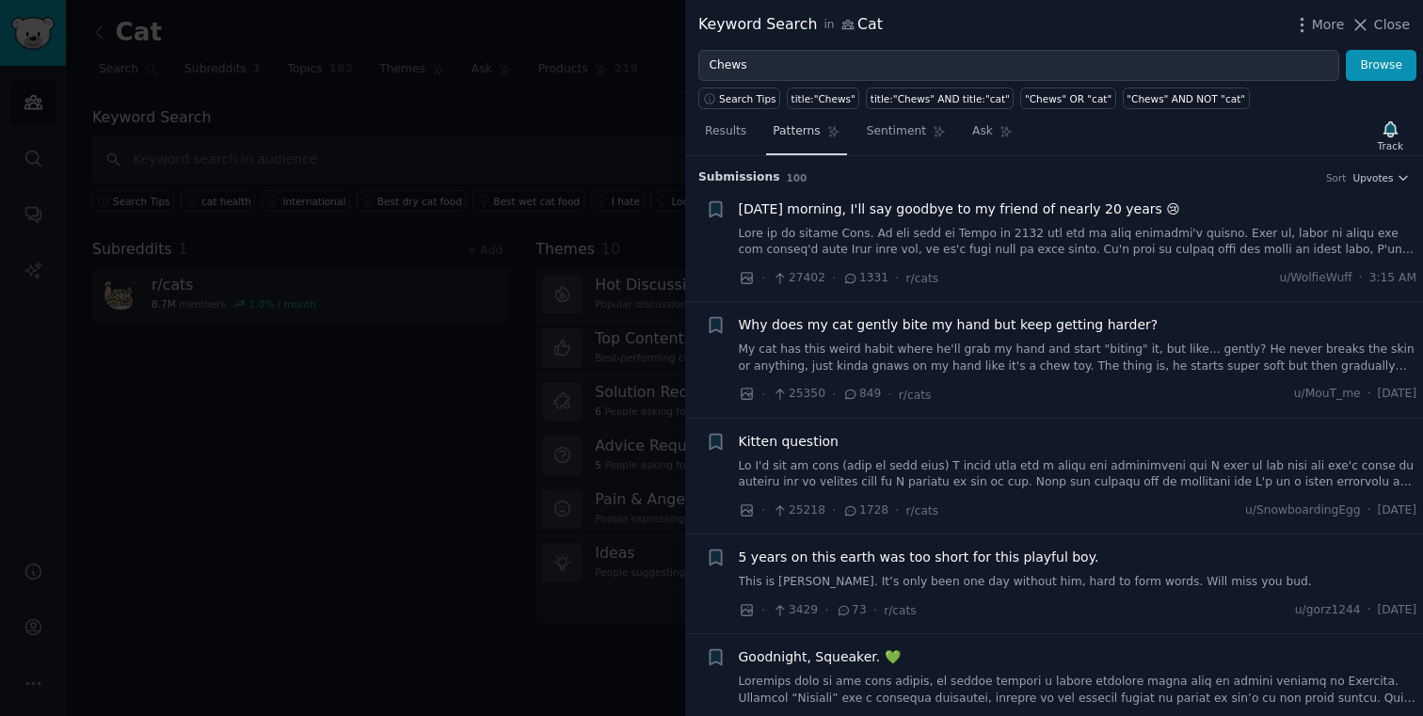
click at [784, 138] on span "Patterns" at bounding box center [796, 131] width 47 height 17
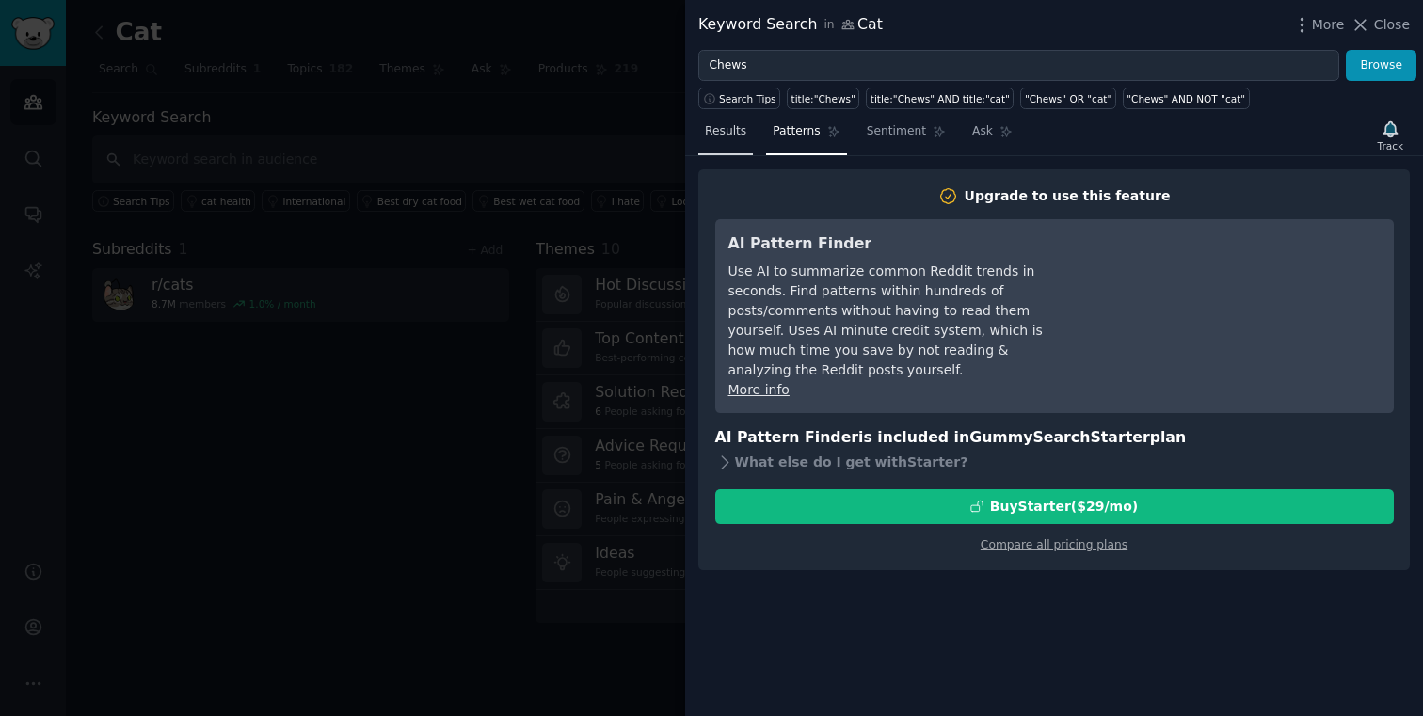
click at [742, 138] on span "Results" at bounding box center [725, 131] width 41 height 17
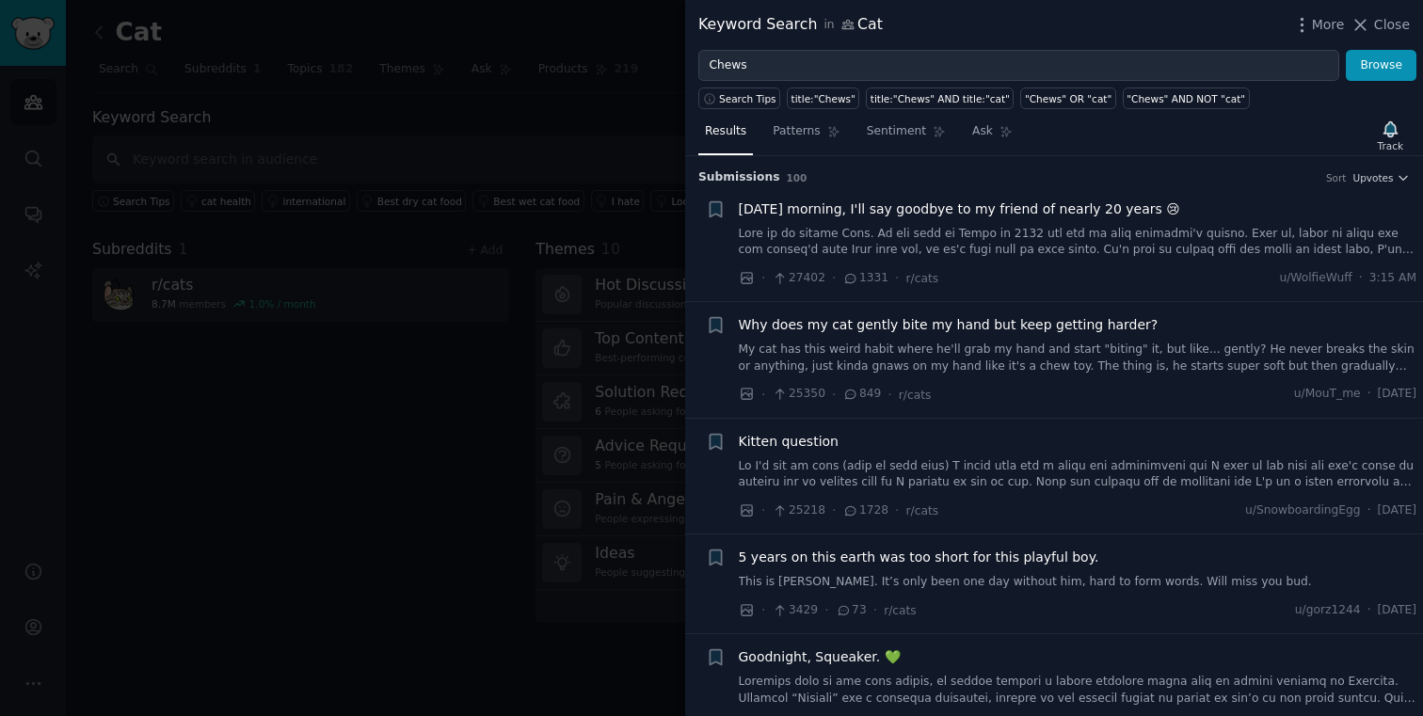
click at [1041, 210] on span "[DATE] morning, I'll say goodbye to my friend of nearly 20 years 😢" at bounding box center [959, 210] width 441 height 20
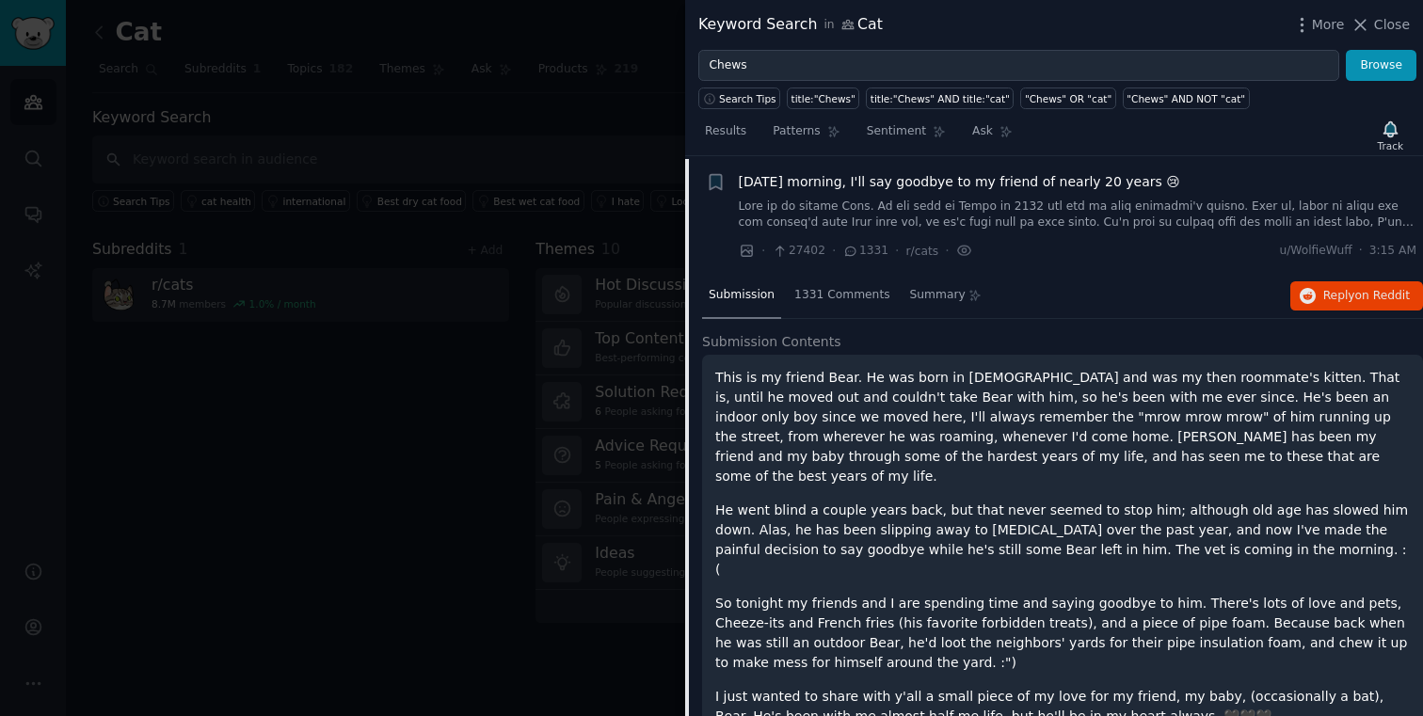
scroll to position [29, 0]
click at [1338, 289] on span "Reply on Reddit" at bounding box center [1366, 294] width 87 height 17
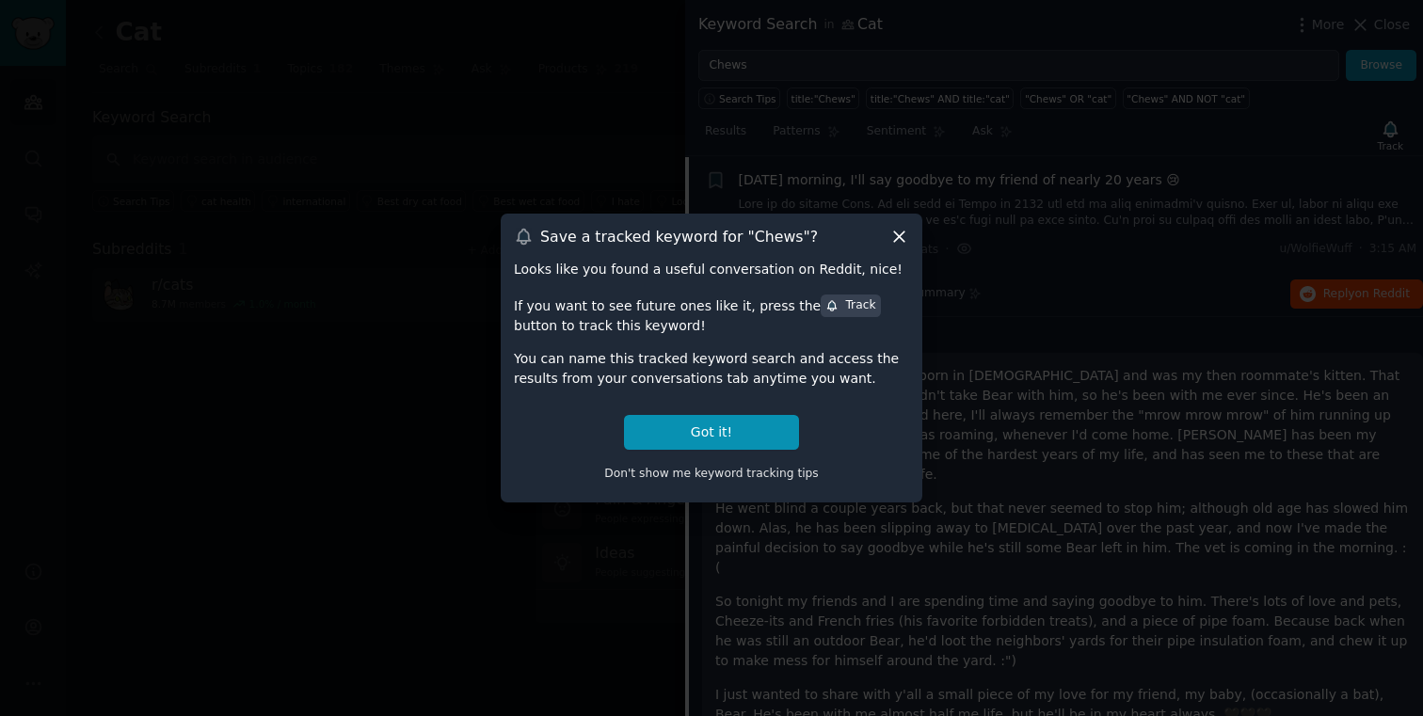
click at [899, 225] on div "Save a tracked keyword for " Chews "? Looks like you found a useful conversatio…" at bounding box center [712, 358] width 422 height 289
click at [897, 238] on icon at bounding box center [899, 236] width 10 height 10
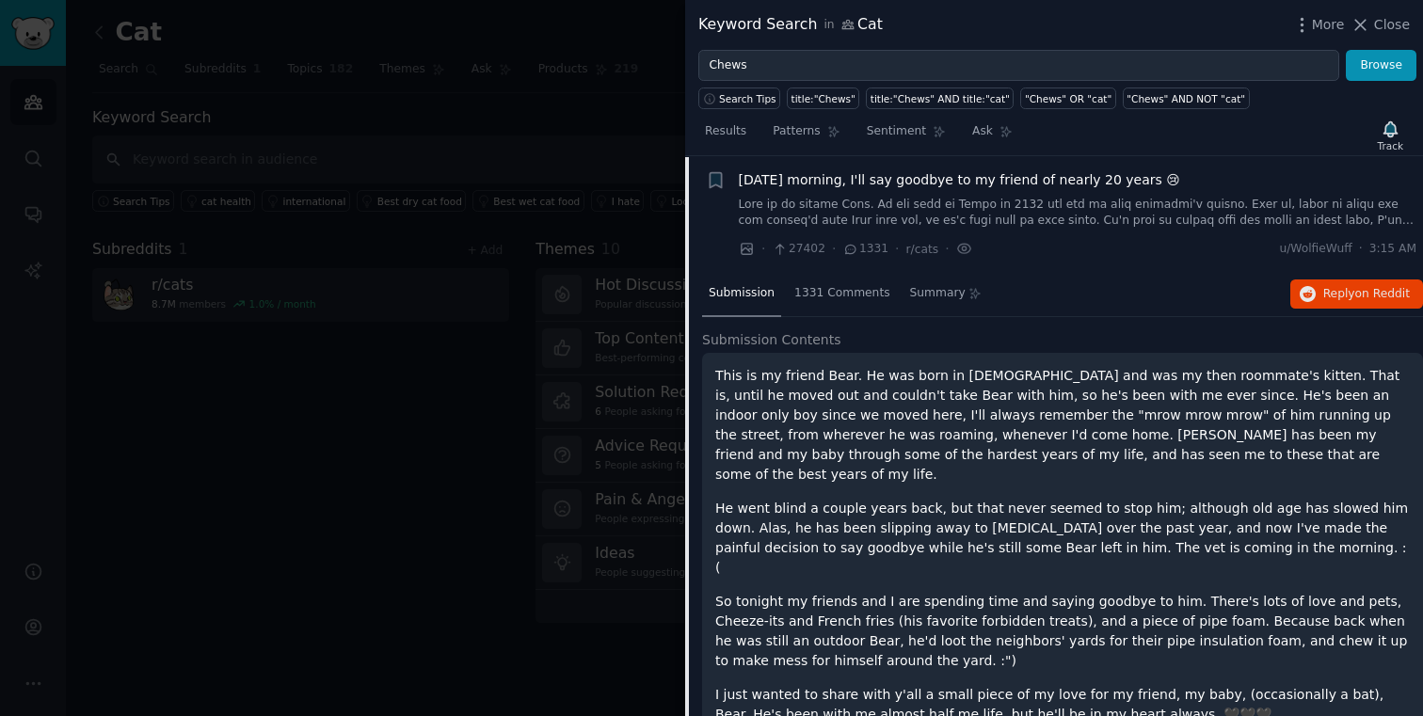
click at [894, 181] on span "[DATE] morning, I'll say goodbye to my friend of nearly 20 years 😢" at bounding box center [959, 180] width 441 height 20
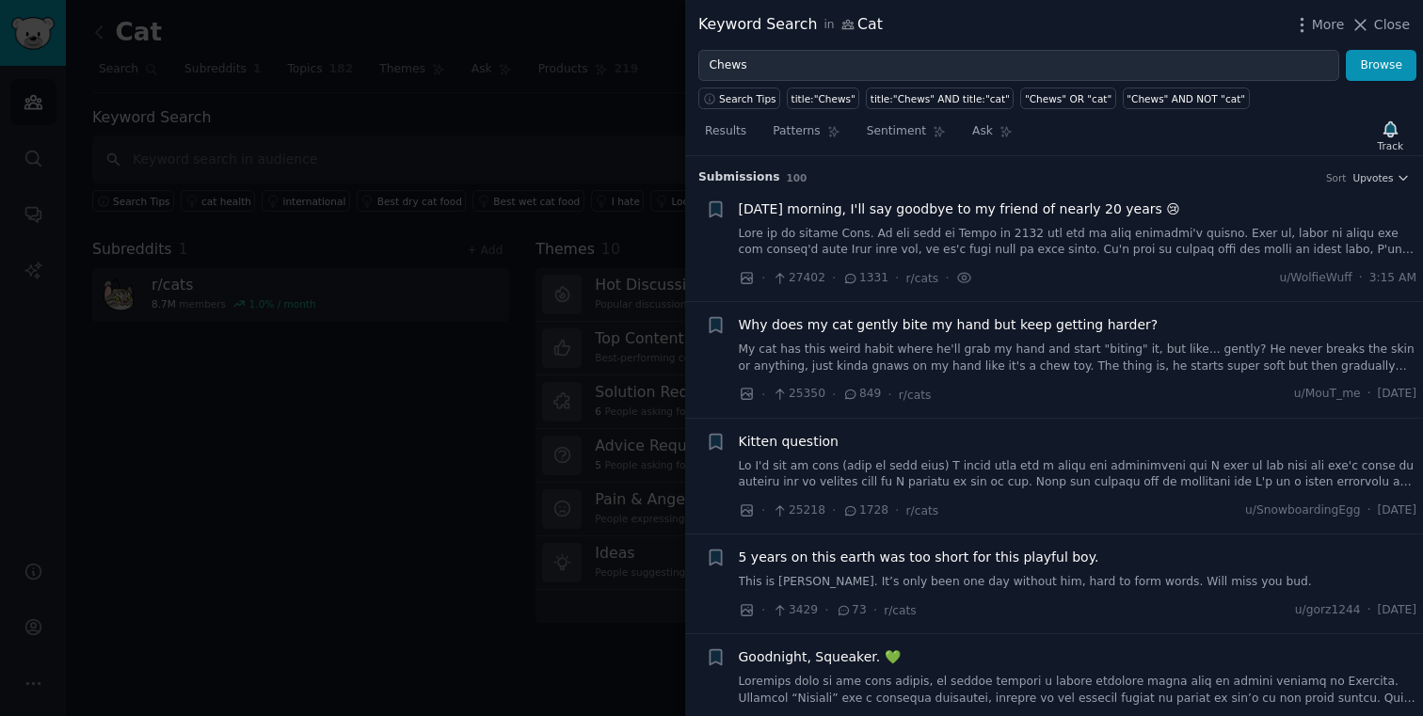
click at [934, 342] on link "My cat has this weird habit where he'll grab my hand and start "biting" it, but…" at bounding box center [1078, 358] width 678 height 33
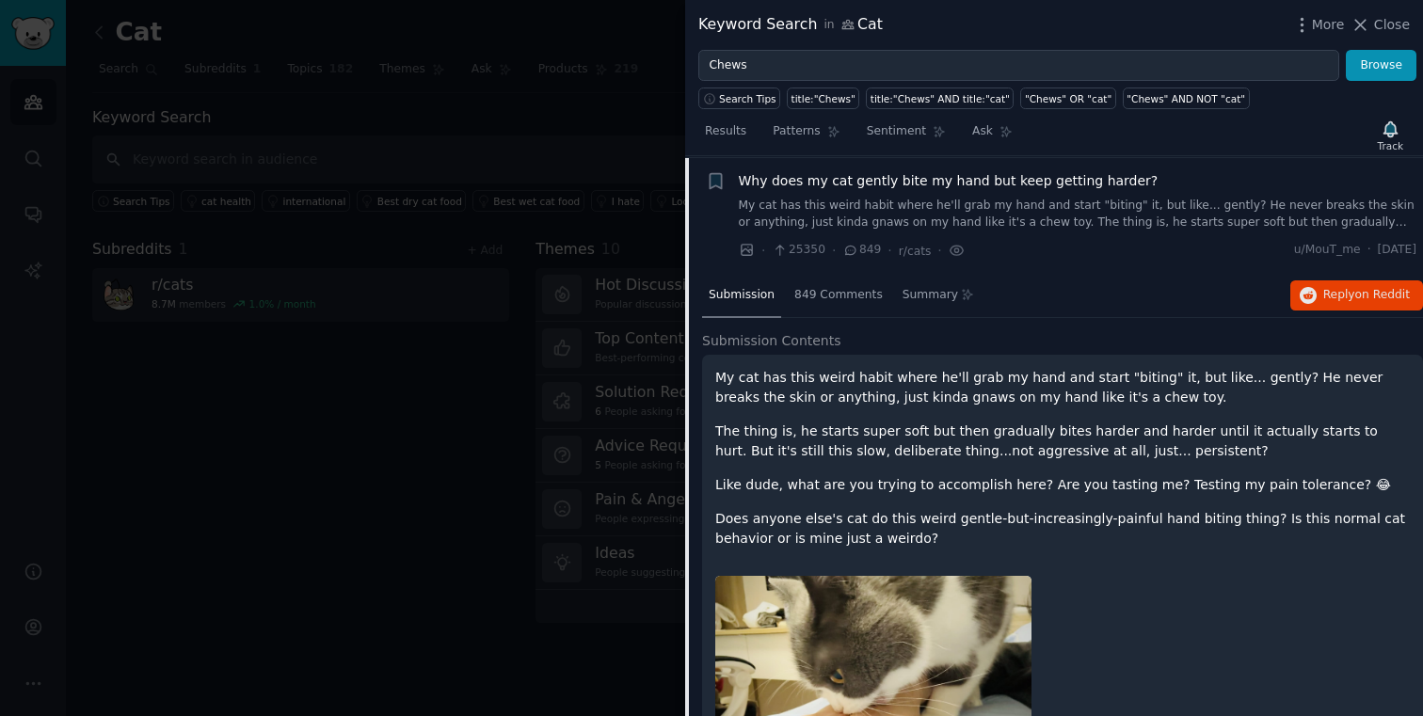
scroll to position [146, 0]
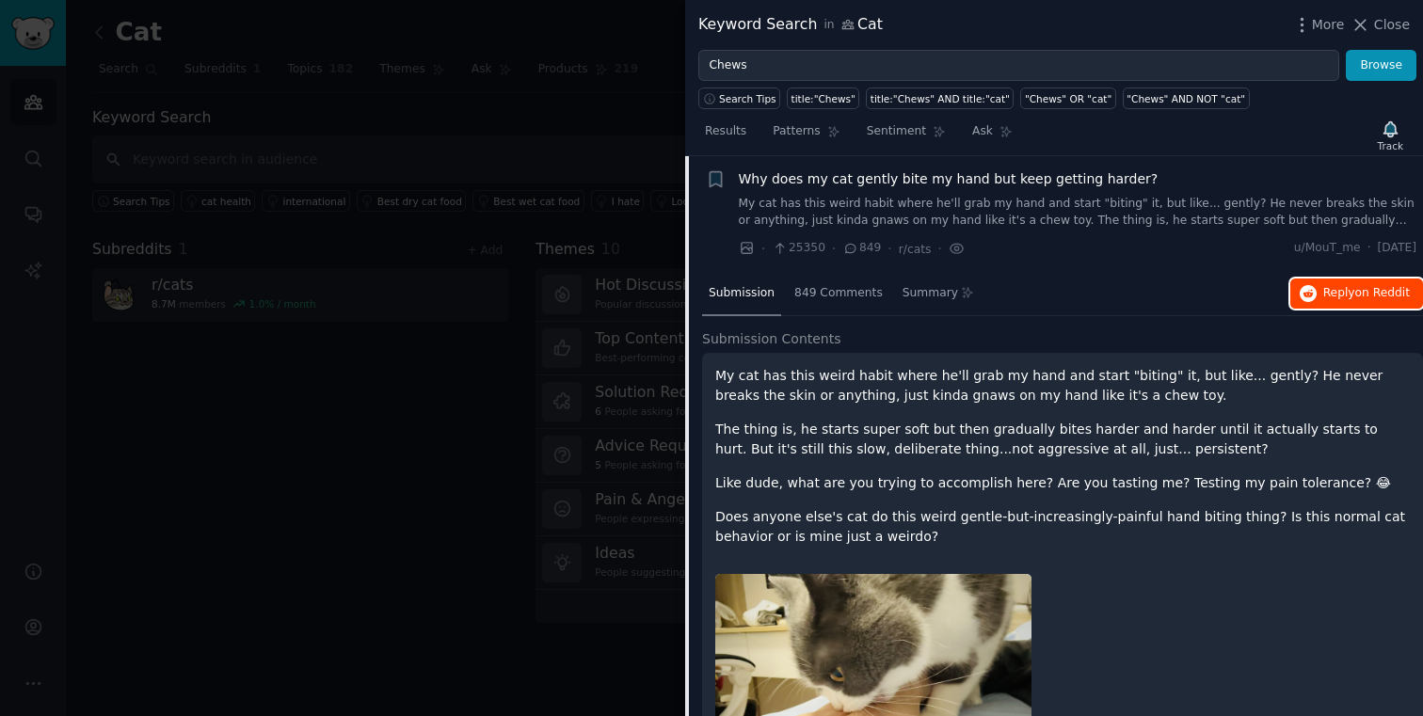
click at [1361, 282] on button "Reply on Reddit" at bounding box center [1356, 294] width 133 height 30
